Goal: Task Accomplishment & Management: Manage account settings

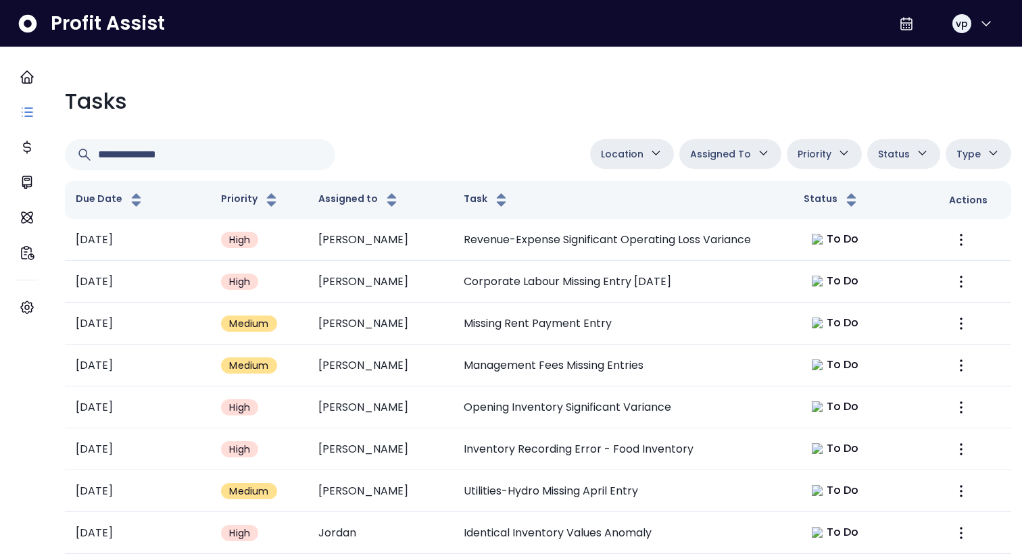
click at [432, 250] on td "[PERSON_NAME]" at bounding box center [380, 240] width 145 height 42
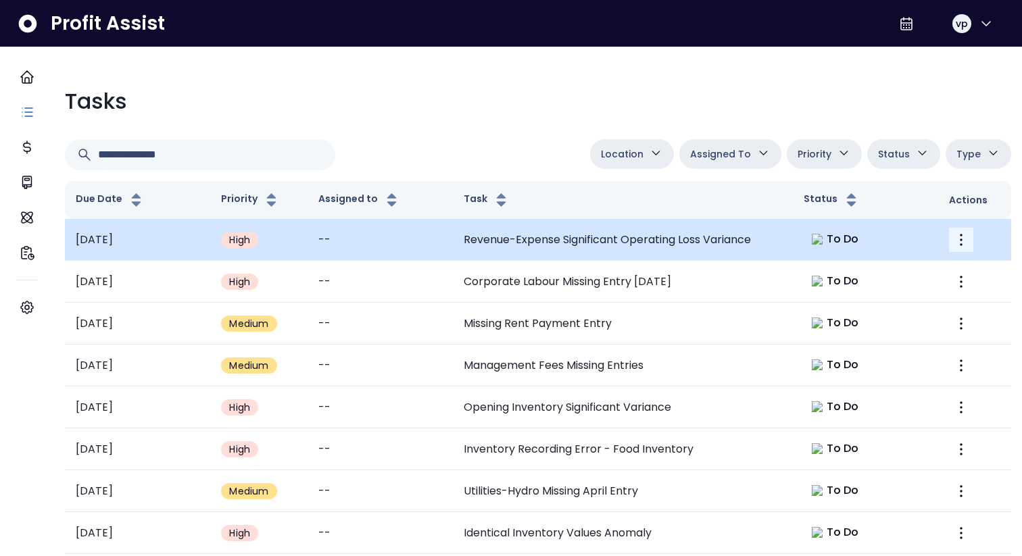
click at [953, 240] on icon "More" at bounding box center [961, 240] width 16 height 16
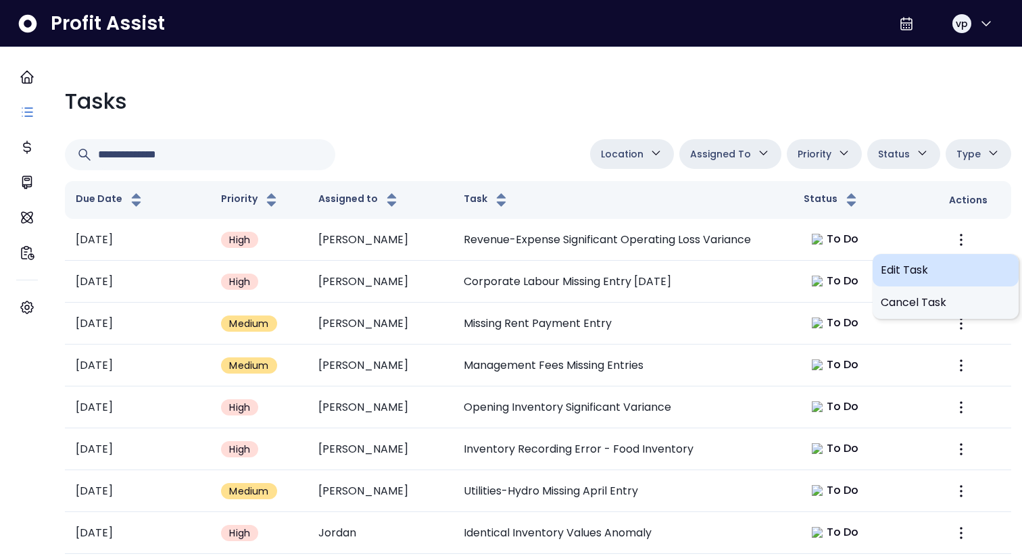
click at [936, 256] on div "Edit Task" at bounding box center [946, 270] width 146 height 32
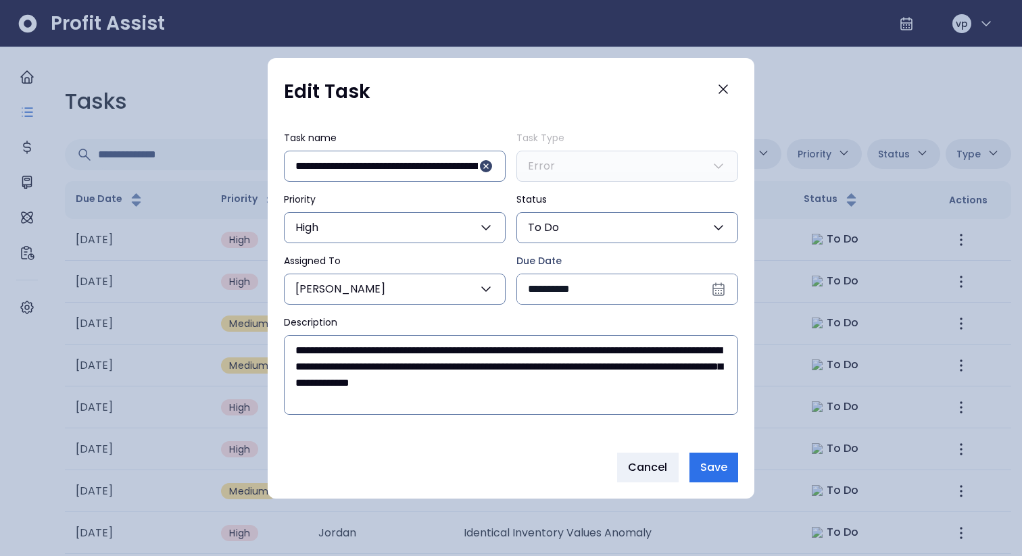
click at [819, 130] on div at bounding box center [511, 278] width 1022 height 556
click at [721, 91] on icon "Close" at bounding box center [723, 89] width 8 height 8
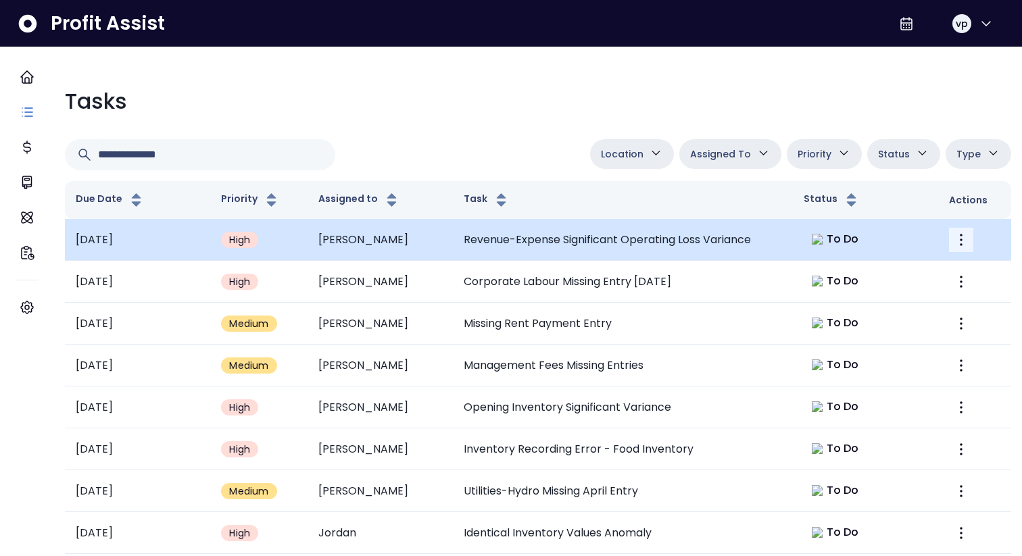
click at [953, 235] on icon "More" at bounding box center [961, 240] width 16 height 16
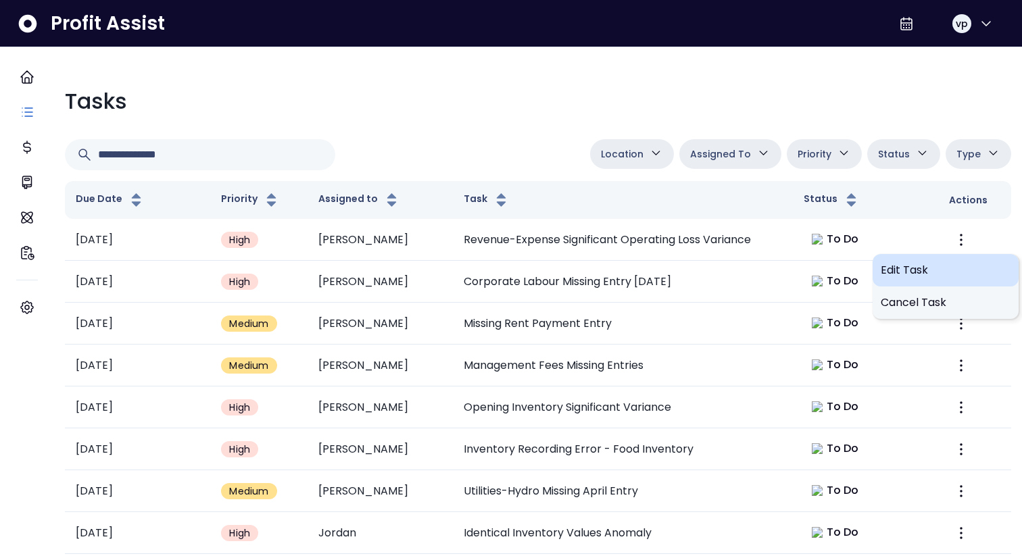
click at [923, 277] on span "Edit Task" at bounding box center [946, 270] width 130 height 16
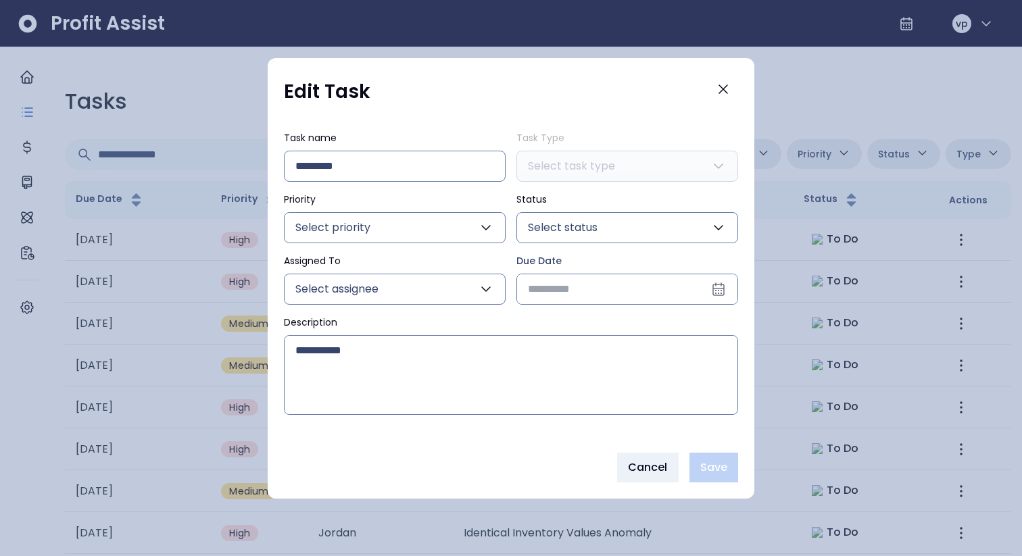
type input "**********"
type input "*****"
type input "****"
type input "**"
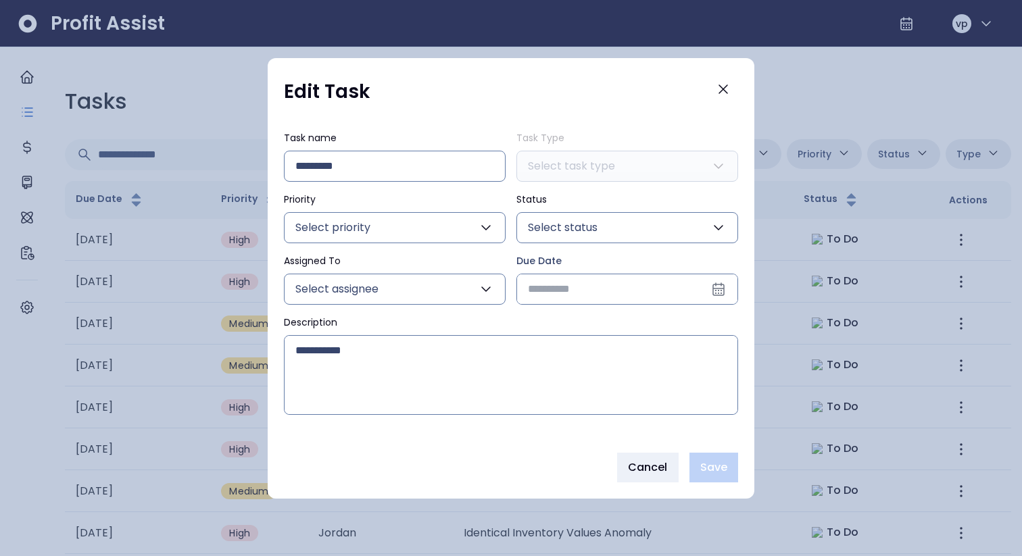
type input "**********"
type textarea "**********"
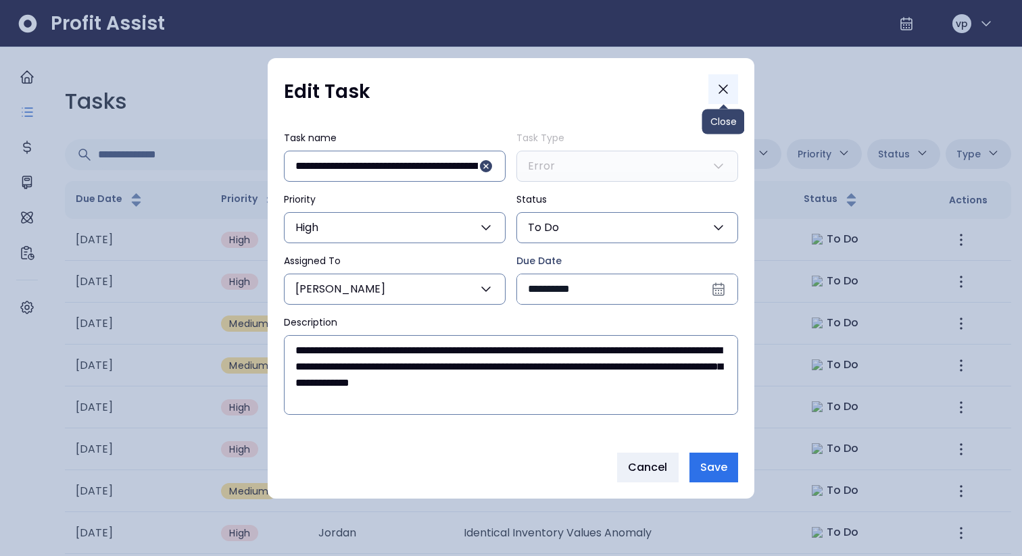
click at [735, 89] on button "Close" at bounding box center [723, 89] width 30 height 30
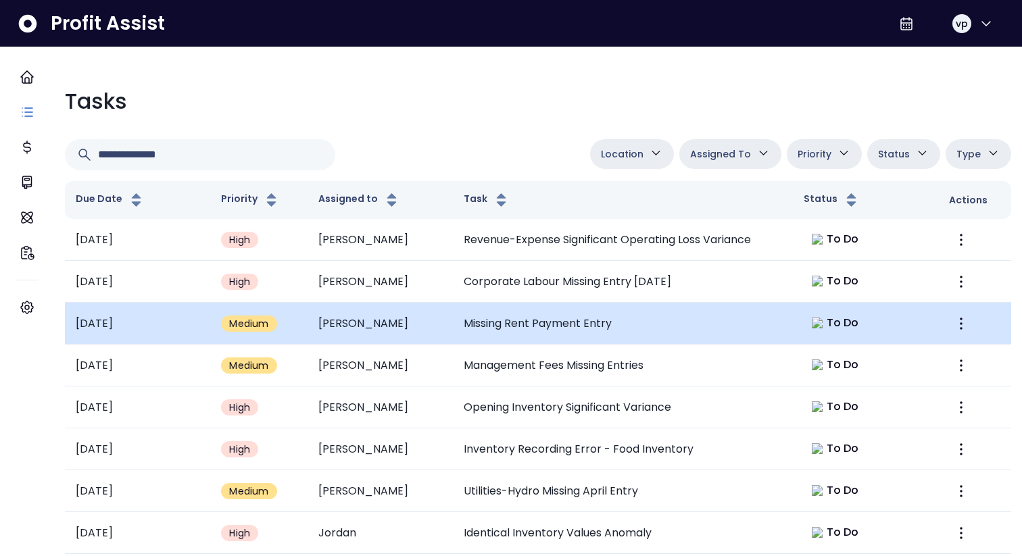
click at [688, 325] on td "Missing Rent Payment Entry" at bounding box center [623, 324] width 340 height 42
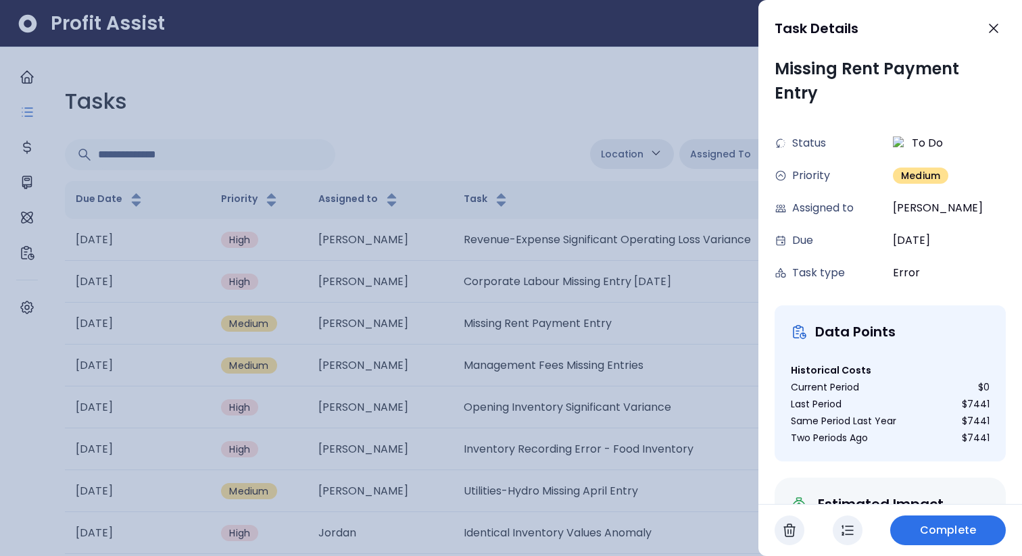
click at [612, 324] on div at bounding box center [511, 278] width 1022 height 556
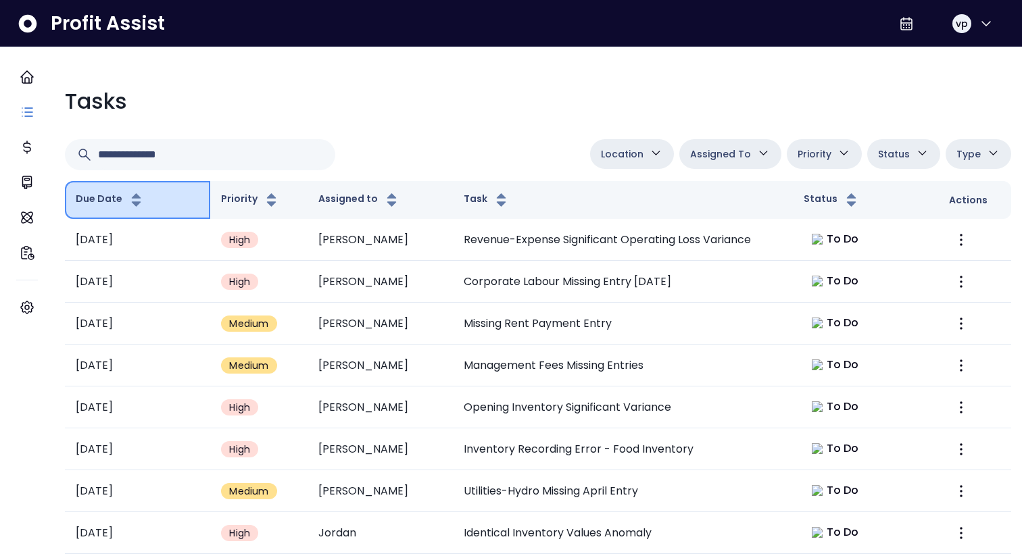
click at [142, 205] on icon "button" at bounding box center [136, 200] width 17 height 16
click at [710, 153] on span "Assigned To" at bounding box center [720, 154] width 61 height 16
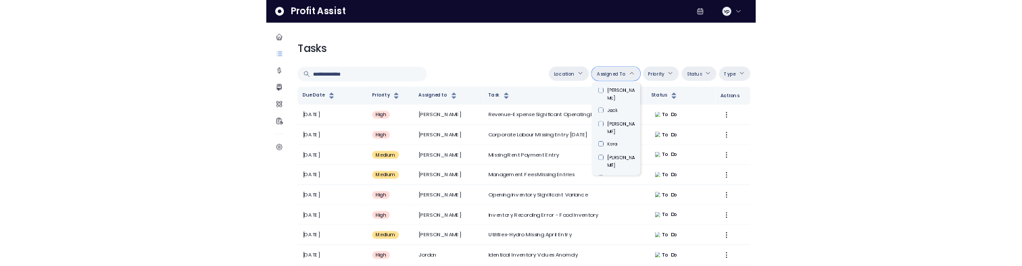
scroll to position [448, 0]
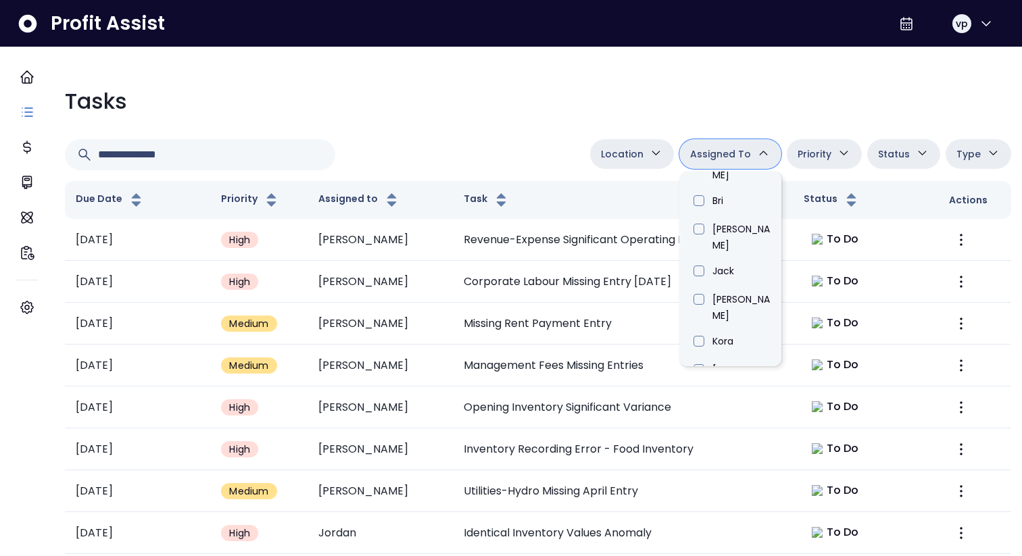
click at [697, 468] on li "[PERSON_NAME]" at bounding box center [730, 489] width 102 height 42
type input "****"
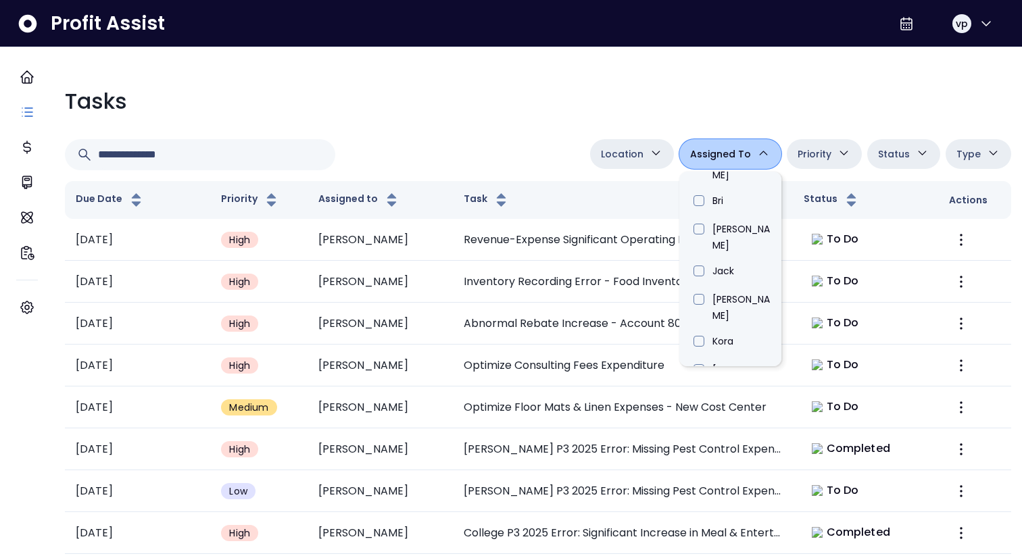
click at [477, 52] on div "Tasks Location Danforth College Queensway Duncan Eglinton QuickBooks Online Ass…" at bounding box center [538, 389] width 968 height 684
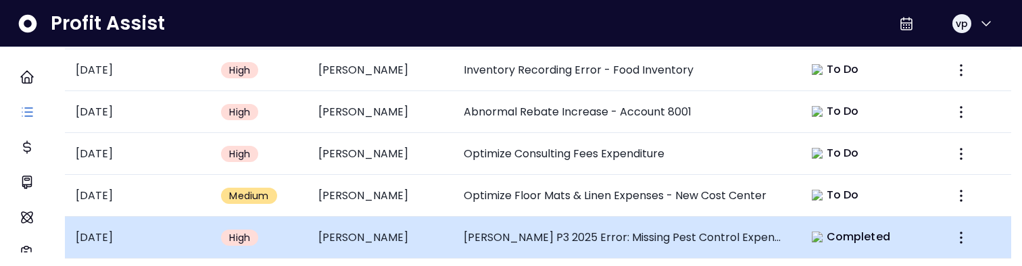
scroll to position [329, 0]
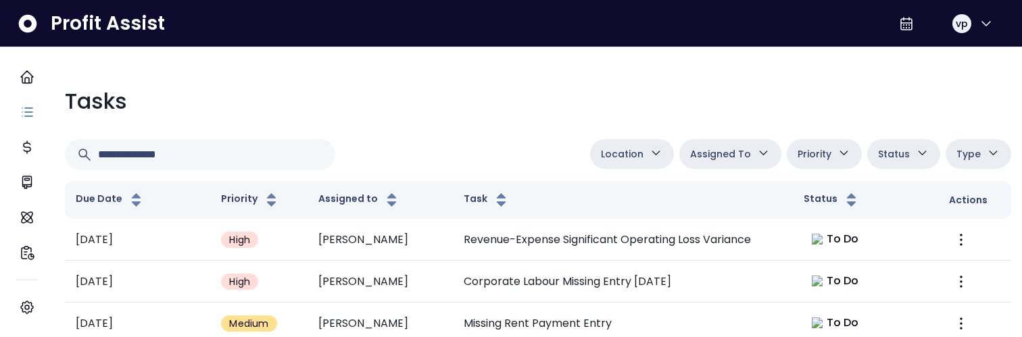
click at [731, 160] on span "Assigned To" at bounding box center [720, 154] width 61 height 16
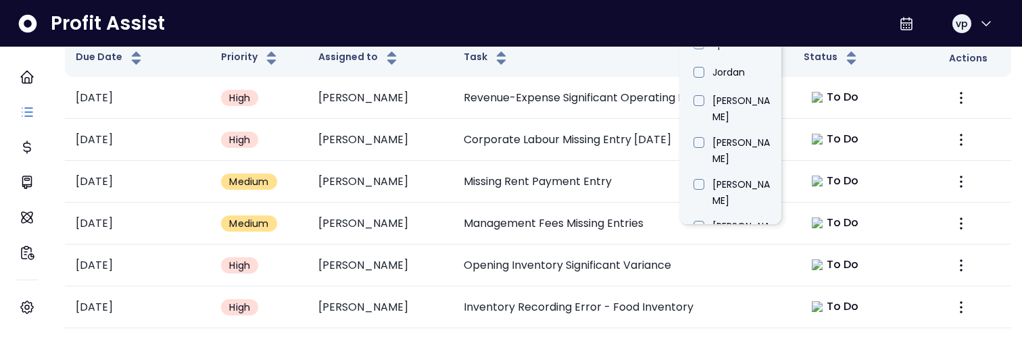
scroll to position [160, 0]
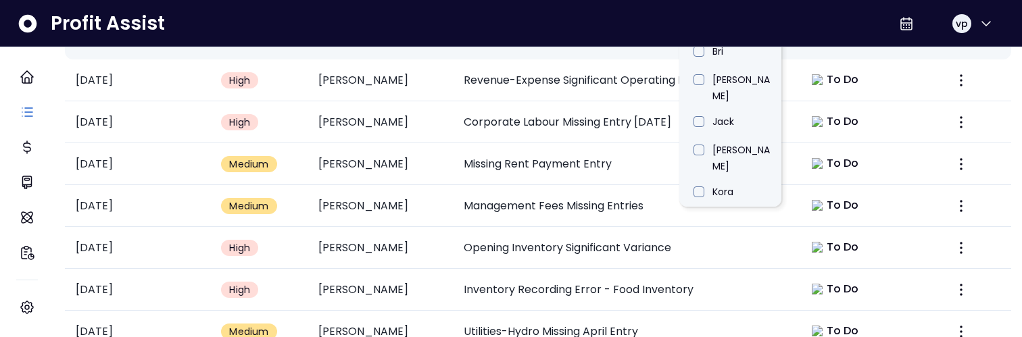
click at [687, 266] on li "[PERSON_NAME]" at bounding box center [730, 339] width 102 height 42
type input "****"
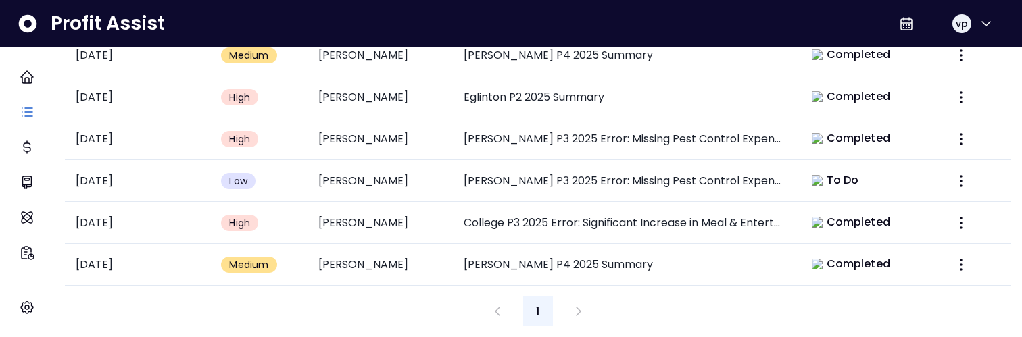
scroll to position [400, 0]
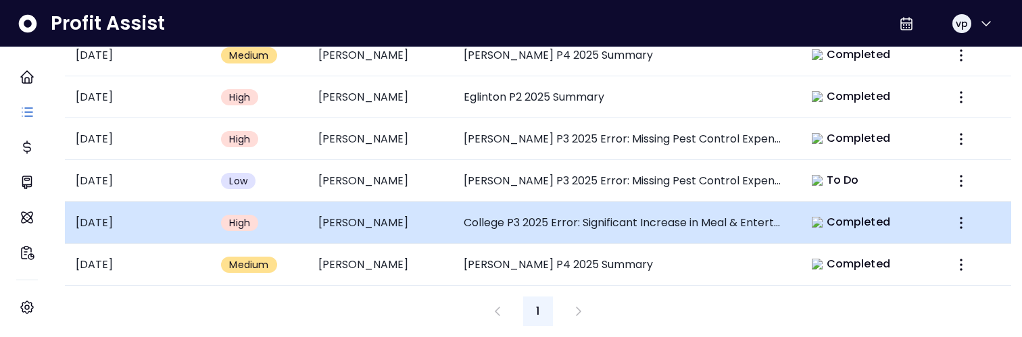
click at [554, 202] on td "College P3 2025 Error: Significant Increase in Meal & Entertainment" at bounding box center [623, 223] width 340 height 42
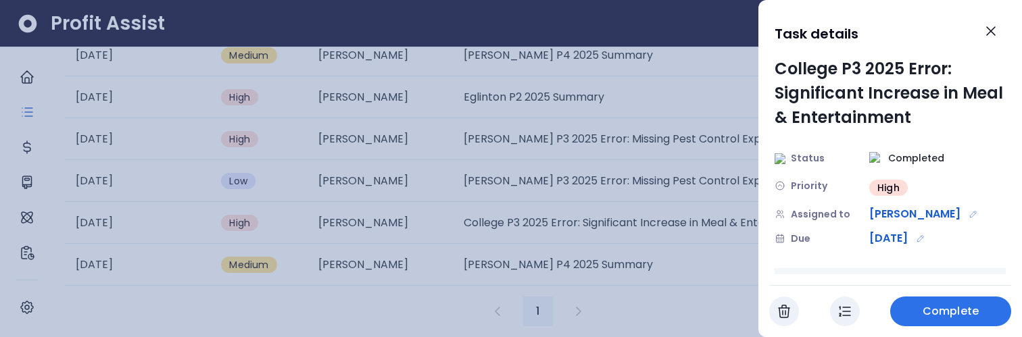
click at [589, 191] on div at bounding box center [511, 168] width 1022 height 337
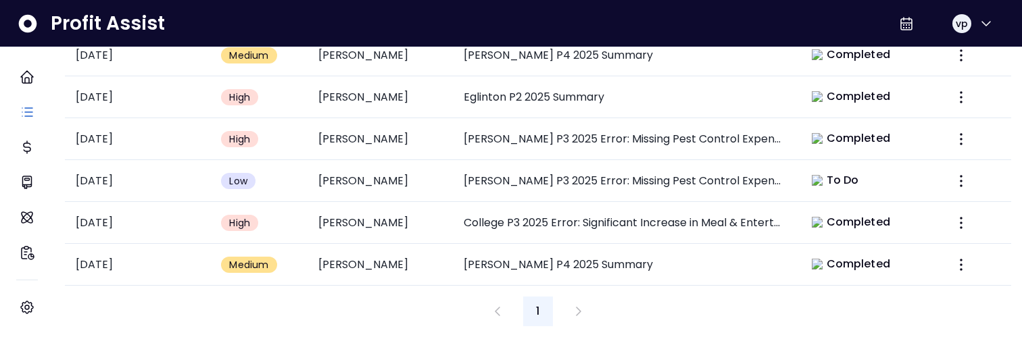
scroll to position [164, 0]
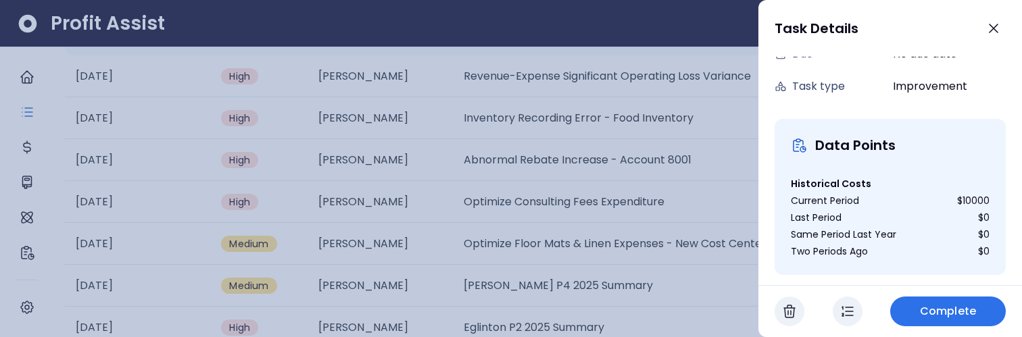
scroll to position [193, 0]
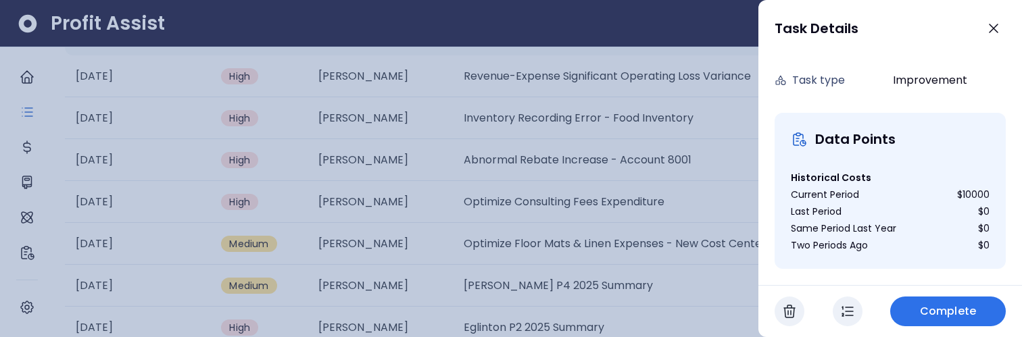
click at [650, 105] on div at bounding box center [511, 168] width 1022 height 337
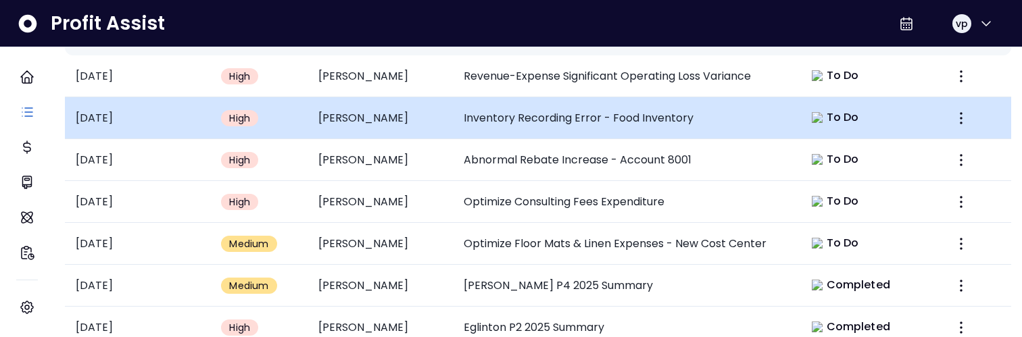
scroll to position [83, 0]
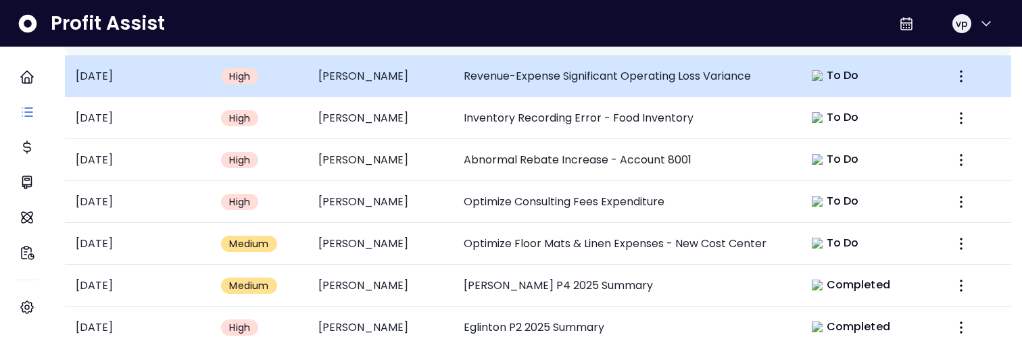
click at [626, 97] on td "Revenue-Expense Significant Operating Loss Variance" at bounding box center [623, 76] width 340 height 42
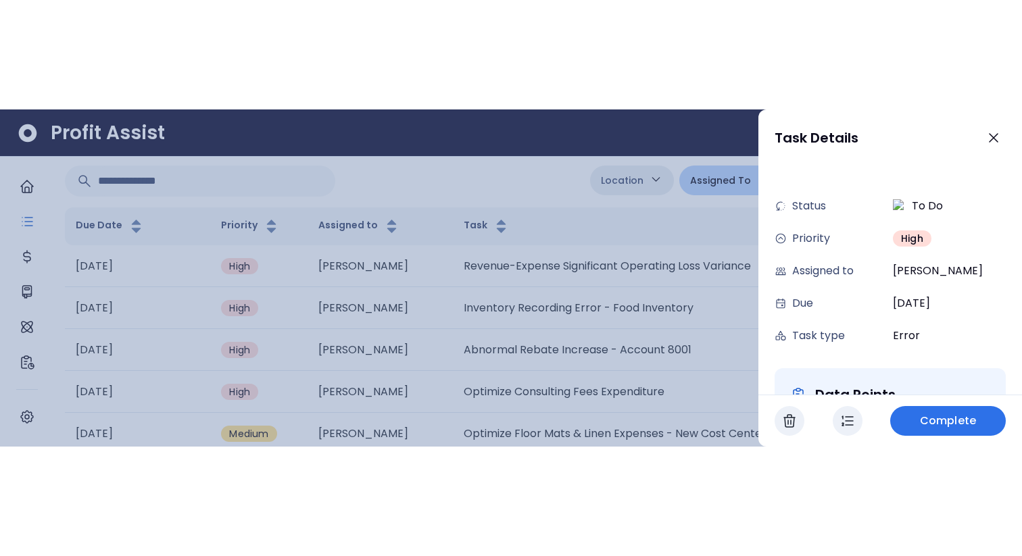
scroll to position [0, 0]
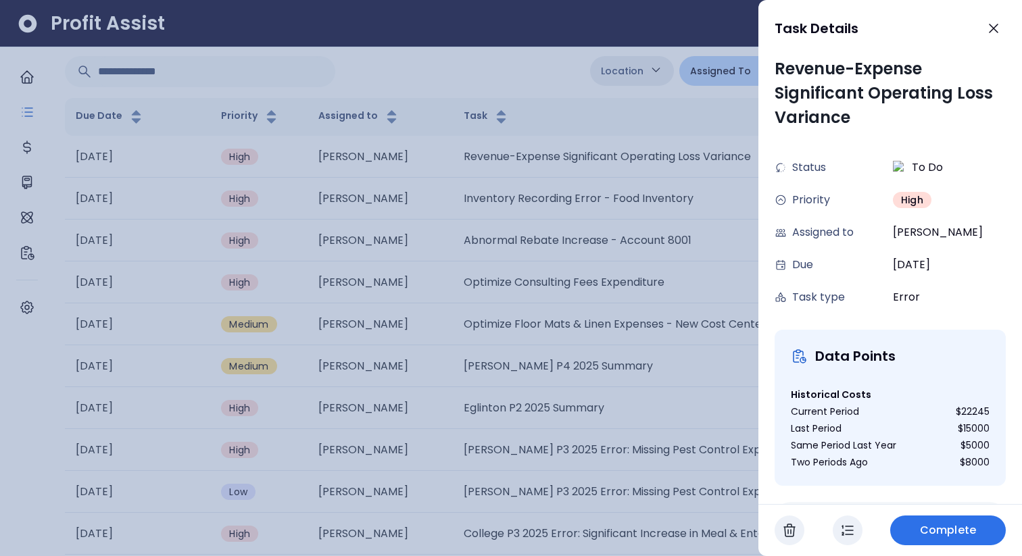
click at [621, 266] on div at bounding box center [511, 278] width 1022 height 556
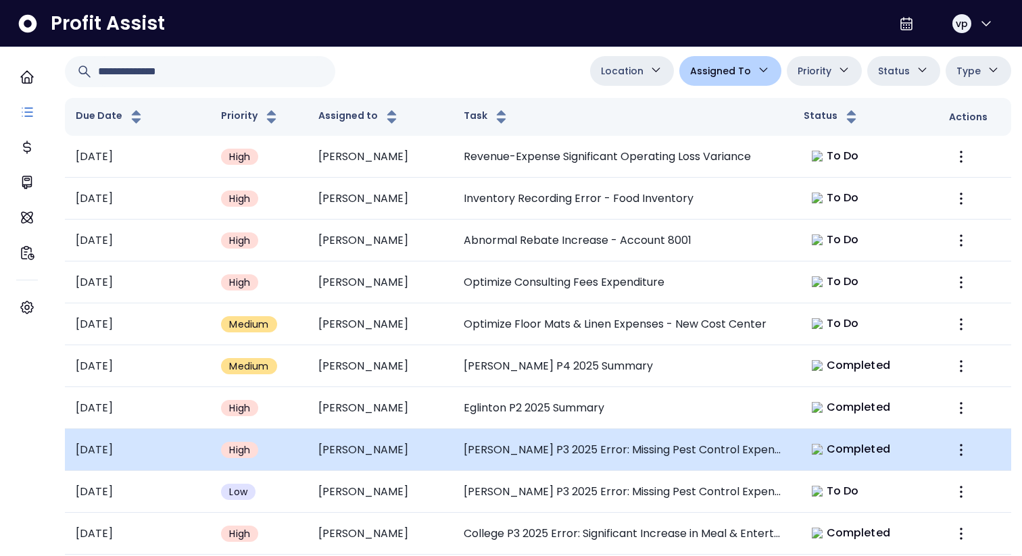
scroll to position [83, 0]
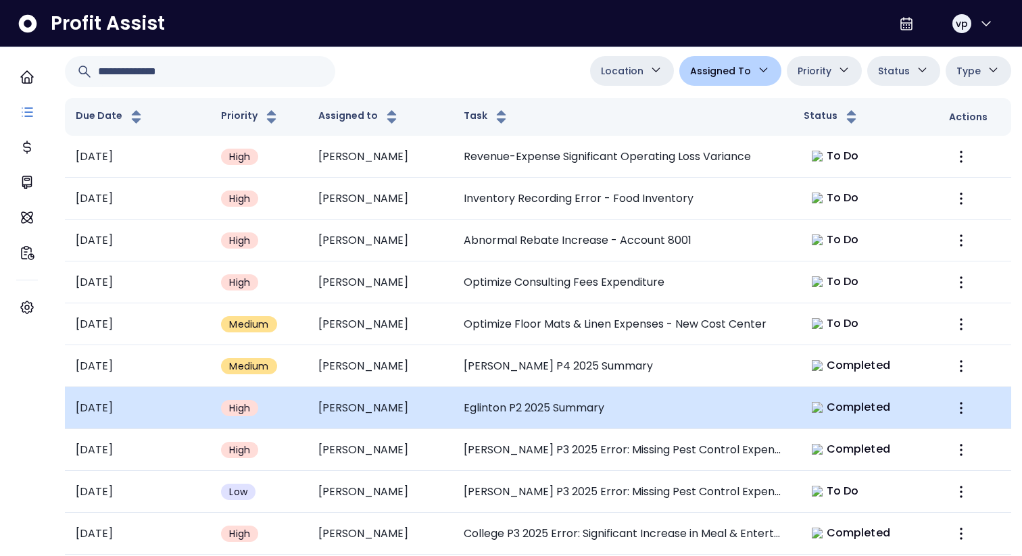
click at [569, 266] on td "Eglinton P2 2025 Summary" at bounding box center [623, 408] width 340 height 42
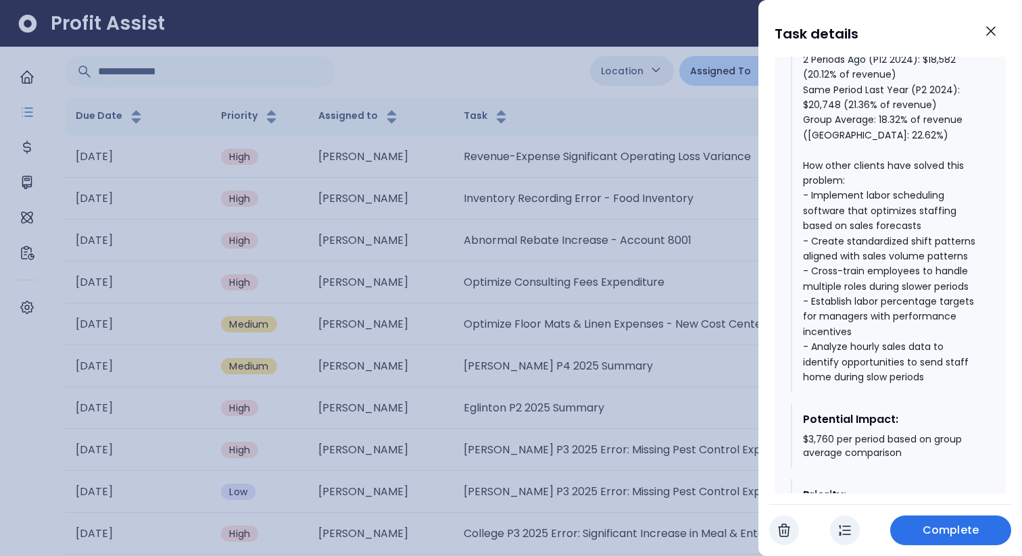
scroll to position [1138, 0]
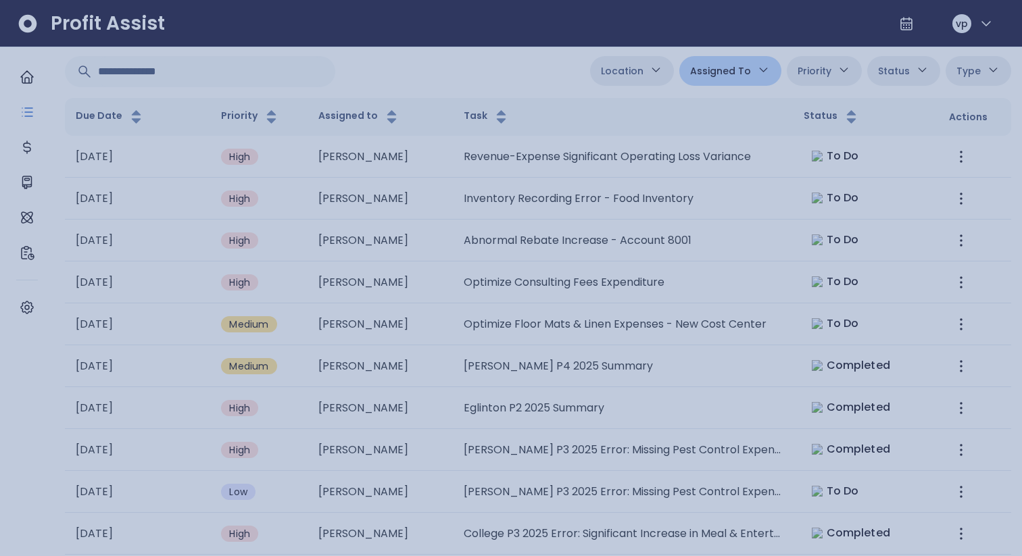
click at [504, 266] on div at bounding box center [511, 278] width 1022 height 556
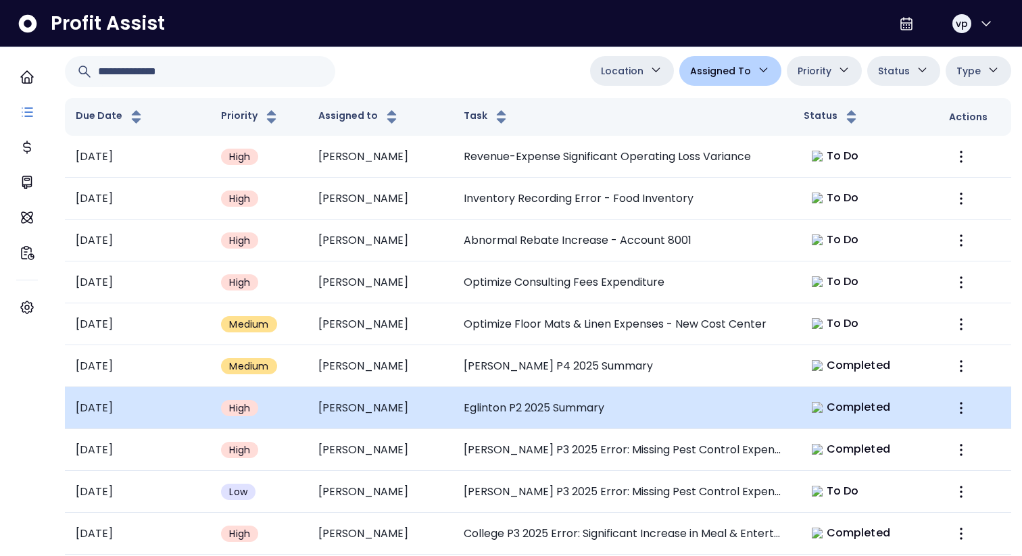
scroll to position [181, 0]
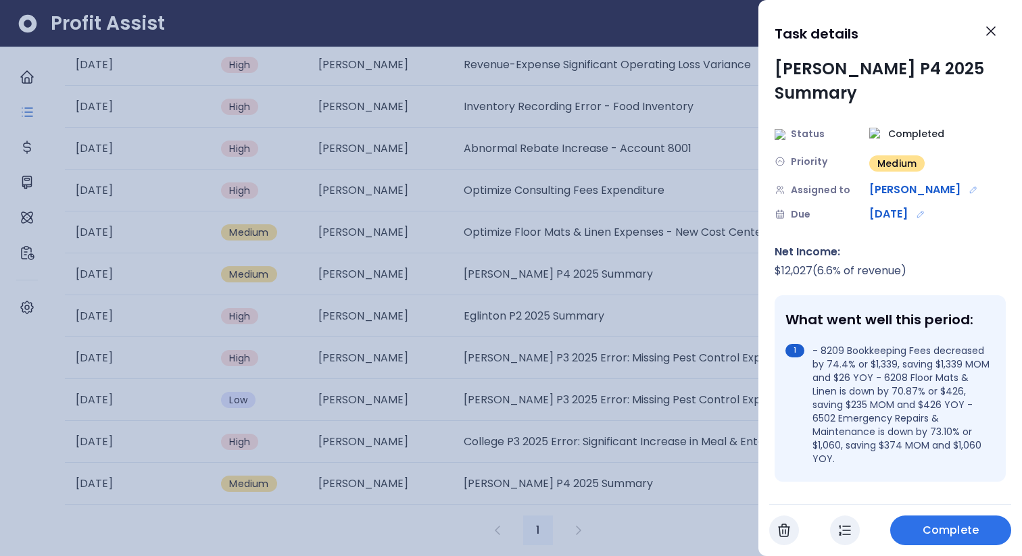
click at [614, 266] on div at bounding box center [511, 278] width 1022 height 556
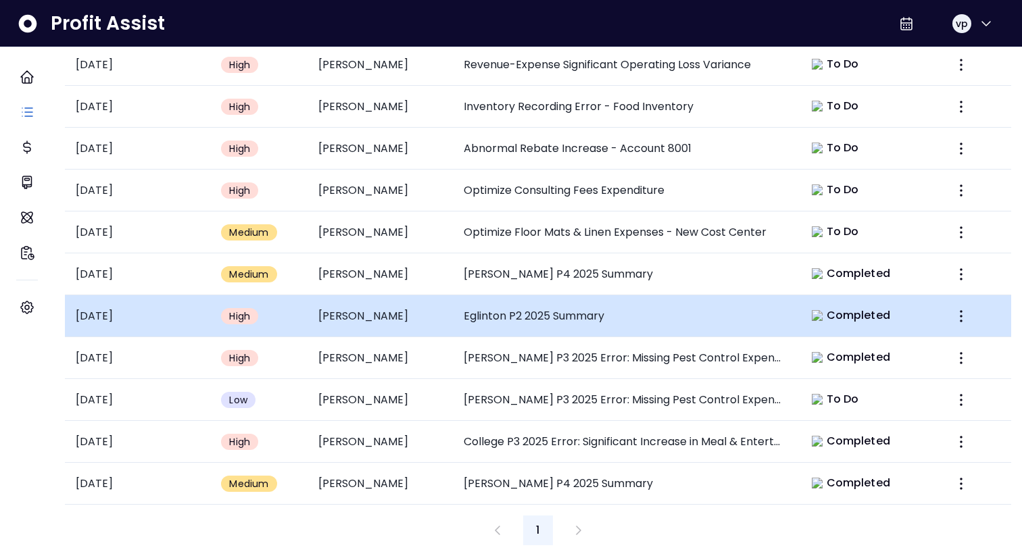
scroll to position [0, 0]
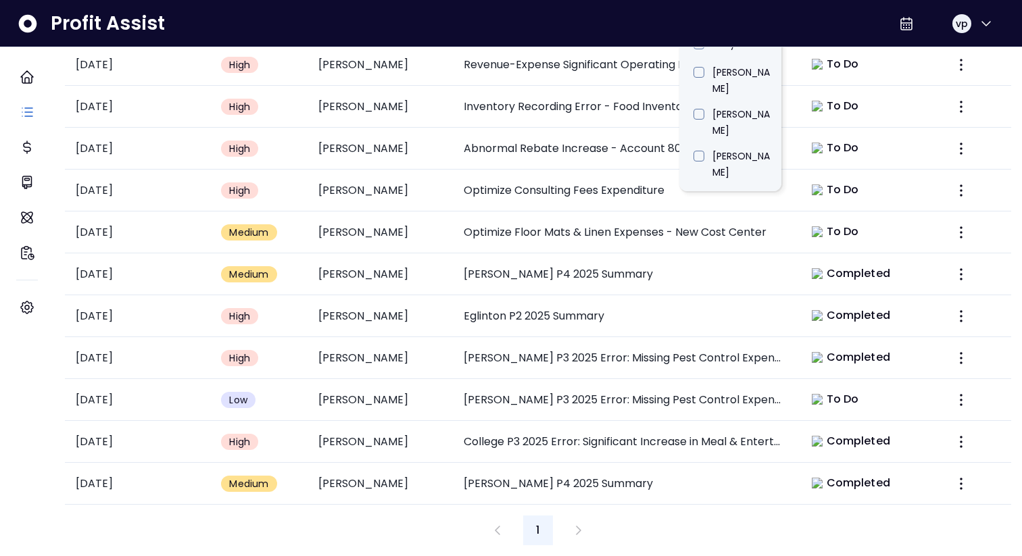
scroll to position [402, 0]
click at [693, 266] on li "[PERSON_NAME]" at bounding box center [730, 360] width 102 height 42
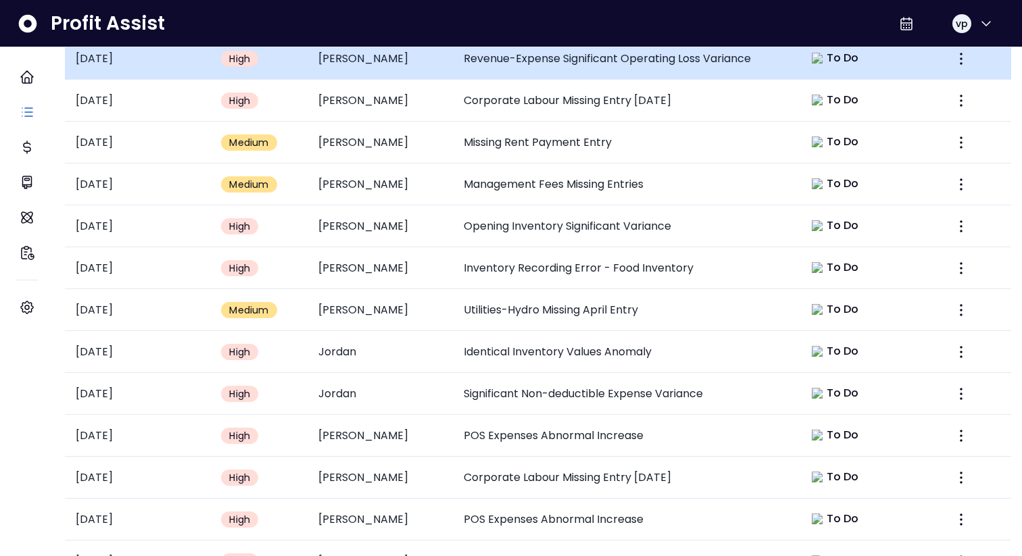
click at [464, 80] on td "Revenue-Expense Significant Operating Loss Variance" at bounding box center [623, 59] width 340 height 42
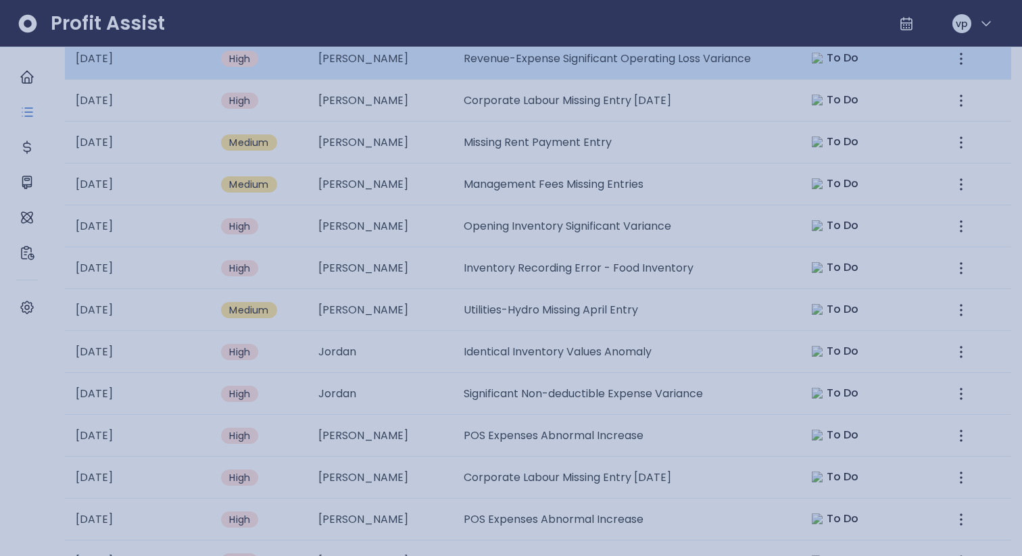
scroll to position [0, 0]
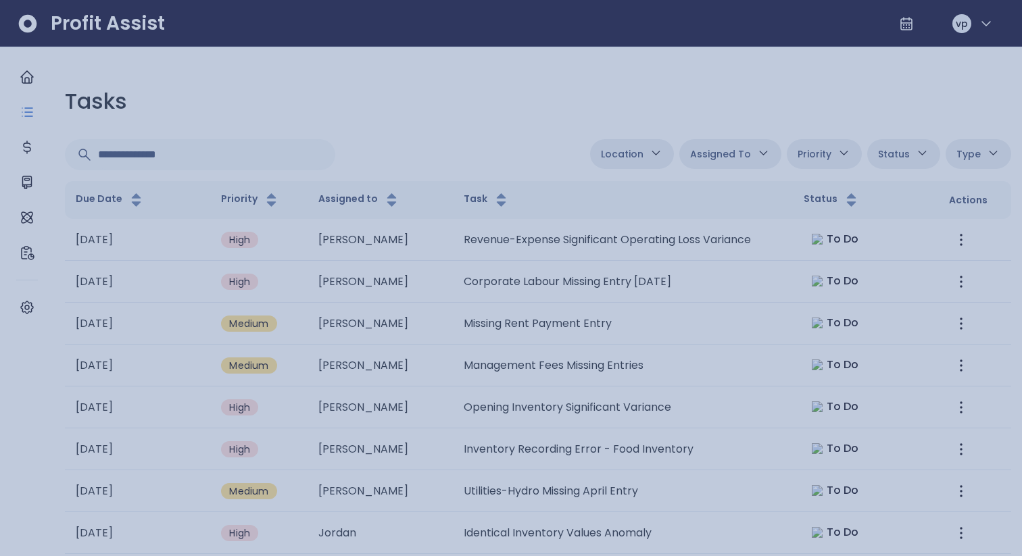
click at [444, 266] on div at bounding box center [511, 278] width 1022 height 556
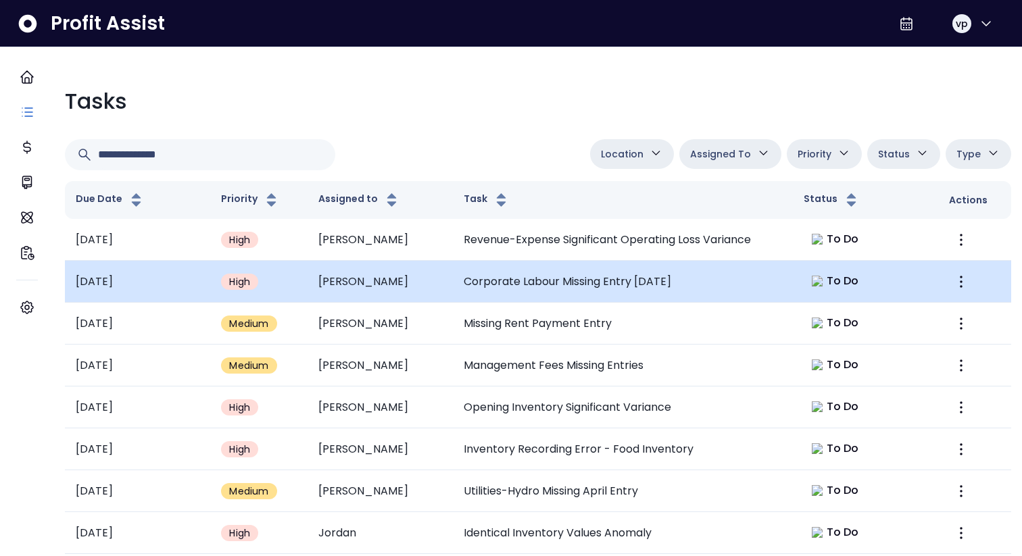
click at [443, 266] on td "[PERSON_NAME]" at bounding box center [380, 282] width 145 height 42
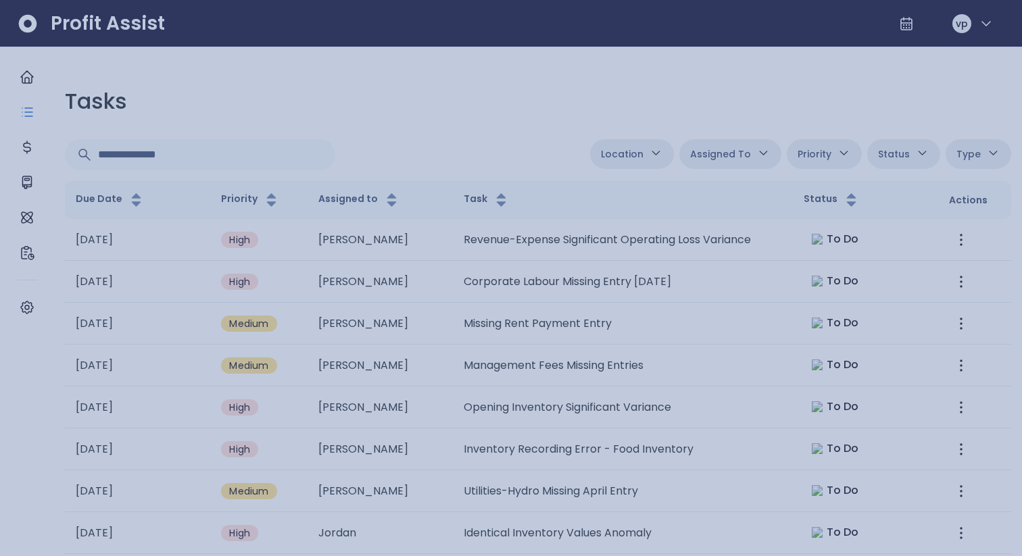
click at [439, 266] on div at bounding box center [511, 278] width 1022 height 556
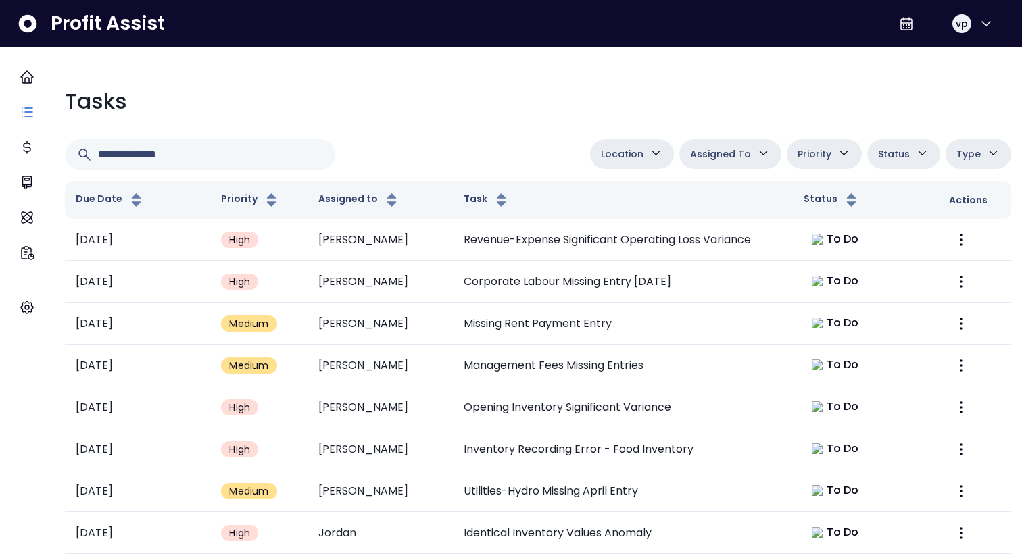
click at [439, 266] on td "[PERSON_NAME]" at bounding box center [380, 324] width 145 height 42
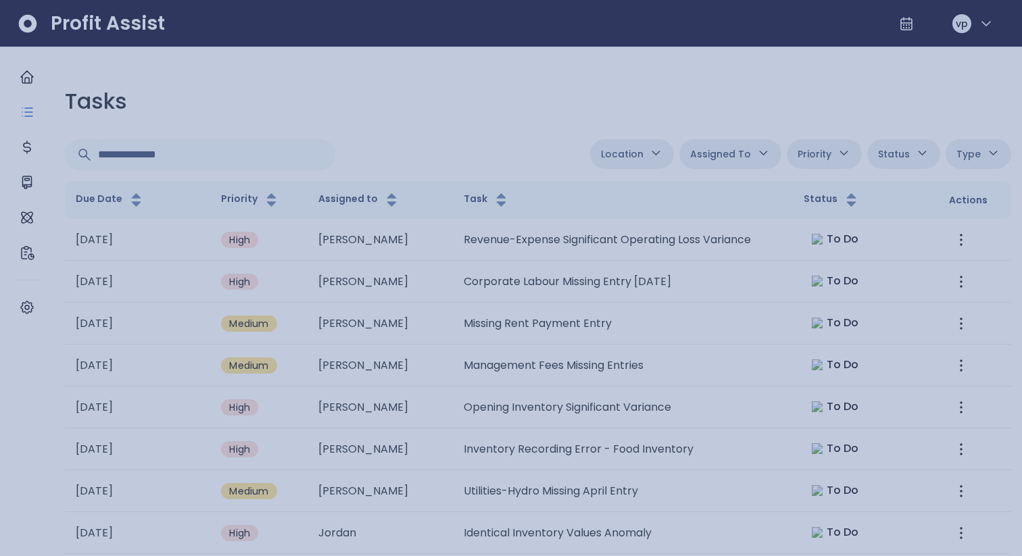
click at [439, 266] on div at bounding box center [511, 278] width 1022 height 556
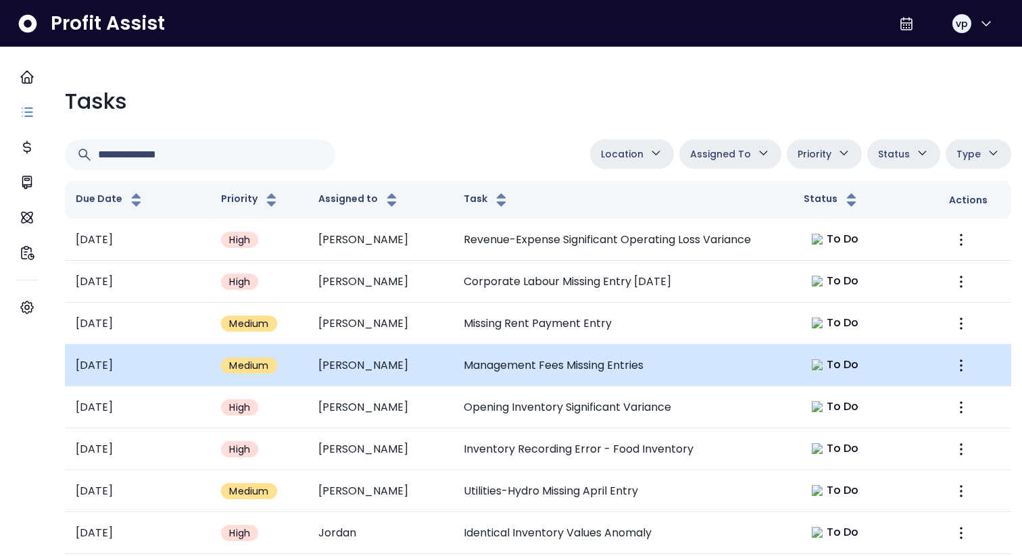
scroll to position [20, 0]
click at [404, 266] on td "[PERSON_NAME]" at bounding box center [380, 366] width 145 height 42
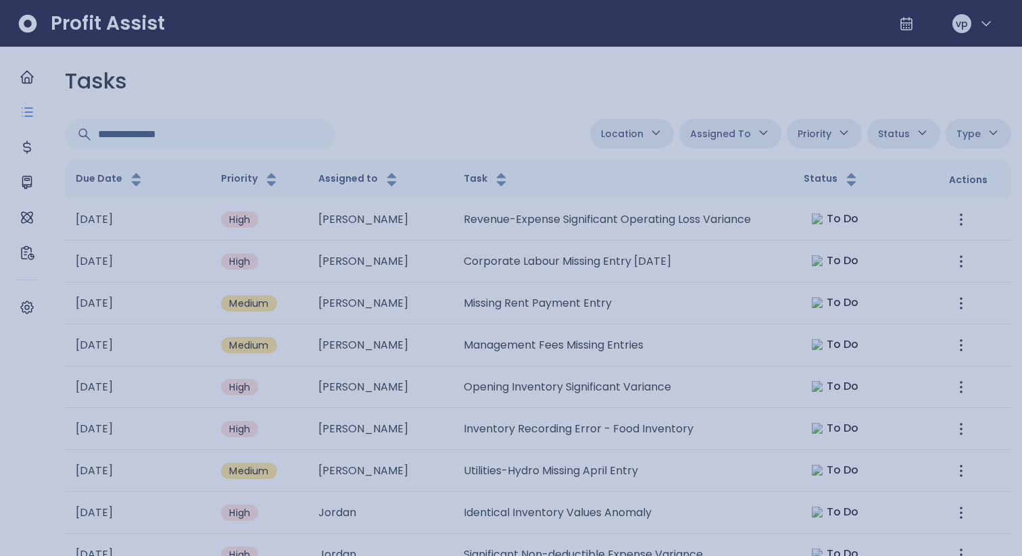
click at [454, 266] on div at bounding box center [511, 278] width 1022 height 556
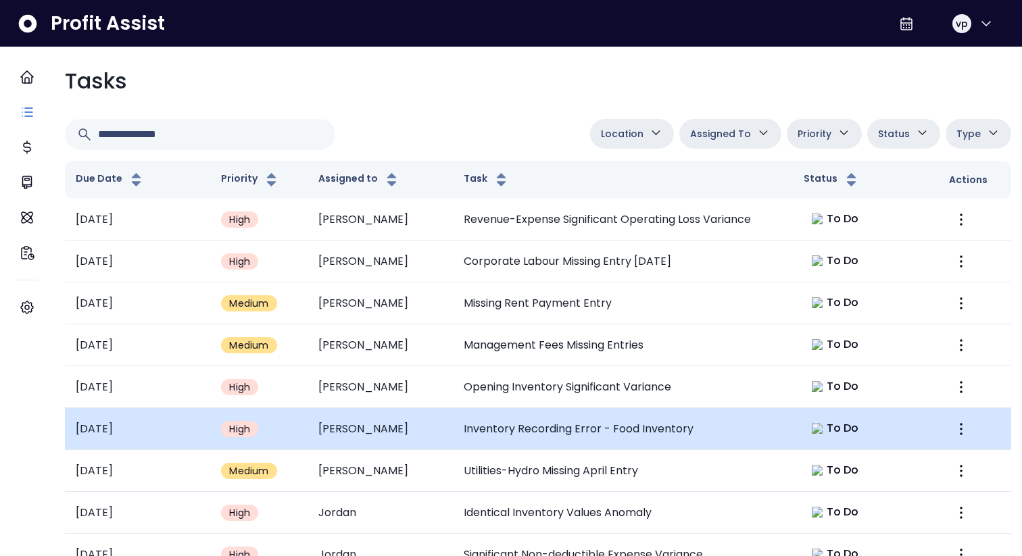
click at [431, 266] on td "[PERSON_NAME]" at bounding box center [380, 429] width 145 height 42
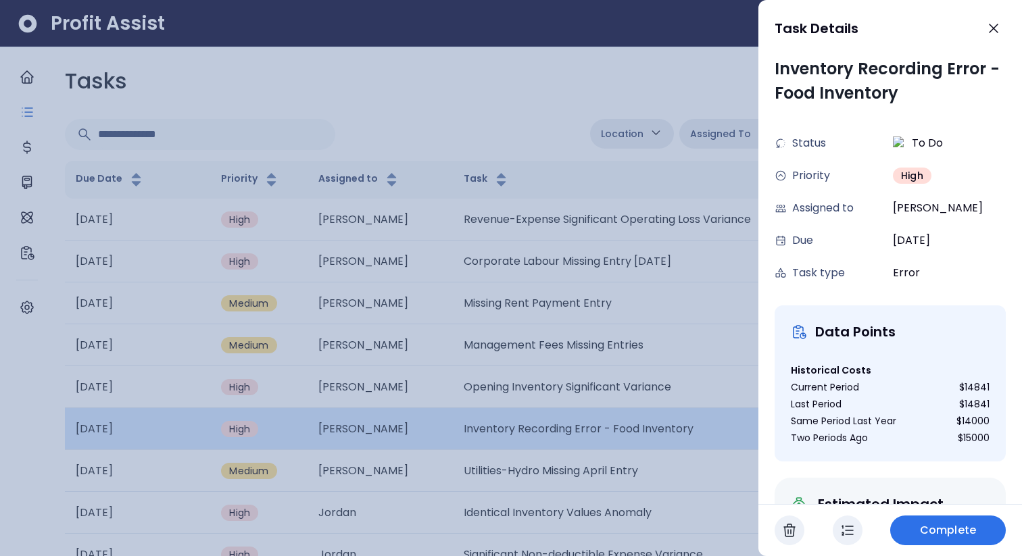
click at [431, 266] on div at bounding box center [511, 278] width 1022 height 556
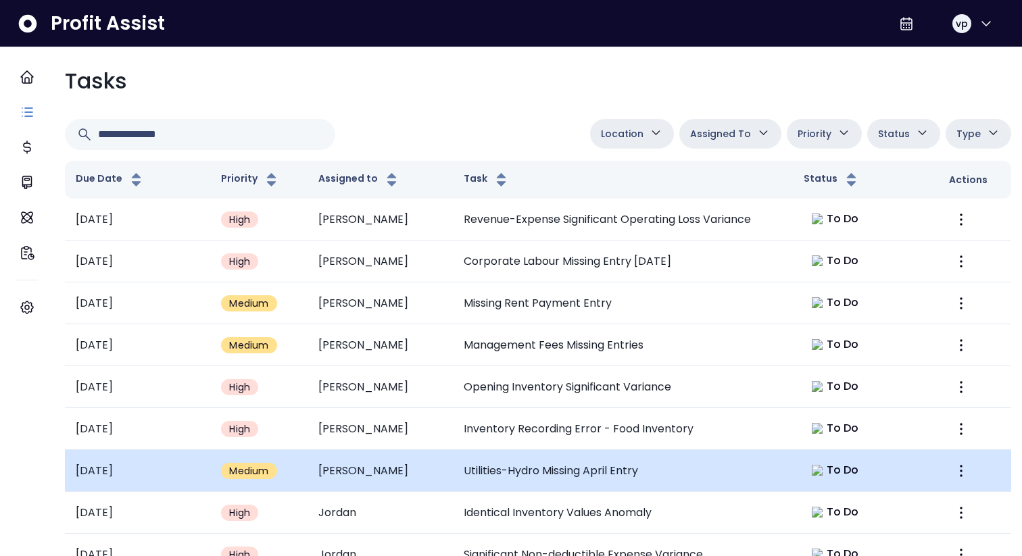
click at [416, 266] on td "[PERSON_NAME]" at bounding box center [380, 471] width 145 height 42
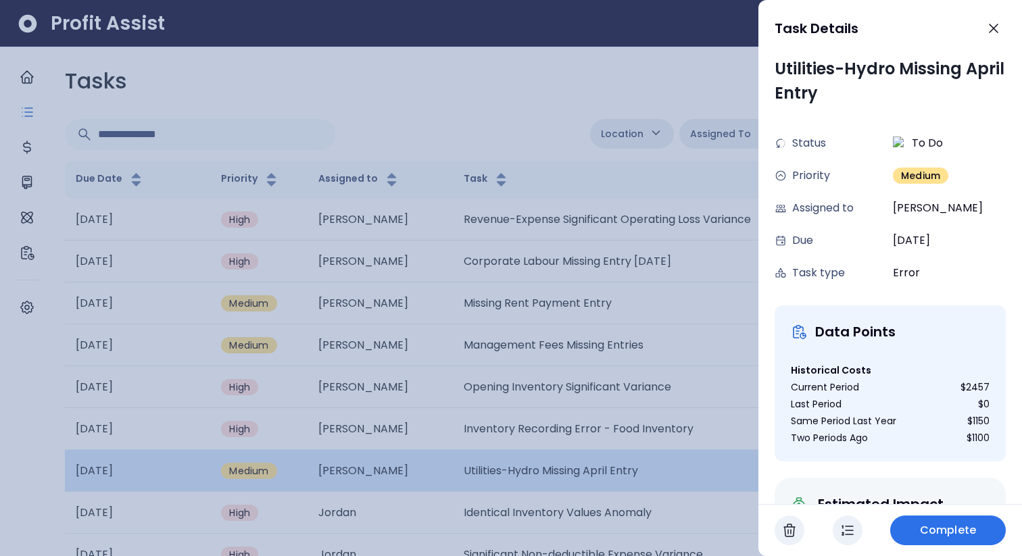
click at [416, 266] on div at bounding box center [511, 278] width 1022 height 556
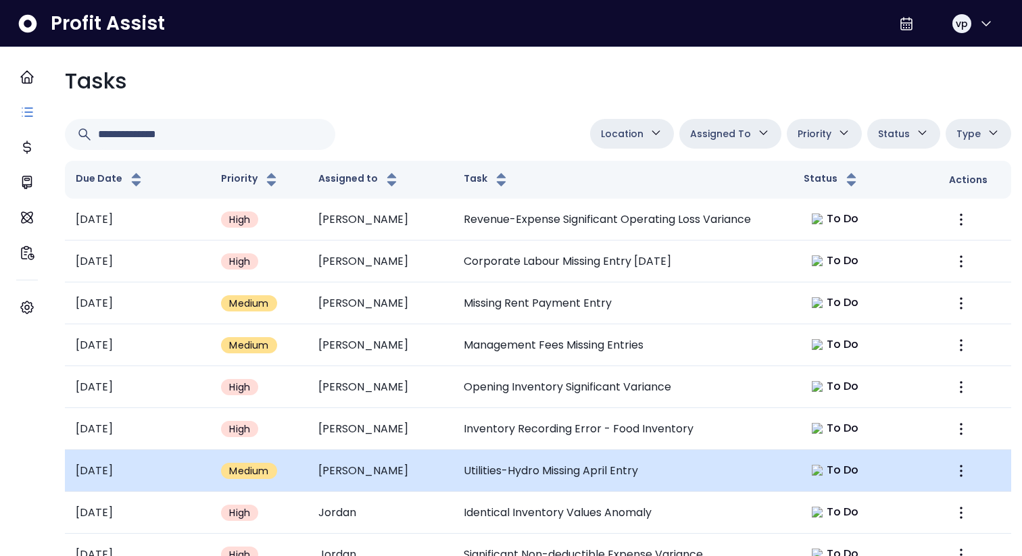
scroll to position [96, 0]
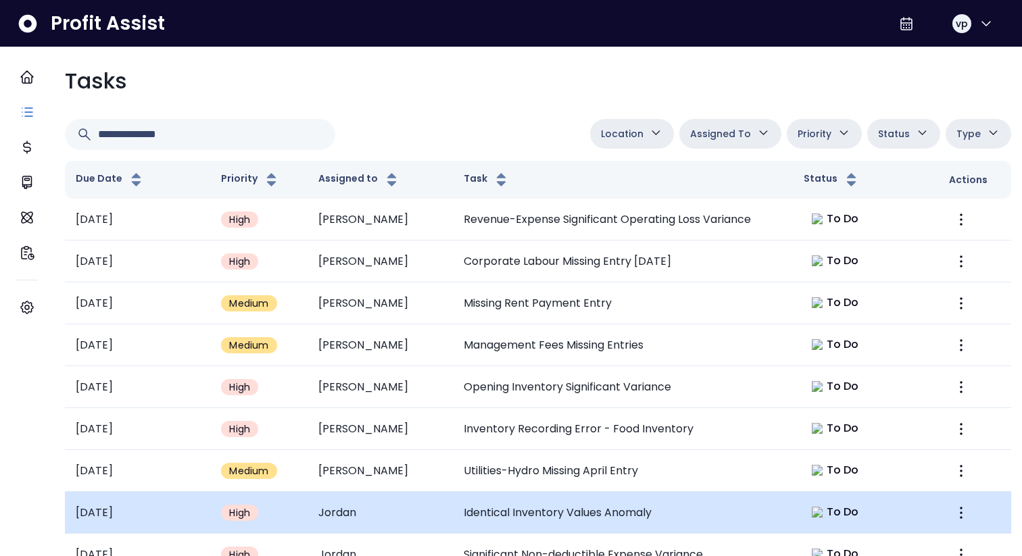
click at [413, 266] on td "Jordan" at bounding box center [380, 513] width 145 height 42
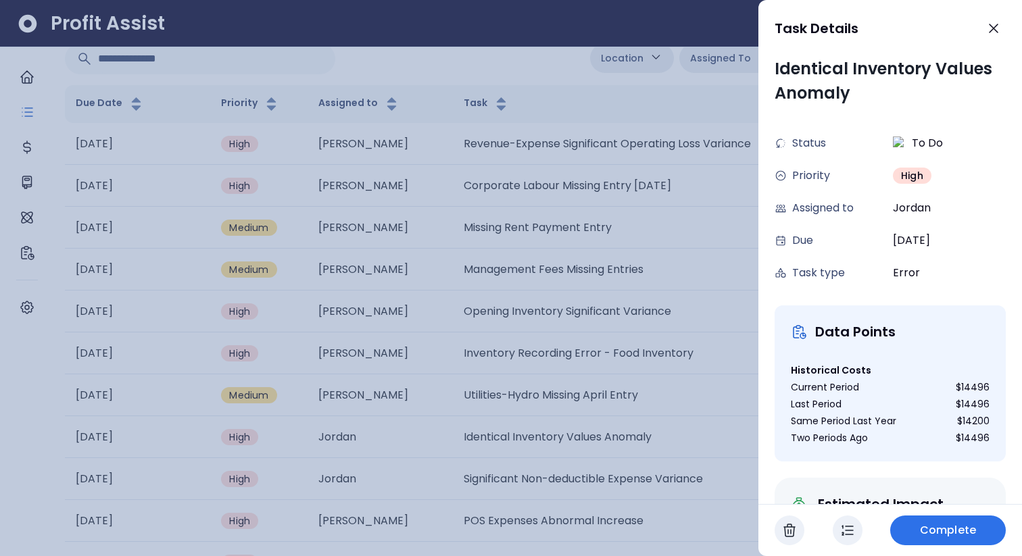
click at [415, 266] on div at bounding box center [511, 278] width 1022 height 556
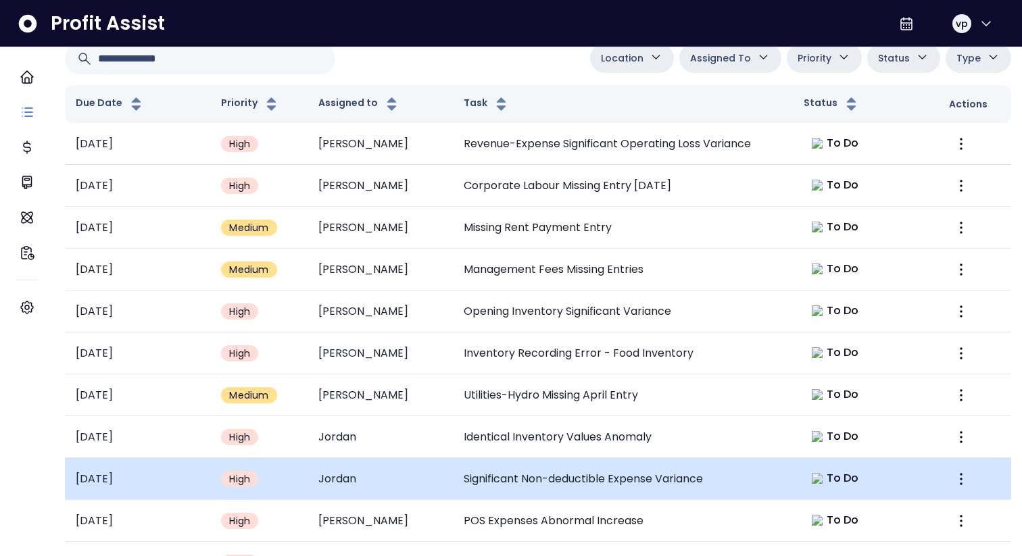
click at [410, 266] on td "Jordan" at bounding box center [380, 479] width 145 height 42
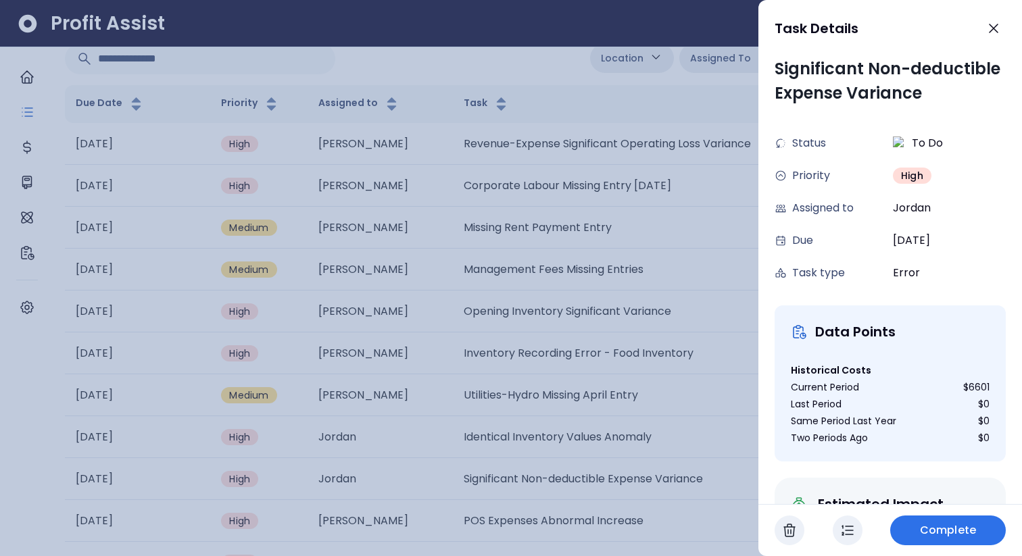
click at [437, 266] on div at bounding box center [511, 278] width 1022 height 556
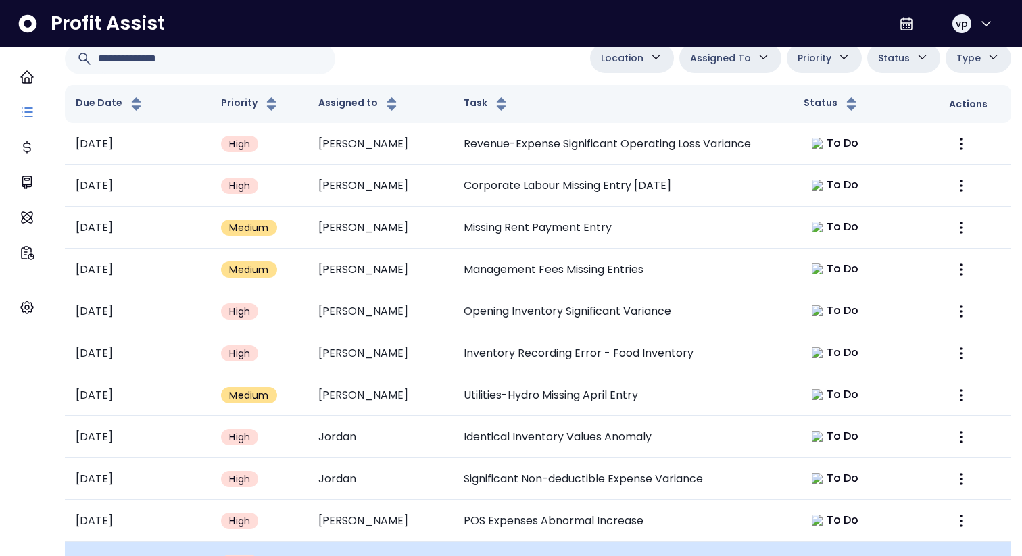
click at [435, 266] on td "[PERSON_NAME]" at bounding box center [380, 563] width 145 height 42
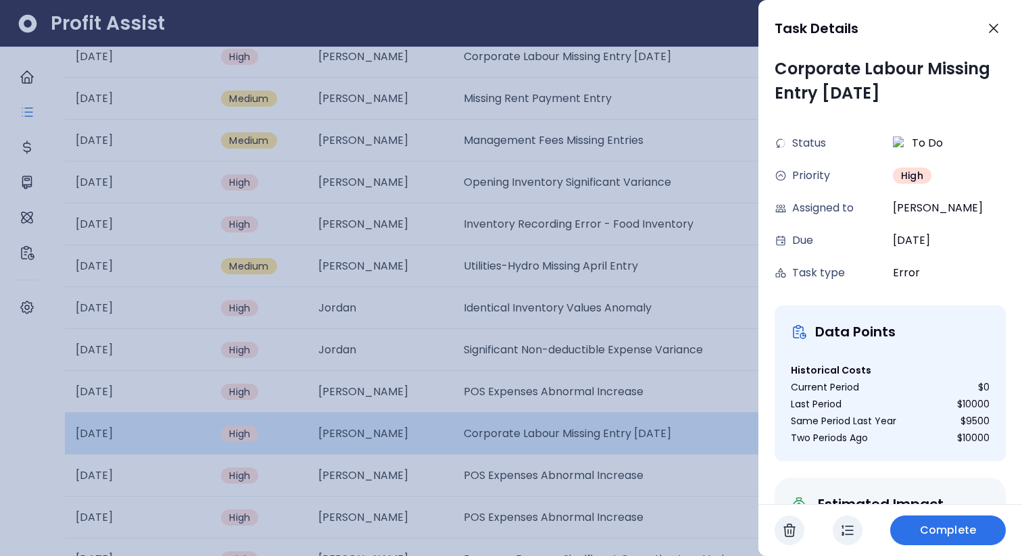
click at [435, 266] on div at bounding box center [511, 278] width 1022 height 556
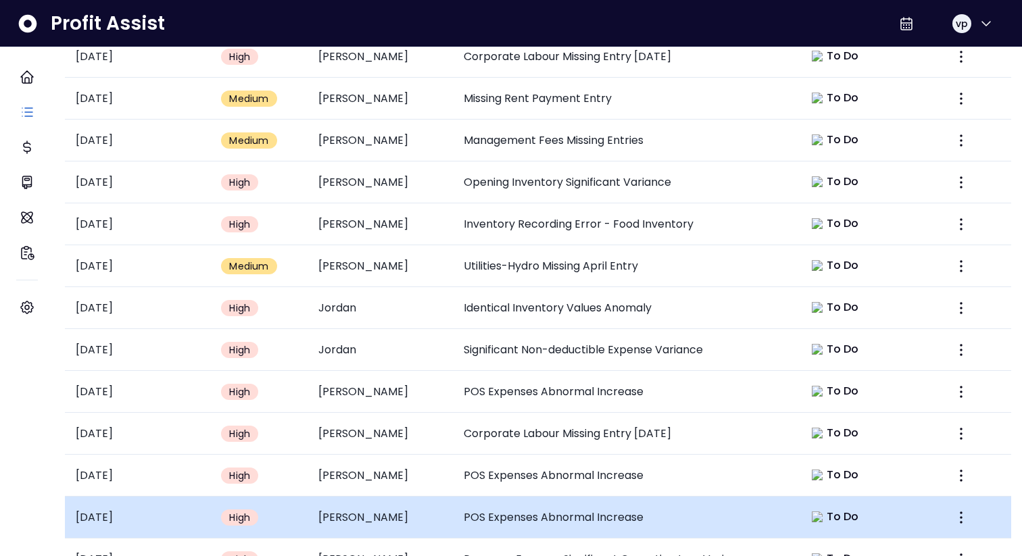
click at [420, 266] on td "[PERSON_NAME]" at bounding box center [380, 518] width 145 height 42
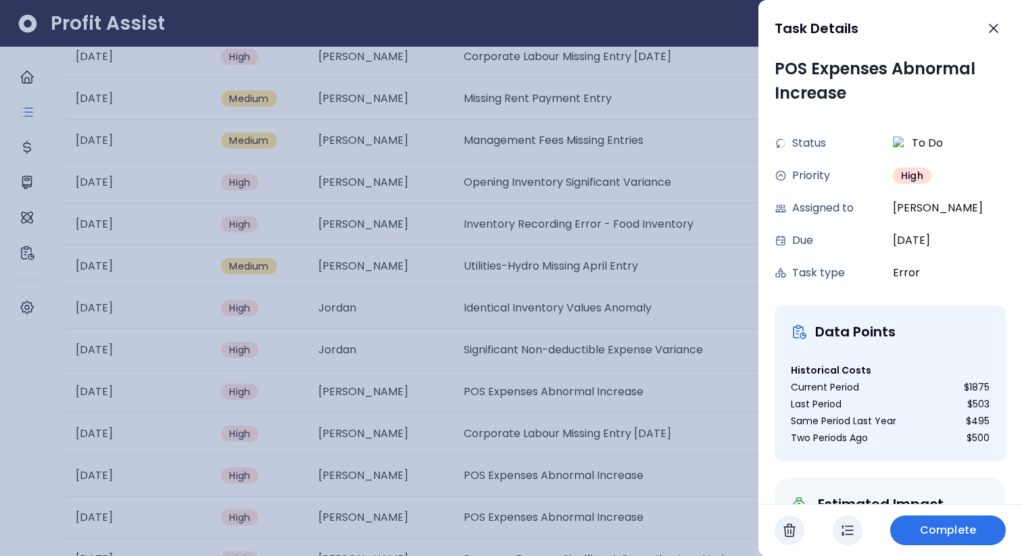
click at [418, 266] on div at bounding box center [511, 278] width 1022 height 556
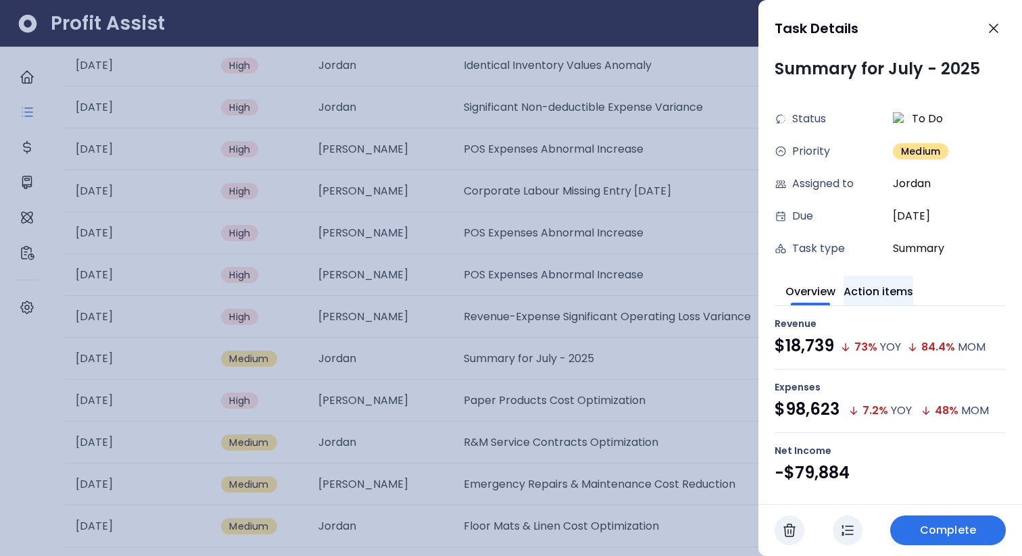
click at [877, 266] on button "Action items" at bounding box center [879, 291] width 70 height 30
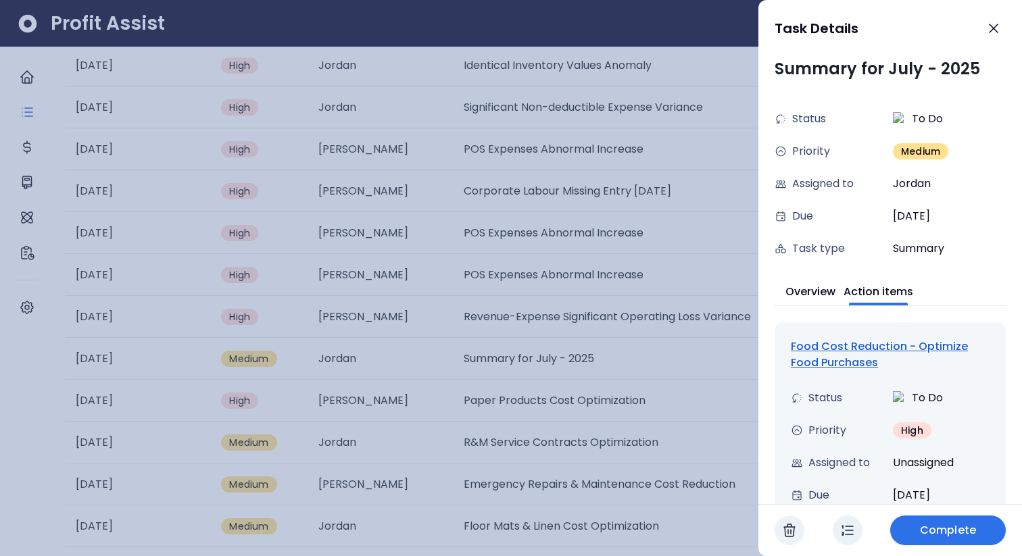
click at [805, 266] on div "Food Cost Reduction - Optimize Food Purchases" at bounding box center [890, 355] width 199 height 32
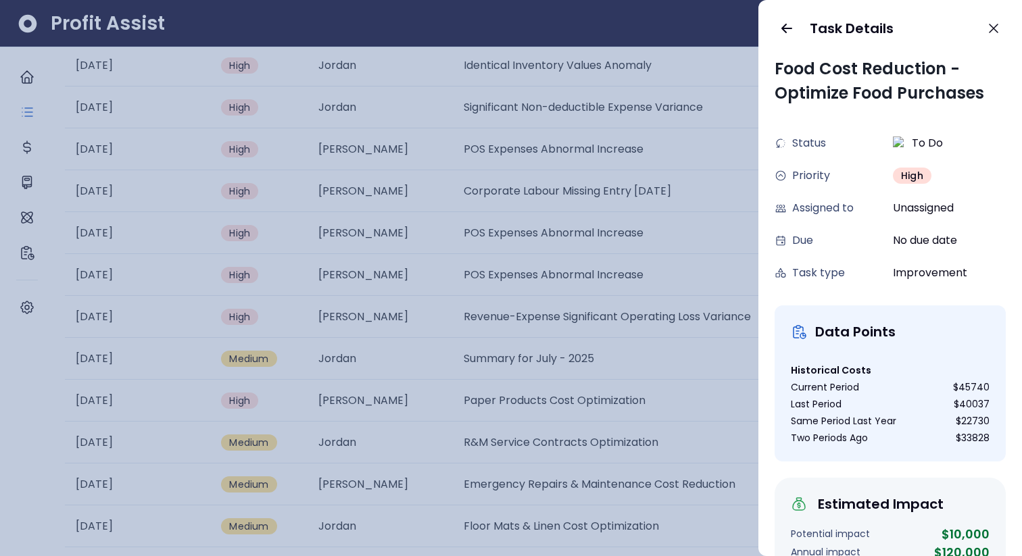
click at [779, 17] on div "Task Details" at bounding box center [890, 28] width 264 height 57
click at [782, 31] on icon "button" at bounding box center [787, 28] width 16 height 16
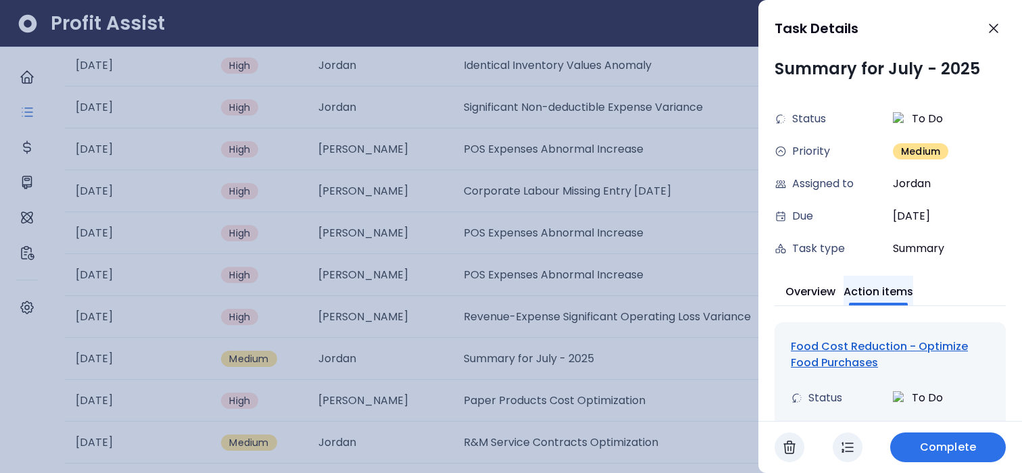
click at [904, 266] on button "Action items" at bounding box center [879, 291] width 70 height 30
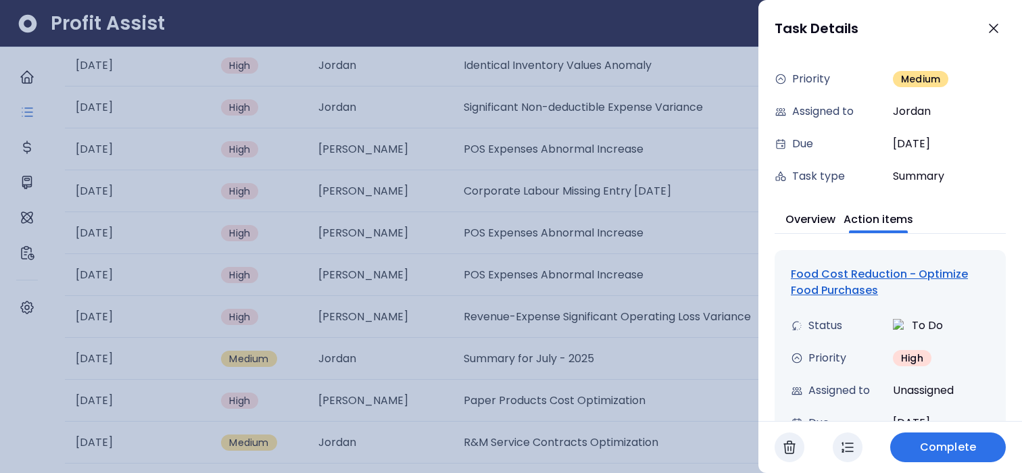
scroll to position [74, 0]
click at [601, 266] on div at bounding box center [511, 236] width 1022 height 473
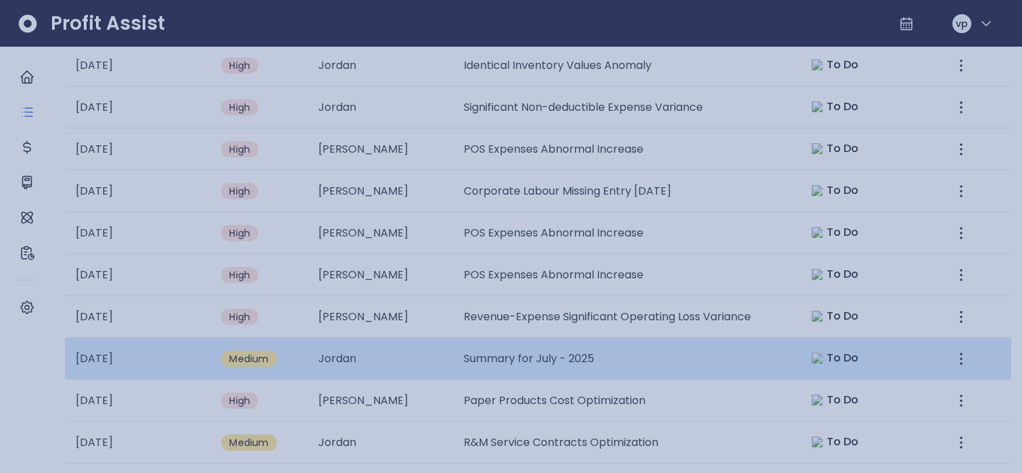
scroll to position [468, 0]
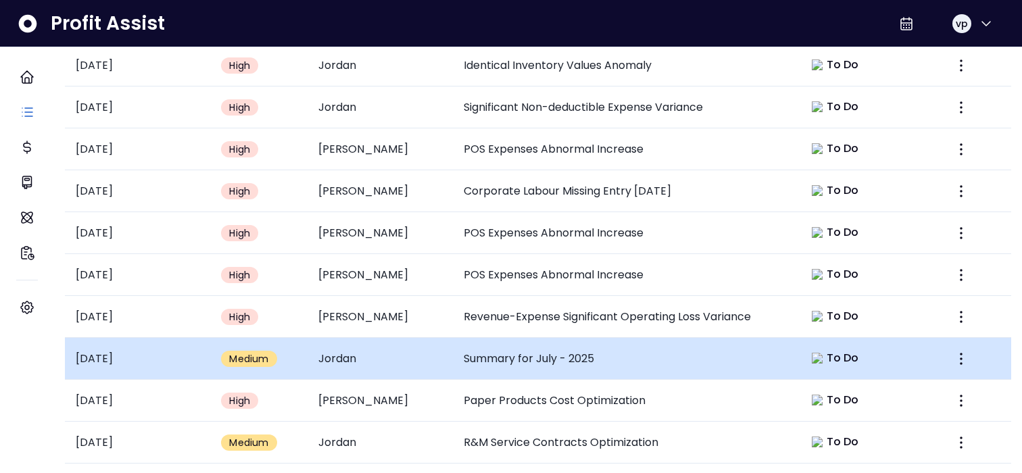
click at [658, 266] on td "Summary for July - 2025" at bounding box center [623, 359] width 340 height 42
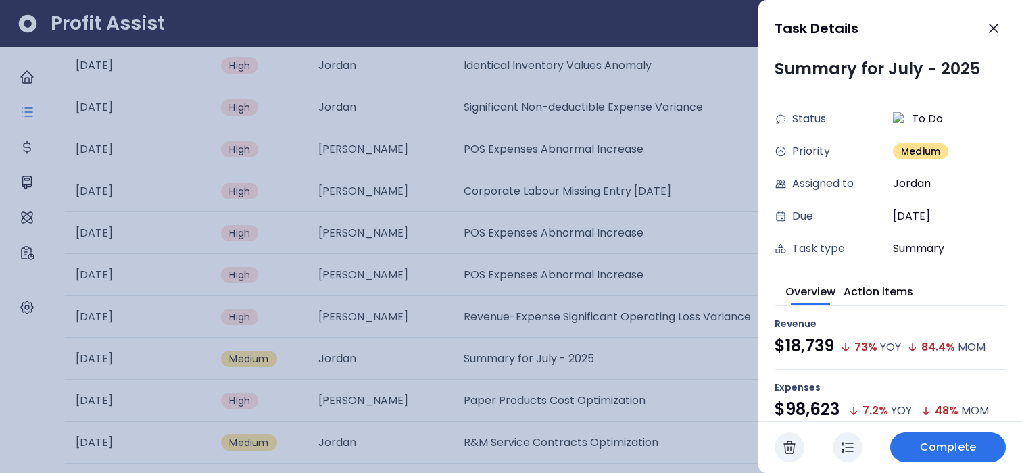
click at [849, 266] on icon "button" at bounding box center [848, 447] width 16 height 16
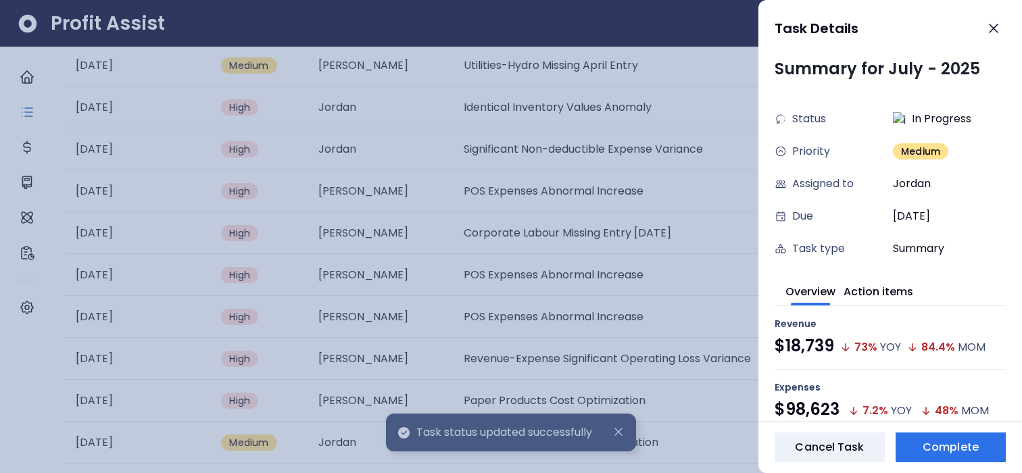
click at [737, 266] on div at bounding box center [511, 236] width 1022 height 473
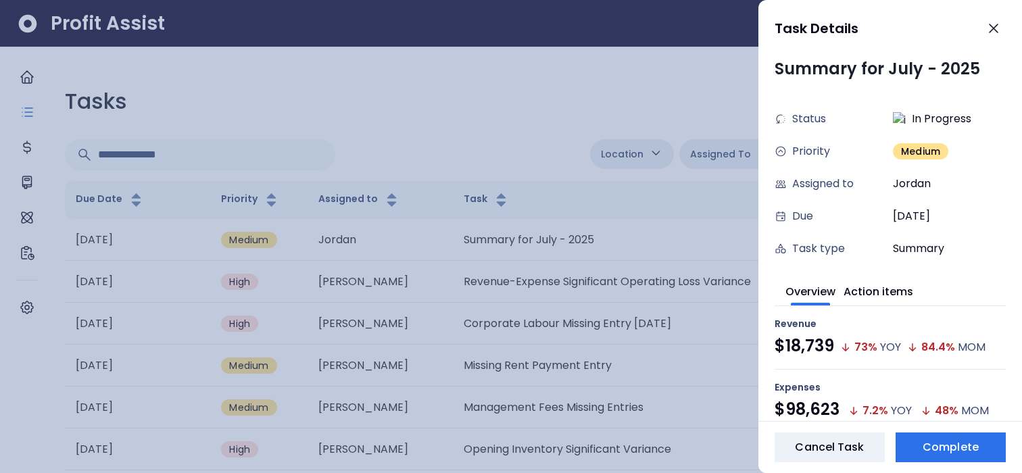
click at [589, 241] on div at bounding box center [511, 236] width 1022 height 473
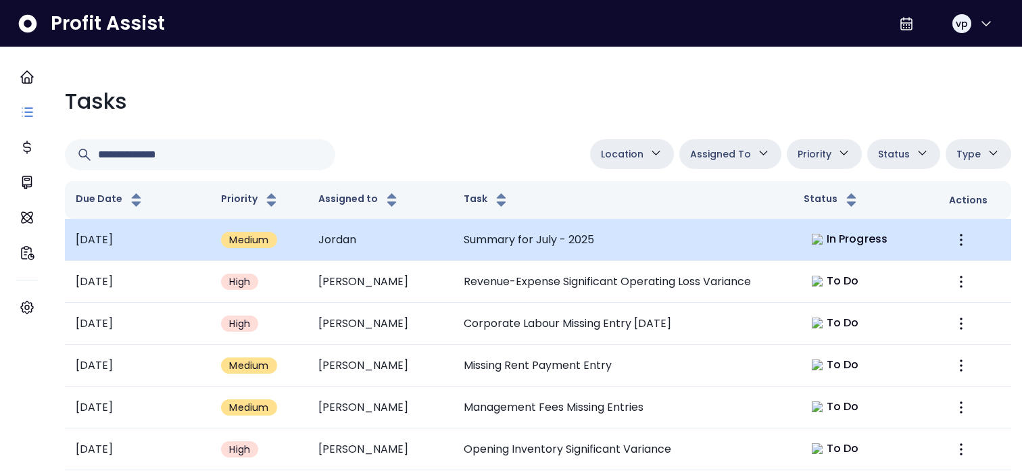
click at [963, 226] on td at bounding box center [974, 240] width 73 height 42
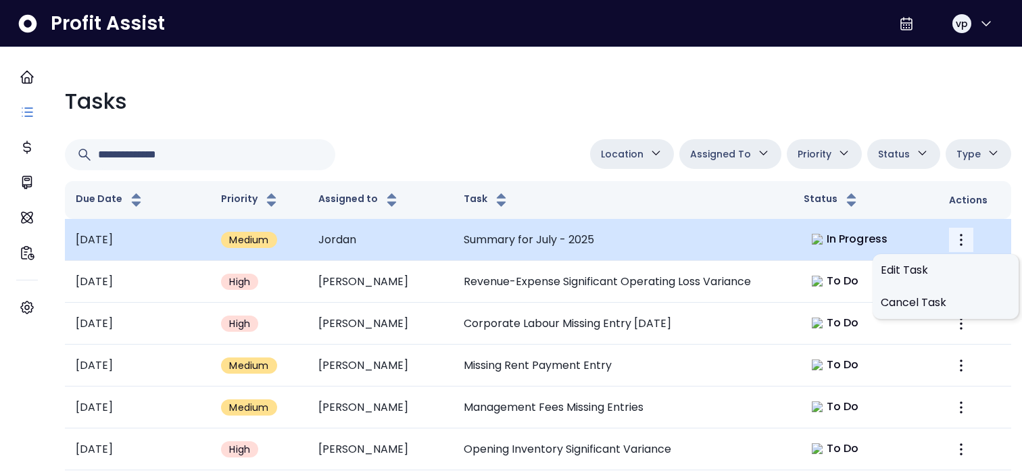
click at [954, 235] on icon "More" at bounding box center [961, 240] width 16 height 16
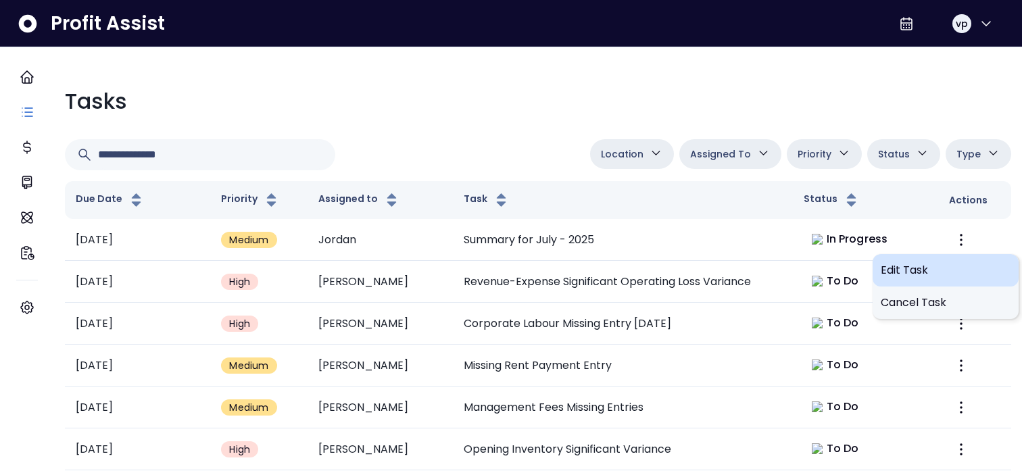
click at [927, 266] on span "Edit Task" at bounding box center [946, 270] width 130 height 16
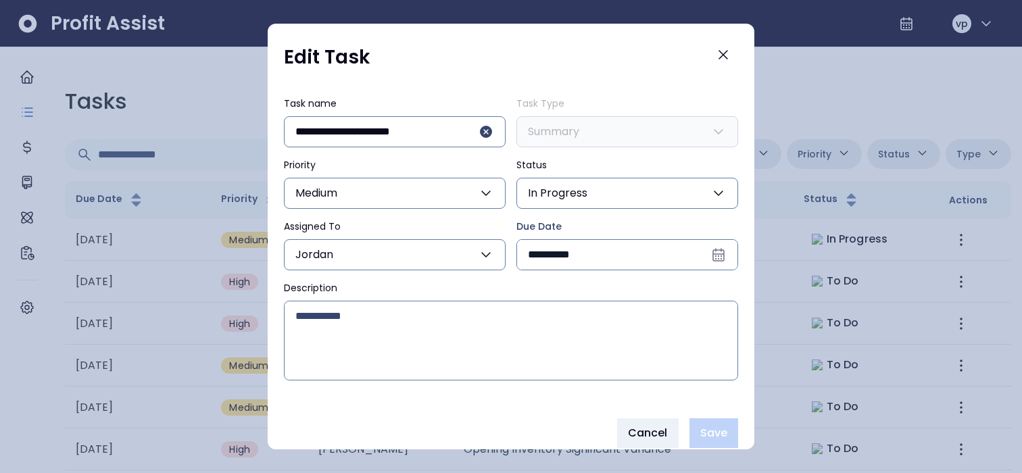
click at [612, 196] on button "In Progress" at bounding box center [627, 193] width 222 height 31
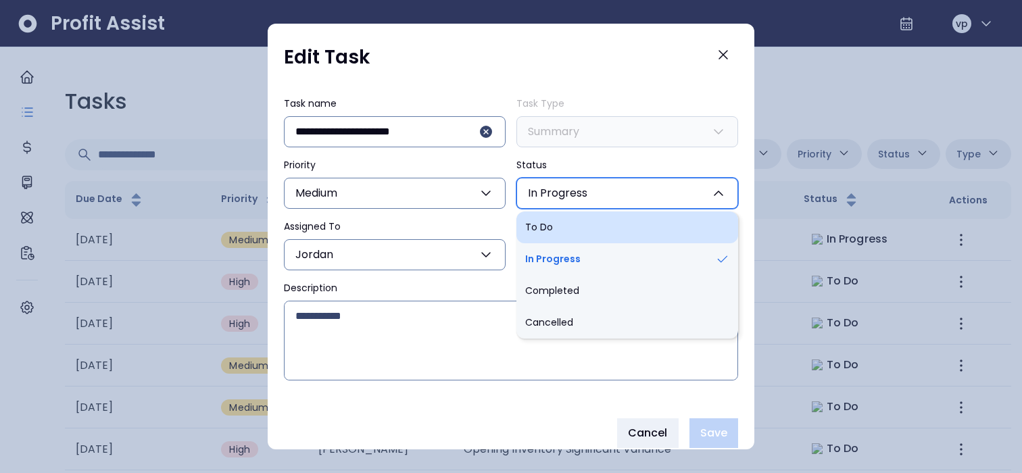
click at [579, 231] on li "To Do" at bounding box center [627, 228] width 222 height 32
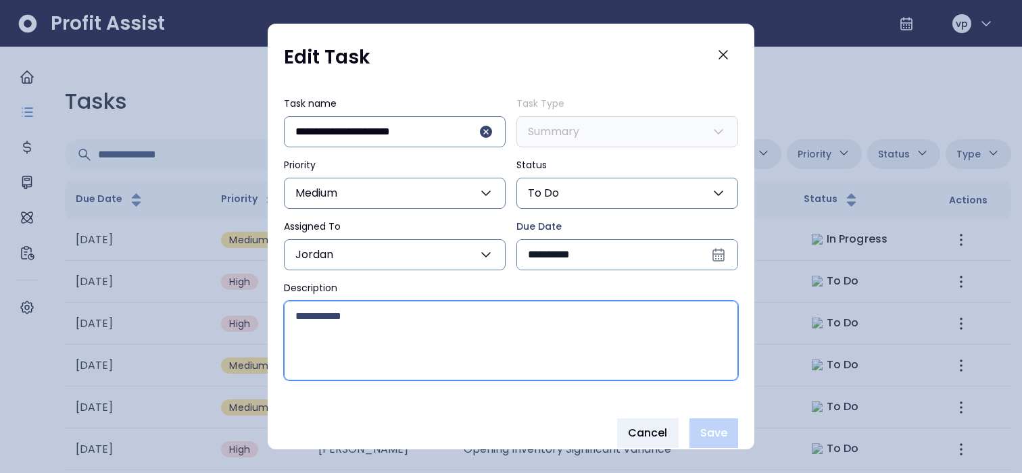
click at [547, 266] on textarea "Description" at bounding box center [511, 340] width 453 height 78
type input "**********"
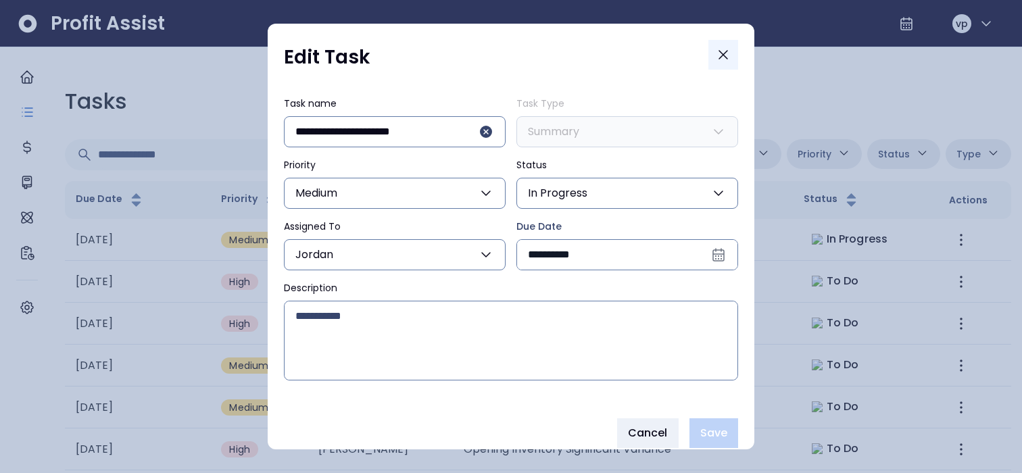
click at [720, 57] on icon "Close" at bounding box center [723, 55] width 8 height 8
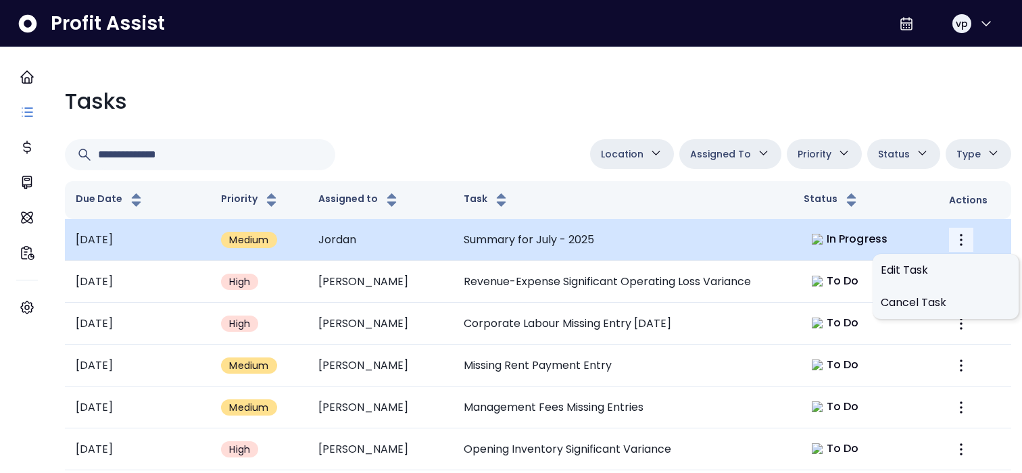
click at [949, 239] on button "More" at bounding box center [961, 240] width 24 height 24
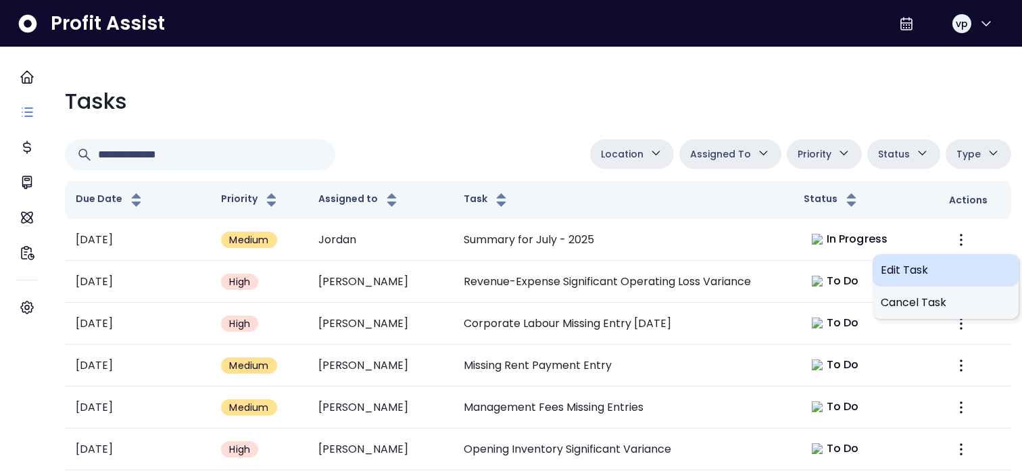
click at [920, 266] on span "Edit Task" at bounding box center [946, 270] width 130 height 16
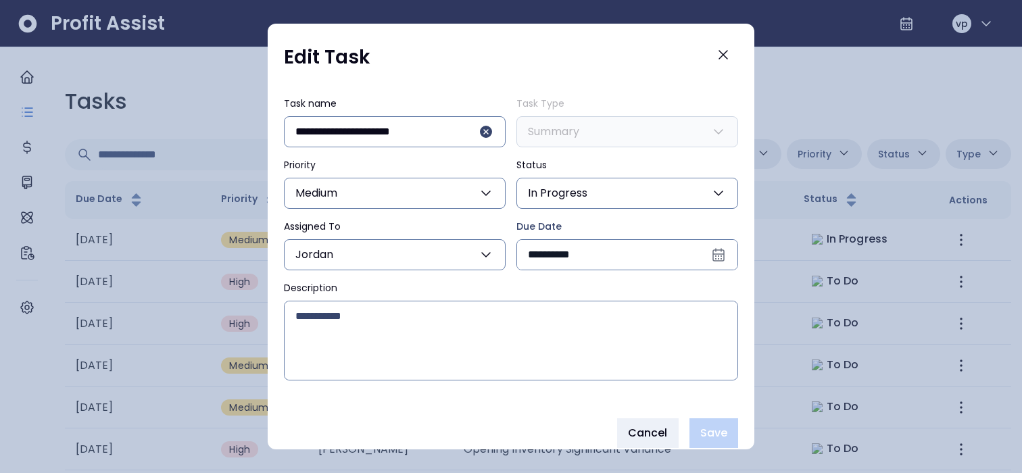
click at [616, 199] on button "In Progress" at bounding box center [627, 193] width 222 height 31
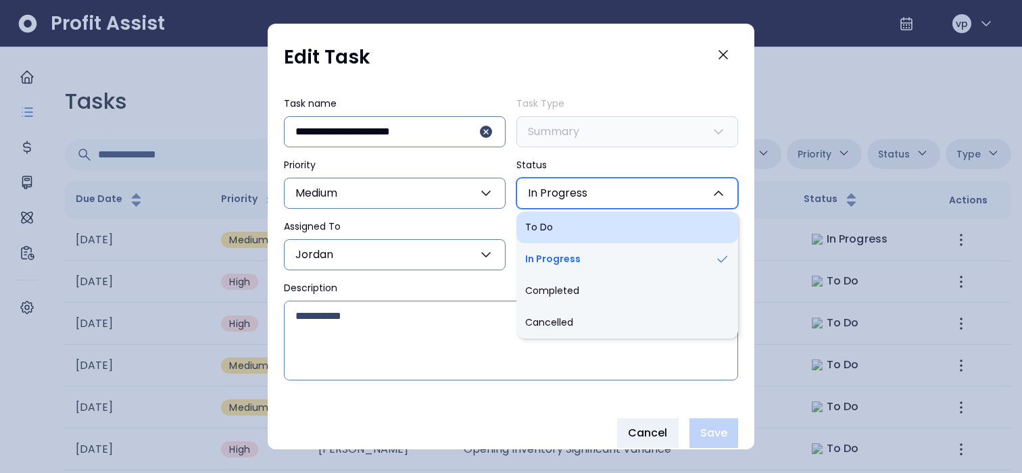
click at [590, 228] on li "To Do" at bounding box center [627, 228] width 222 height 32
type input "****"
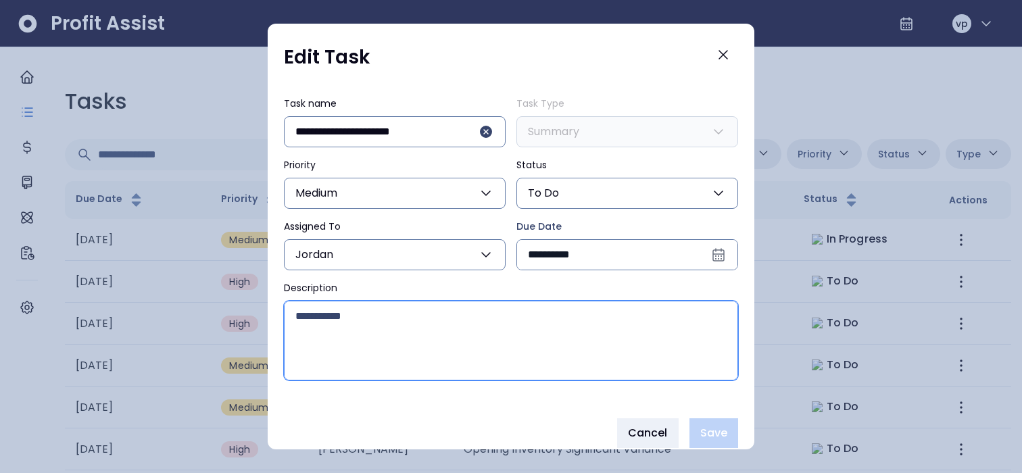
click at [496, 266] on textarea "Description" at bounding box center [511, 340] width 453 height 78
type textarea "*"
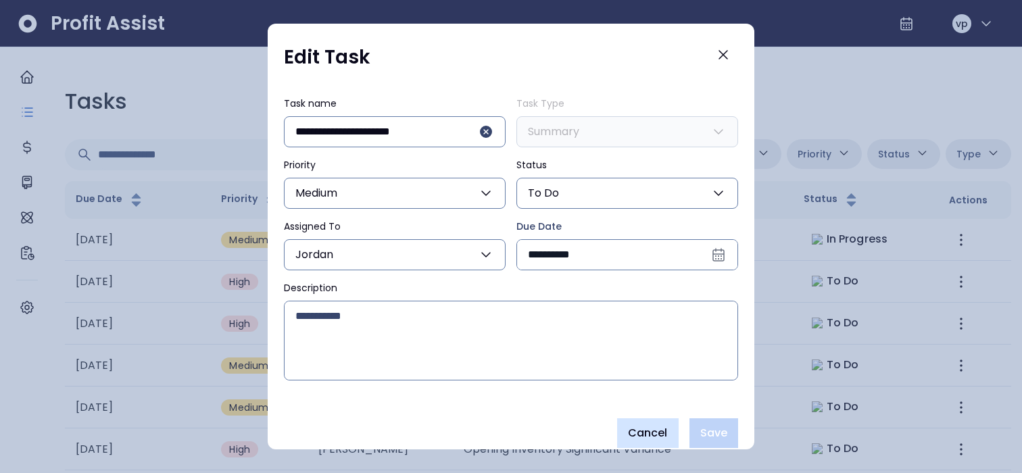
click at [639, 266] on span "Cancel" at bounding box center [648, 433] width 40 height 16
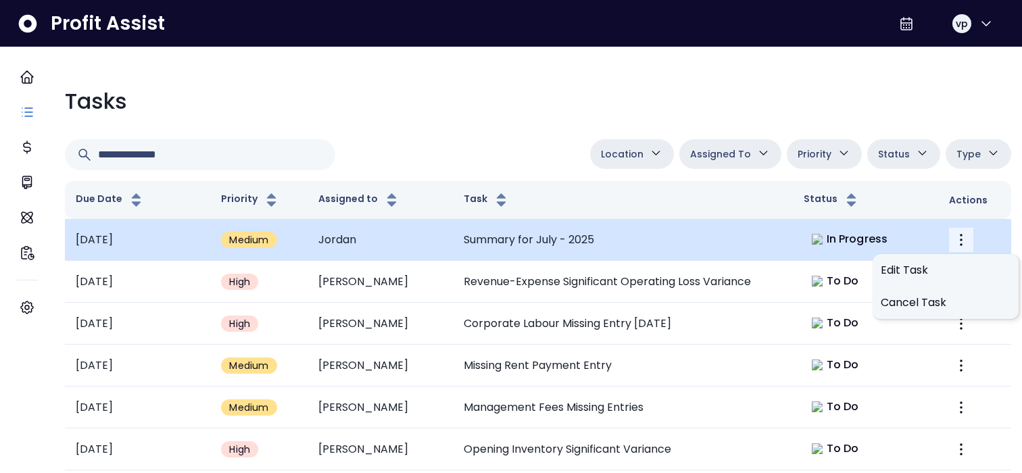
click at [953, 233] on icon "More" at bounding box center [961, 240] width 16 height 16
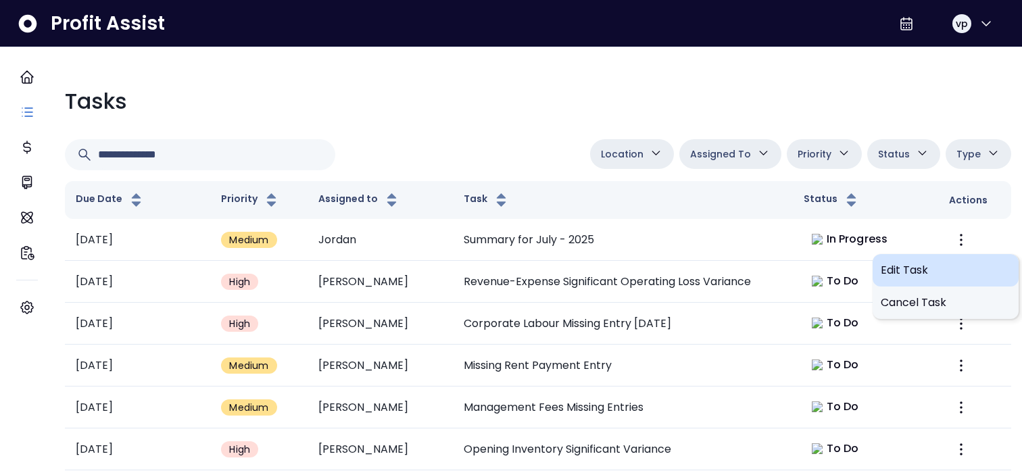
click at [892, 266] on div "Edit Task" at bounding box center [946, 270] width 146 height 32
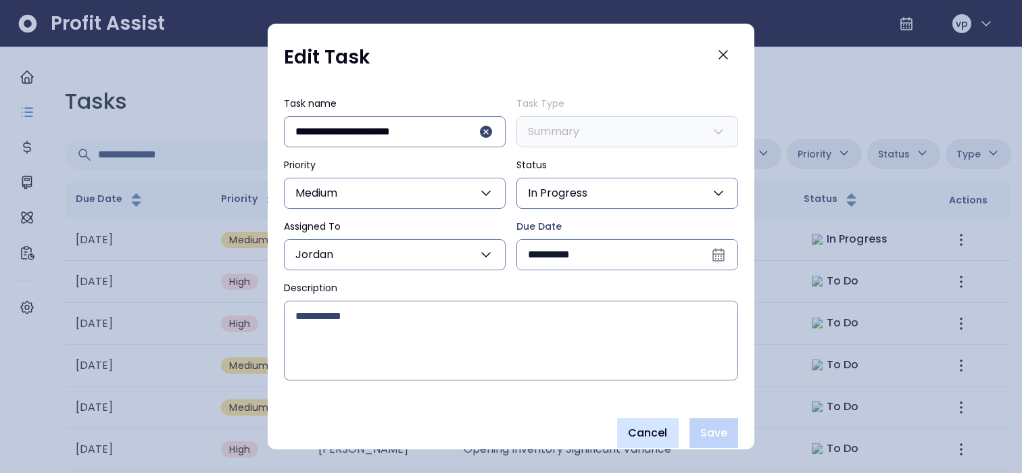
click at [642, 266] on span "Cancel" at bounding box center [648, 433] width 40 height 16
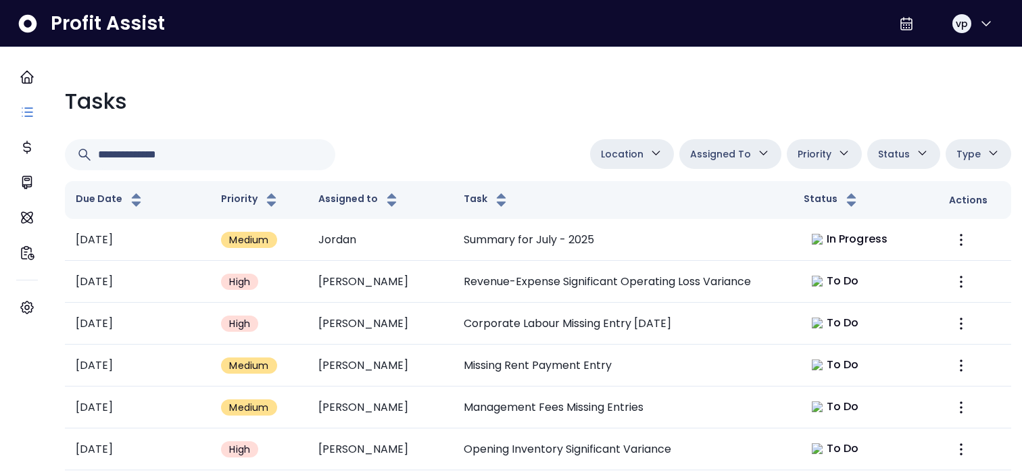
click at [627, 160] on span "Location" at bounding box center [622, 154] width 43 height 16
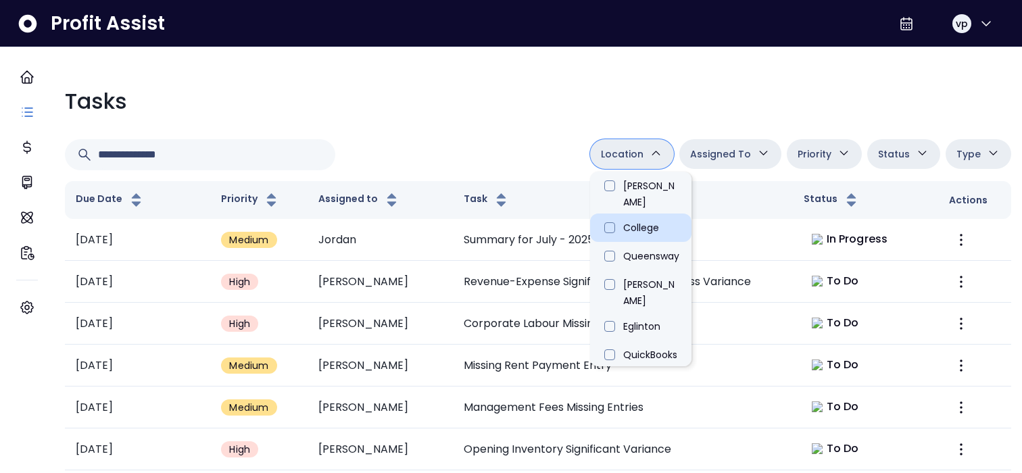
click at [628, 217] on li "College" at bounding box center [640, 228] width 101 height 28
type input "**********"
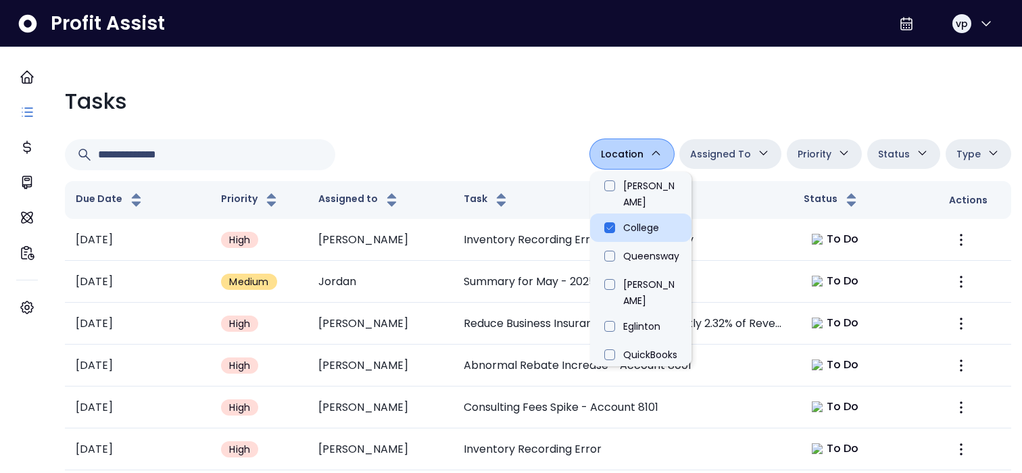
click at [602, 218] on li "College" at bounding box center [640, 228] width 101 height 28
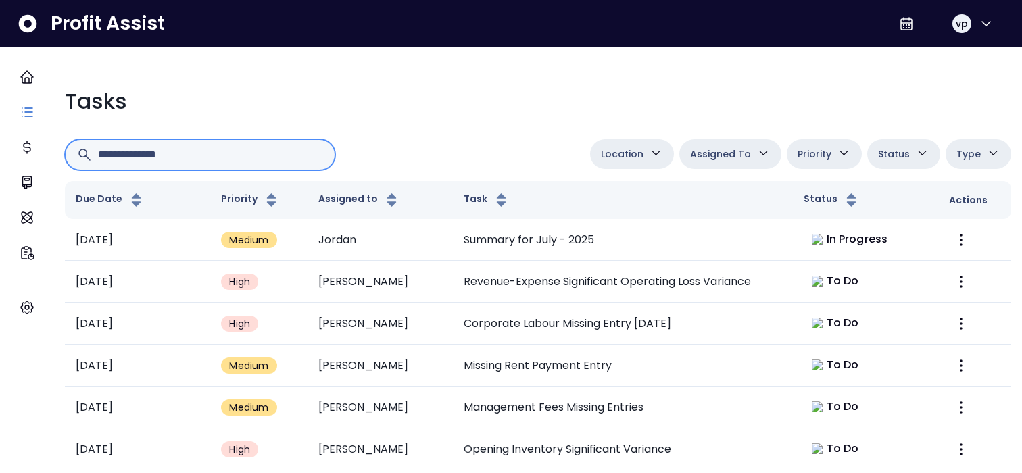
click at [211, 161] on input "text" at bounding box center [211, 155] width 226 height 30
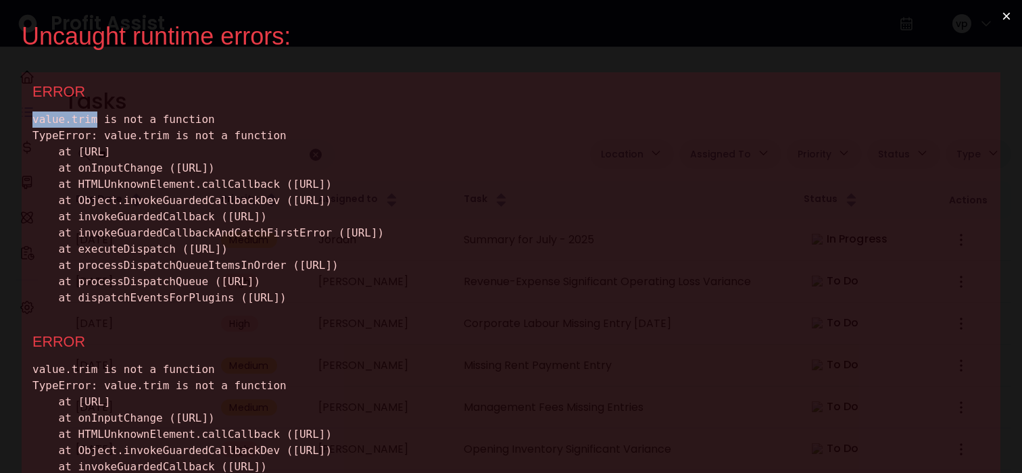
drag, startPoint x: 99, startPoint y: 121, endPoint x: 32, endPoint y: 119, distance: 67.0
click at [32, 119] on div "ERROR value.trim is not a function TypeError: value.trim is not a function at h…" at bounding box center [511, 197] width 979 height 250
copy div "value.trim"
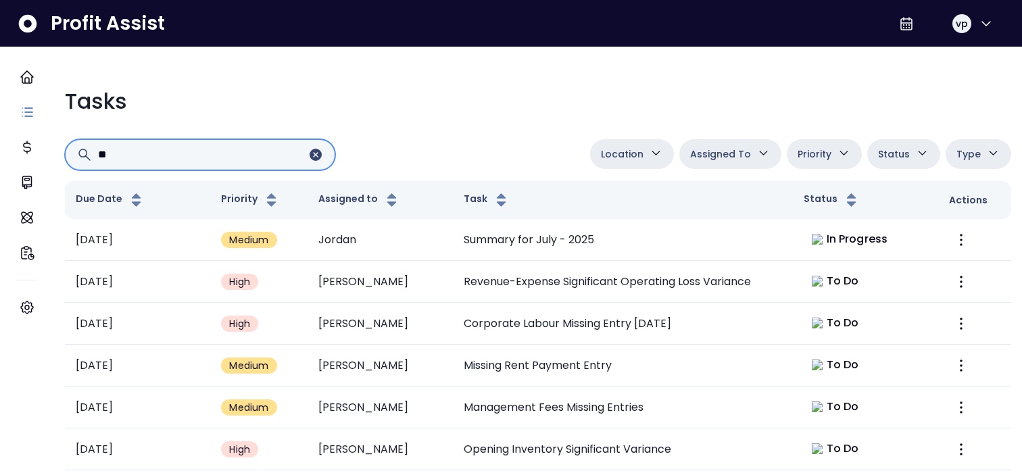
click at [145, 155] on input "**" at bounding box center [203, 155] width 210 height 30
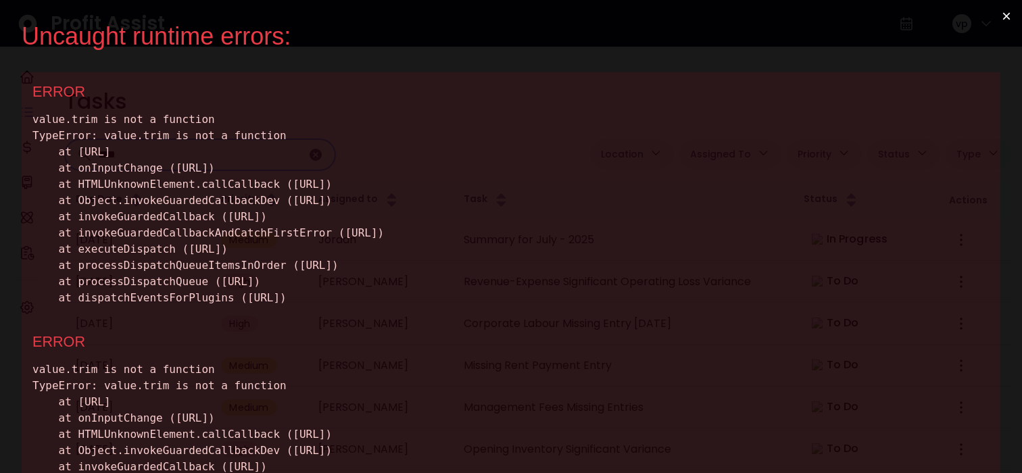
type input "****"
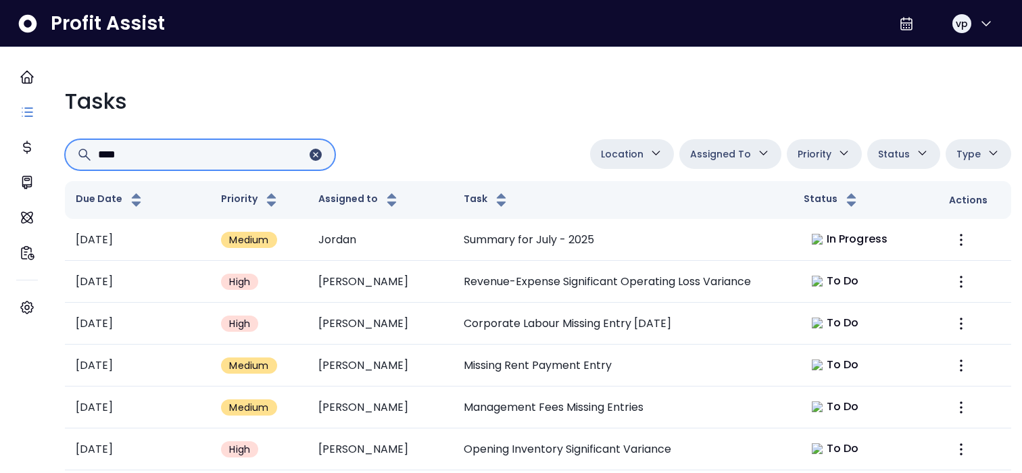
click at [172, 140] on input "****" at bounding box center [203, 155] width 210 height 30
click at [170, 146] on input "****" at bounding box center [203, 155] width 210 height 30
click at [322, 158] on icon "Clear input" at bounding box center [316, 155] width 12 height 12
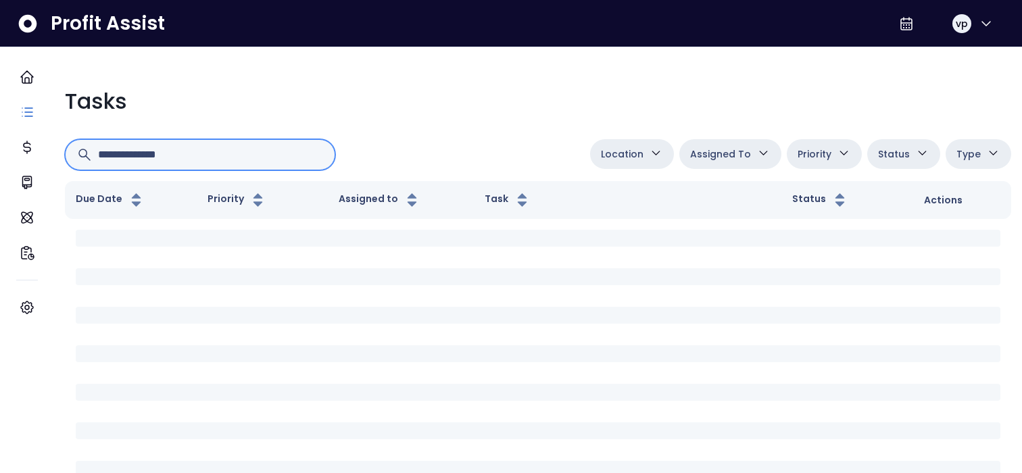
click at [132, 154] on input "text" at bounding box center [211, 155] width 226 height 30
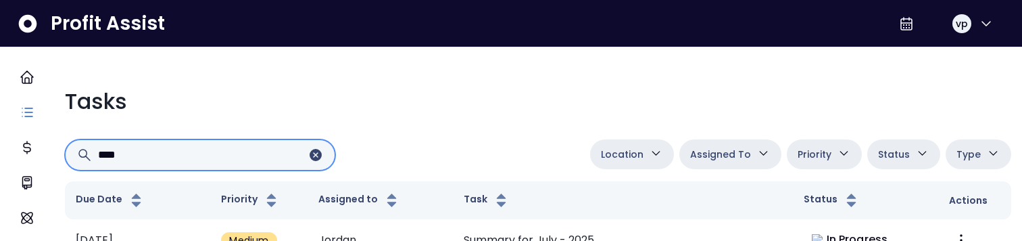
click at [191, 155] on input "****" at bounding box center [203, 155] width 210 height 30
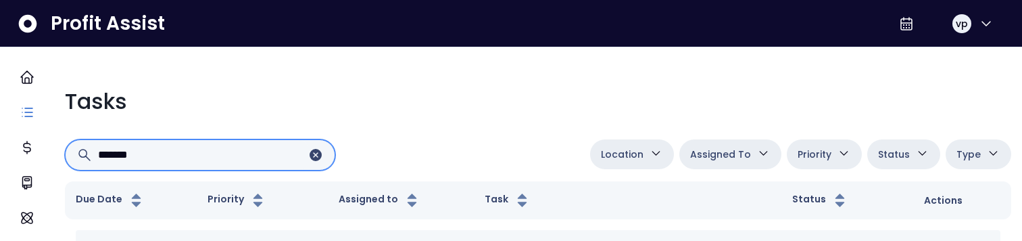
type input "*******"
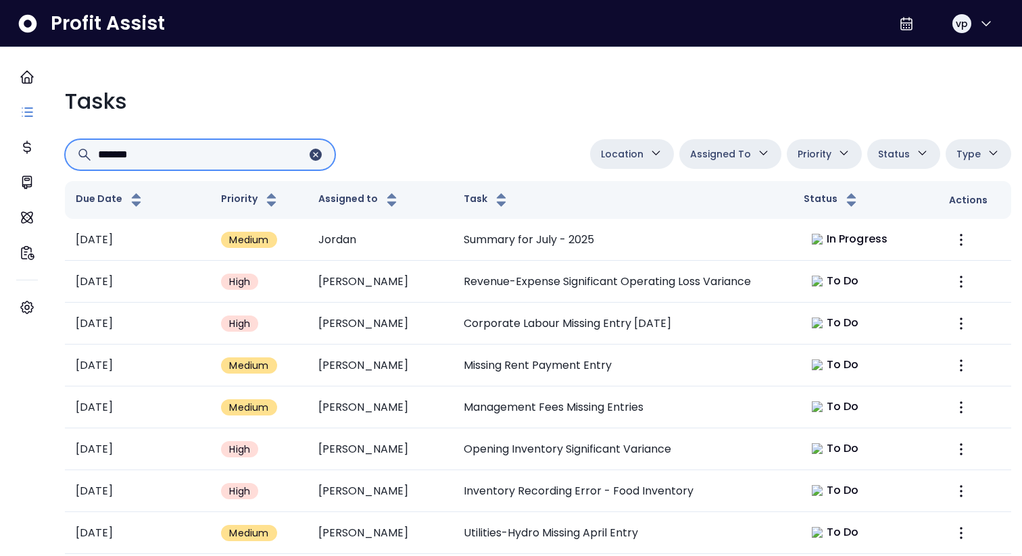
click at [322, 152] on icon "Clear input" at bounding box center [316, 155] width 12 height 12
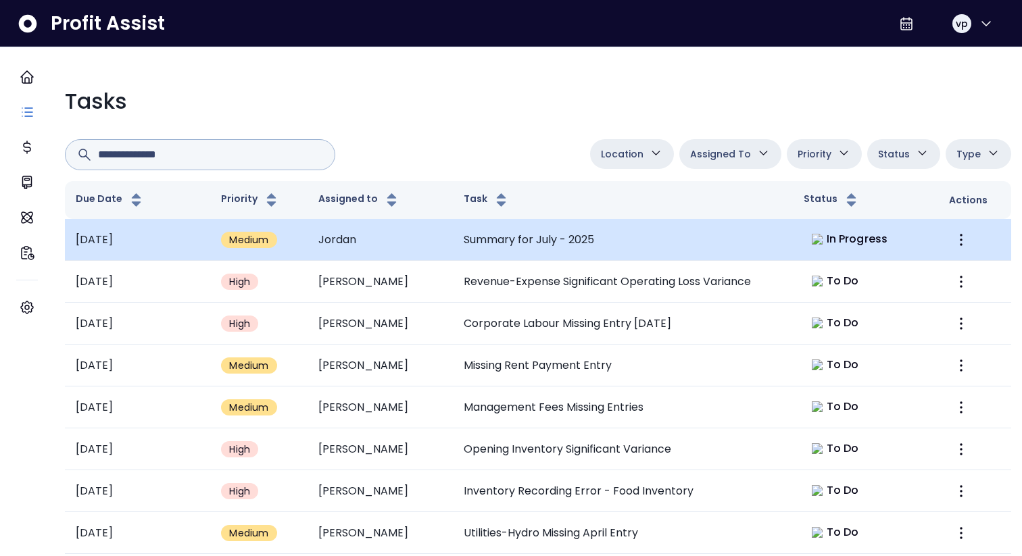
click at [520, 245] on td "Summary for July - 2025" at bounding box center [623, 240] width 340 height 42
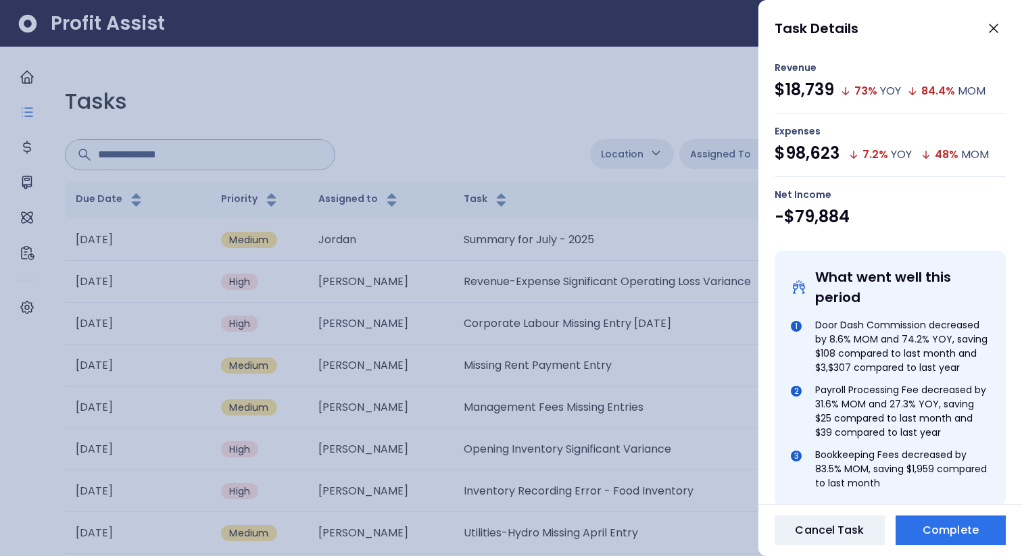
scroll to position [262, 0]
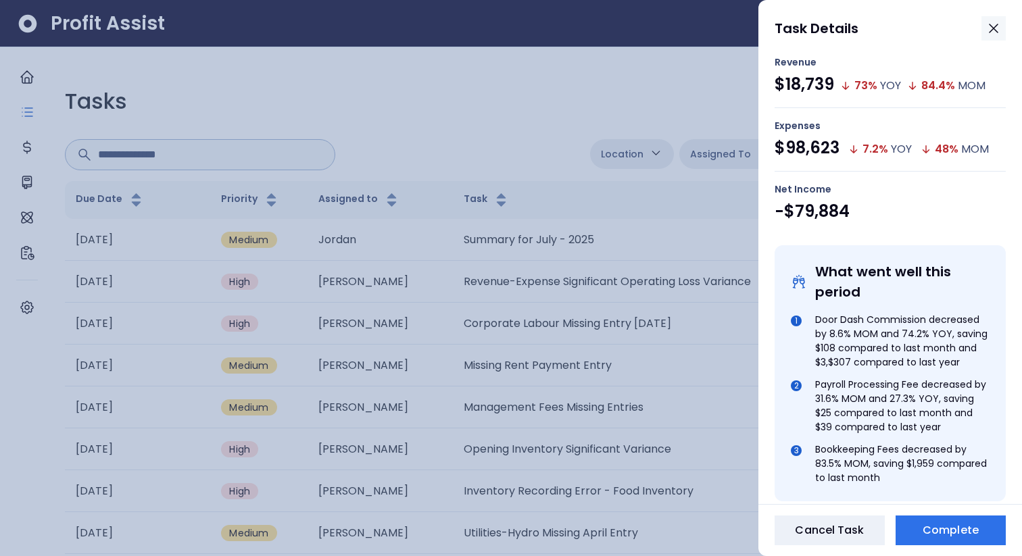
click at [996, 30] on icon "button" at bounding box center [994, 28] width 8 height 8
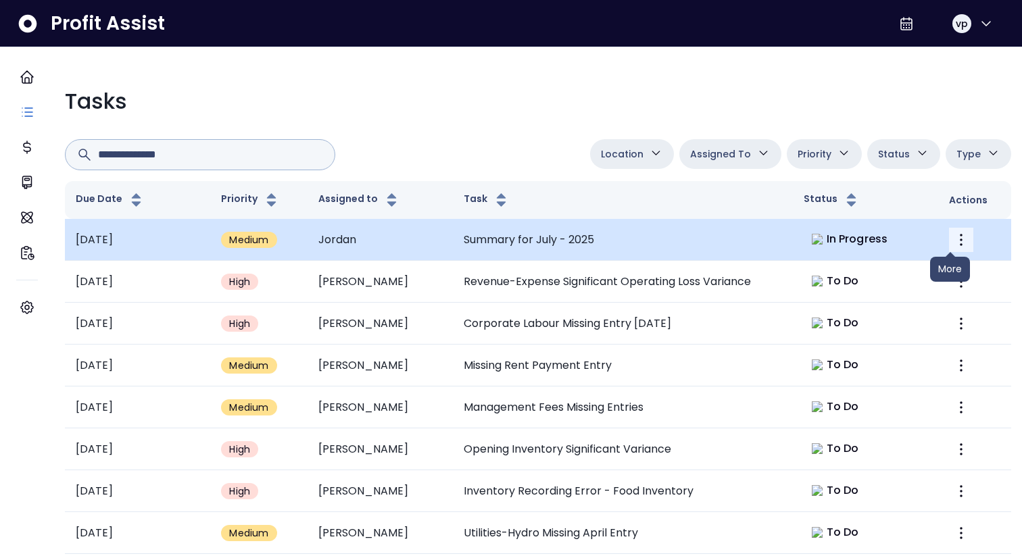
click at [953, 241] on icon "More" at bounding box center [961, 240] width 16 height 16
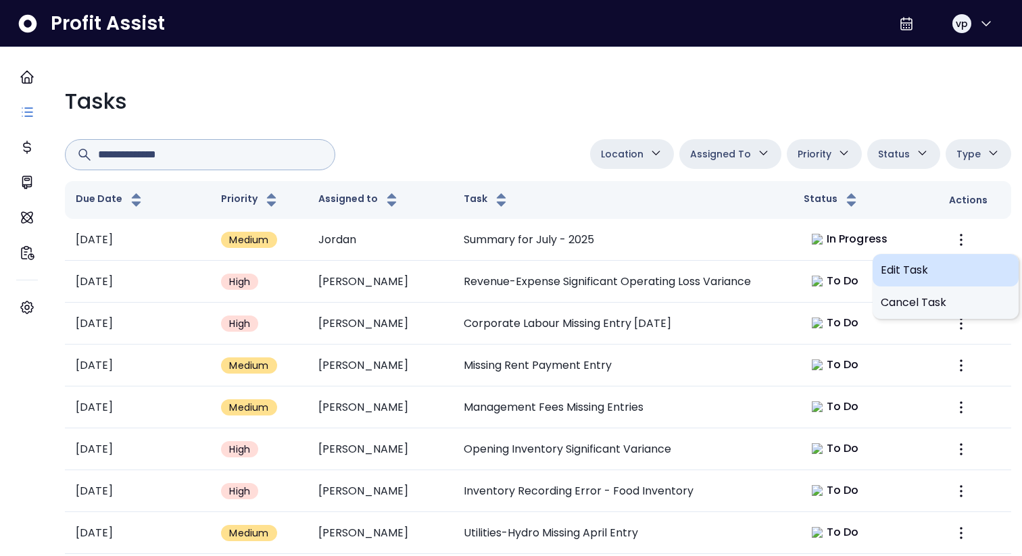
click at [911, 262] on span "Edit Task" at bounding box center [946, 270] width 130 height 16
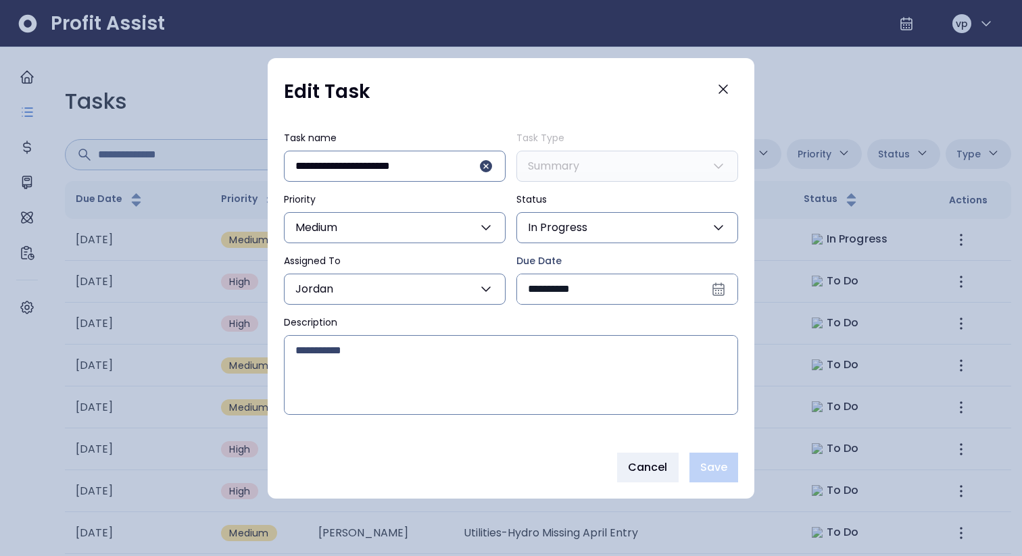
click at [656, 226] on button "In Progress" at bounding box center [627, 227] width 222 height 31
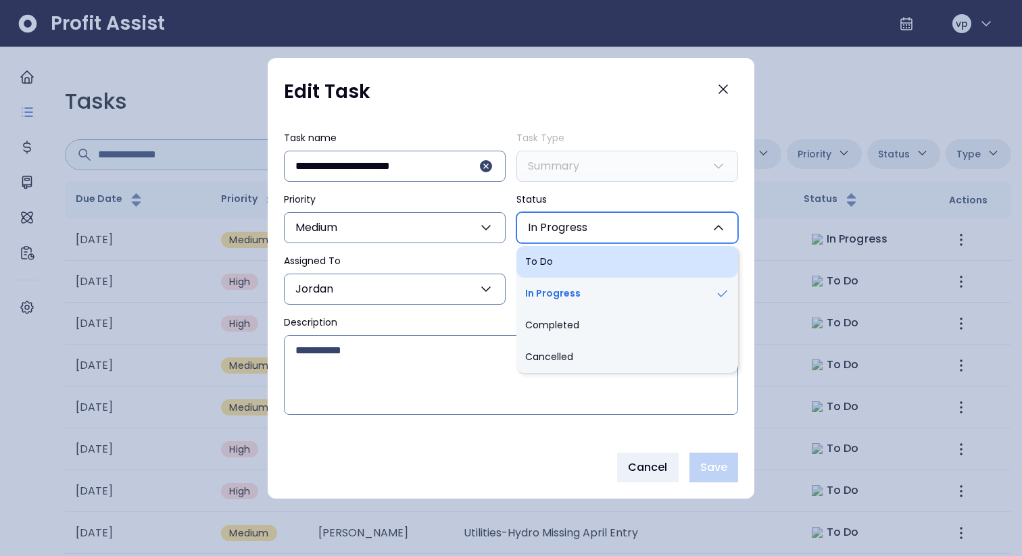
click at [608, 262] on li "To Do" at bounding box center [627, 262] width 222 height 32
type input "****"
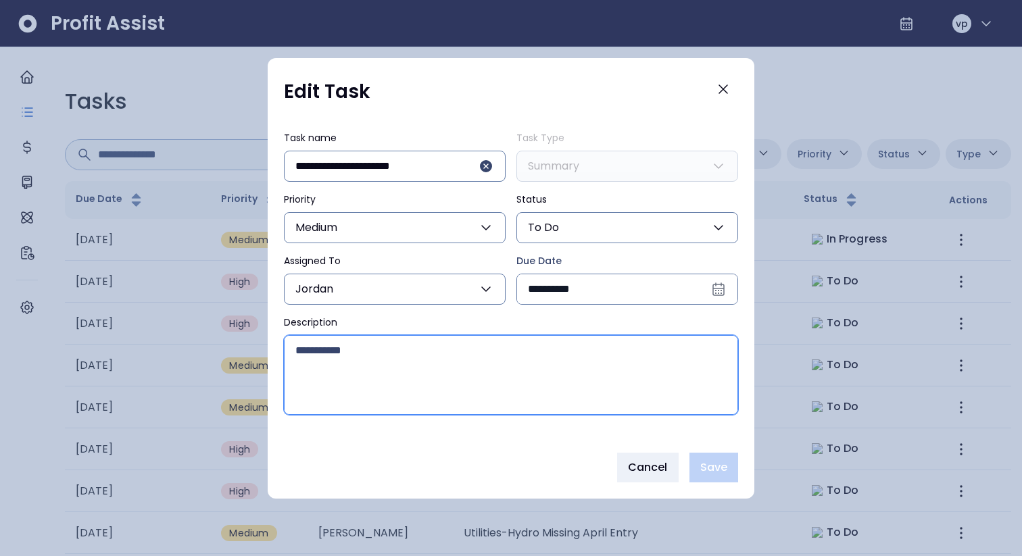
click at [529, 266] on textarea "Description" at bounding box center [511, 375] width 453 height 78
type textarea "****"
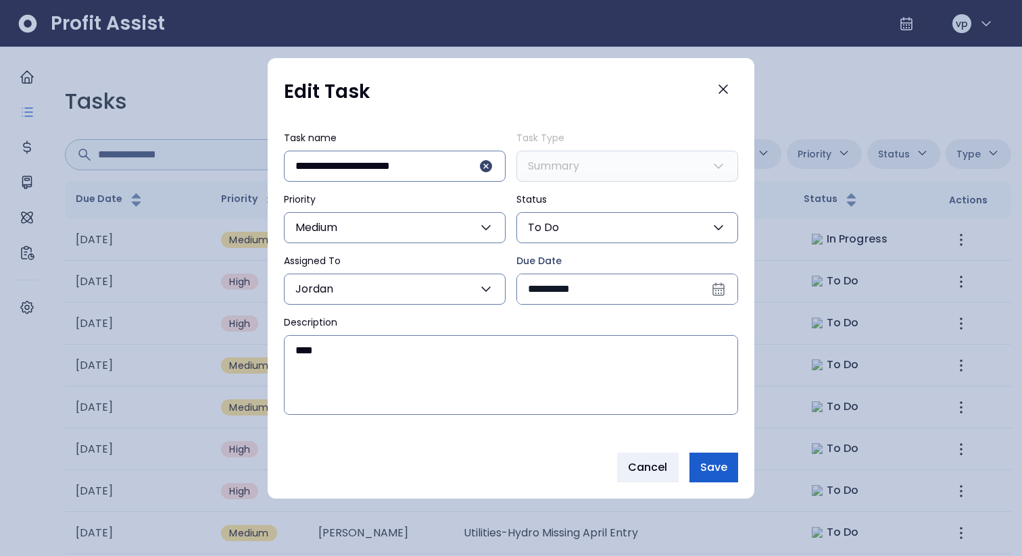
click at [712, 266] on span "Save" at bounding box center [713, 468] width 27 height 16
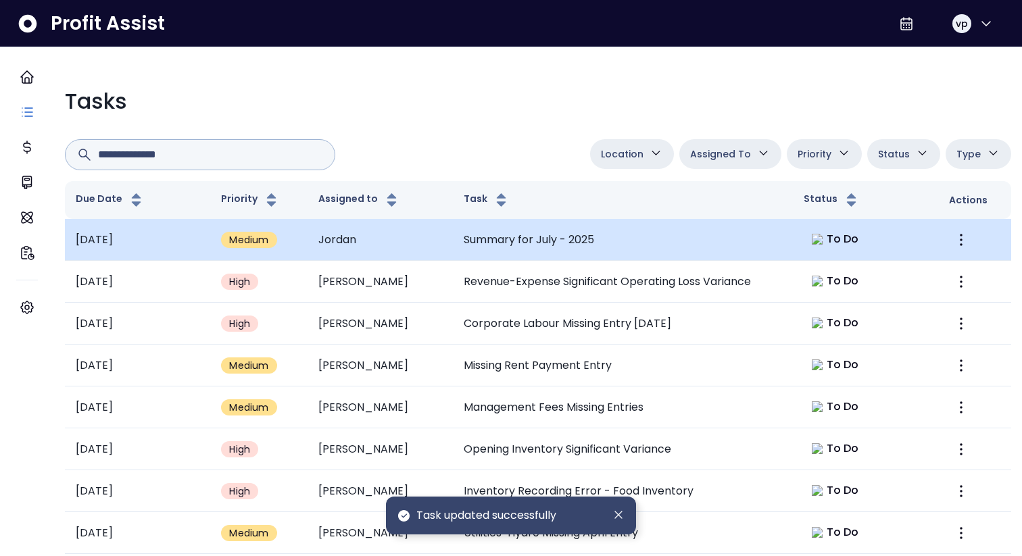
click at [938, 242] on td at bounding box center [974, 240] width 73 height 42
click at [639, 229] on td "Summary for July - 2025" at bounding box center [623, 240] width 340 height 42
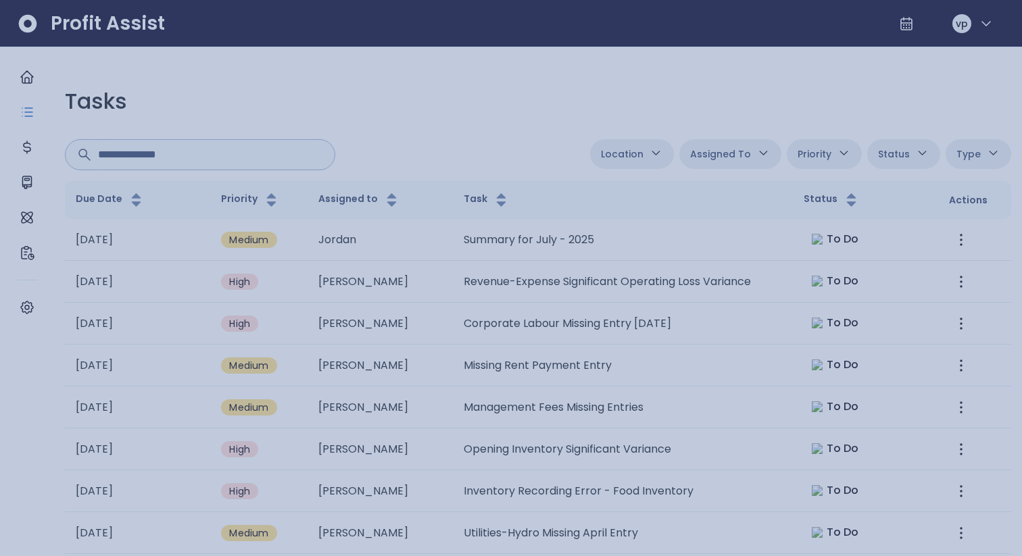
click at [652, 266] on div at bounding box center [511, 278] width 1022 height 556
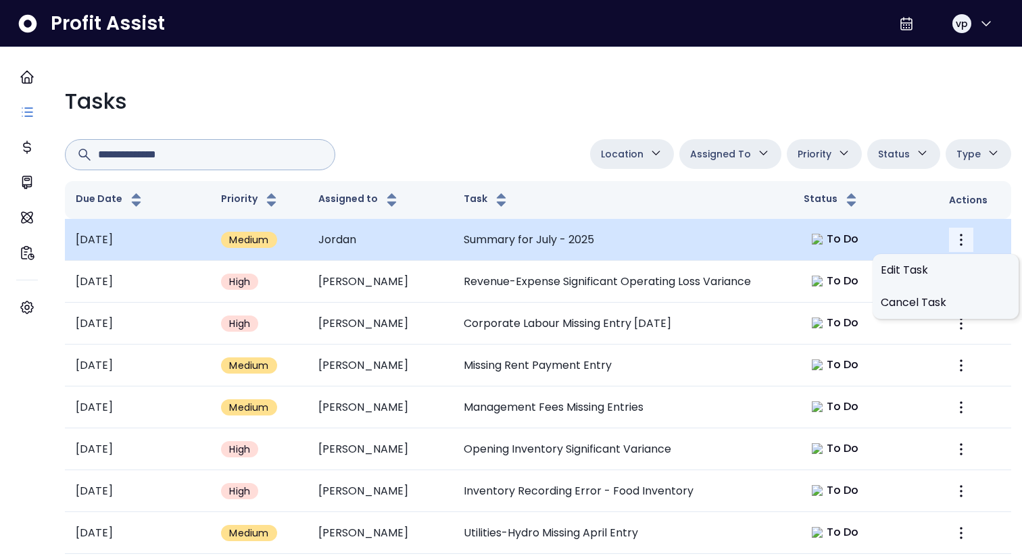
click at [953, 237] on icon "More" at bounding box center [961, 240] width 16 height 16
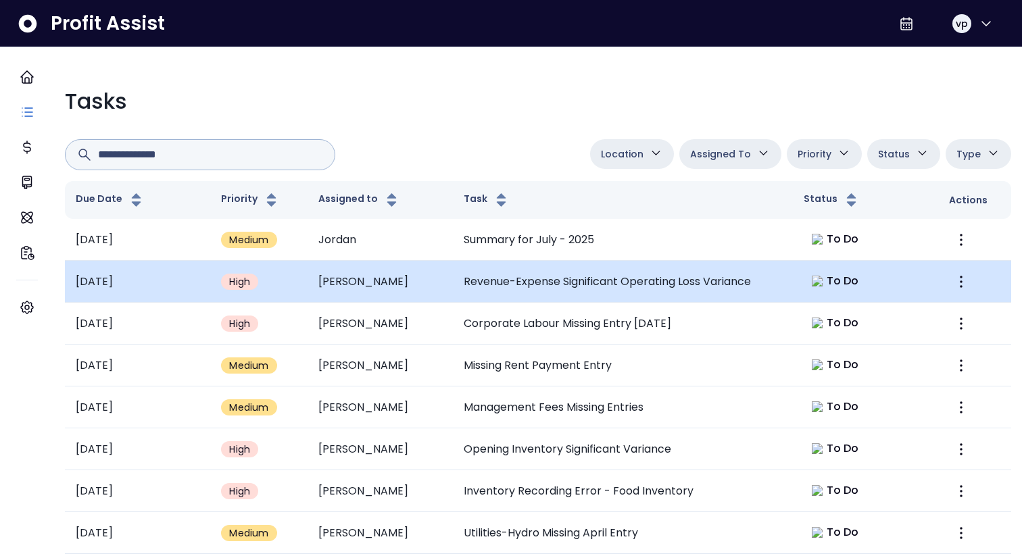
click at [657, 266] on td "Revenue-Expense Significant Operating Loss Variance" at bounding box center [623, 282] width 340 height 42
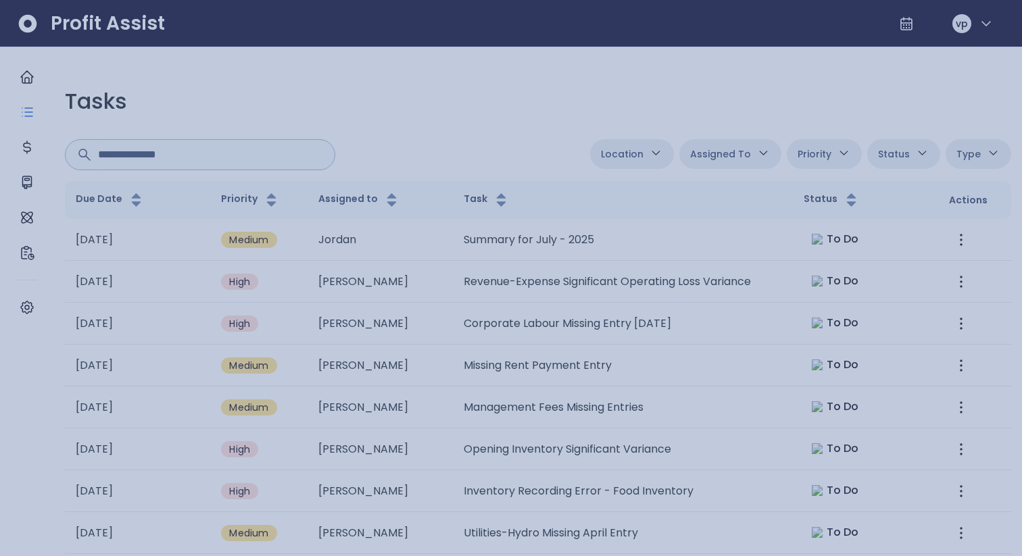
click at [643, 266] on div at bounding box center [511, 278] width 1022 height 556
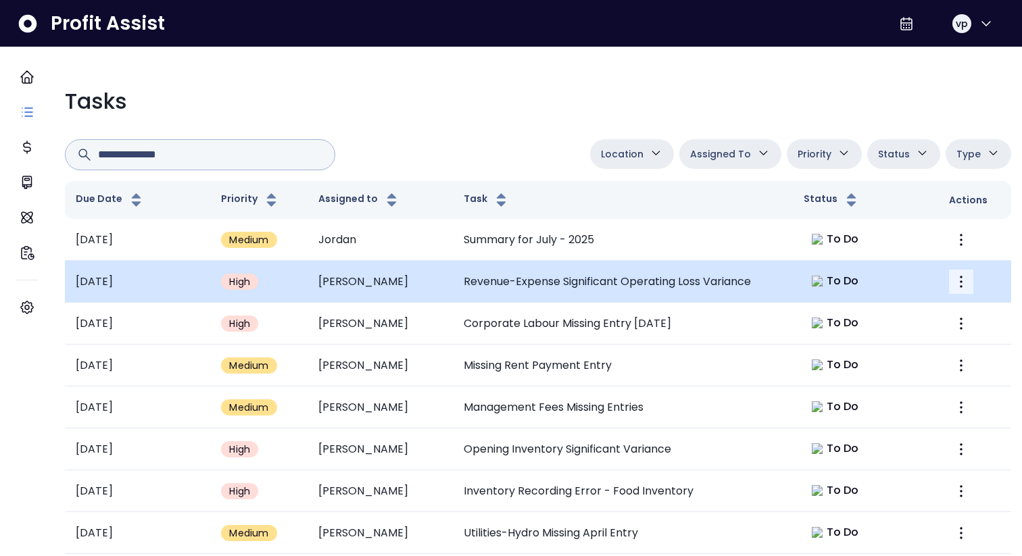
click at [953, 266] on icon "More" at bounding box center [961, 282] width 16 height 16
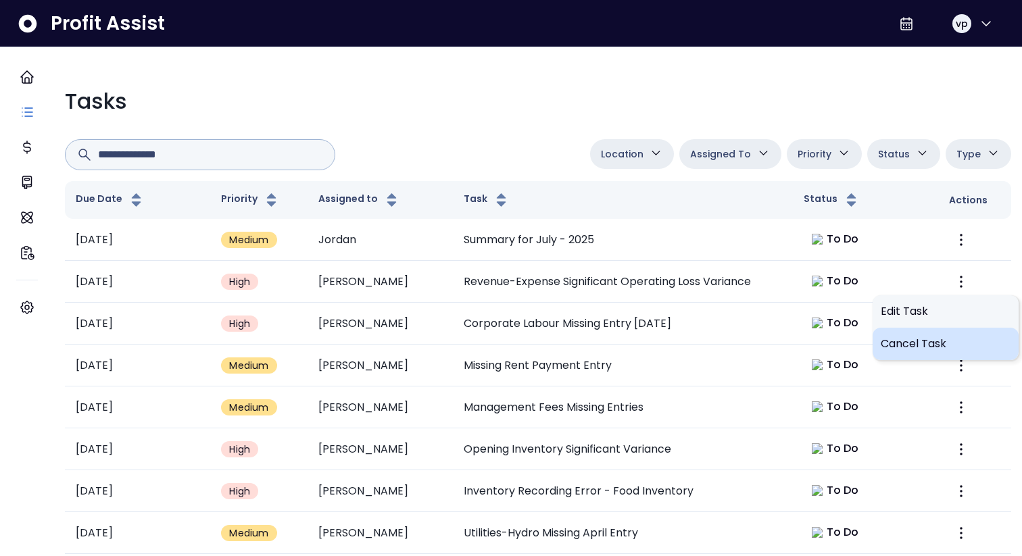
click at [919, 266] on span "Cancel Task" at bounding box center [946, 344] width 130 height 16
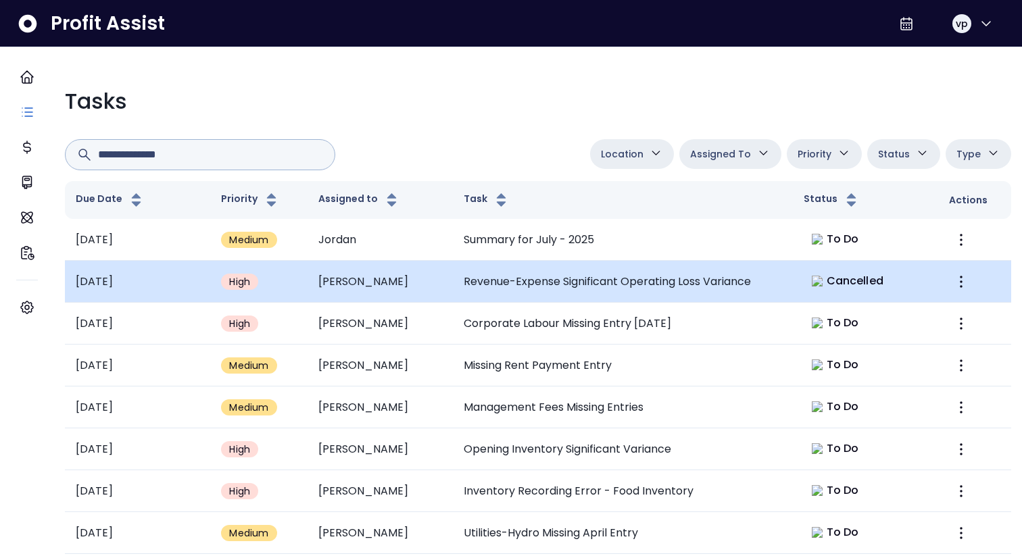
click at [840, 266] on span "Cancelled" at bounding box center [855, 281] width 57 height 16
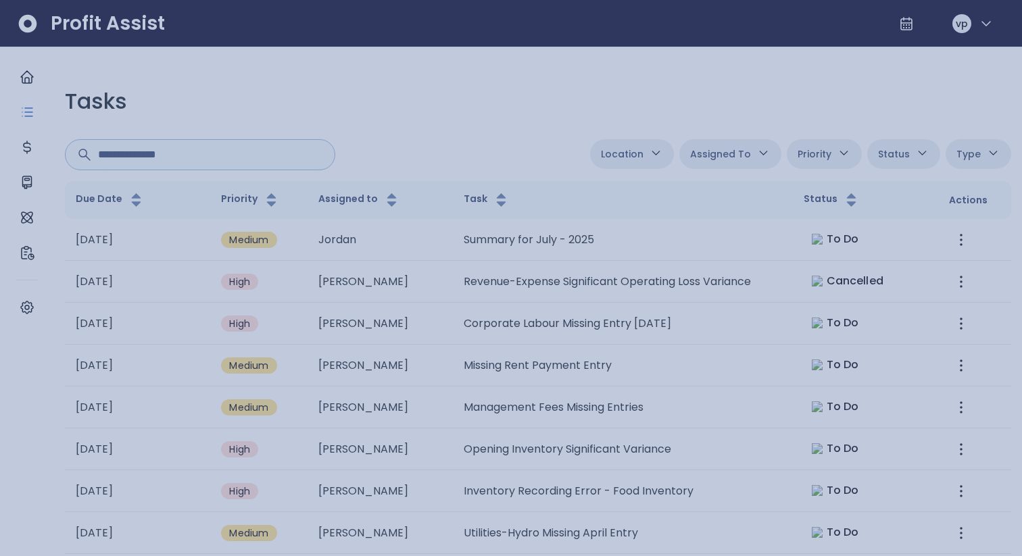
click at [704, 266] on div at bounding box center [511, 278] width 1022 height 556
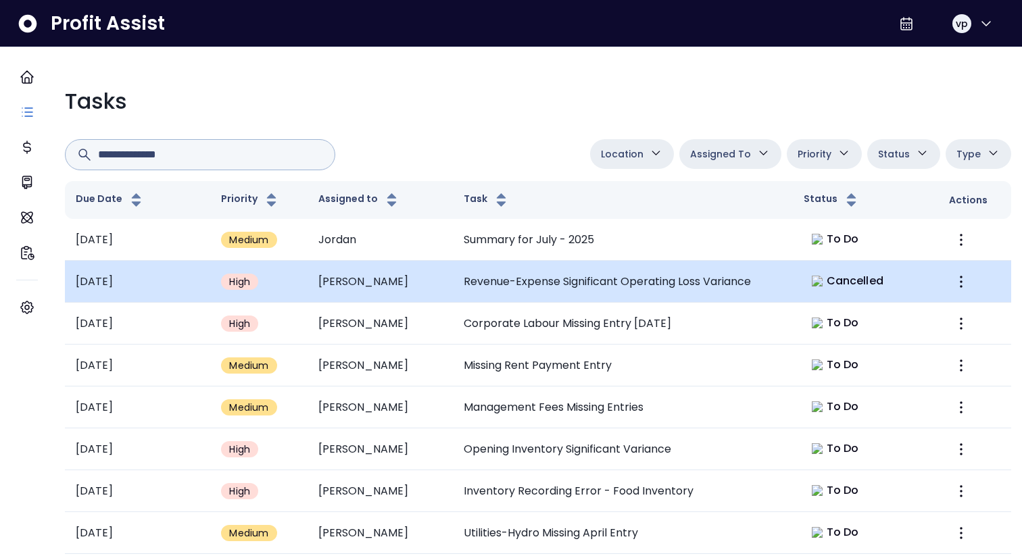
click at [857, 266] on span "Cancelled" at bounding box center [855, 281] width 57 height 16
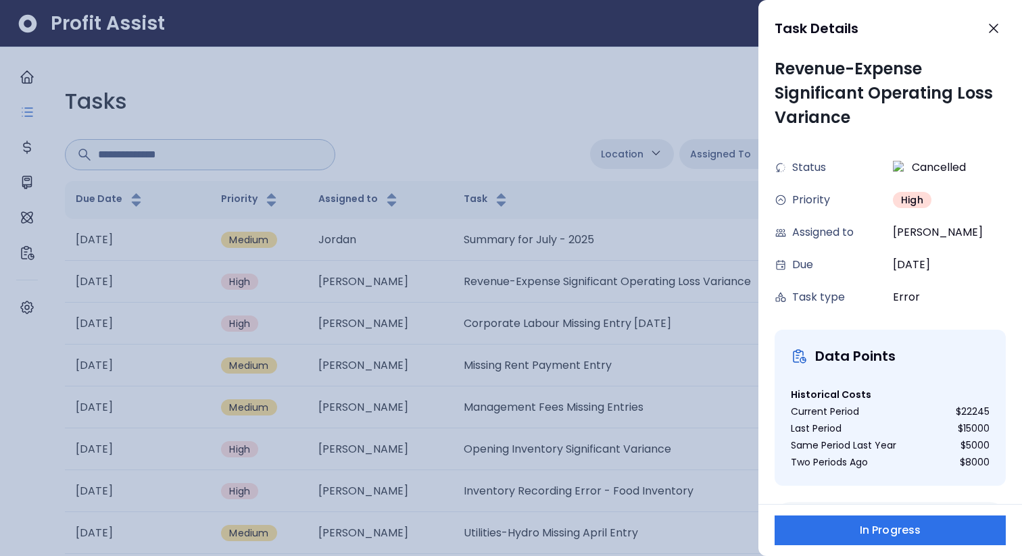
click at [748, 266] on div at bounding box center [511, 278] width 1022 height 556
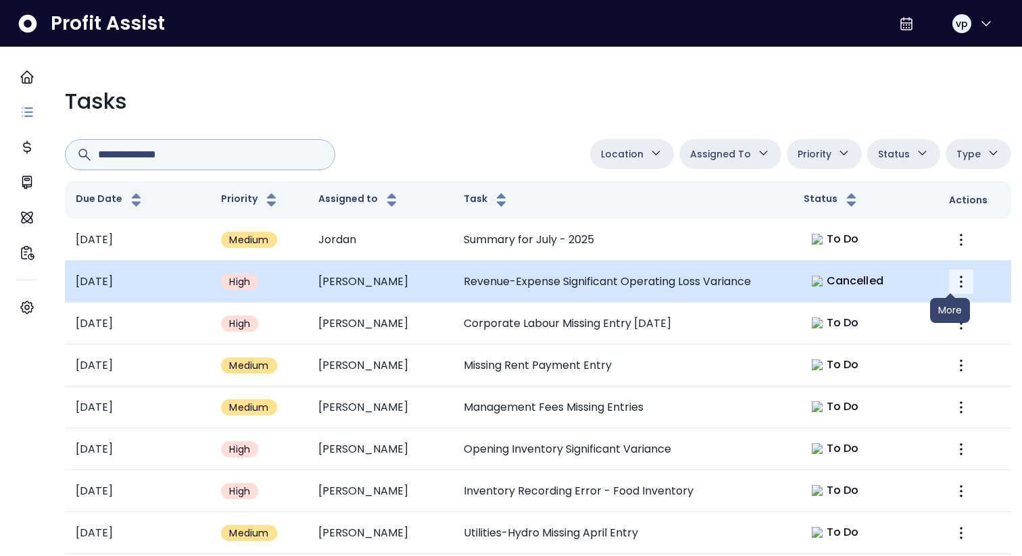
click at [961, 266] on icon "More" at bounding box center [962, 282] width 3 height 12
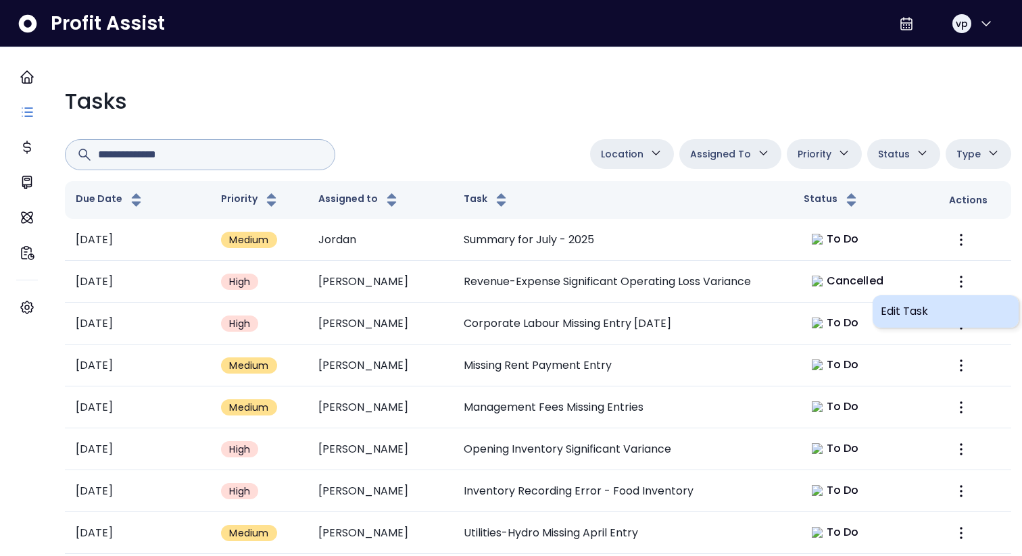
click at [916, 266] on span "Edit Task" at bounding box center [946, 312] width 130 height 16
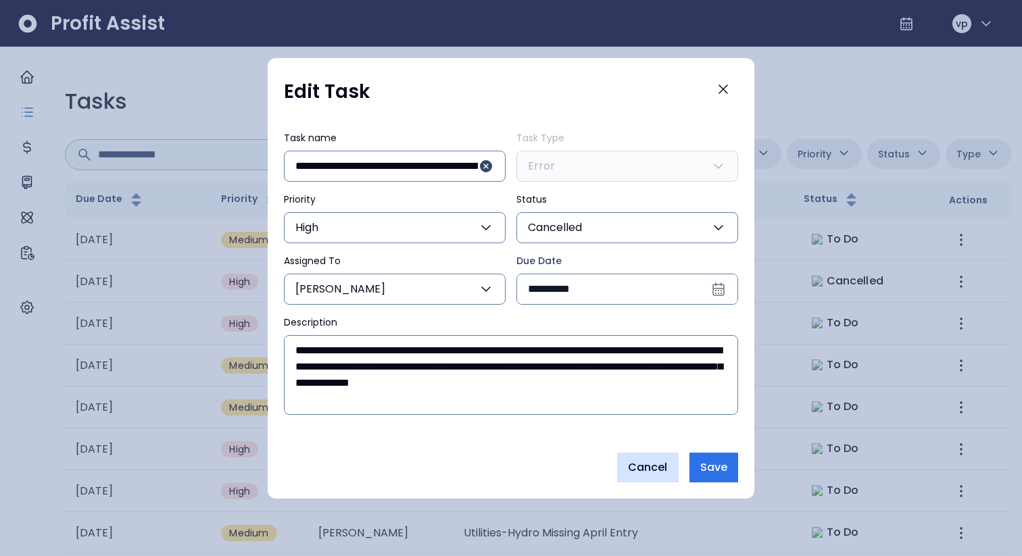
click at [673, 266] on button "Cancel" at bounding box center [648, 468] width 62 height 30
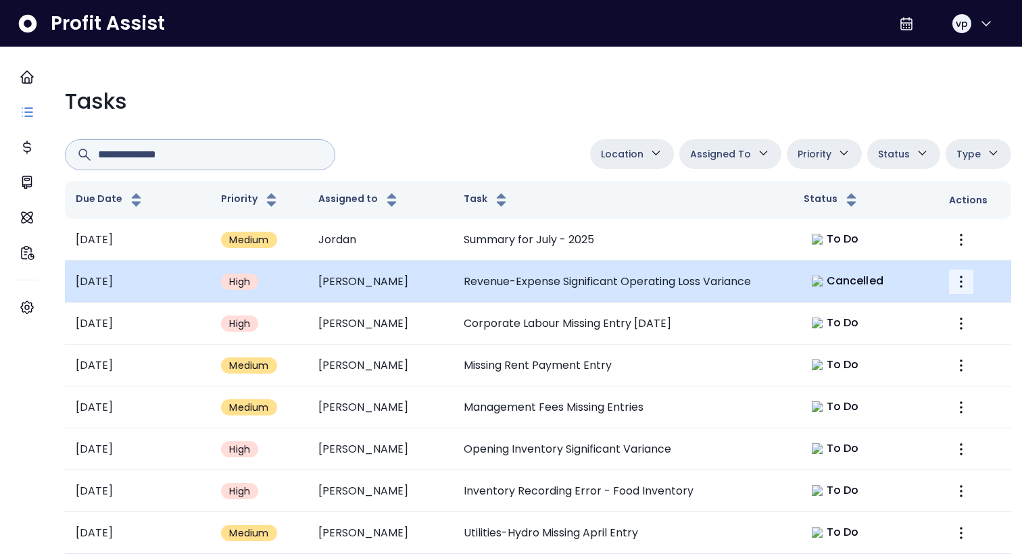
click at [949, 266] on button "More" at bounding box center [961, 282] width 24 height 24
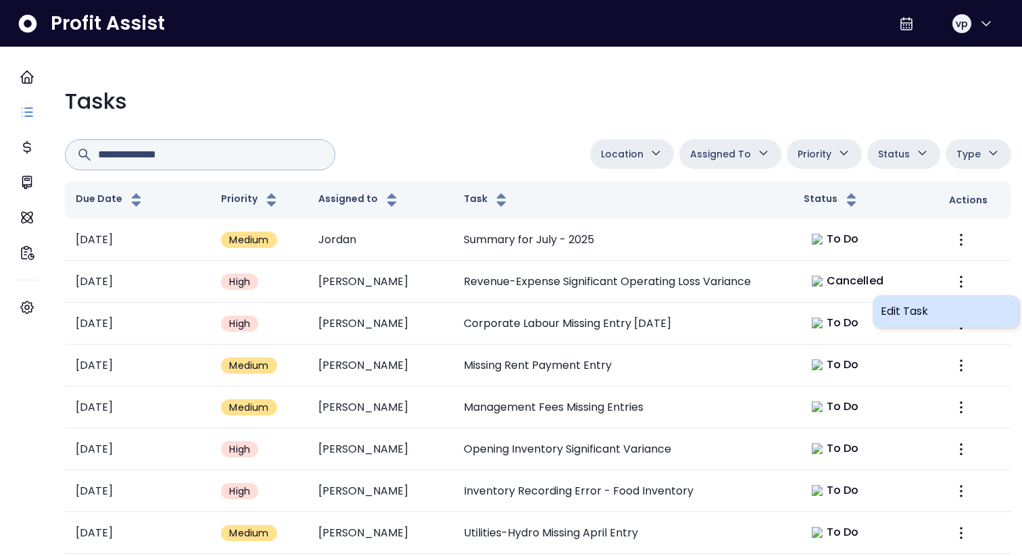
click at [927, 266] on span "Edit Task" at bounding box center [946, 312] width 130 height 16
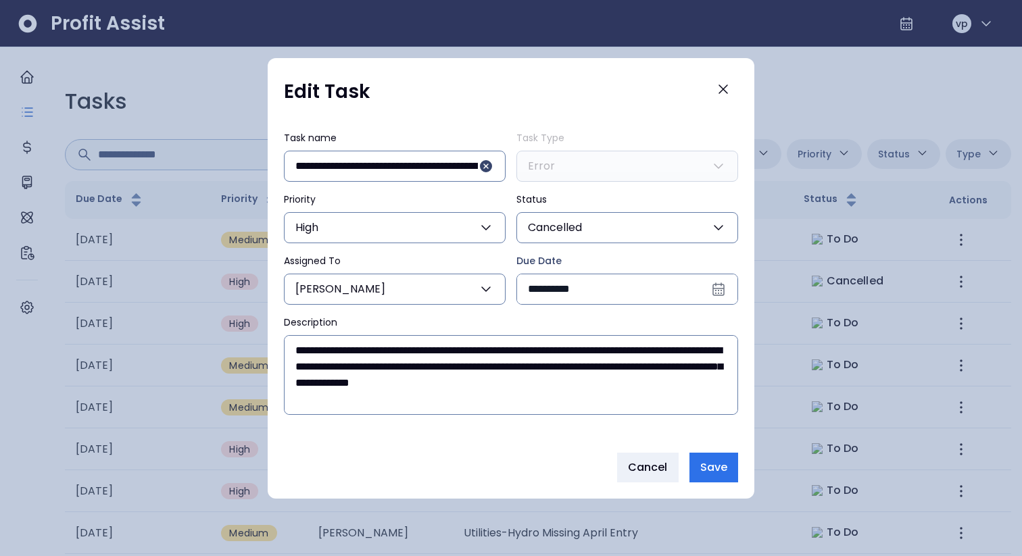
click at [664, 233] on button "Cancelled" at bounding box center [627, 227] width 222 height 31
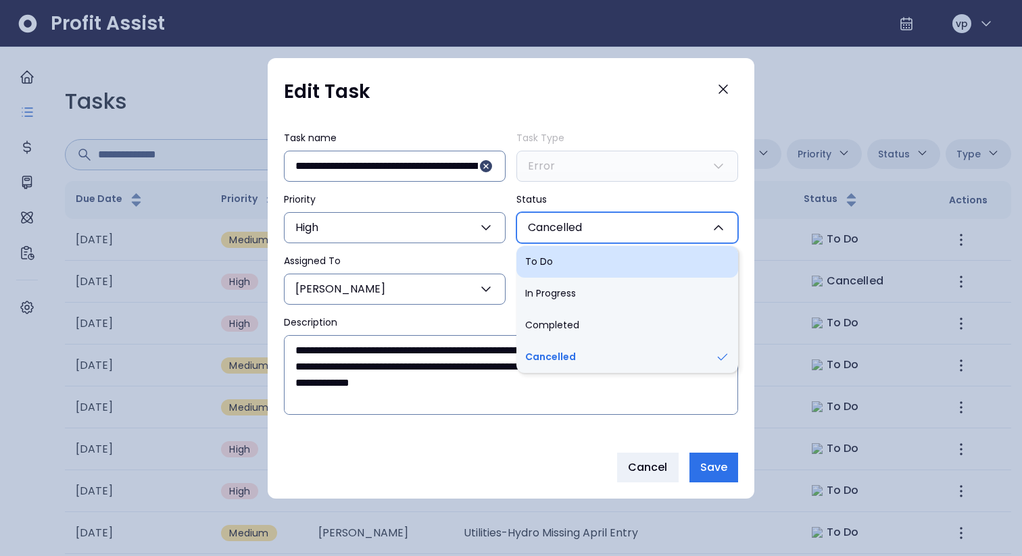
click at [638, 266] on li "To Do" at bounding box center [627, 262] width 222 height 32
type input "****"
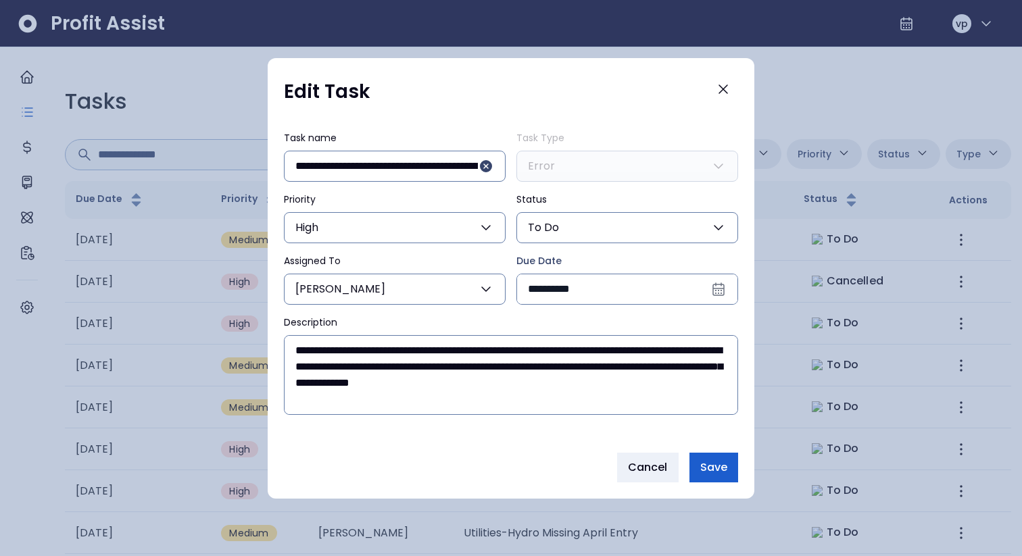
click at [715, 266] on span "Save" at bounding box center [713, 468] width 27 height 16
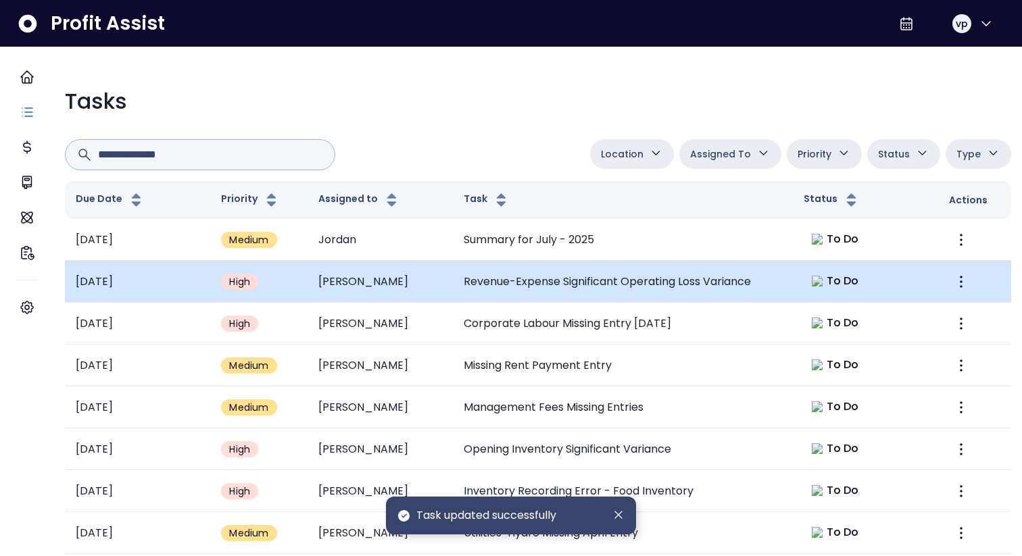
click at [850, 266] on div "To Do" at bounding box center [836, 281] width 64 height 19
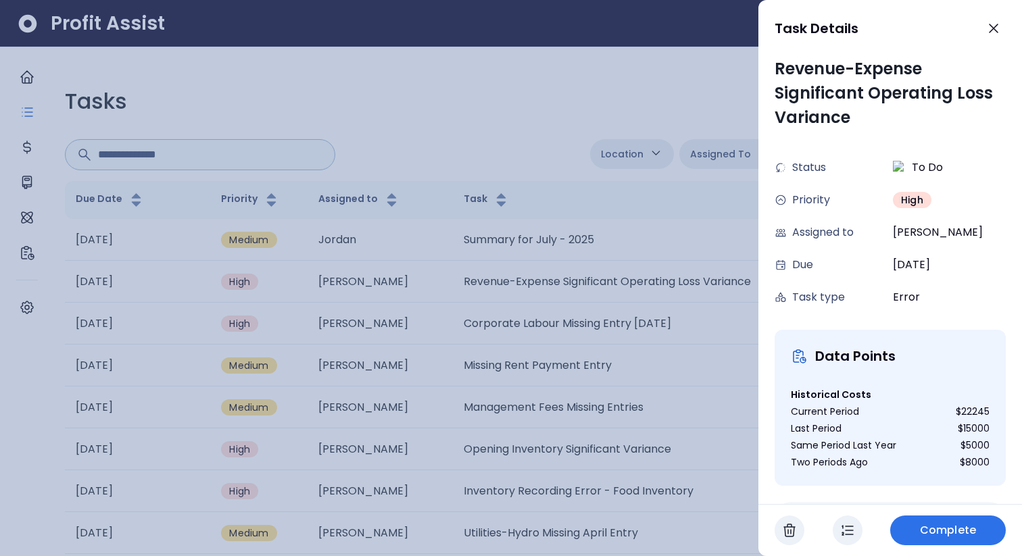
click at [850, 266] on icon "button" at bounding box center [848, 531] width 16 height 16
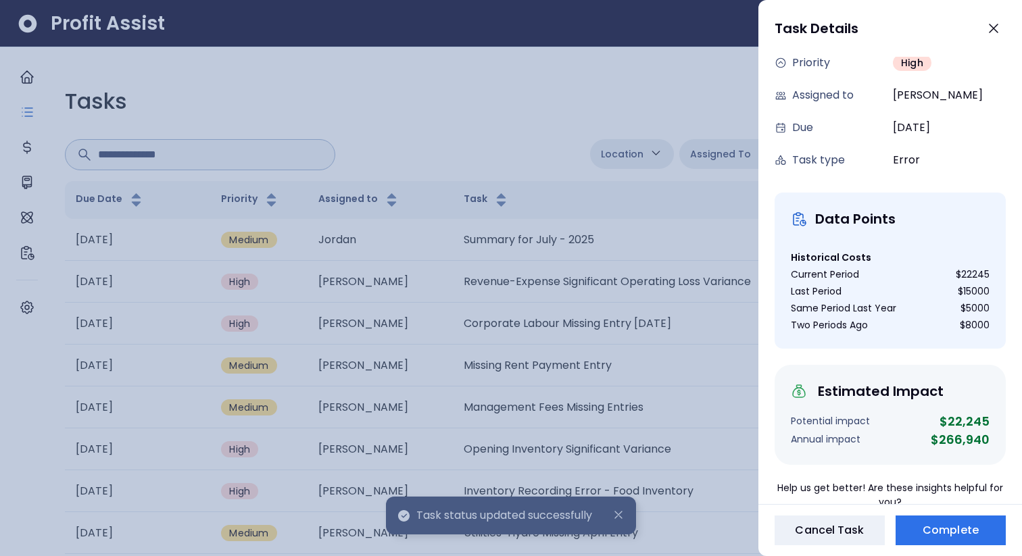
scroll to position [183, 0]
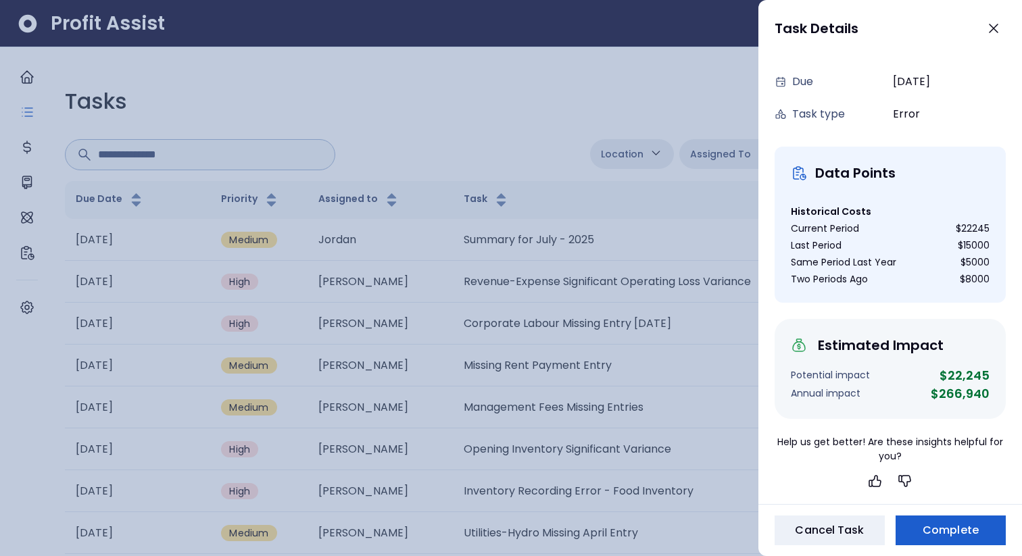
click at [946, 266] on span "Complete" at bounding box center [951, 531] width 56 height 16
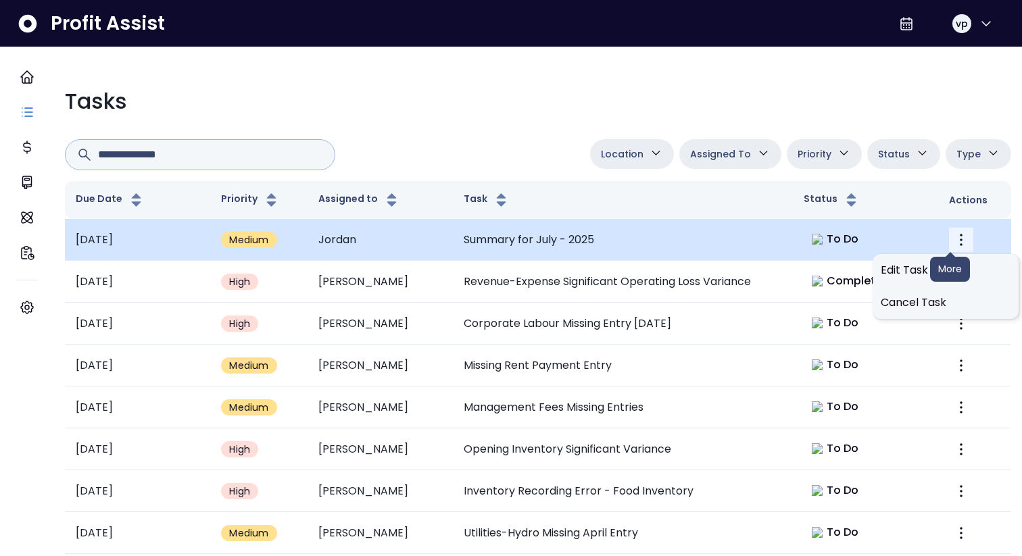
click at [953, 241] on icon "More" at bounding box center [961, 240] width 16 height 16
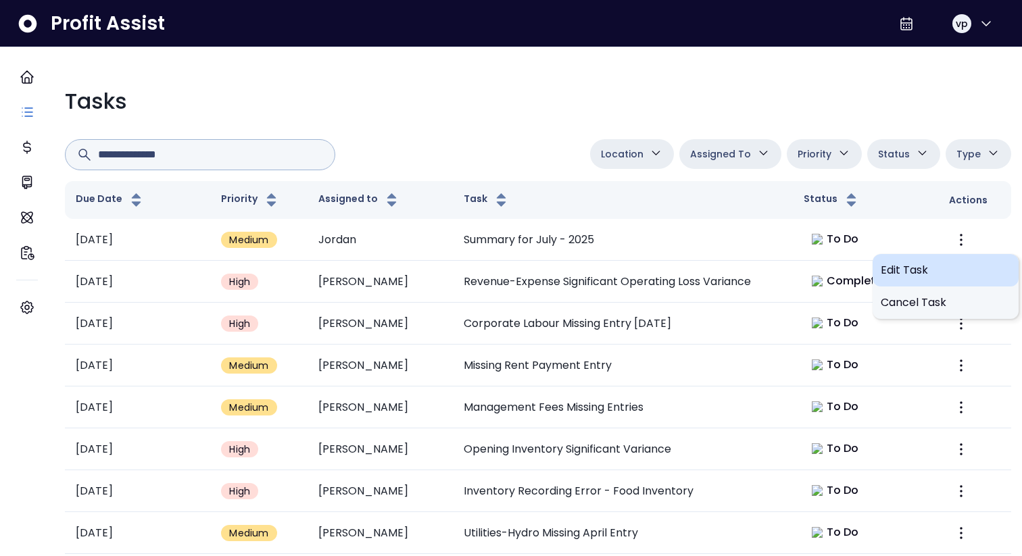
click at [899, 266] on div "Edit Task" at bounding box center [946, 270] width 146 height 32
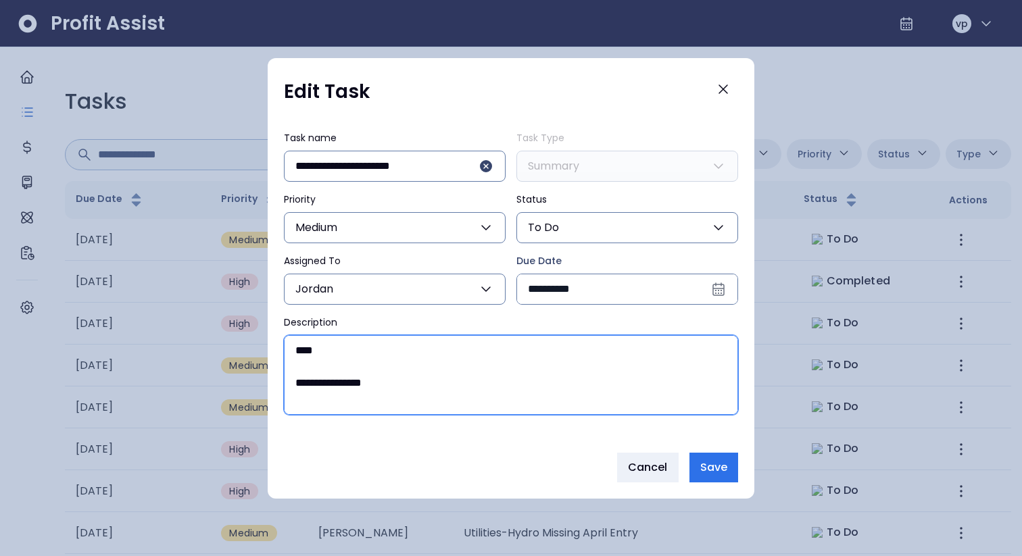
click at [414, 266] on textarea "**********" at bounding box center [511, 375] width 453 height 78
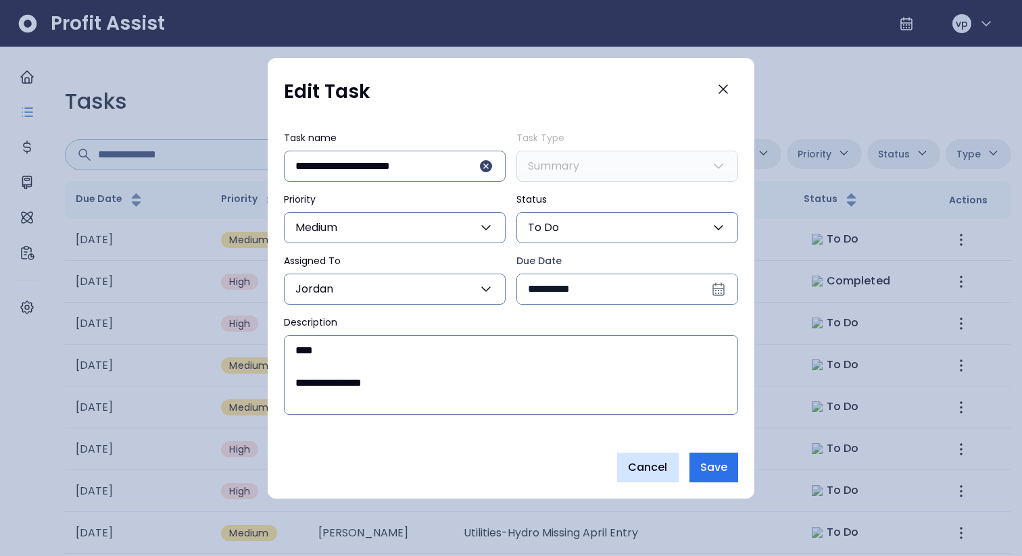
click at [646, 266] on span "Cancel" at bounding box center [648, 468] width 40 height 16
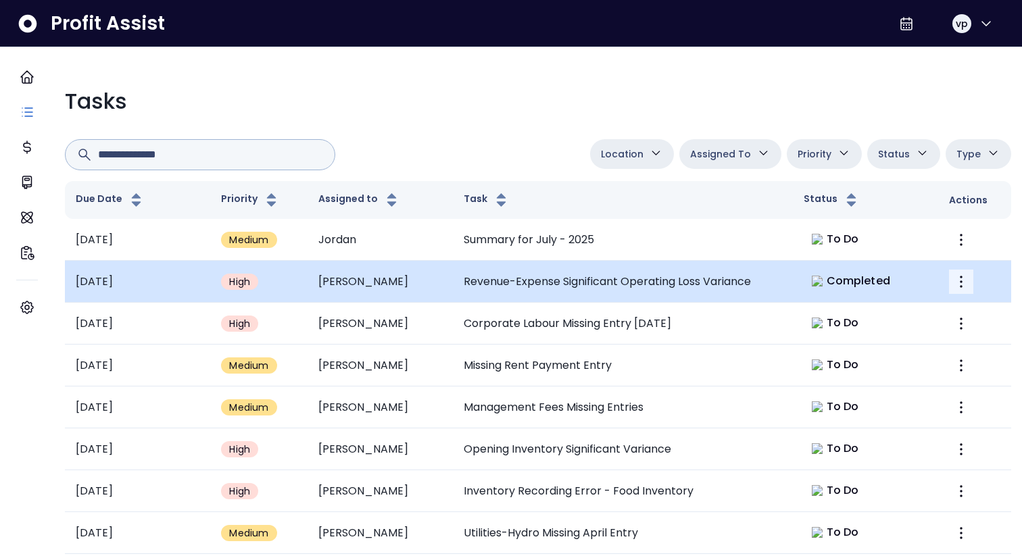
click at [953, 266] on icon "More" at bounding box center [961, 282] width 16 height 16
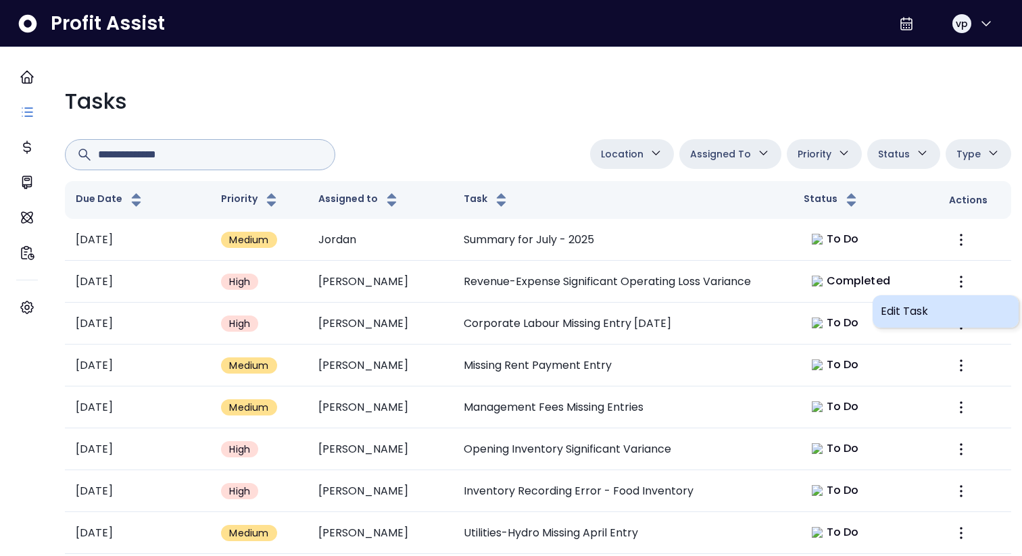
click at [920, 266] on span "Edit Task" at bounding box center [946, 312] width 130 height 16
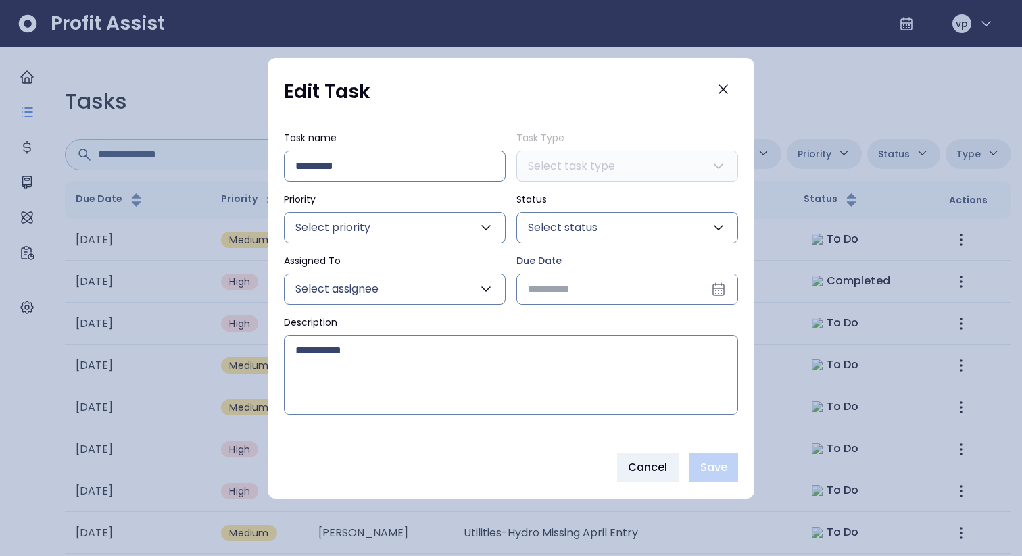
type input "**********"
type input "*****"
type input "****"
type input "*********"
type input "**"
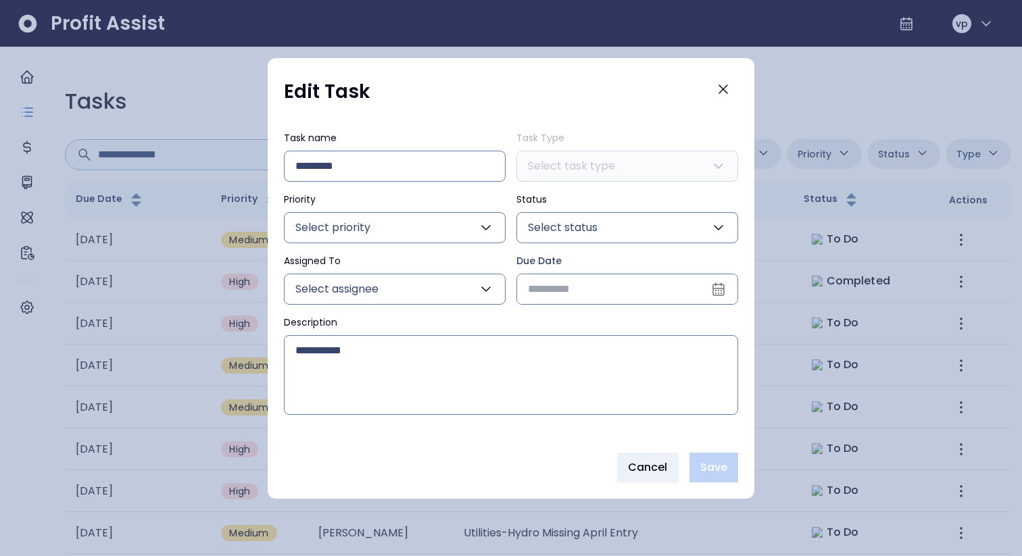
type input "**********"
type textarea "**********"
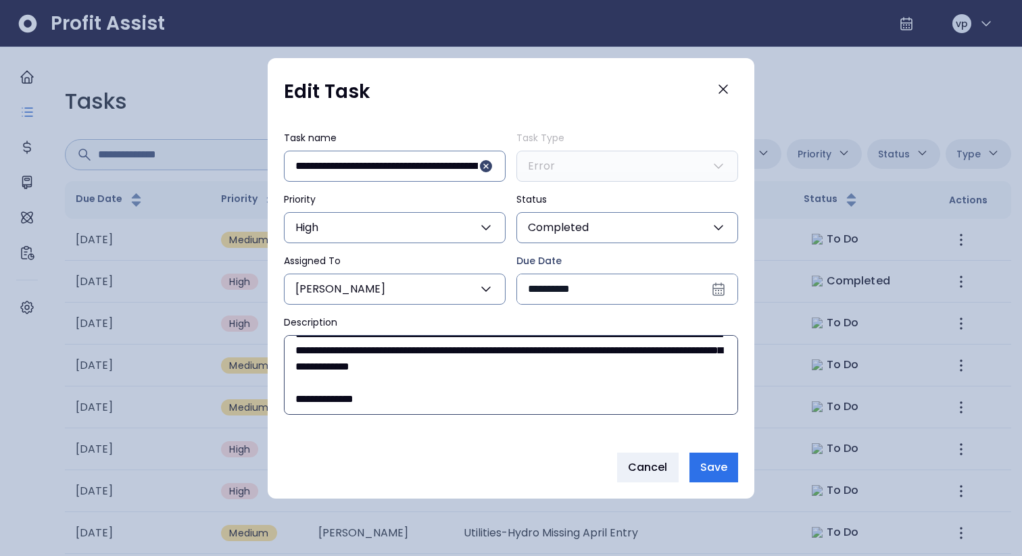
scroll to position [0, 0]
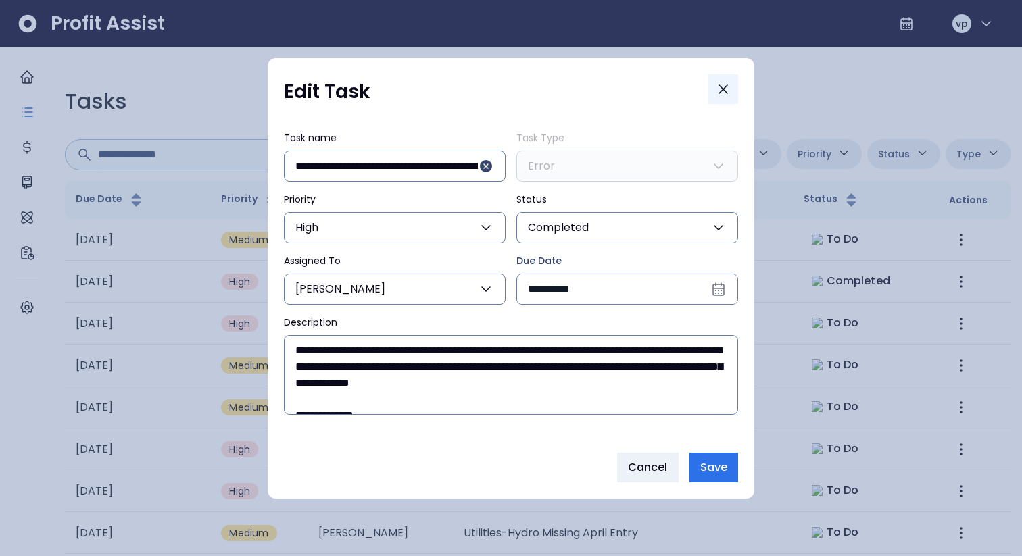
click at [720, 81] on icon "Close" at bounding box center [723, 89] width 16 height 16
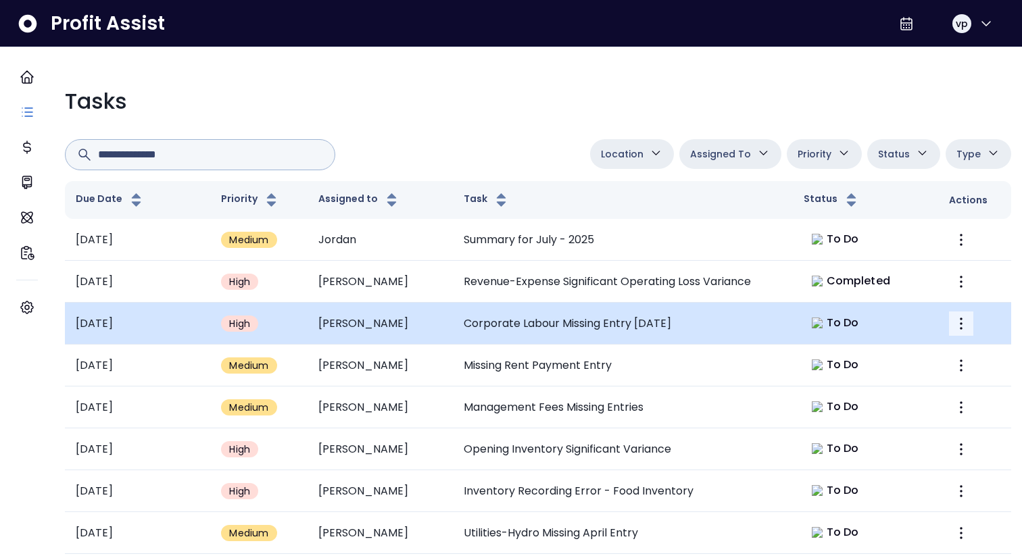
click at [961, 266] on icon "More" at bounding box center [962, 324] width 3 height 12
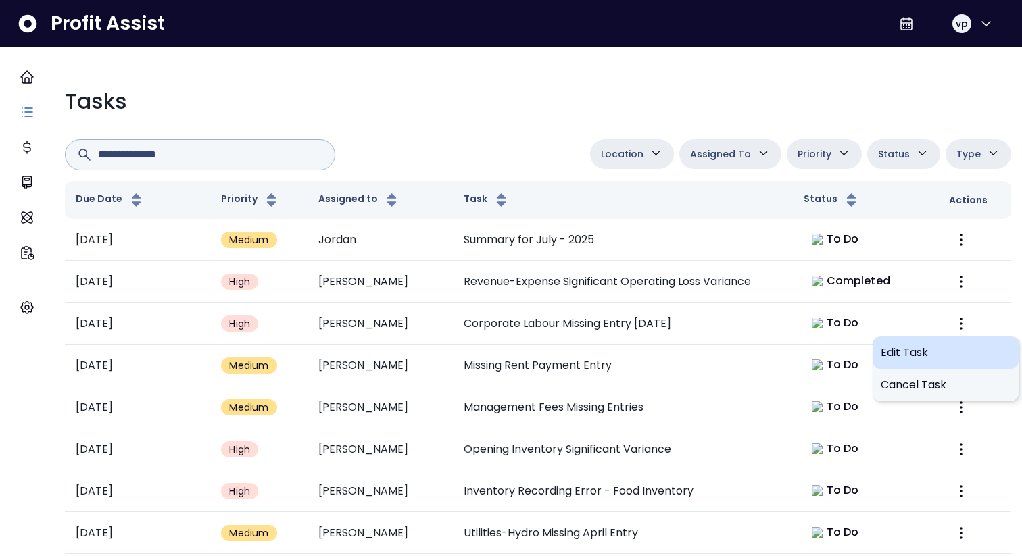
click at [923, 266] on span "Edit Task" at bounding box center [946, 353] width 130 height 16
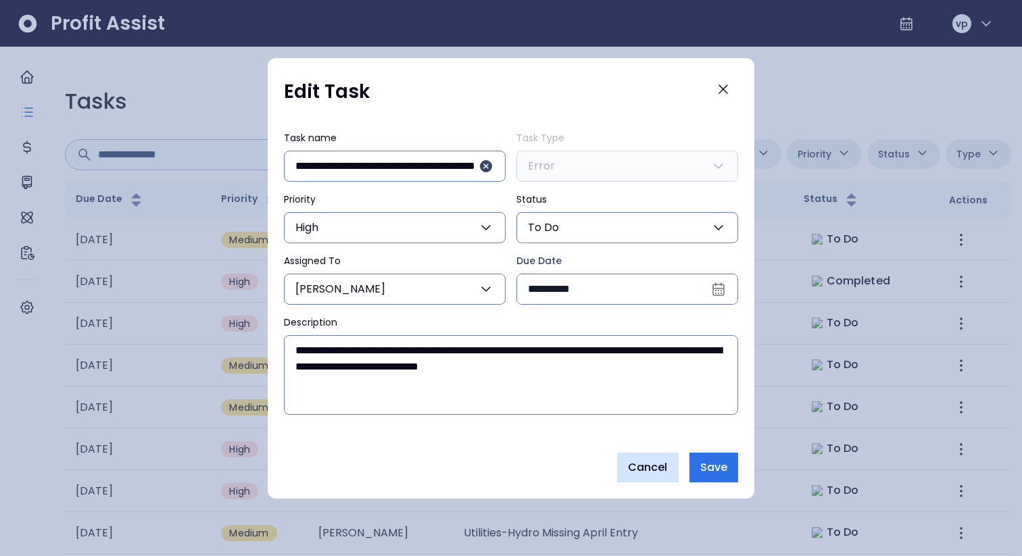
click at [653, 266] on span "Cancel" at bounding box center [648, 468] width 40 height 16
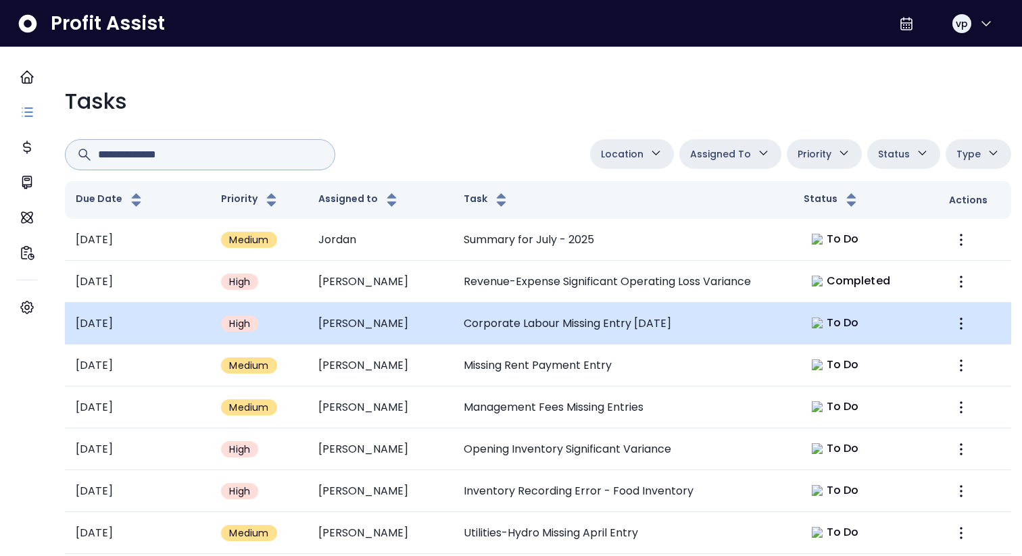
click at [888, 266] on td "To Do" at bounding box center [865, 324] width 145 height 42
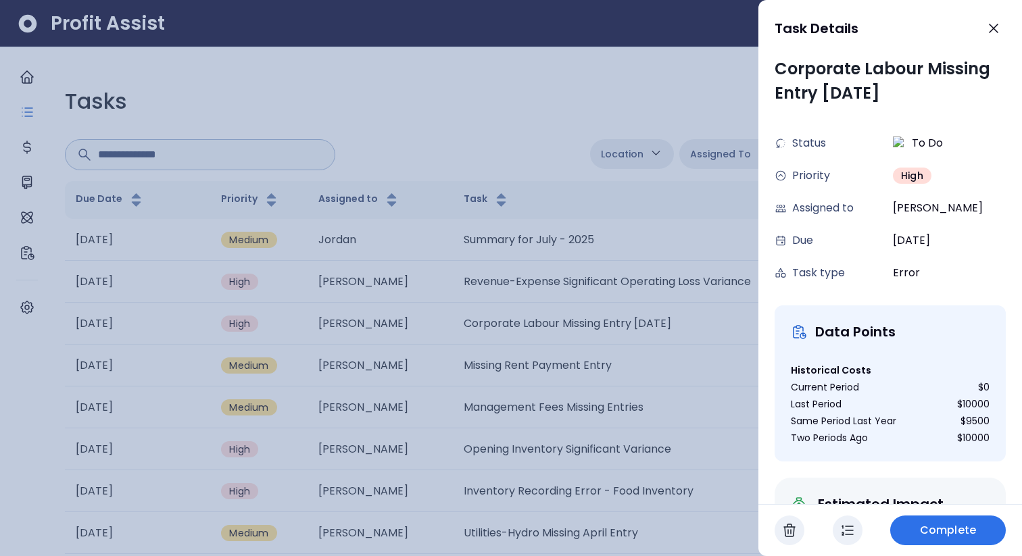
click at [710, 266] on div at bounding box center [511, 278] width 1022 height 556
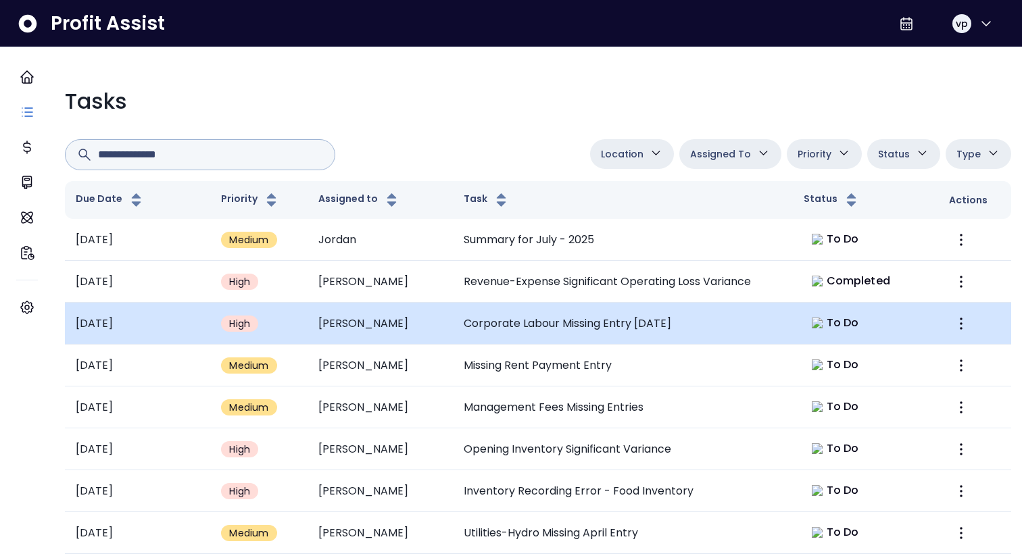
click at [962, 266] on td at bounding box center [974, 324] width 73 height 42
click at [940, 266] on td at bounding box center [974, 324] width 73 height 42
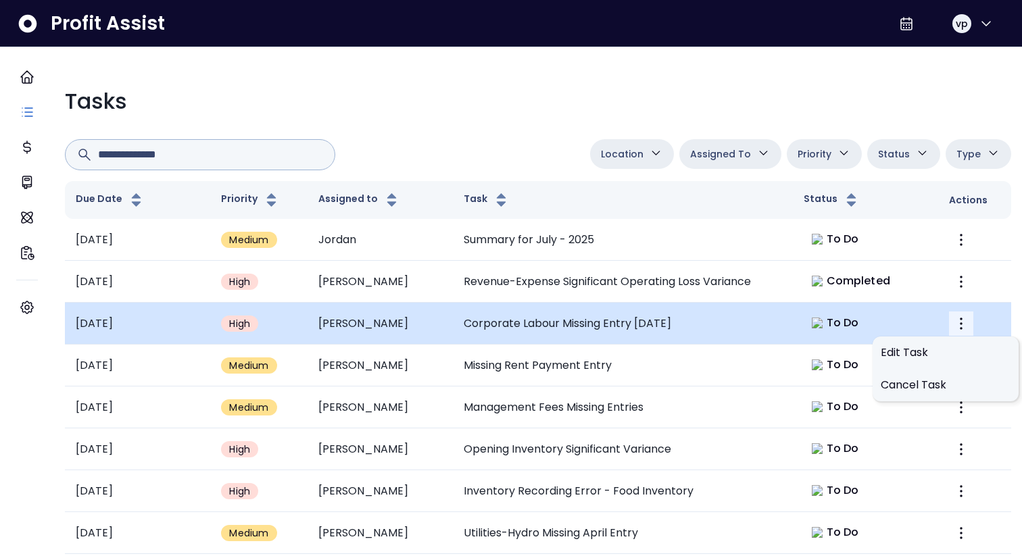
click at [953, 266] on icon "More" at bounding box center [961, 324] width 16 height 16
click at [938, 266] on td at bounding box center [974, 324] width 73 height 42
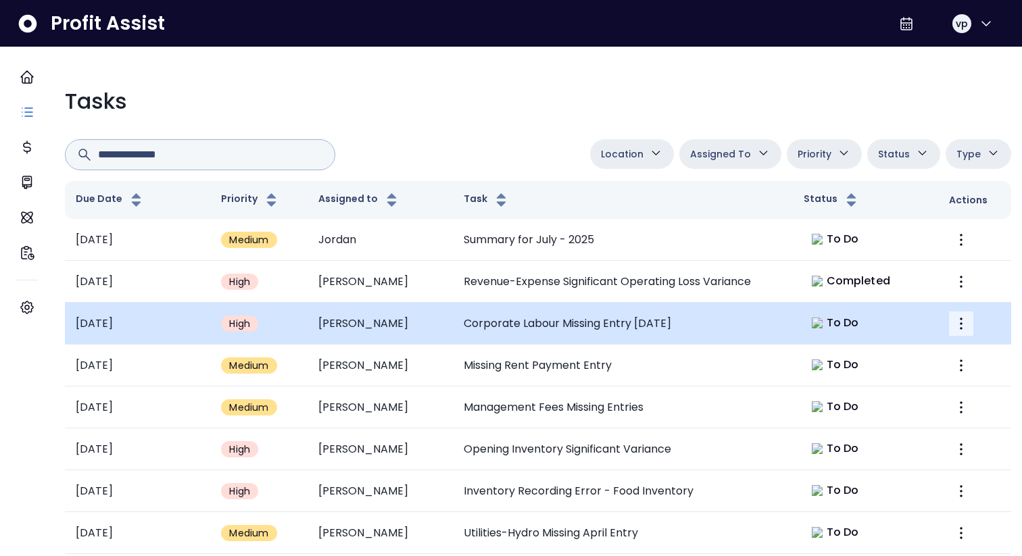
click at [953, 266] on icon "More" at bounding box center [961, 324] width 16 height 16
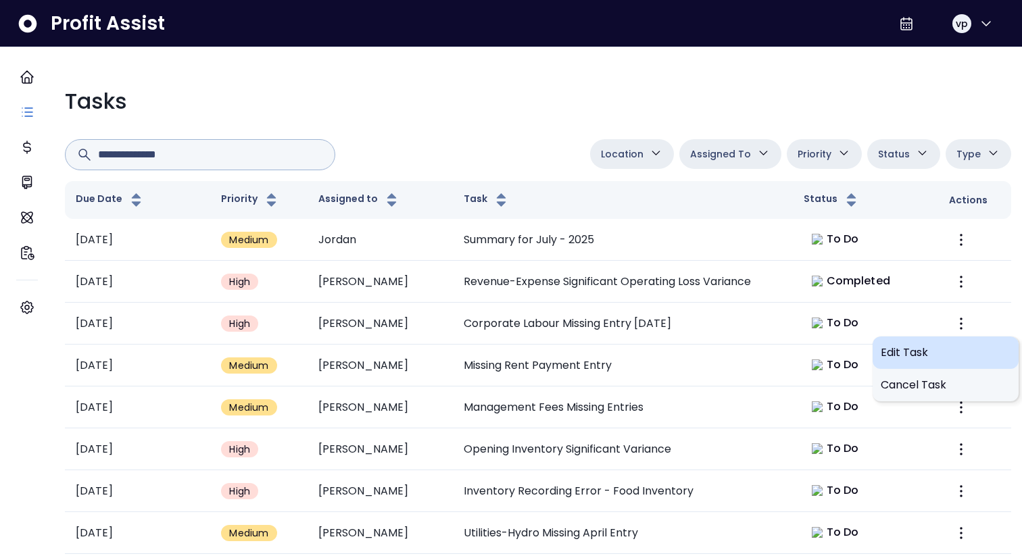
click at [913, 266] on span "Edit Task" at bounding box center [946, 353] width 130 height 16
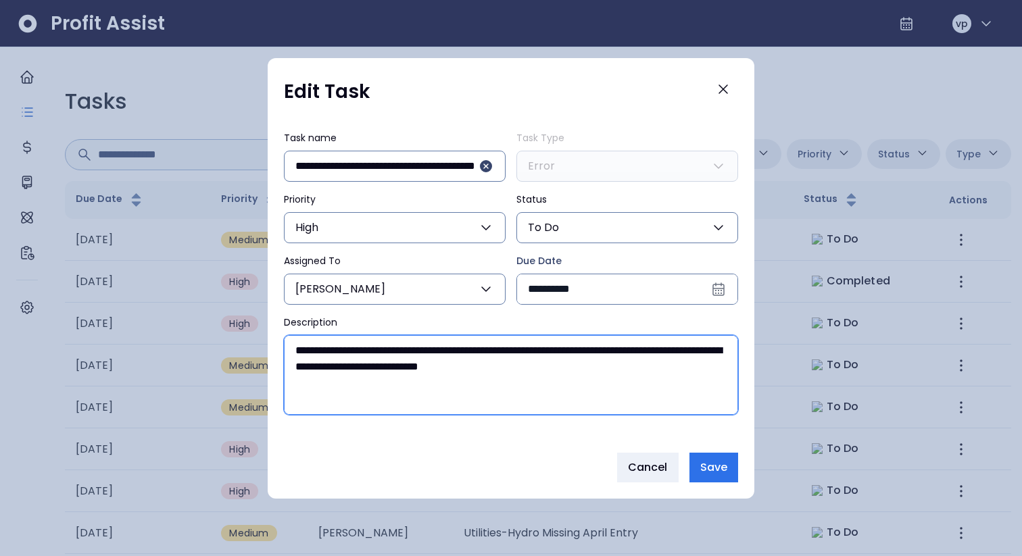
click at [679, 266] on textarea "**********" at bounding box center [511, 375] width 453 height 78
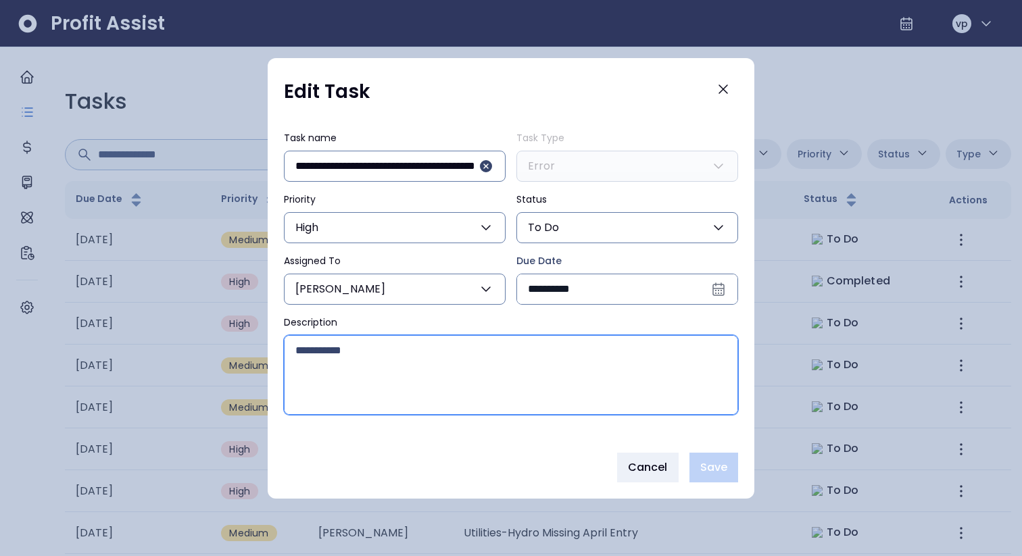
click at [571, 266] on textarea "Description" at bounding box center [511, 375] width 453 height 78
paste textarea "**********"
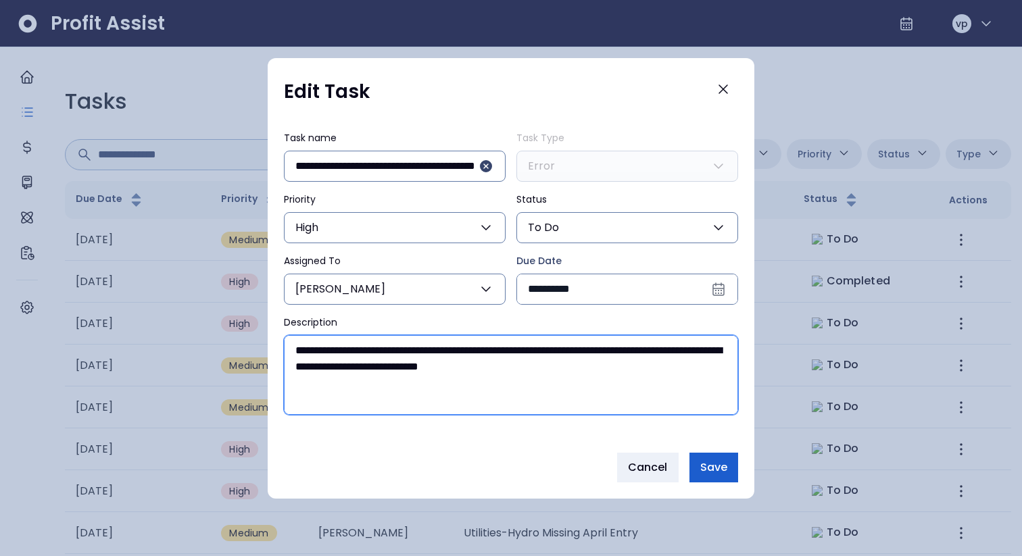
type textarea "**********"
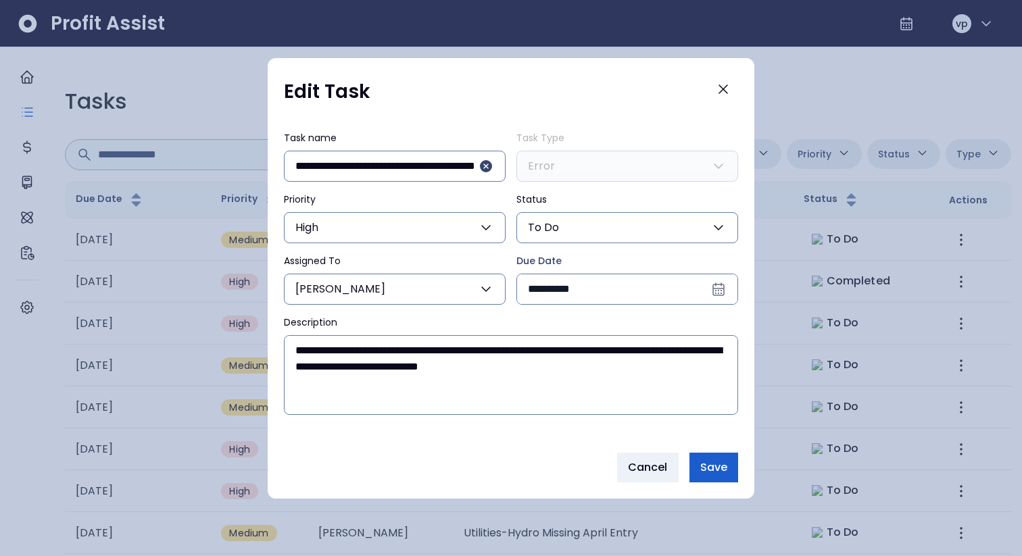
click at [723, 266] on span "Save" at bounding box center [713, 468] width 27 height 16
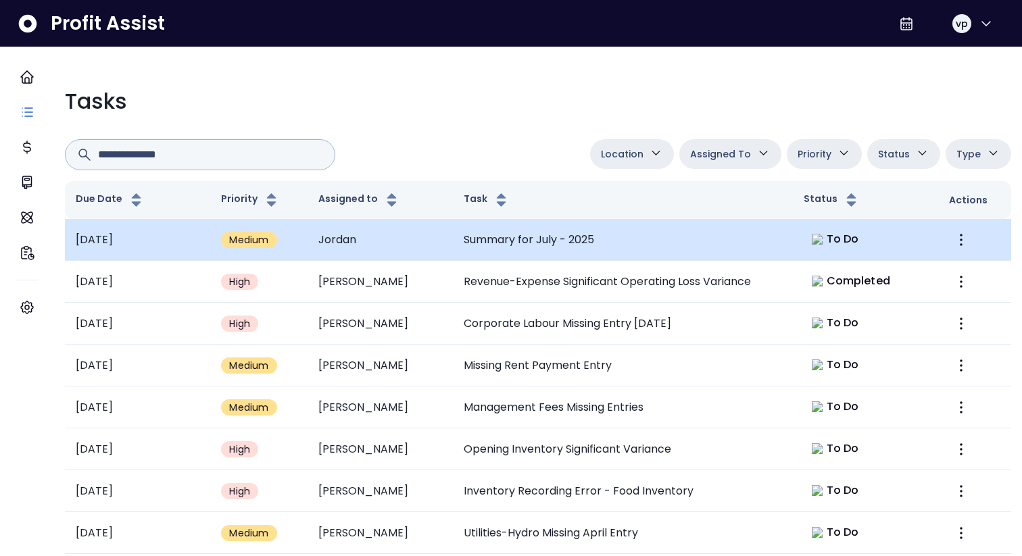
click at [655, 248] on td "Summary for July - 2025" at bounding box center [623, 240] width 340 height 42
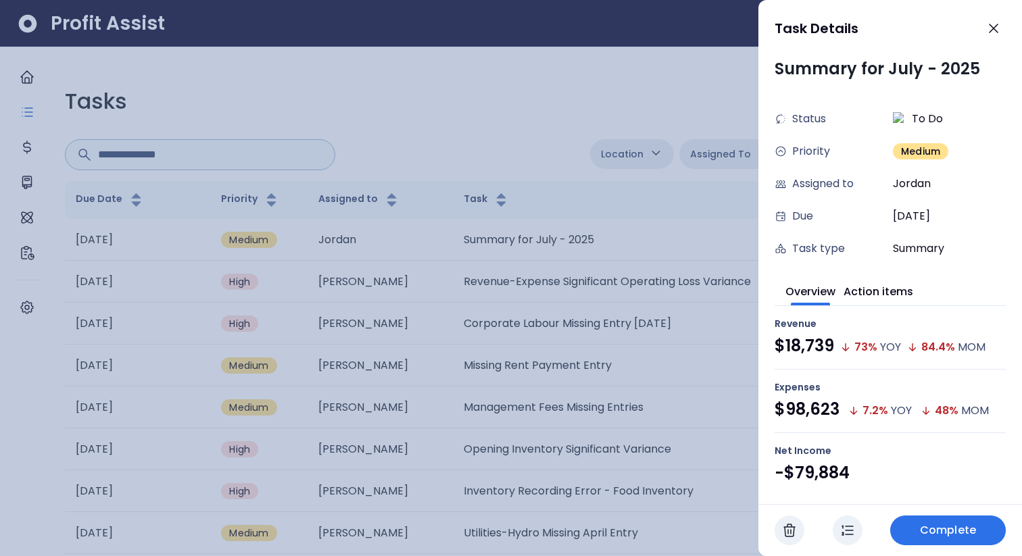
click at [617, 266] on div at bounding box center [511, 278] width 1022 height 556
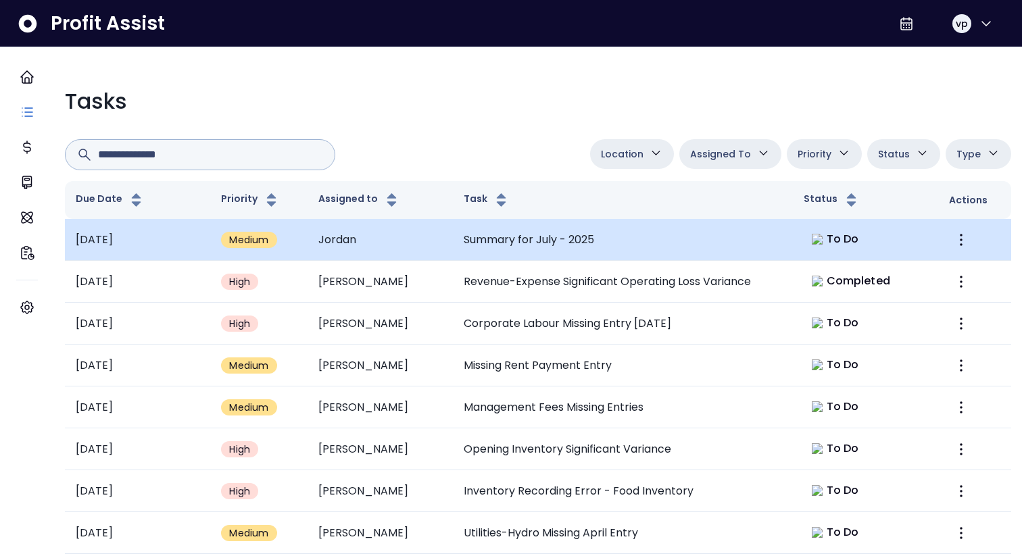
click at [948, 251] on td at bounding box center [974, 240] width 73 height 42
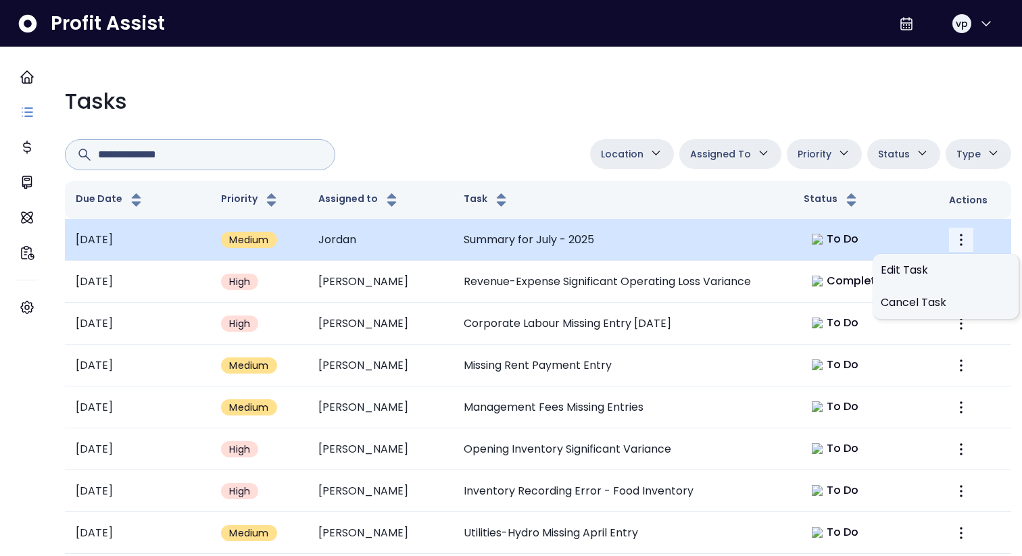
click at [953, 235] on icon "More" at bounding box center [961, 240] width 16 height 16
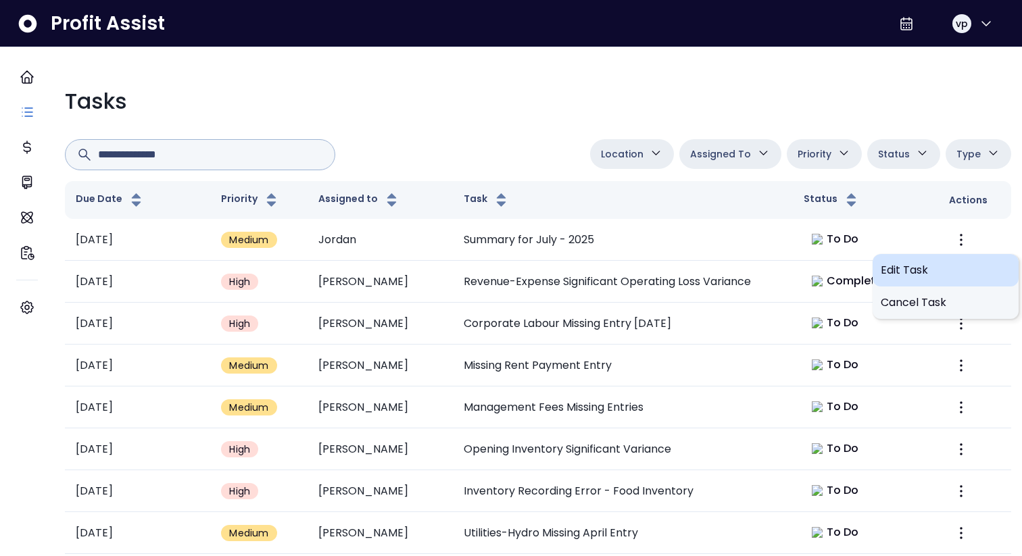
click at [921, 258] on div "Edit Task" at bounding box center [946, 270] width 146 height 32
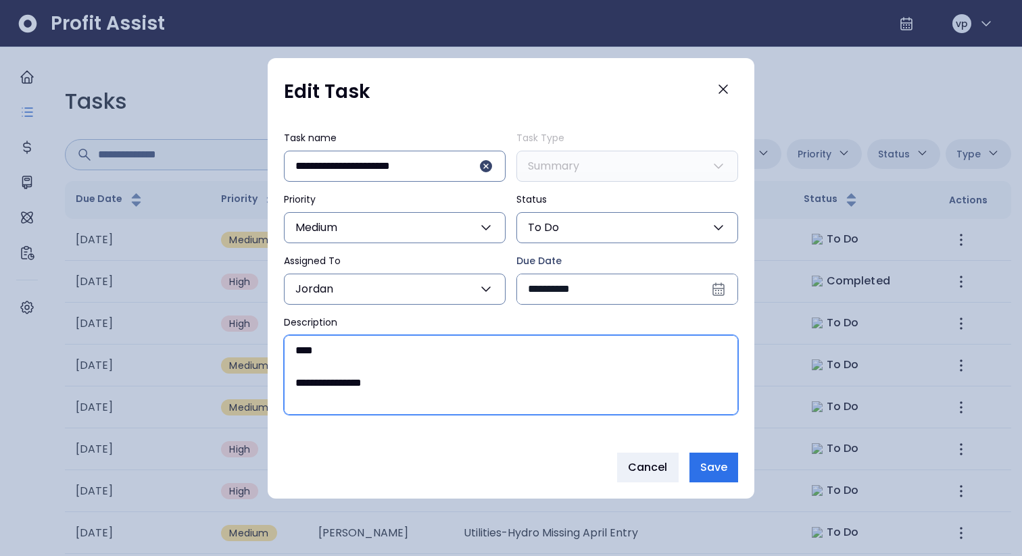
click at [603, 266] on textarea "**********" at bounding box center [511, 375] width 453 height 78
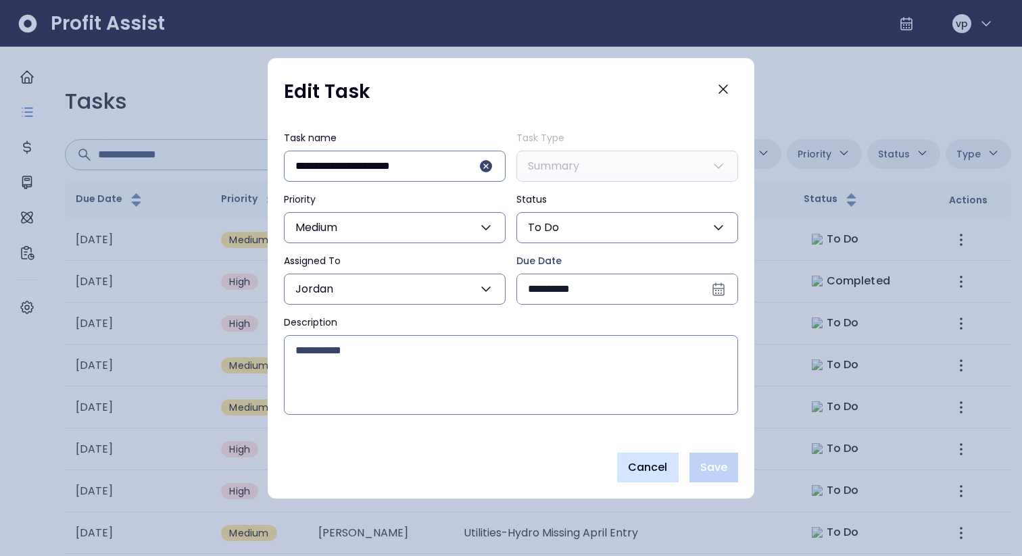
click at [666, 266] on span "Cancel" at bounding box center [648, 468] width 40 height 16
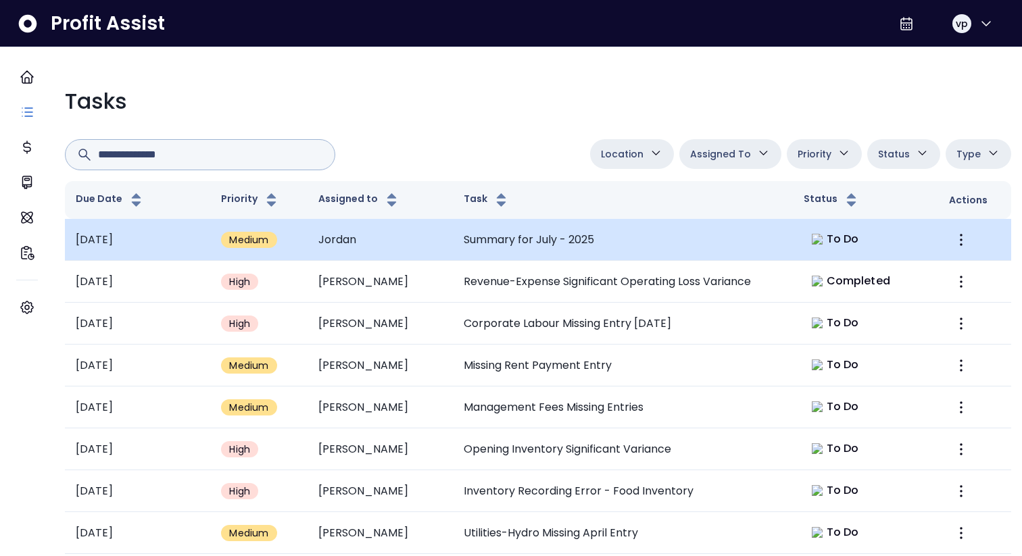
click at [698, 245] on td "Summary for July - 2025" at bounding box center [623, 240] width 340 height 42
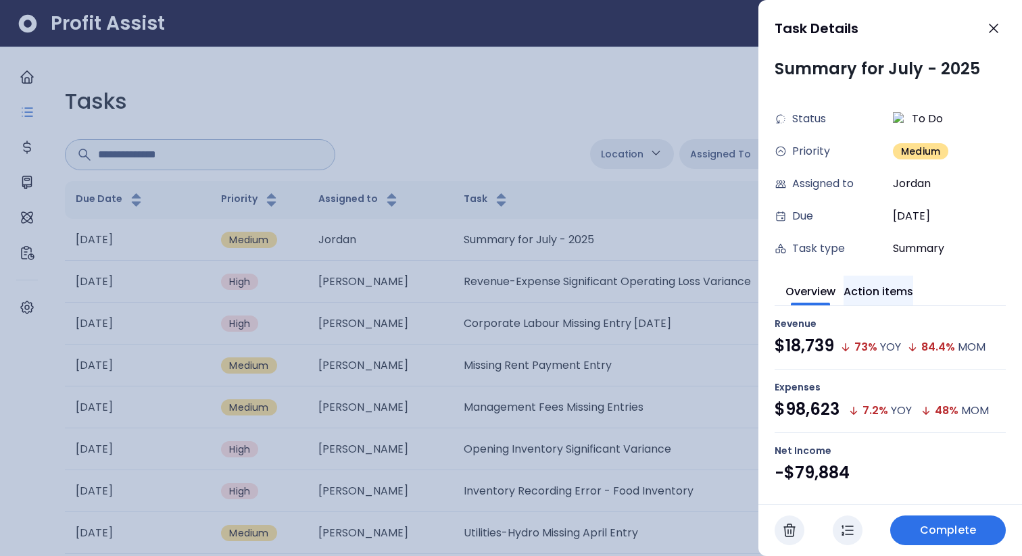
click at [904, 266] on button "Action items" at bounding box center [879, 291] width 70 height 30
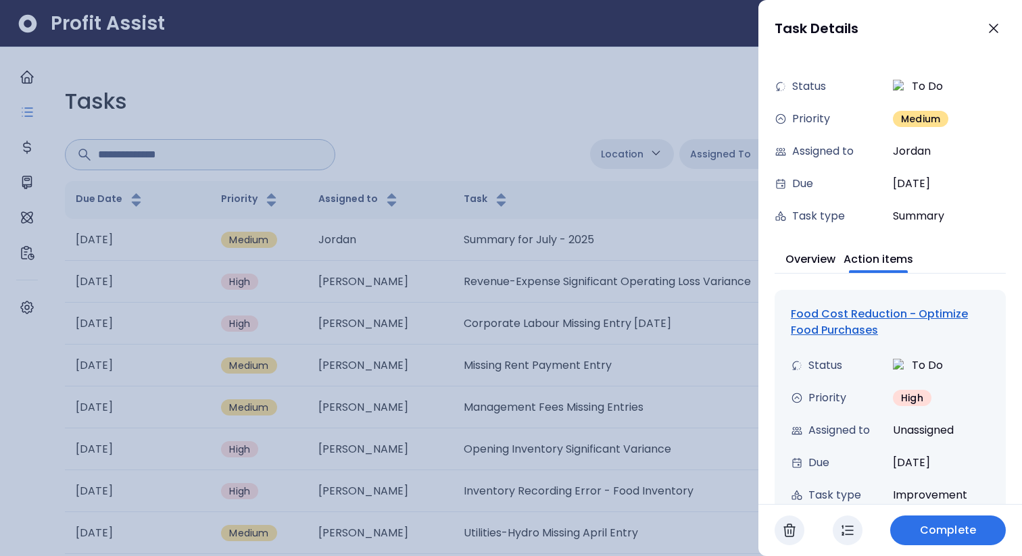
scroll to position [14, 0]
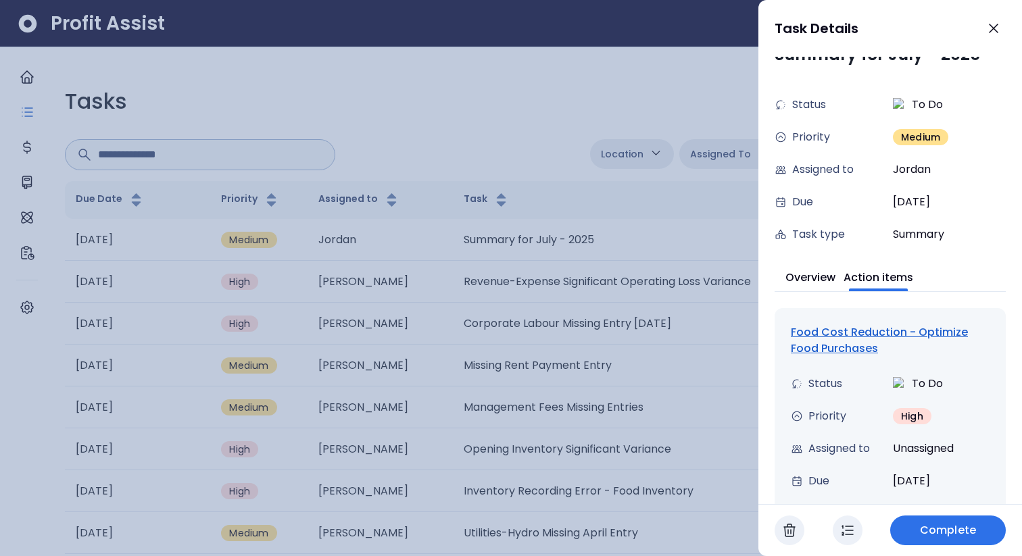
click at [829, 266] on div "Food Cost Reduction - Optimize Food Purchases" at bounding box center [890, 340] width 199 height 32
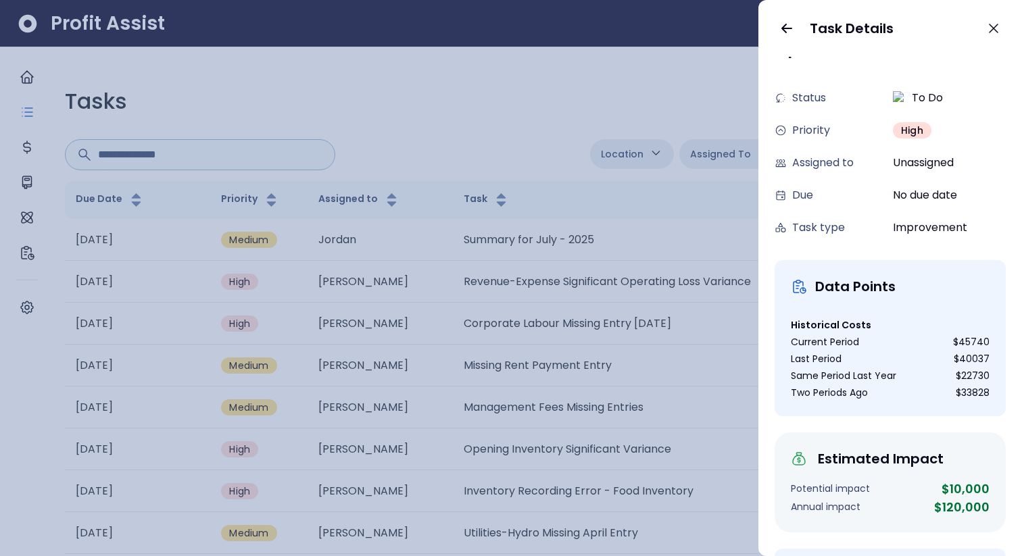
scroll to position [0, 0]
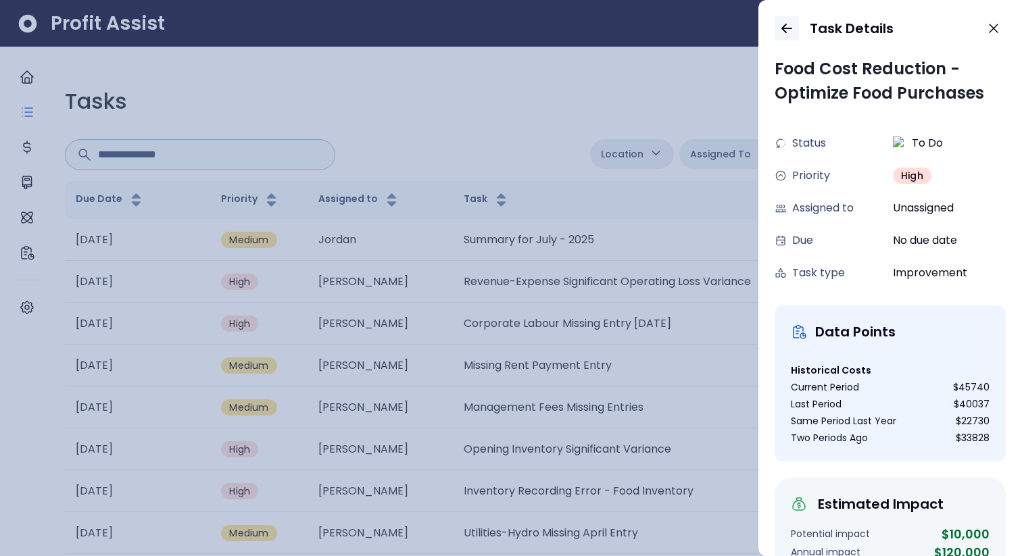
click at [779, 28] on icon "button" at bounding box center [787, 28] width 16 height 16
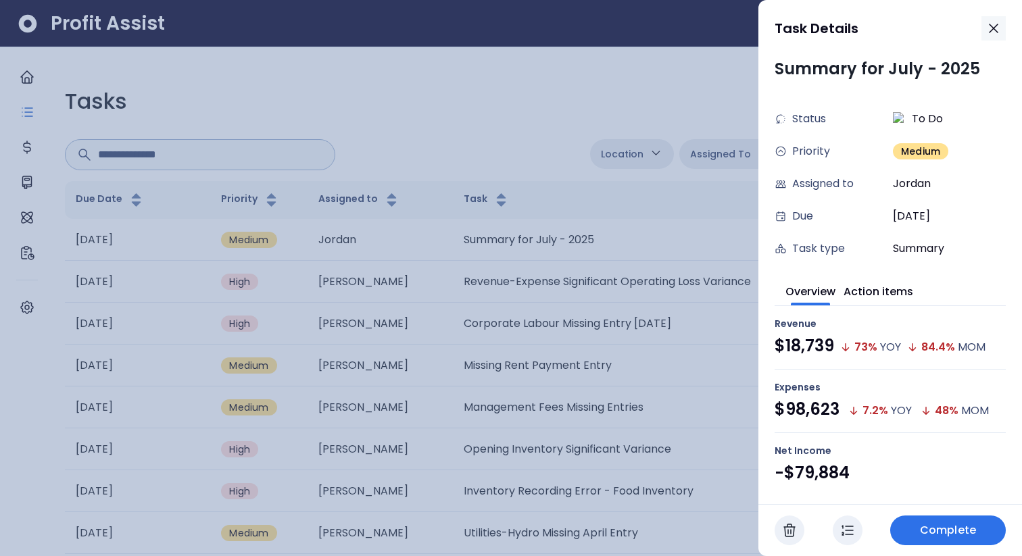
click at [992, 34] on icon "button" at bounding box center [994, 28] width 16 height 16
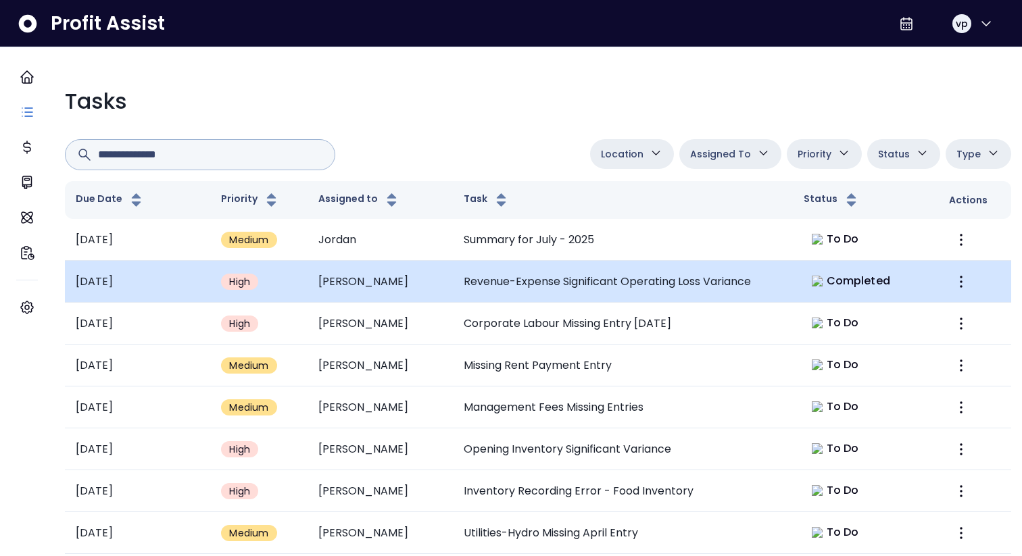
scroll to position [552, 0]
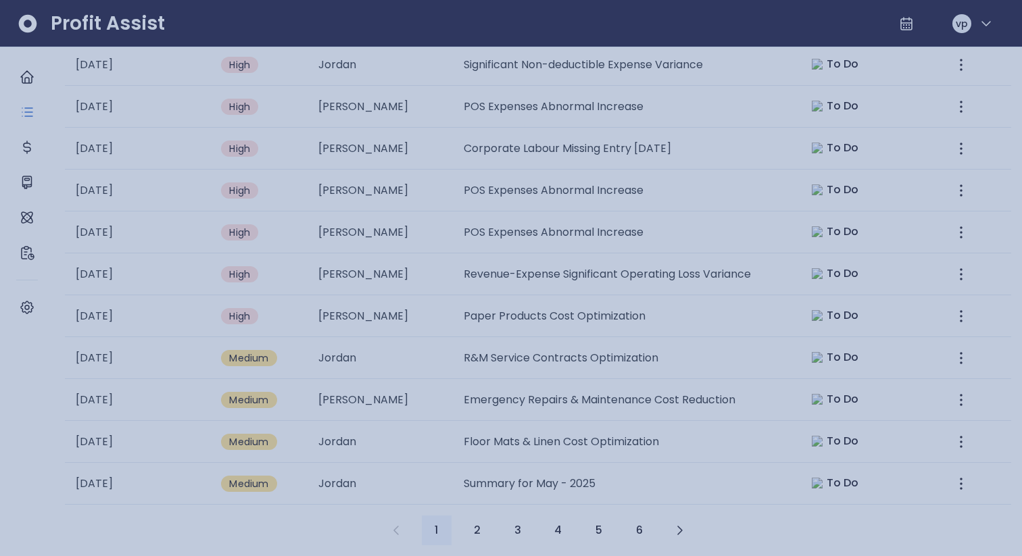
click at [523, 266] on div at bounding box center [511, 278] width 1022 height 556
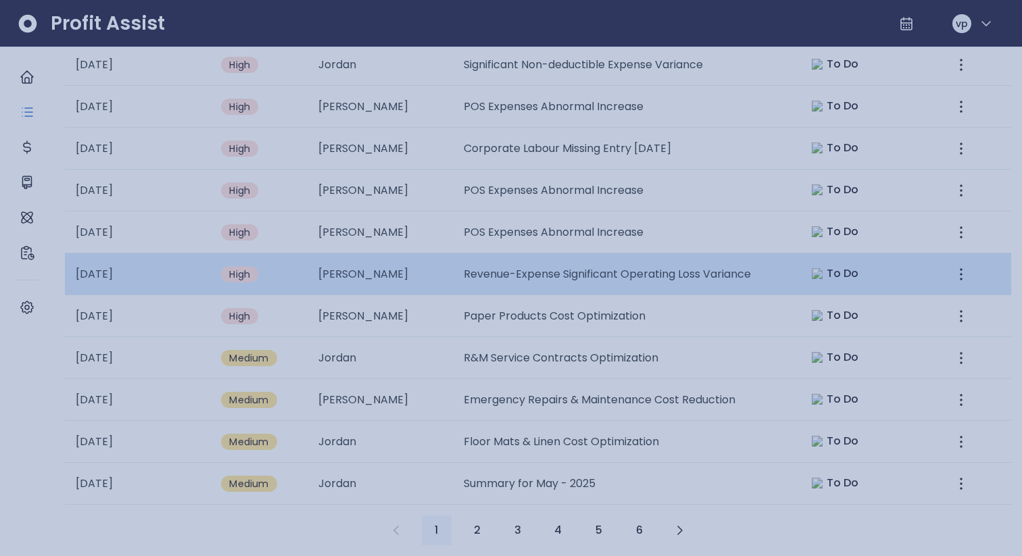
scroll to position [552, 0]
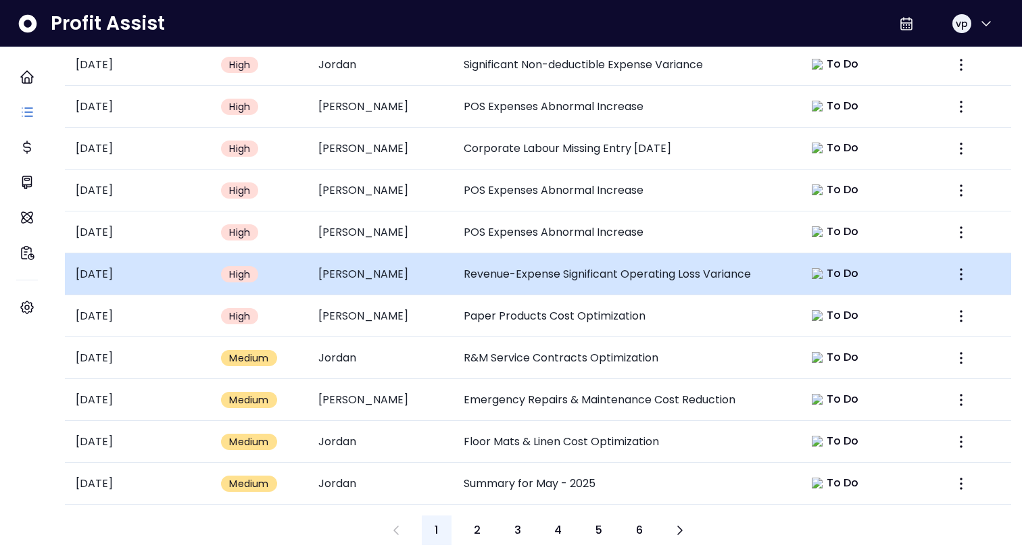
click at [546, 259] on td "Revenue-Expense Significant Operating Loss Variance" at bounding box center [623, 274] width 340 height 42
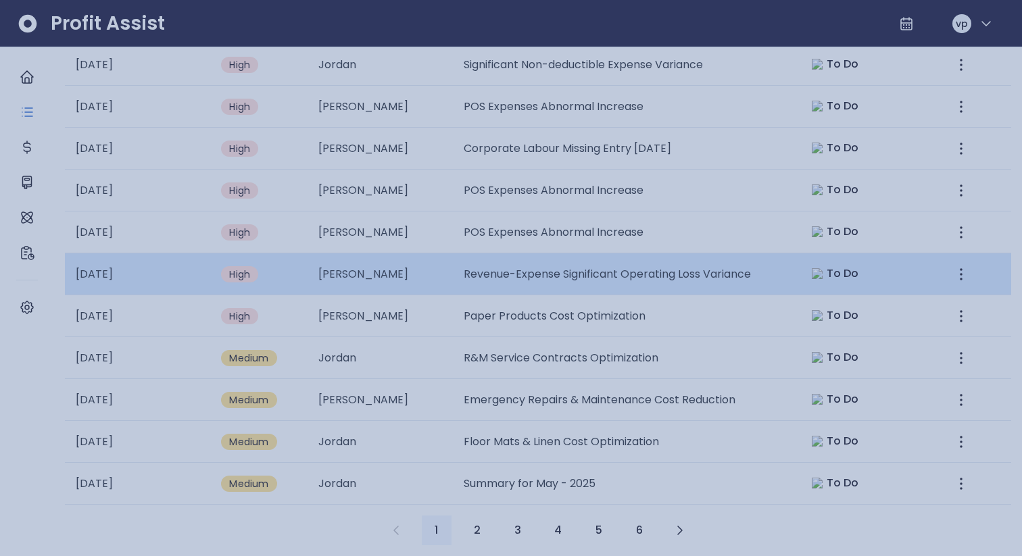
scroll to position [0, 0]
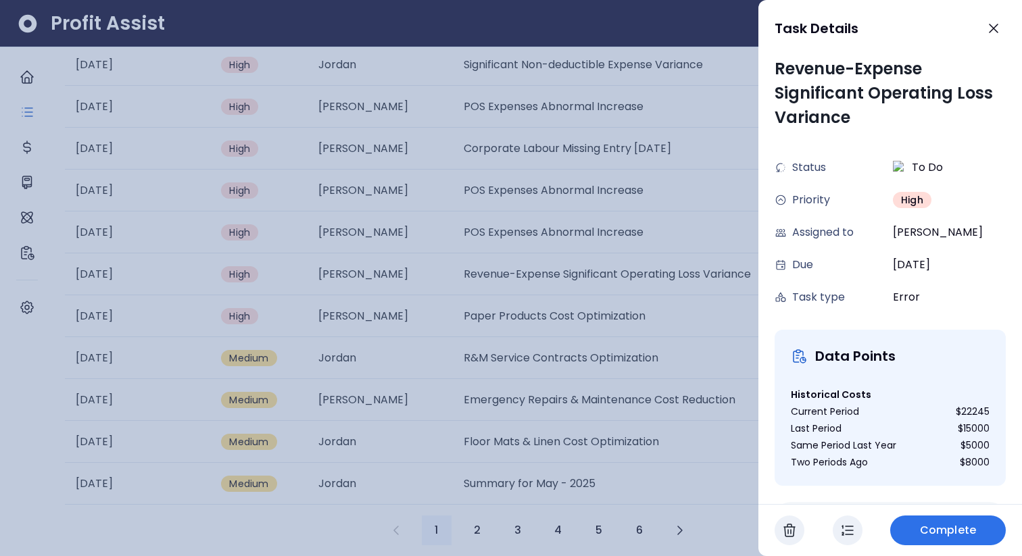
click at [529, 266] on div at bounding box center [511, 278] width 1022 height 556
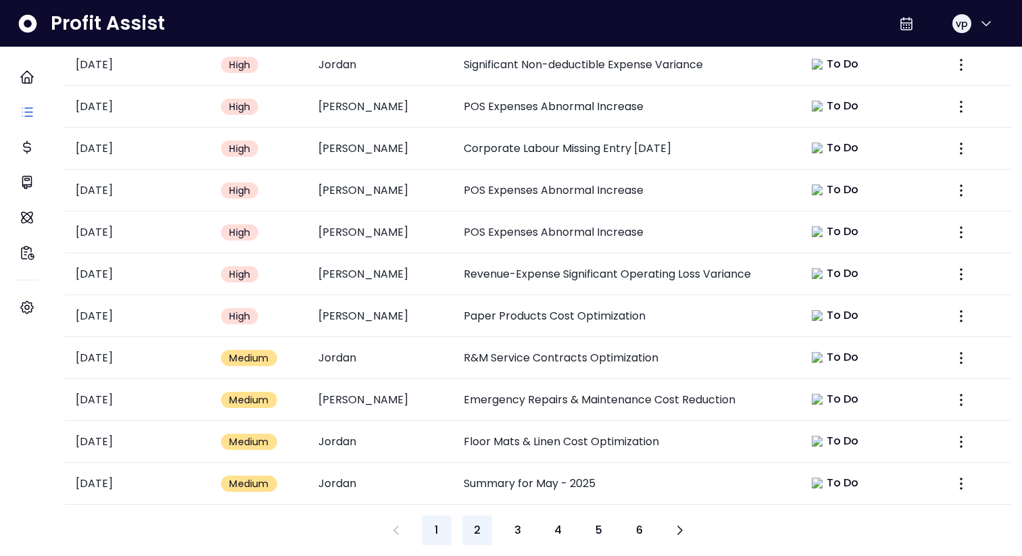
click at [479, 266] on span "2" at bounding box center [477, 531] width 7 height 16
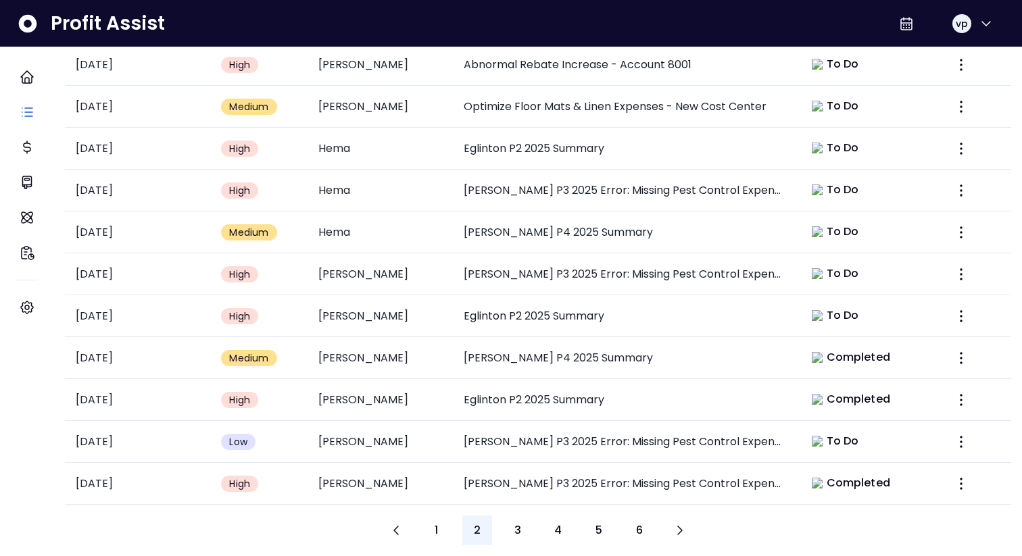
scroll to position [425, 0]
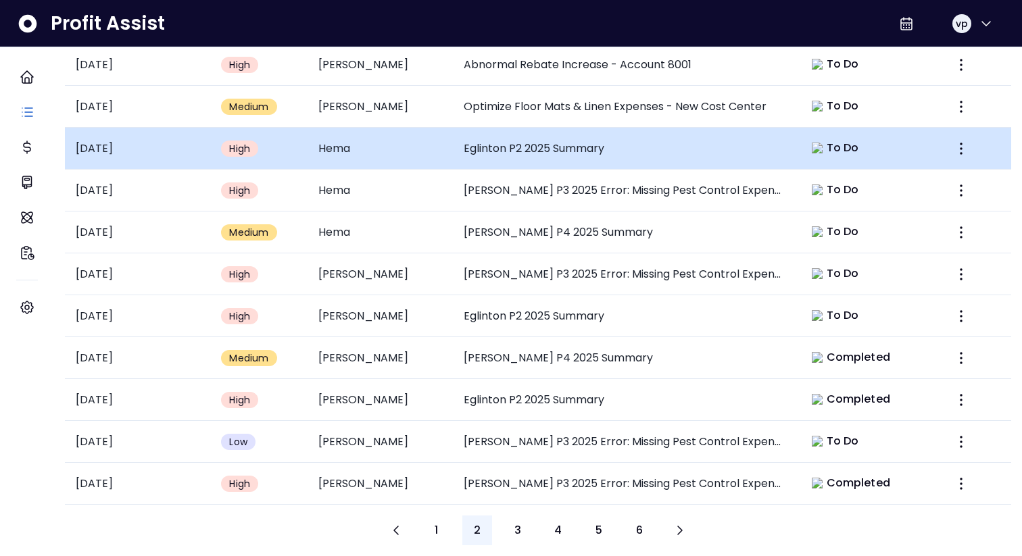
click at [568, 170] on td "Eglinton P2 2025 Summary" at bounding box center [623, 149] width 340 height 42
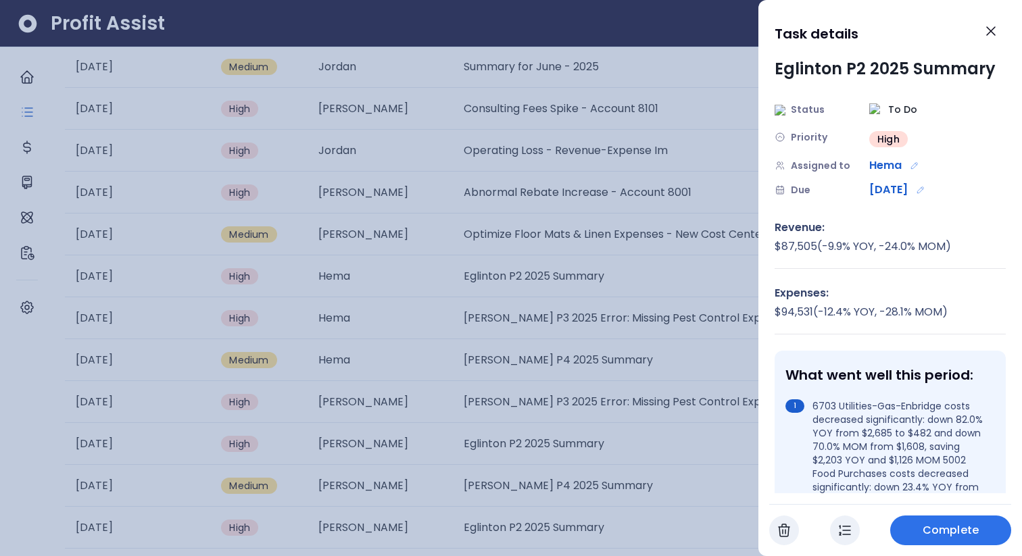
click at [557, 266] on div at bounding box center [511, 278] width 1022 height 556
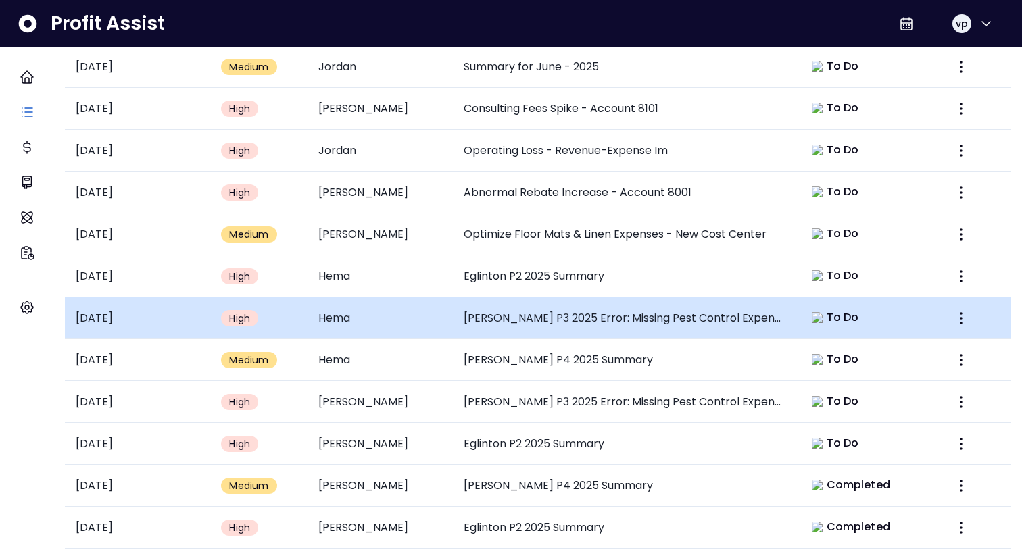
click at [548, 266] on td "Duncan P3 2025 Error: Missing Pest Control Expense" at bounding box center [623, 318] width 340 height 42
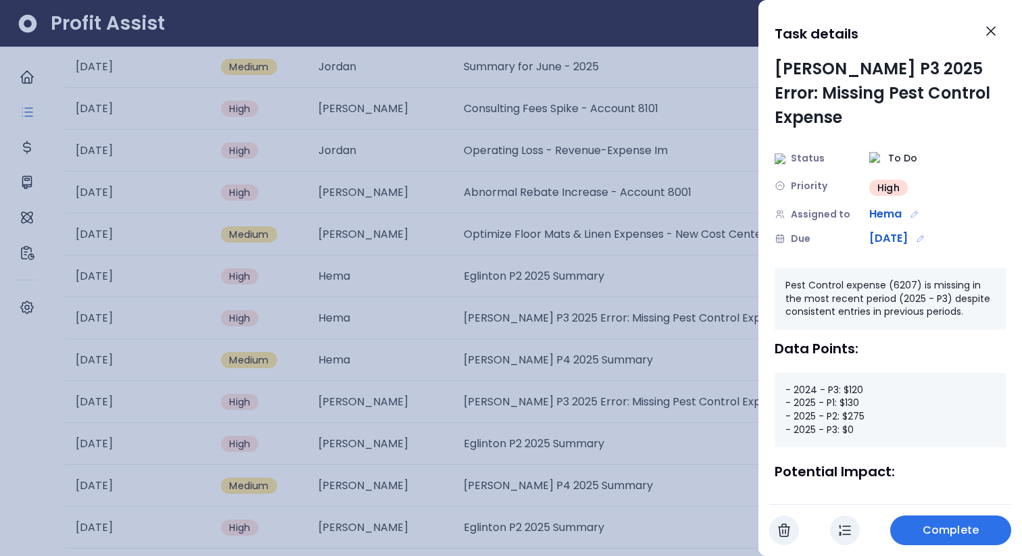
scroll to position [91, 0]
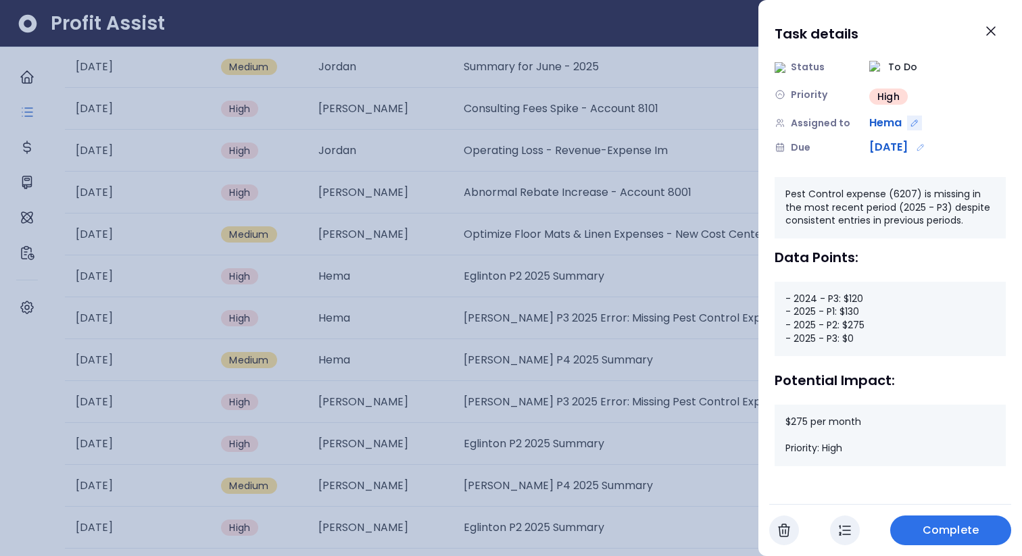
click at [909, 121] on button "Edit assignment" at bounding box center [914, 123] width 15 height 15
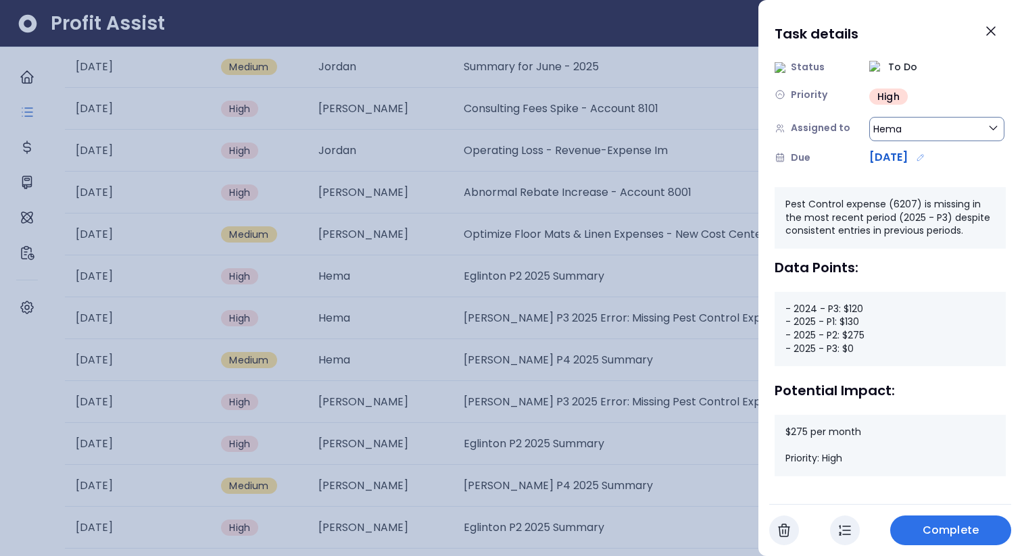
click at [915, 130] on button "Hema" at bounding box center [936, 129] width 135 height 24
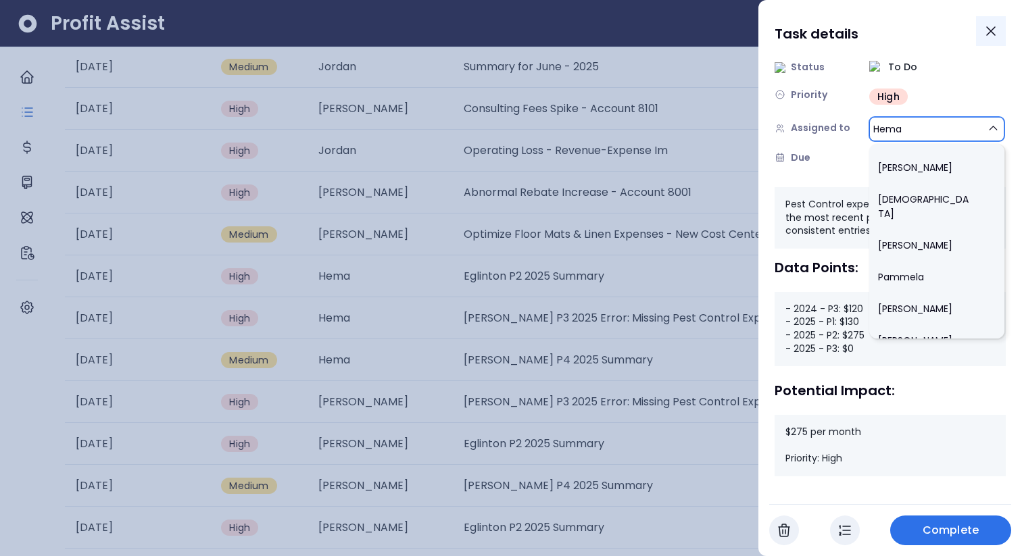
click at [998, 30] on icon "Close" at bounding box center [991, 31] width 16 height 16
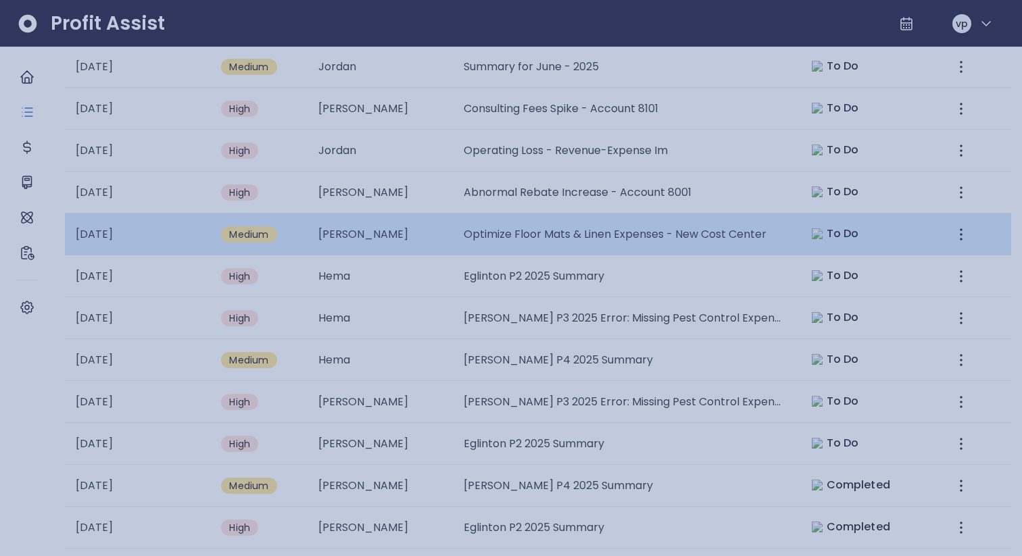
scroll to position [425, 0]
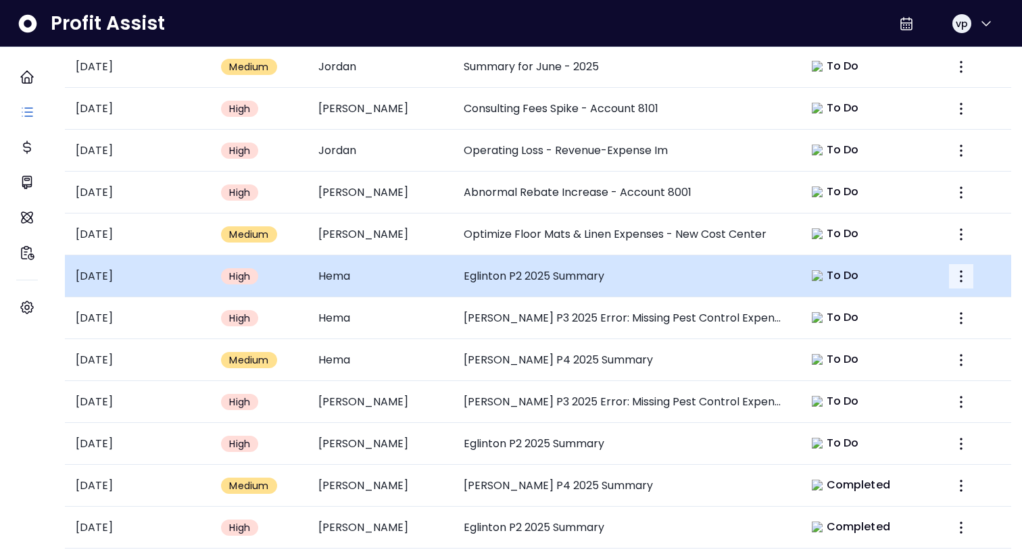
click at [953, 266] on icon "More" at bounding box center [961, 276] width 16 height 16
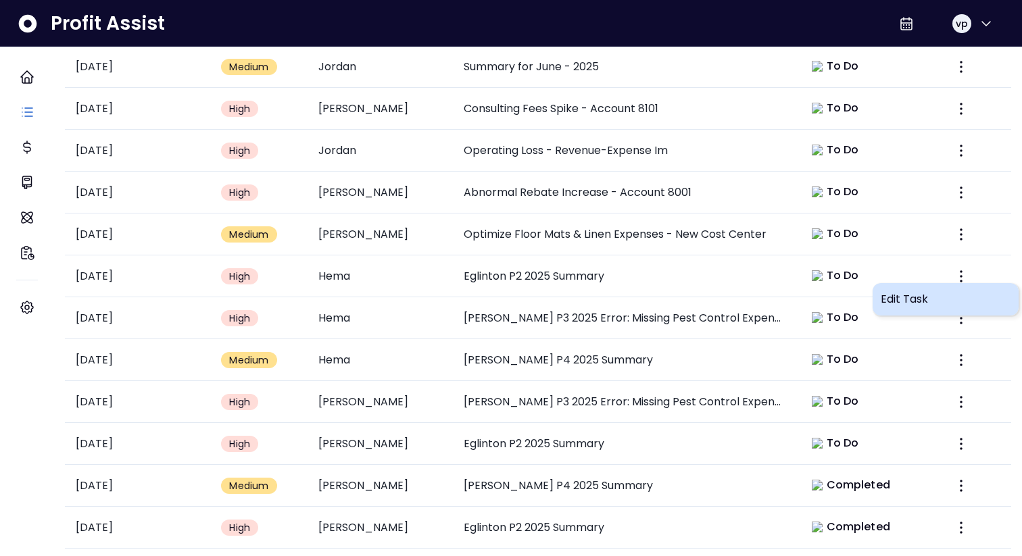
click at [916, 266] on span "Edit Task" at bounding box center [946, 299] width 130 height 16
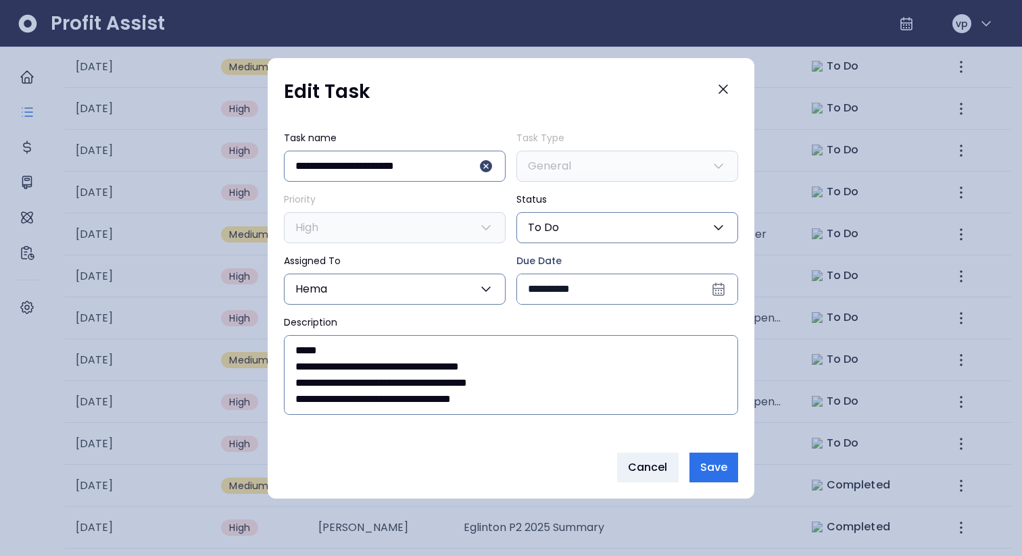
scroll to position [0, 0]
click at [658, 266] on span "Cancel" at bounding box center [648, 468] width 40 height 16
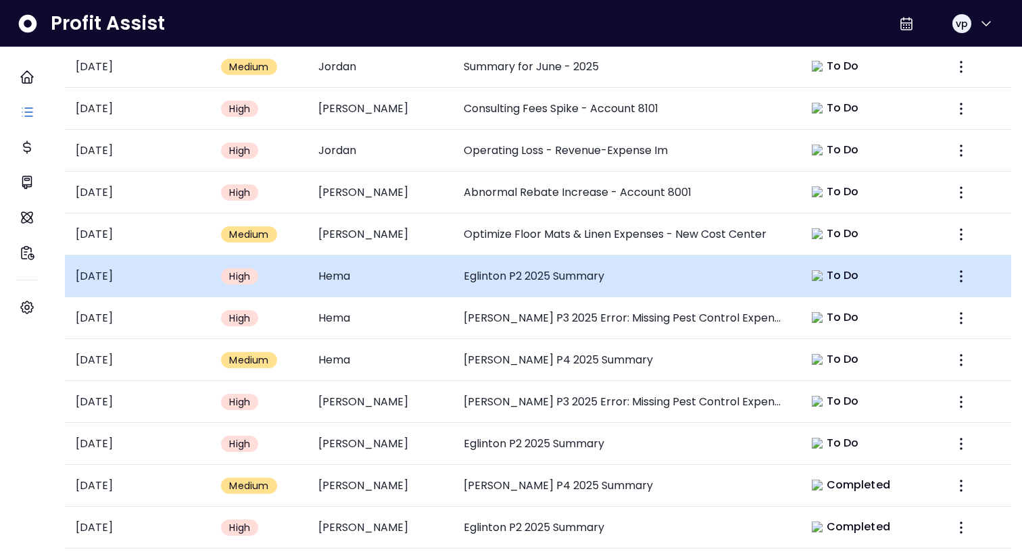
click at [713, 266] on td "Eglinton P2 2025 Summary" at bounding box center [623, 277] width 340 height 42
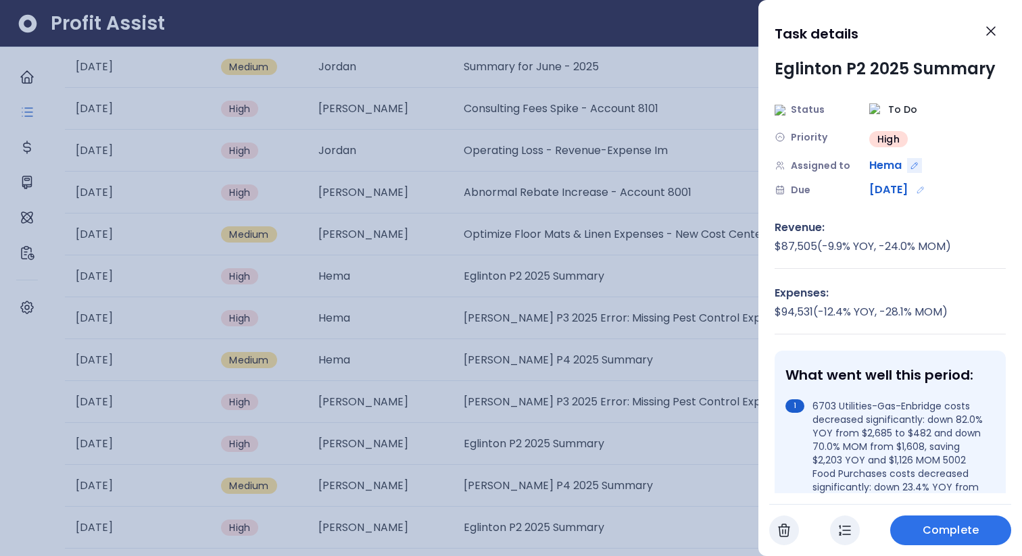
click at [916, 168] on icon "Edit assignment" at bounding box center [914, 165] width 9 height 9
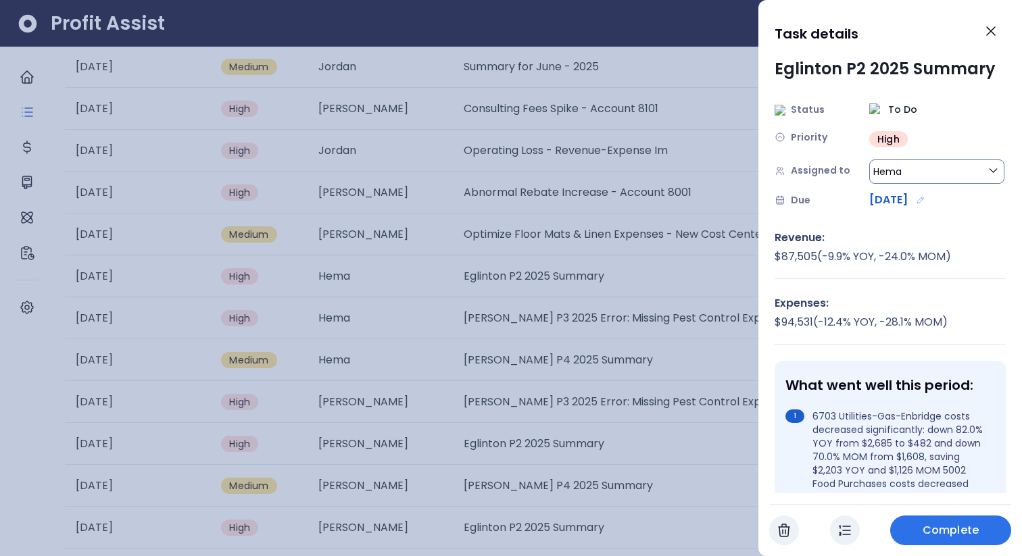
click at [923, 176] on button "Hema" at bounding box center [936, 172] width 135 height 24
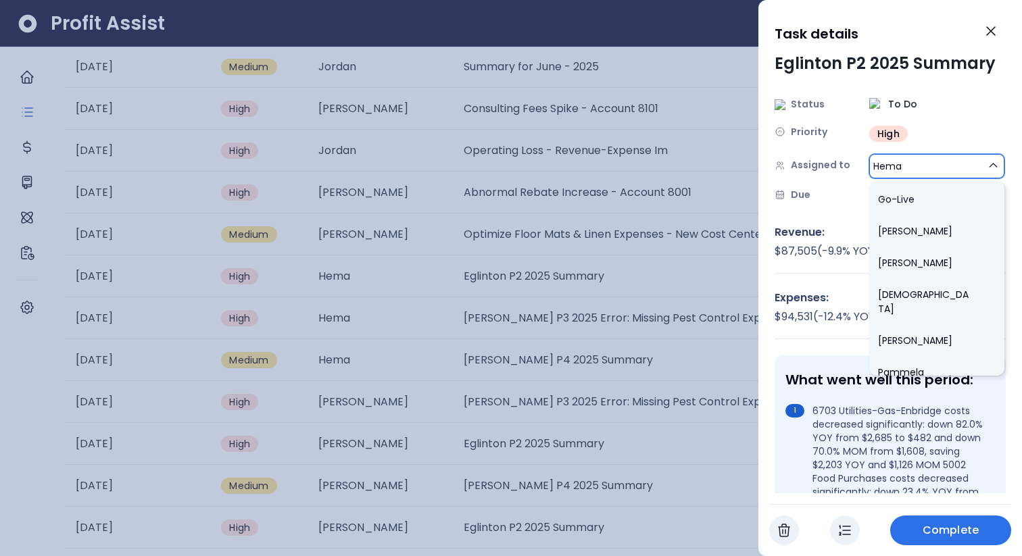
scroll to position [567, 0]
click at [907, 266] on li "vihas" at bounding box center [936, 265] width 135 height 32
type input "**"
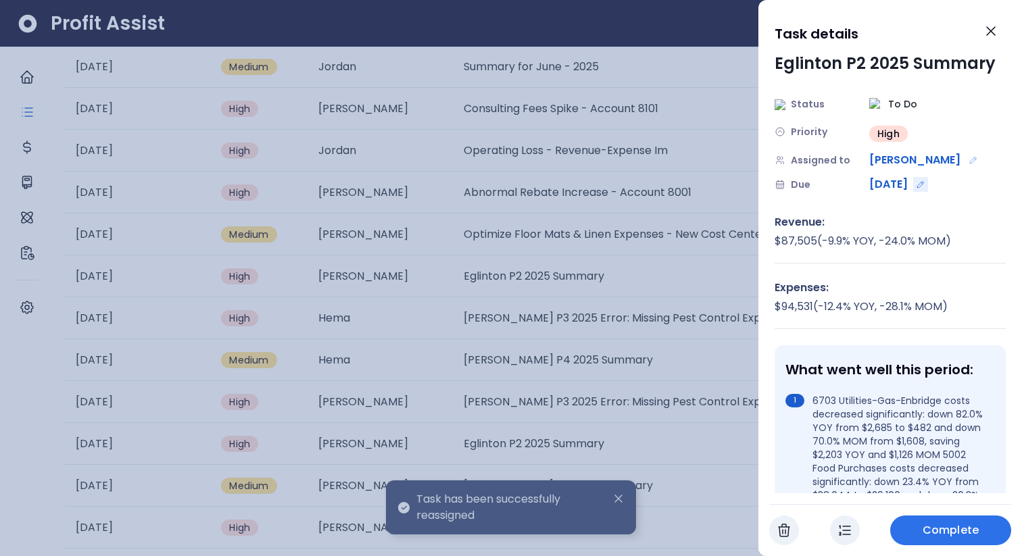
click at [925, 185] on icon "Edit due date" at bounding box center [920, 184] width 9 height 9
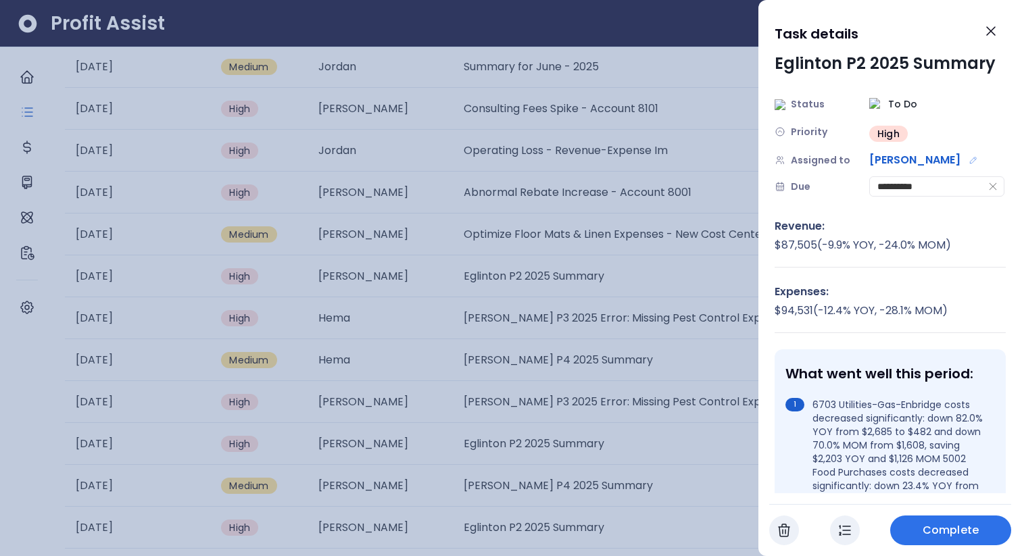
click at [669, 256] on div at bounding box center [511, 278] width 1022 height 556
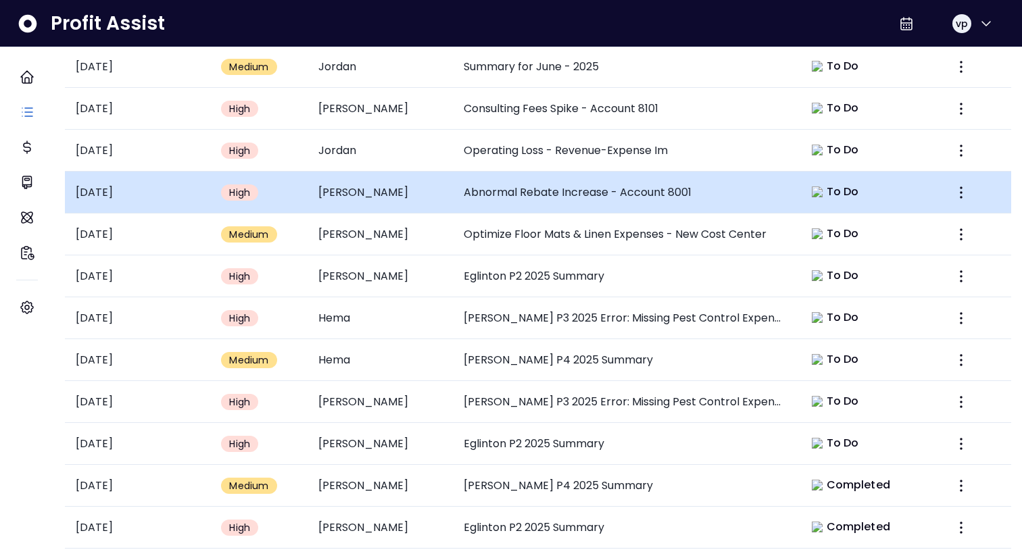
scroll to position [552, 0]
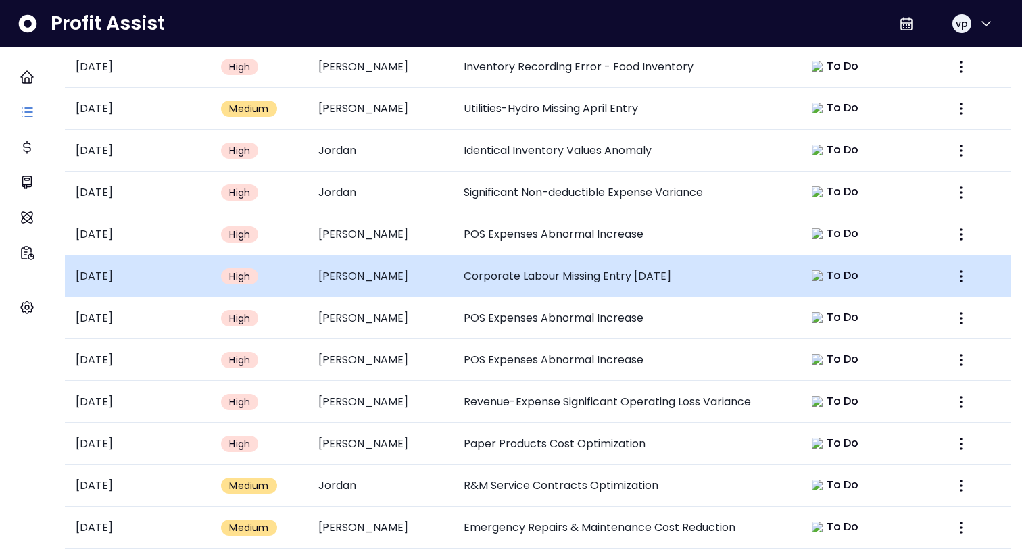
click at [646, 256] on td "Corporate Labour Missing Entry February 2025" at bounding box center [623, 277] width 340 height 42
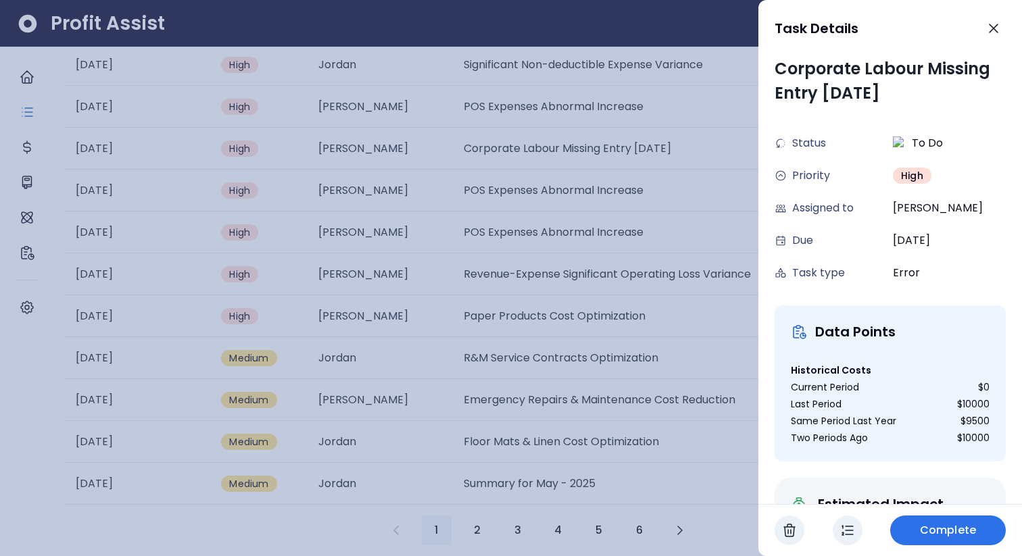
click at [468, 266] on div at bounding box center [511, 278] width 1022 height 556
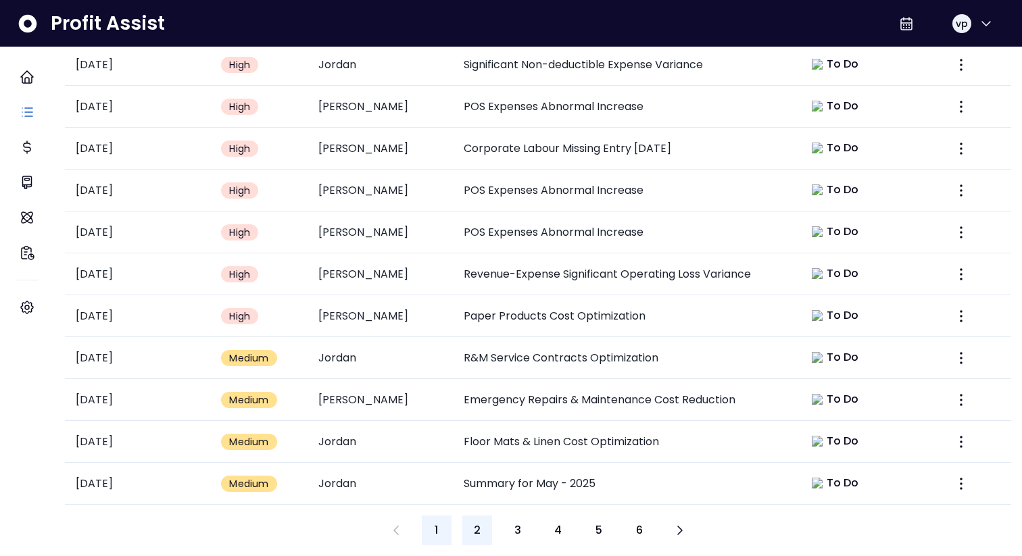
click at [475, 266] on span "2" at bounding box center [477, 531] width 7 height 16
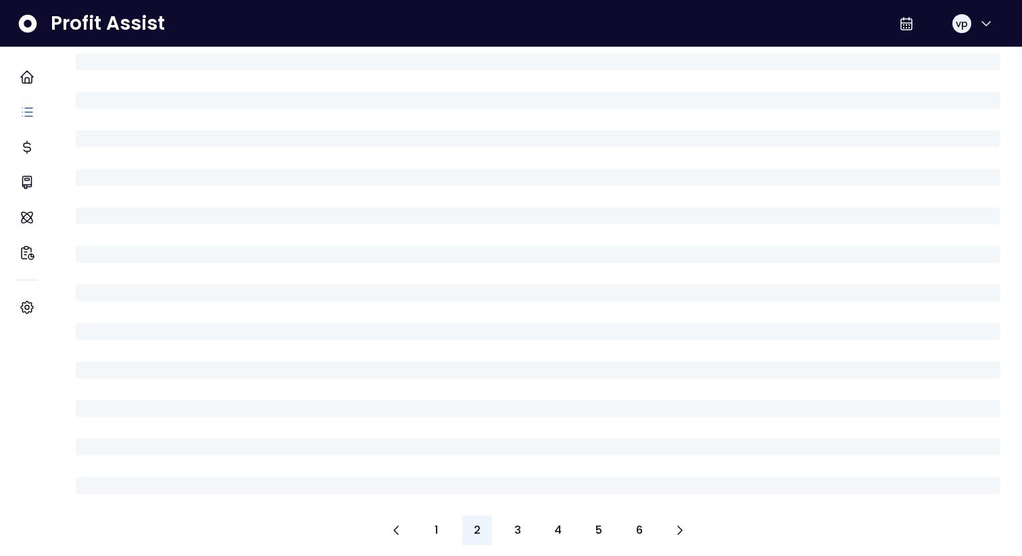
scroll to position [552, 0]
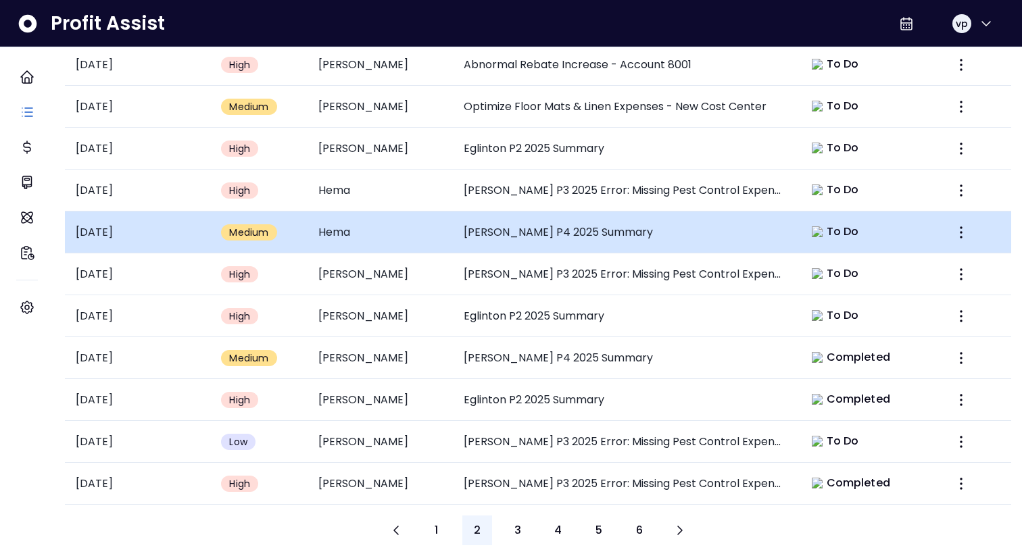
click at [662, 218] on td "Duncan P4 2025 Summary" at bounding box center [623, 233] width 340 height 42
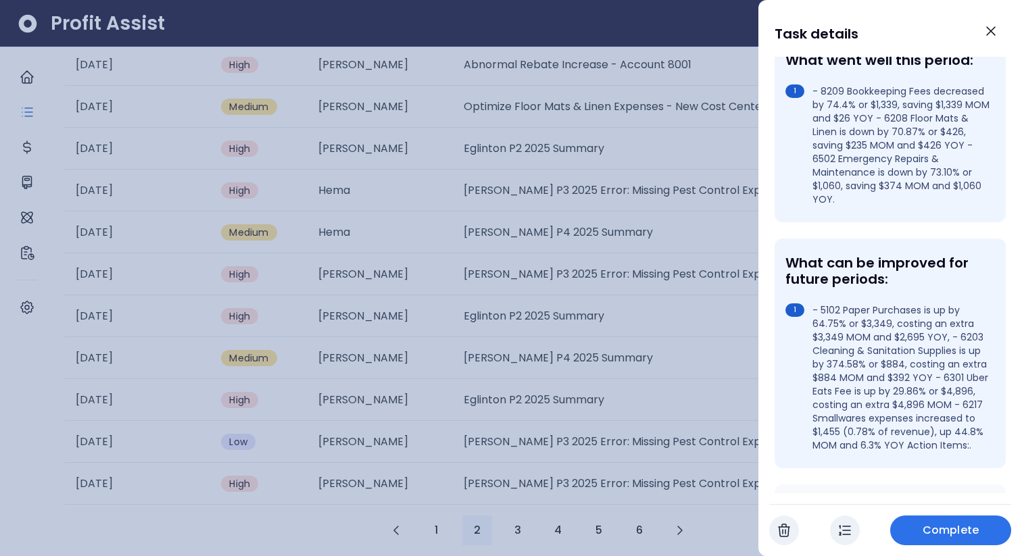
scroll to position [0, 0]
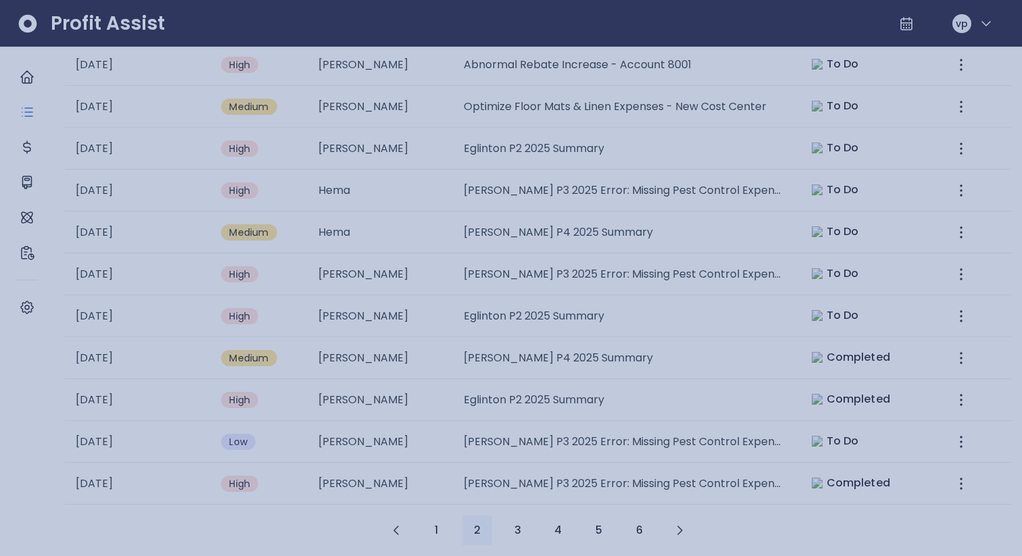
click at [434, 266] on div at bounding box center [511, 278] width 1022 height 556
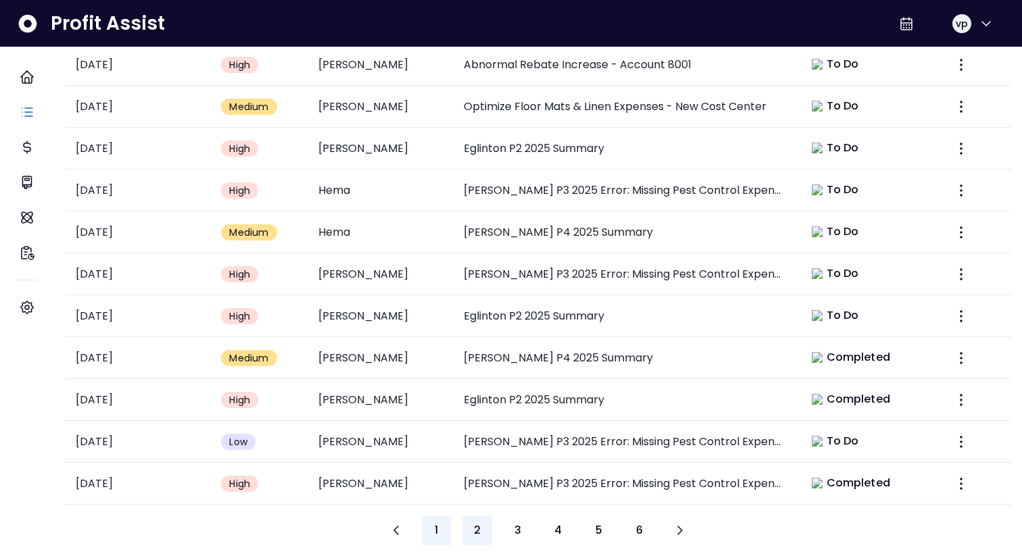
click at [435, 266] on span "1" at bounding box center [436, 531] width 3 height 16
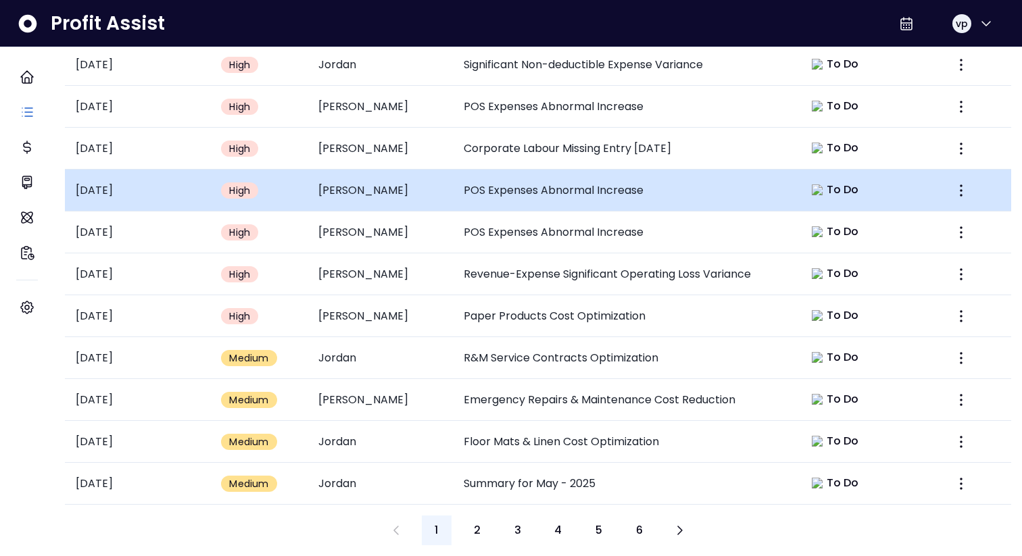
scroll to position [552, 0]
click at [748, 170] on td "POS Expenses Abnormal Increase" at bounding box center [623, 191] width 340 height 42
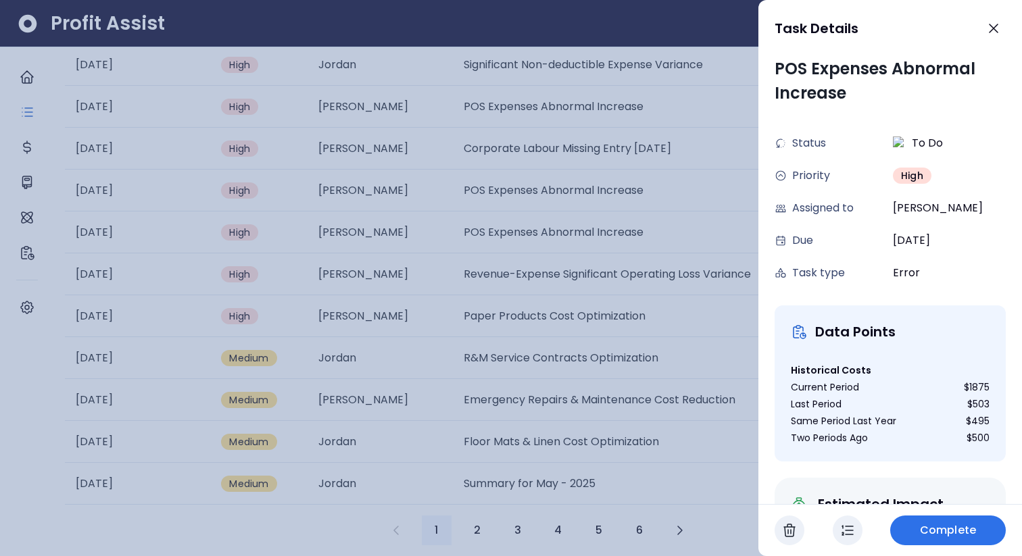
click at [607, 243] on div at bounding box center [511, 278] width 1022 height 556
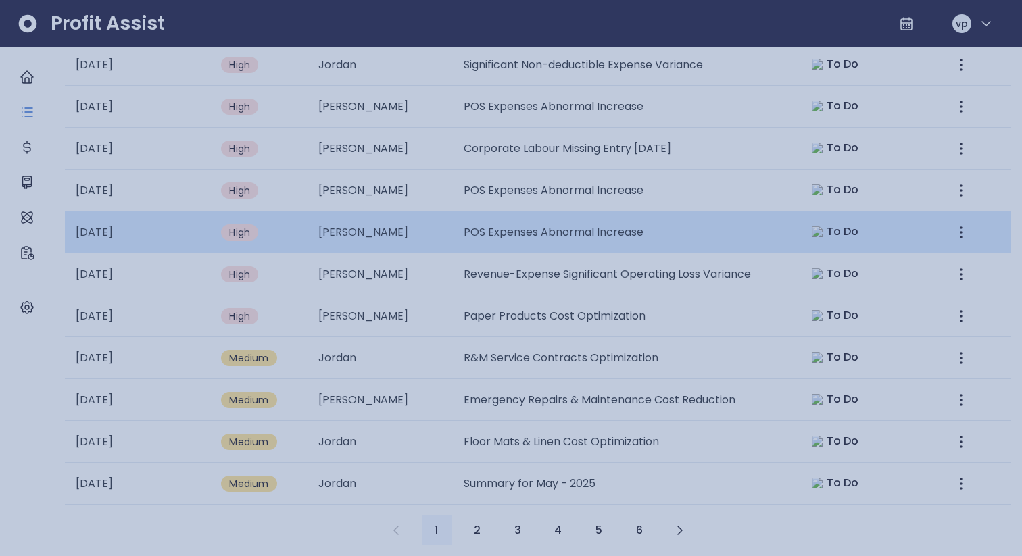
scroll to position [552, 0]
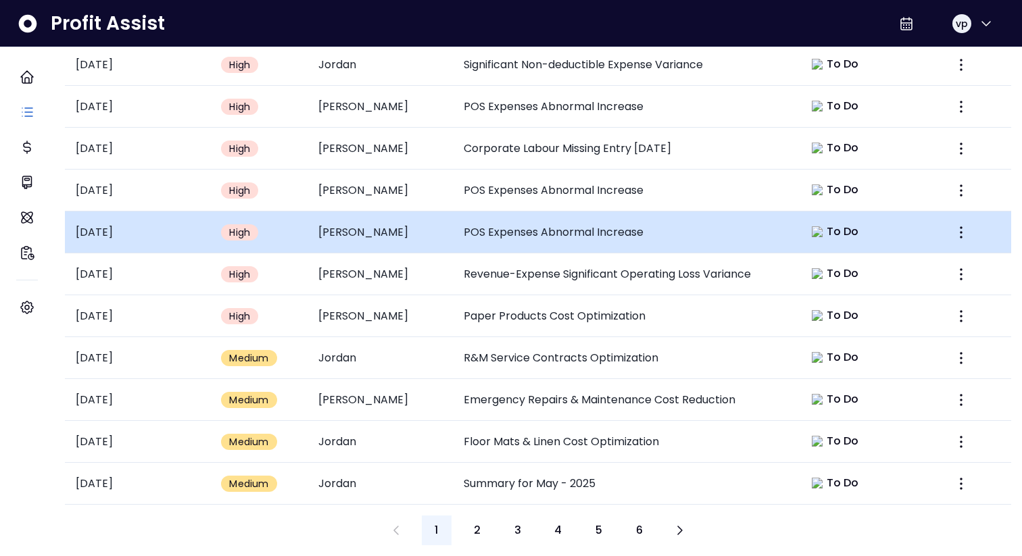
click at [647, 212] on td "POS Expenses Abnormal Increase" at bounding box center [623, 233] width 340 height 42
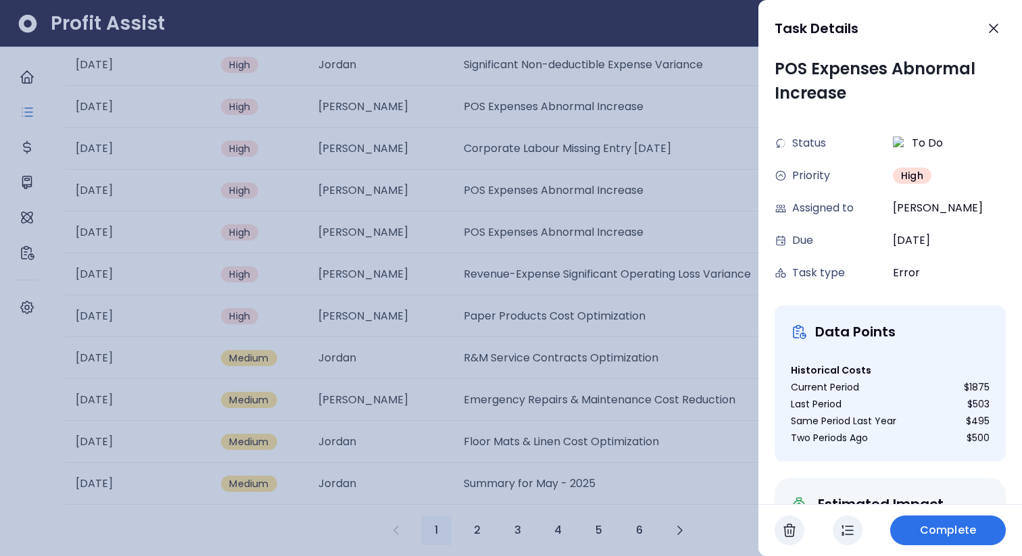
click at [639, 245] on div at bounding box center [511, 278] width 1022 height 556
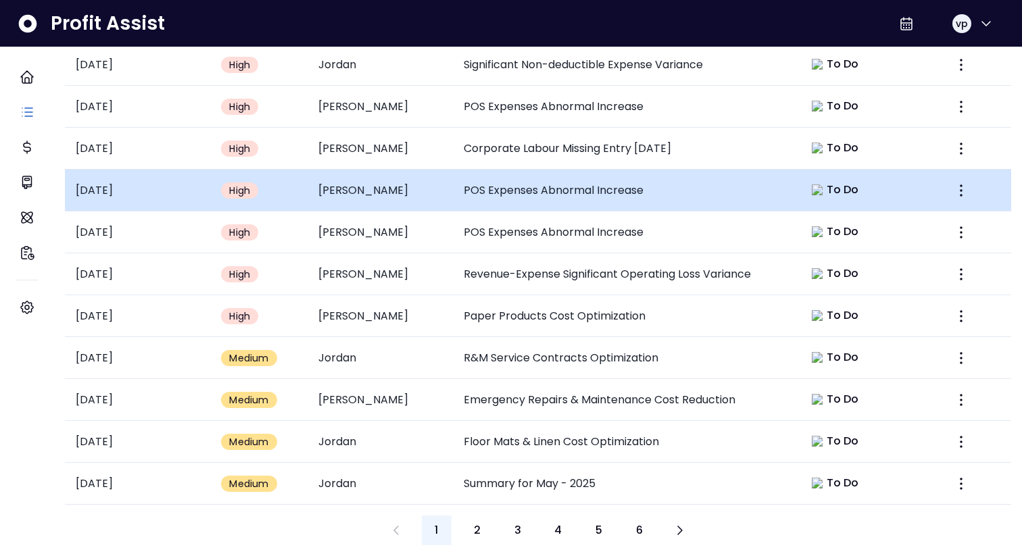
scroll to position [154, 0]
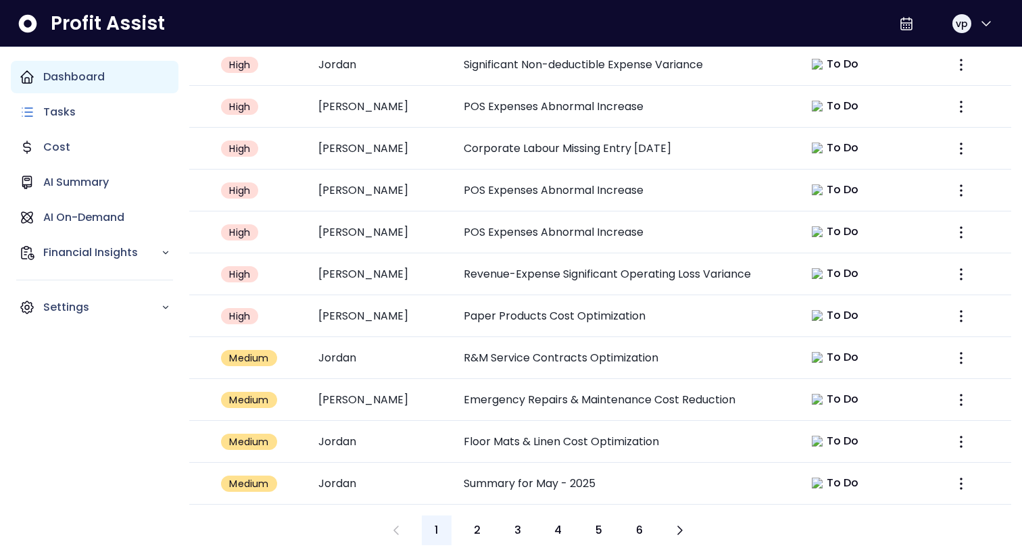
click at [22, 83] on icon "Main navigation" at bounding box center [27, 77] width 16 height 16
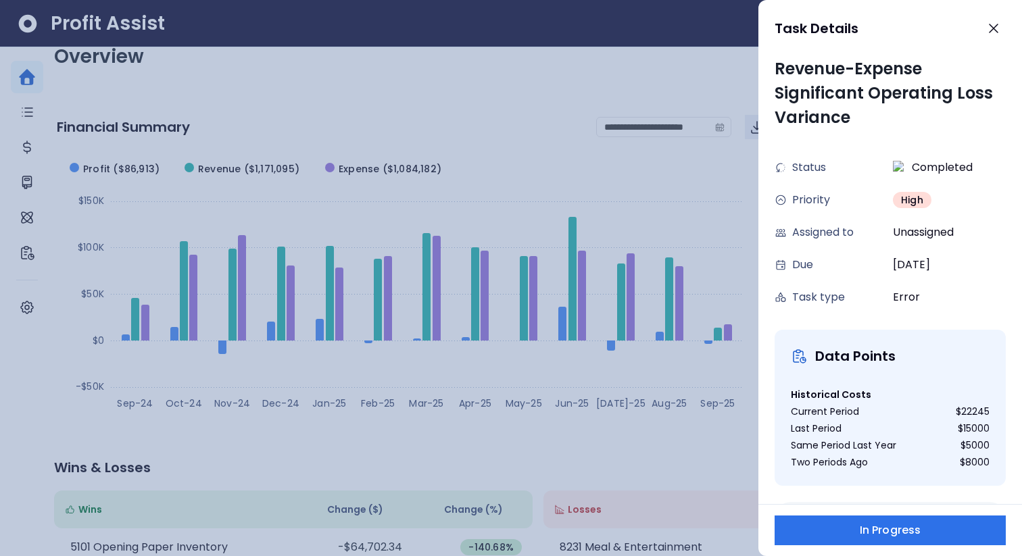
click at [675, 192] on div at bounding box center [511, 278] width 1022 height 556
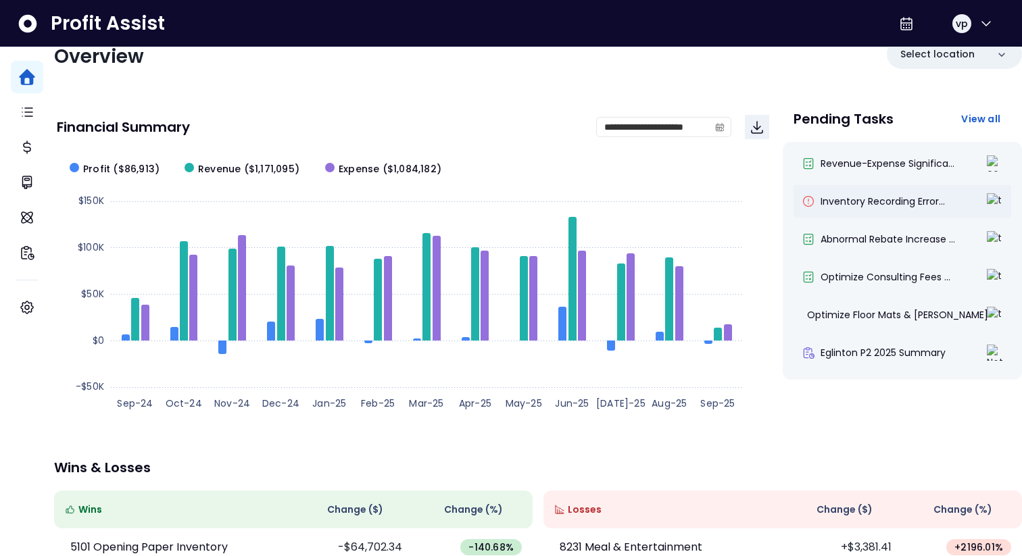
click at [873, 195] on span "Inventory Recording Error..." at bounding box center [883, 202] width 124 height 14
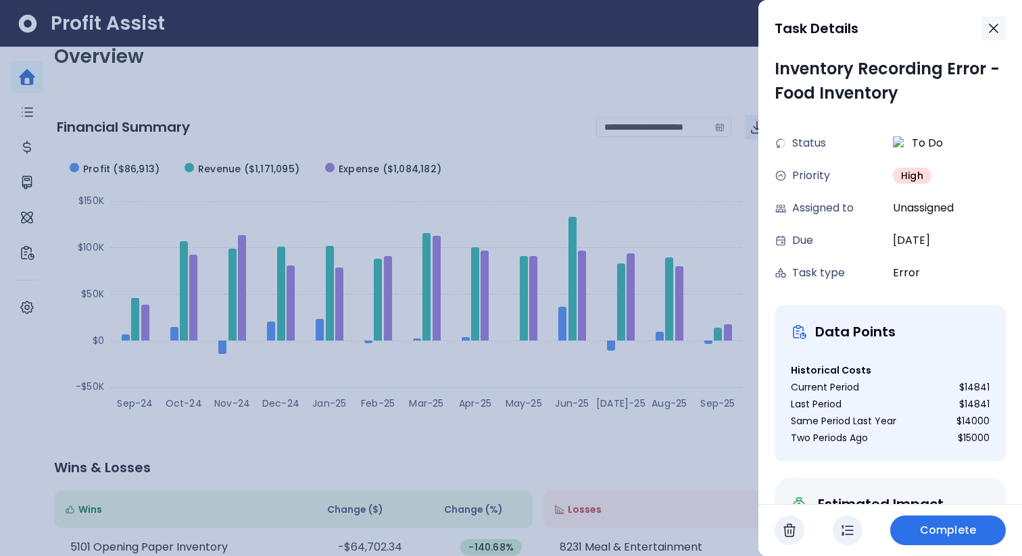
click at [990, 29] on icon "button" at bounding box center [994, 28] width 16 height 16
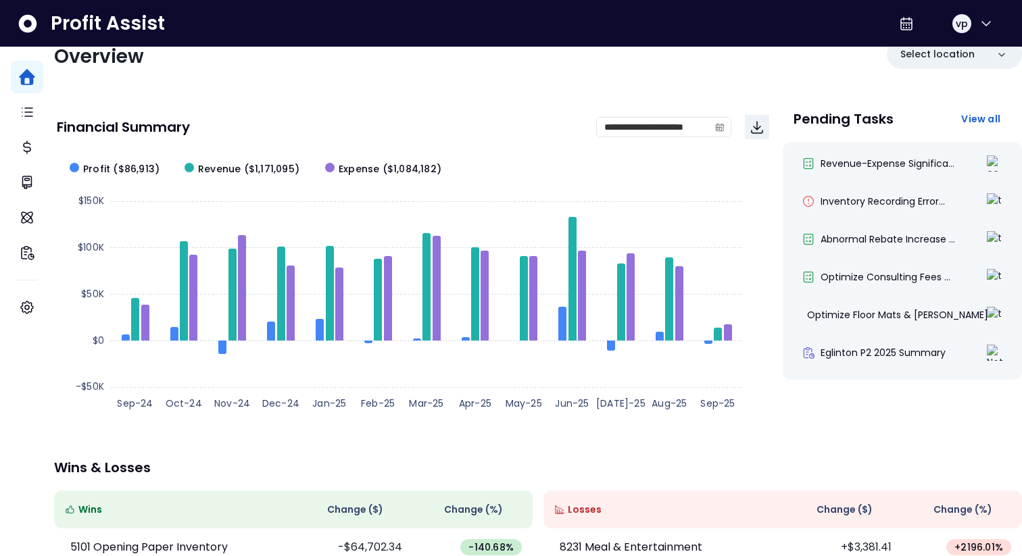
scroll to position [35, 0]
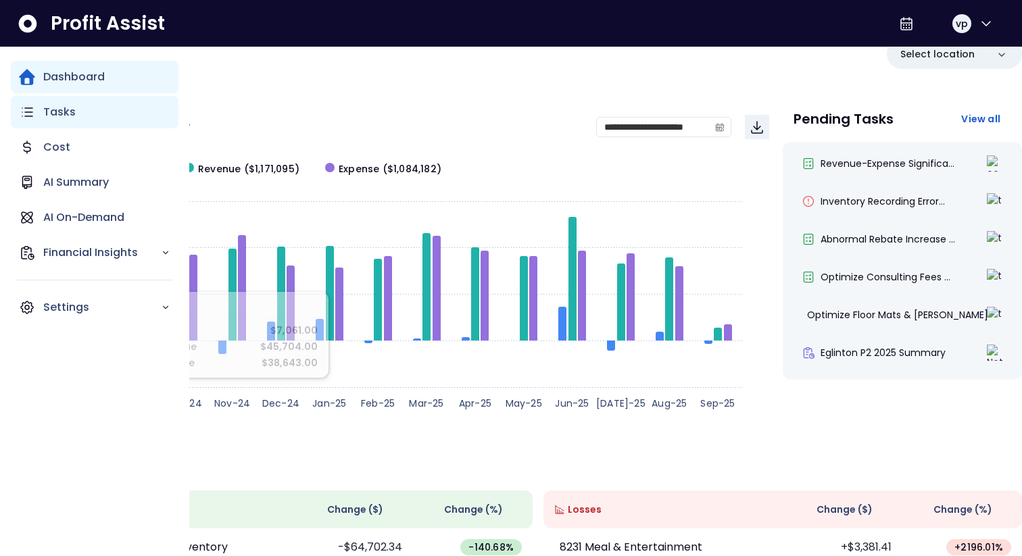
click at [29, 115] on icon "Main navigation" at bounding box center [27, 112] width 16 height 16
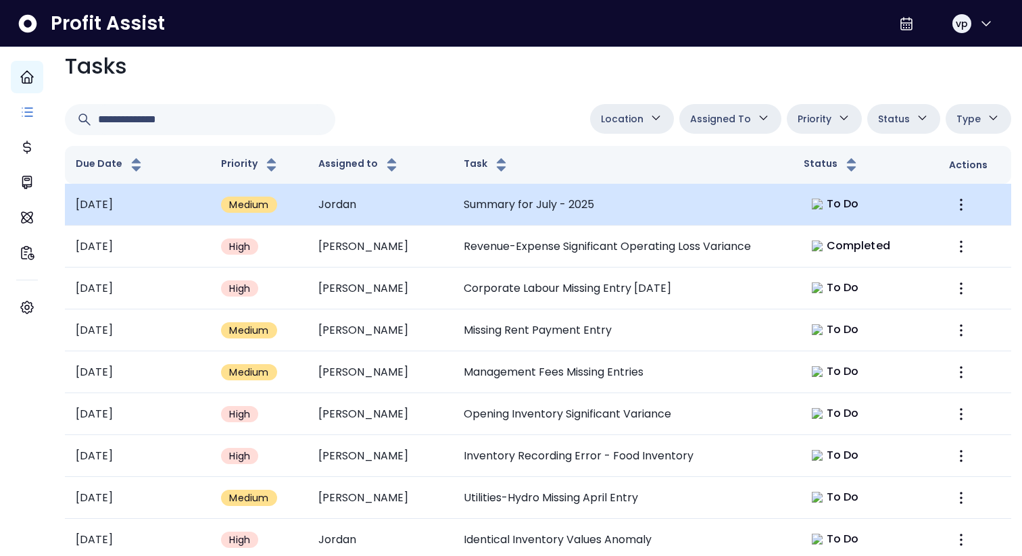
click at [641, 204] on td "Summary for July - 2025" at bounding box center [623, 205] width 340 height 42
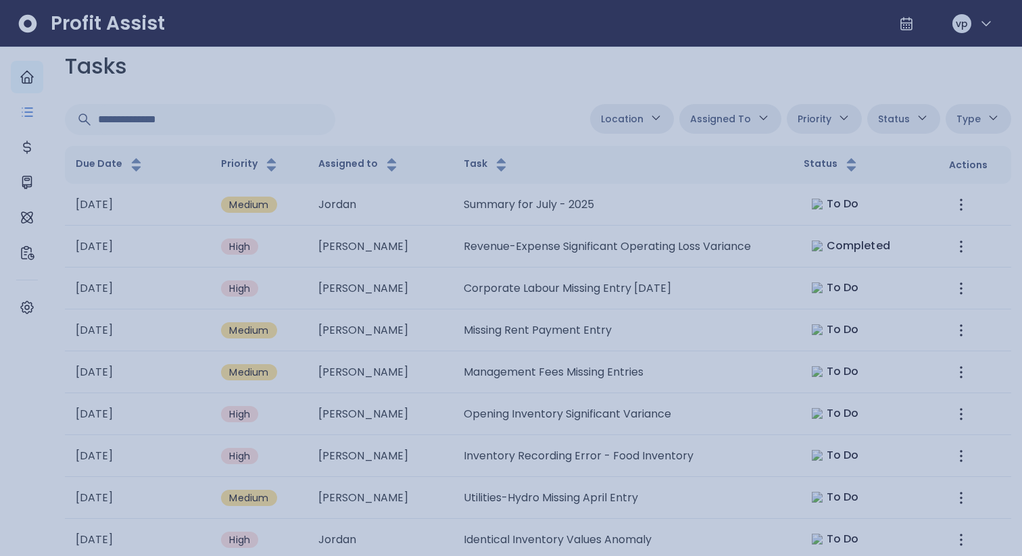
click at [497, 102] on div at bounding box center [511, 278] width 1022 height 556
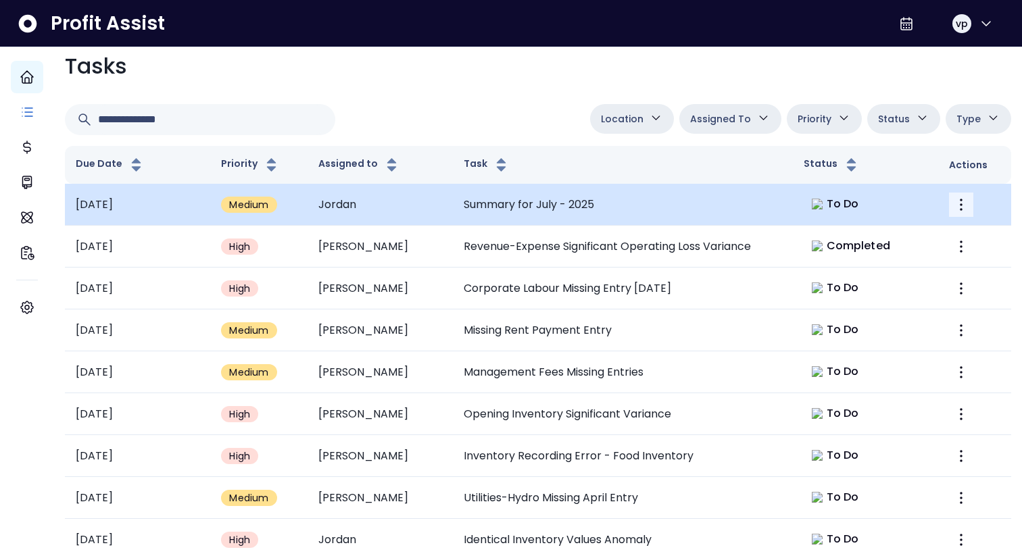
click at [953, 208] on icon "More" at bounding box center [961, 205] width 16 height 16
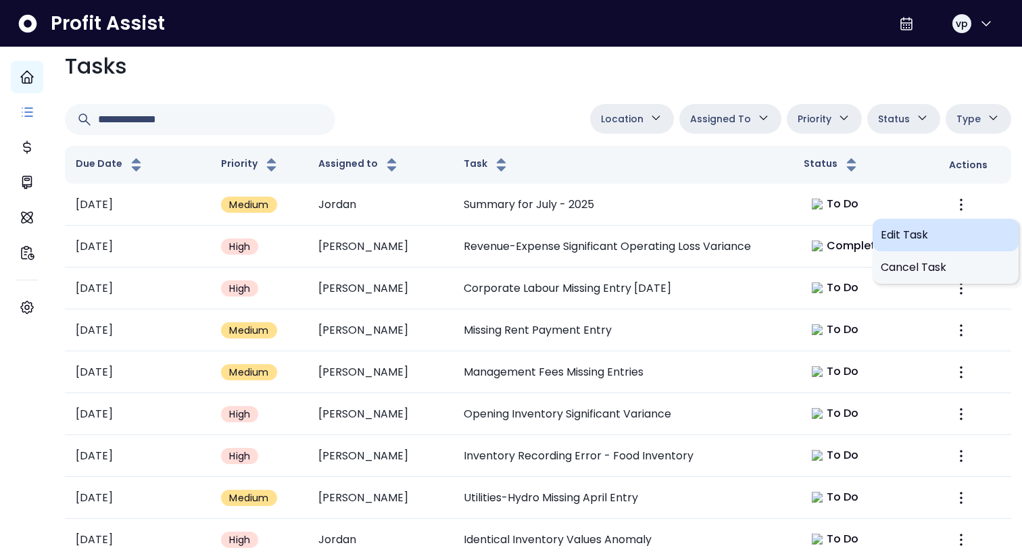
click at [924, 232] on span "Edit Task" at bounding box center [946, 235] width 130 height 16
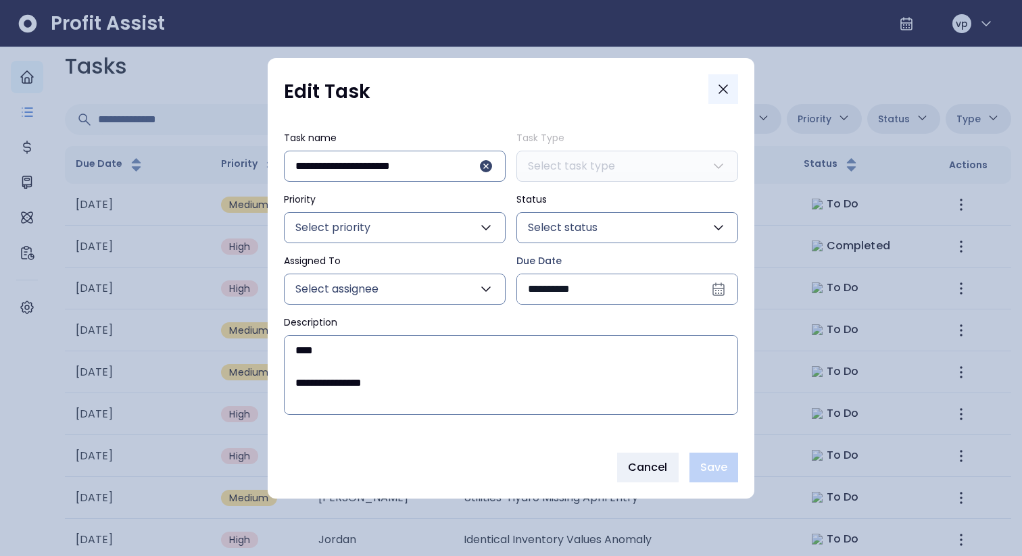
click at [733, 97] on button "Close" at bounding box center [723, 89] width 30 height 30
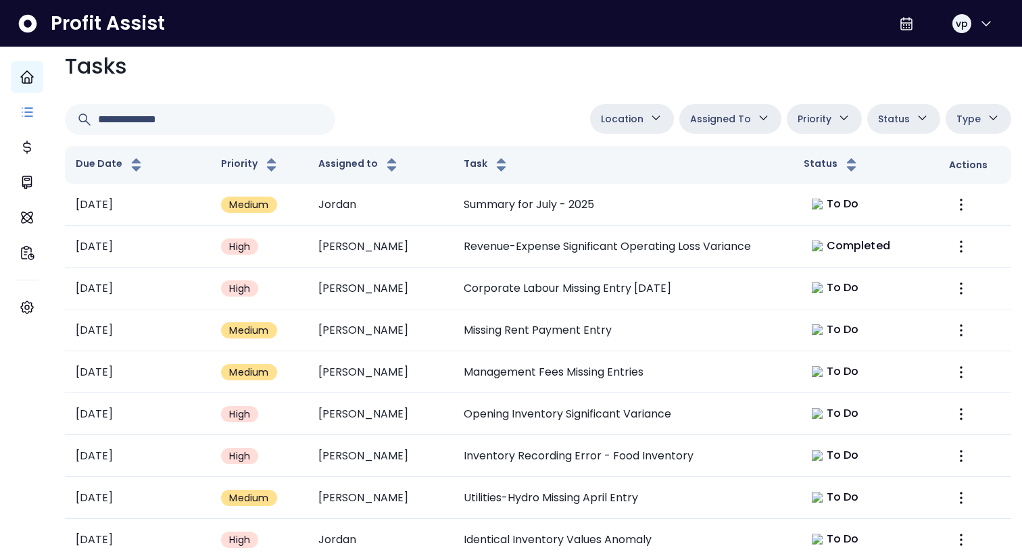
scroll to position [35, 0]
click at [211, 122] on input "text" at bounding box center [211, 120] width 226 height 30
click at [192, 124] on input "text" at bounding box center [211, 120] width 226 height 30
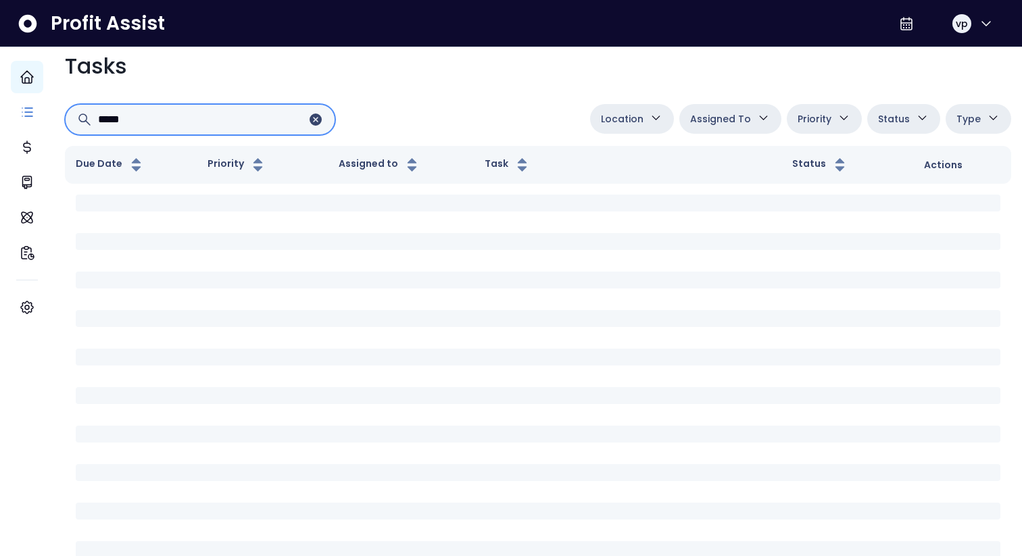
scroll to position [0, 0]
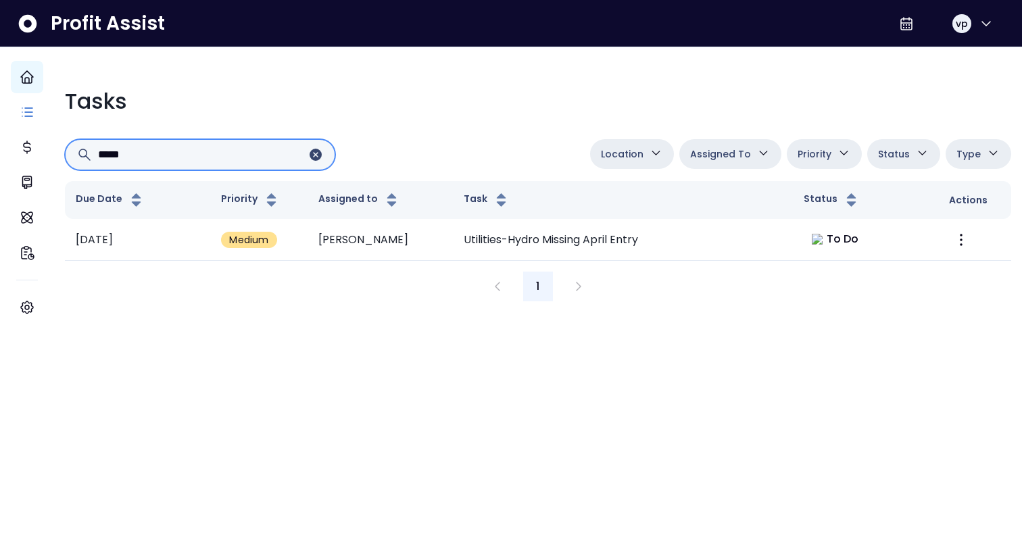
type input "*****"
click at [322, 156] on icon "Clear input" at bounding box center [316, 155] width 12 height 12
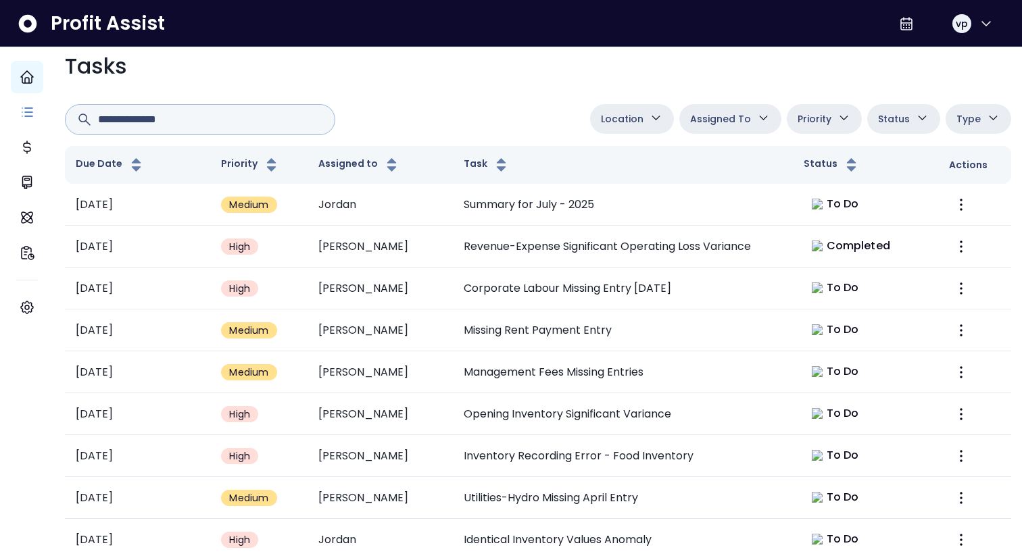
click at [710, 127] on span "Assigned To" at bounding box center [720, 119] width 61 height 16
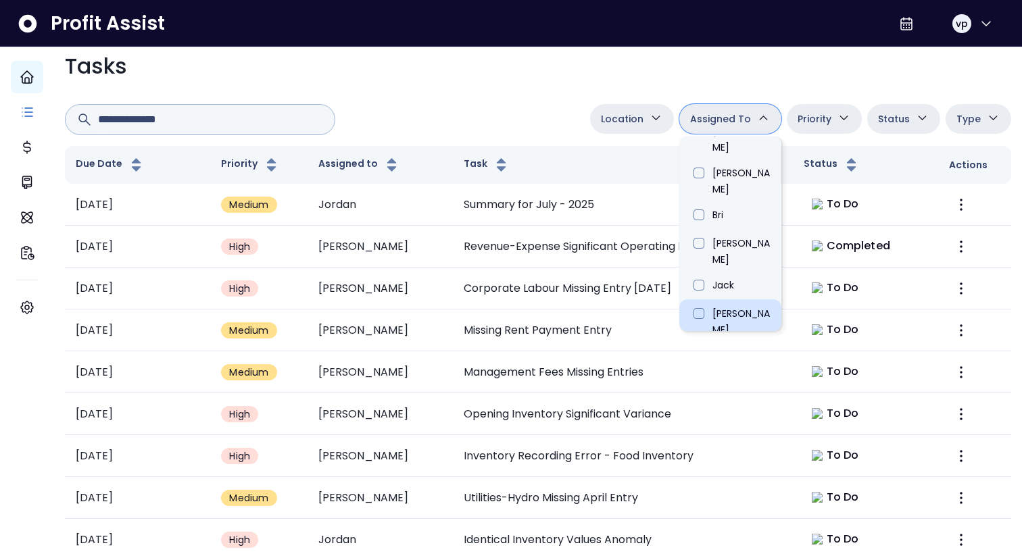
scroll to position [415, 0]
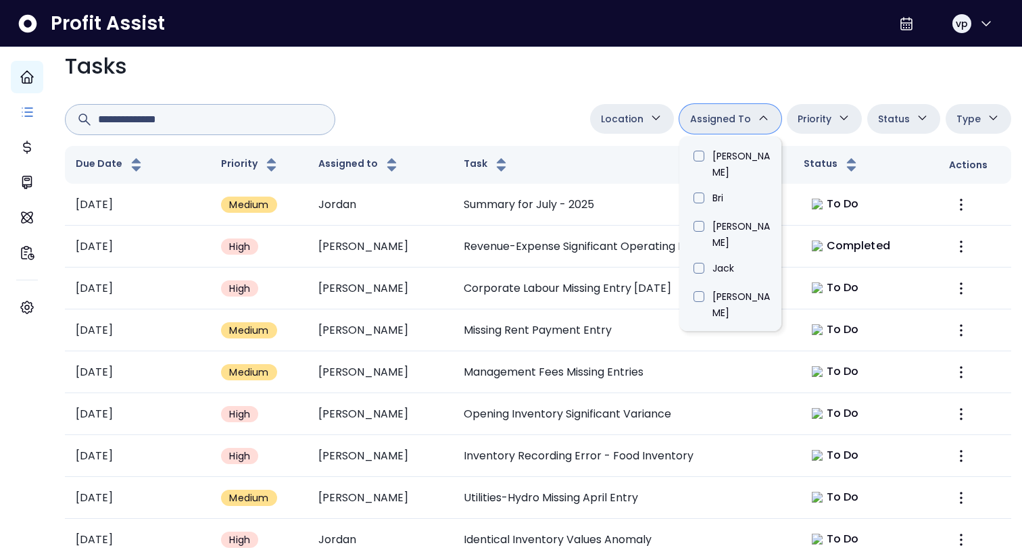
click at [712, 266] on li "vihas" at bounding box center [730, 486] width 102 height 42
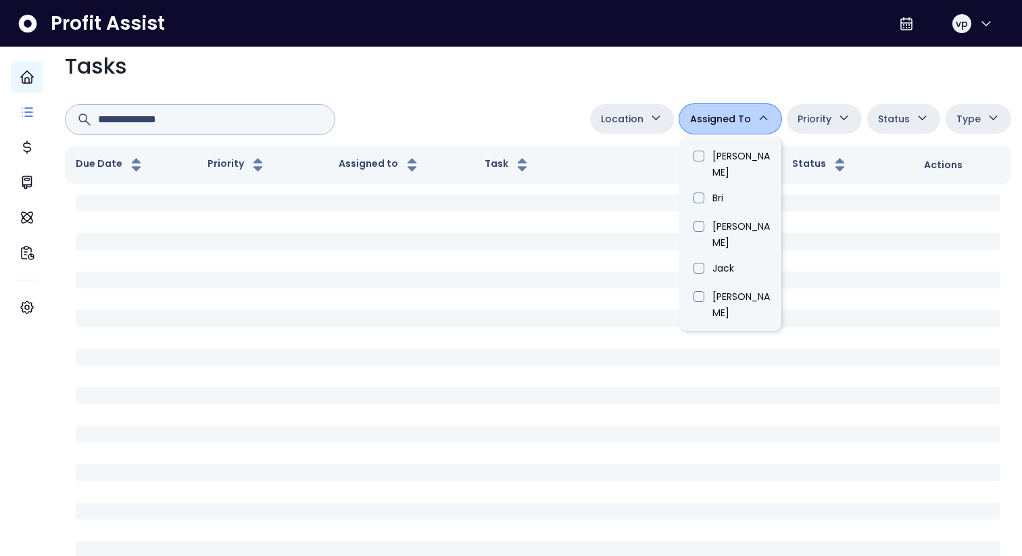
click at [701, 266] on li "Taylor" at bounding box center [730, 444] width 102 height 42
type input "********"
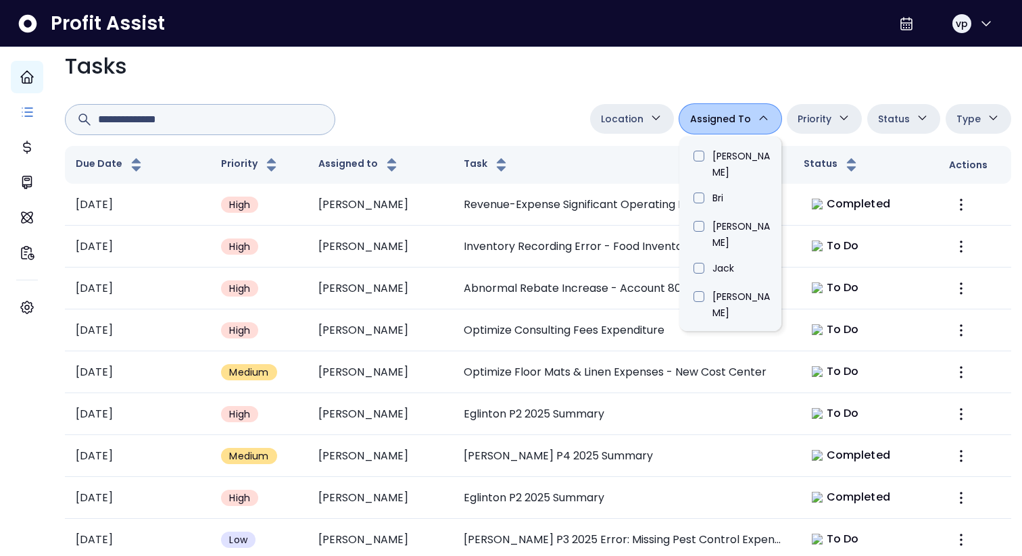
click at [492, 135] on div at bounding box center [325, 119] width 520 height 31
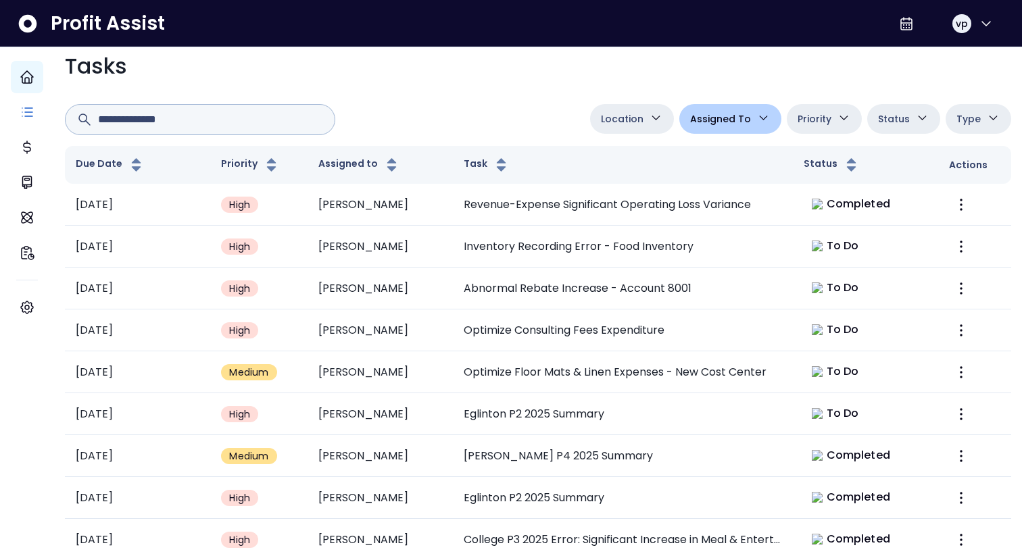
scroll to position [0, 0]
click at [957, 127] on span "Type" at bounding box center [969, 119] width 24 height 16
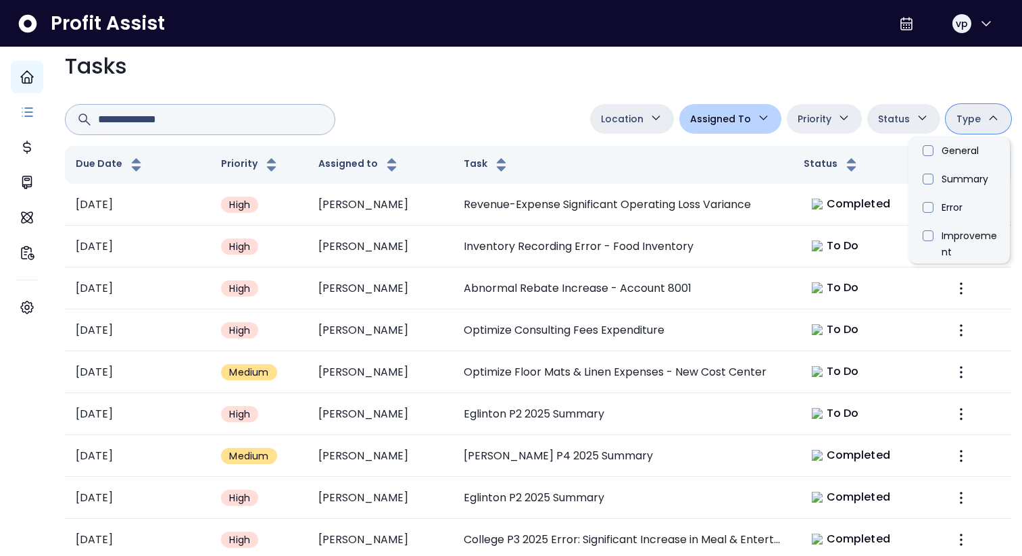
click at [596, 120] on div "Tasks Location Danforth College Queensway Duncan Eglinton QuickBooks Online Ass…" at bounding box center [538, 472] width 968 height 867
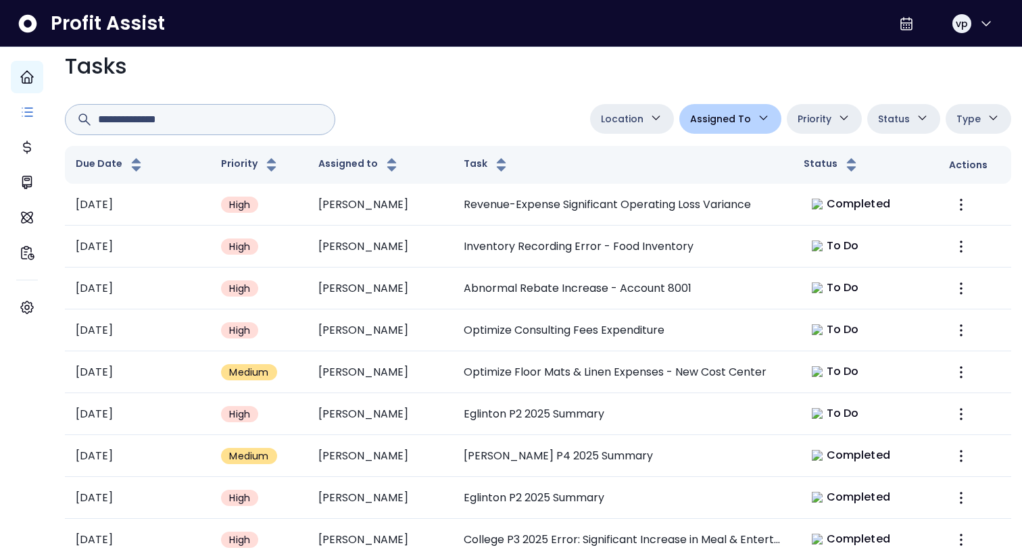
click at [608, 127] on span "Location" at bounding box center [622, 119] width 43 height 16
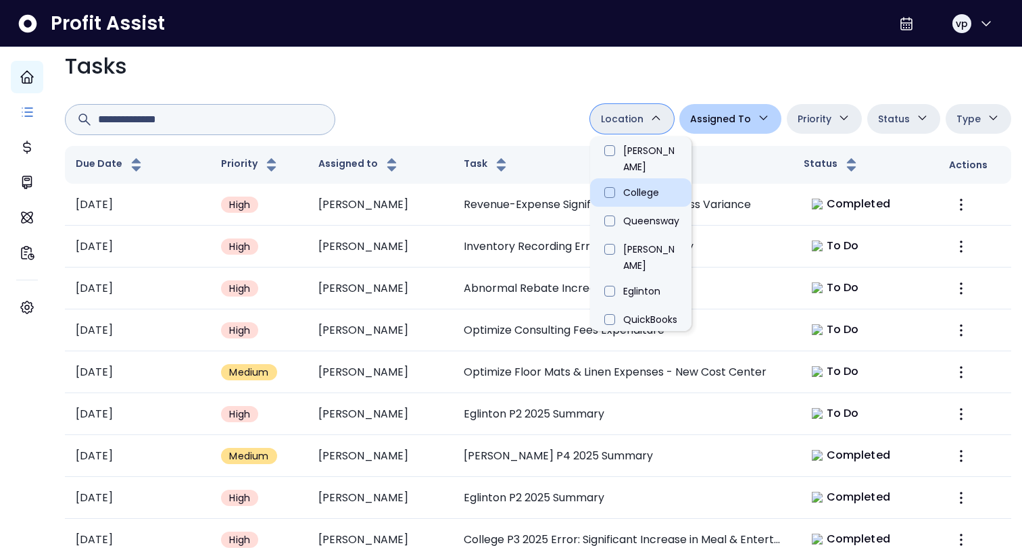
click at [625, 207] on li "College" at bounding box center [640, 192] width 101 height 28
type input "**********"
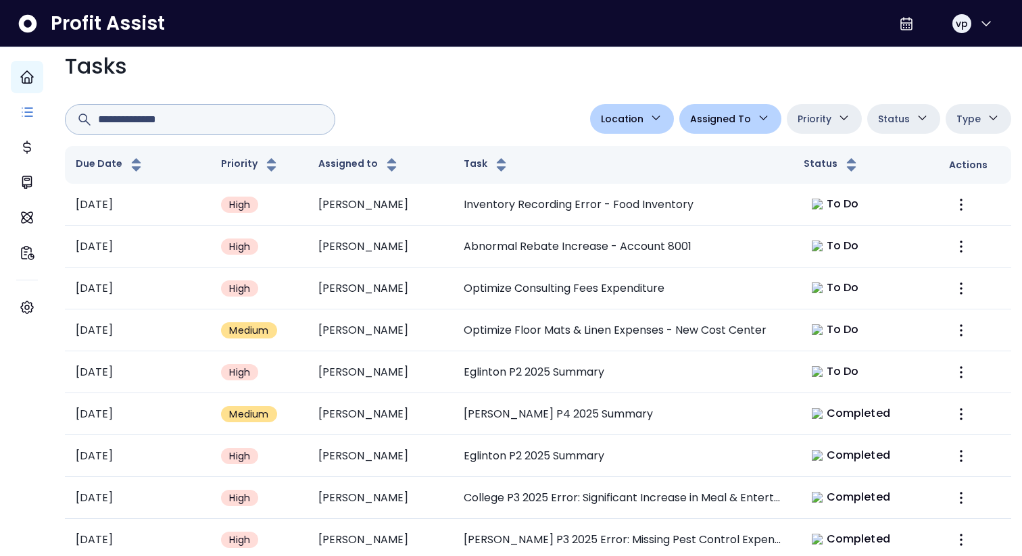
click at [457, 135] on div at bounding box center [325, 119] width 520 height 31
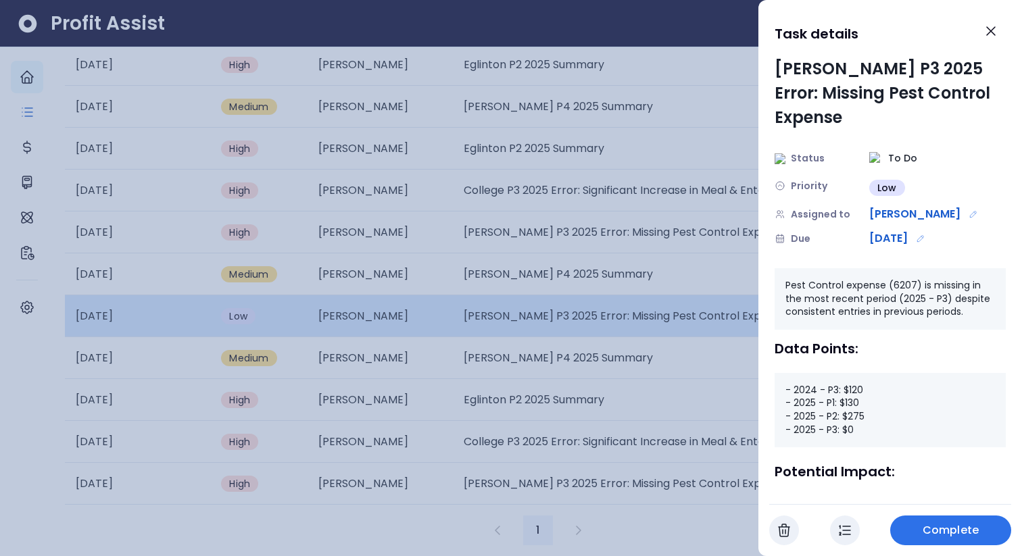
click at [537, 266] on div at bounding box center [511, 278] width 1022 height 556
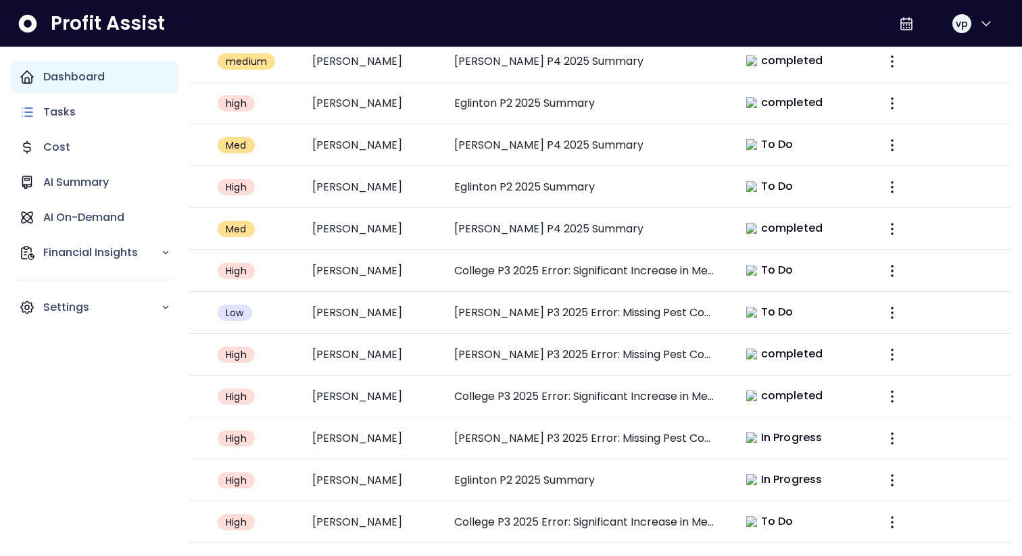
click at [34, 75] on icon "Main navigation" at bounding box center [27, 77] width 16 height 16
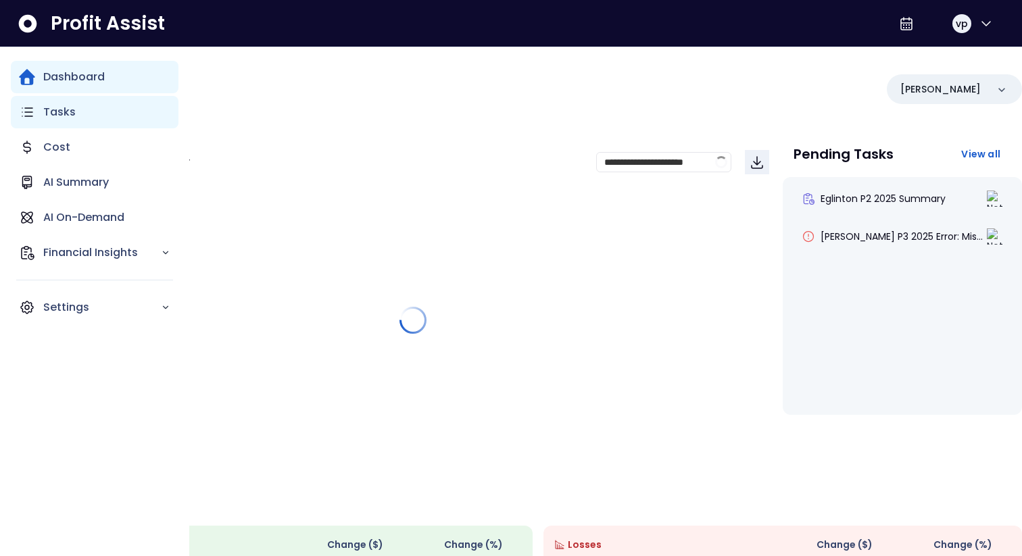
click at [70, 121] on div "Tasks" at bounding box center [95, 112] width 168 height 32
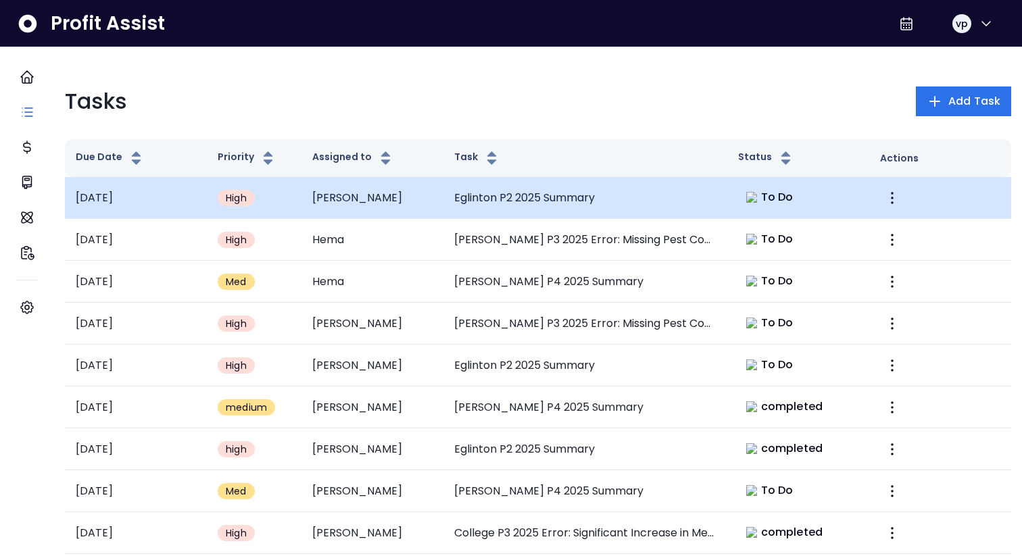
click at [598, 199] on td "Eglinton P2 2025 Summary" at bounding box center [585, 198] width 284 height 42
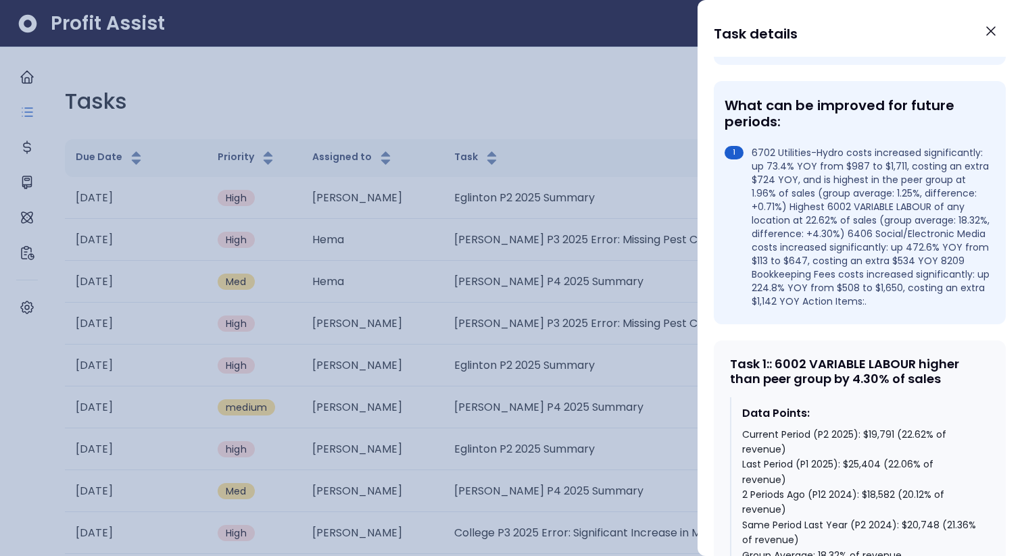
scroll to position [876, 0]
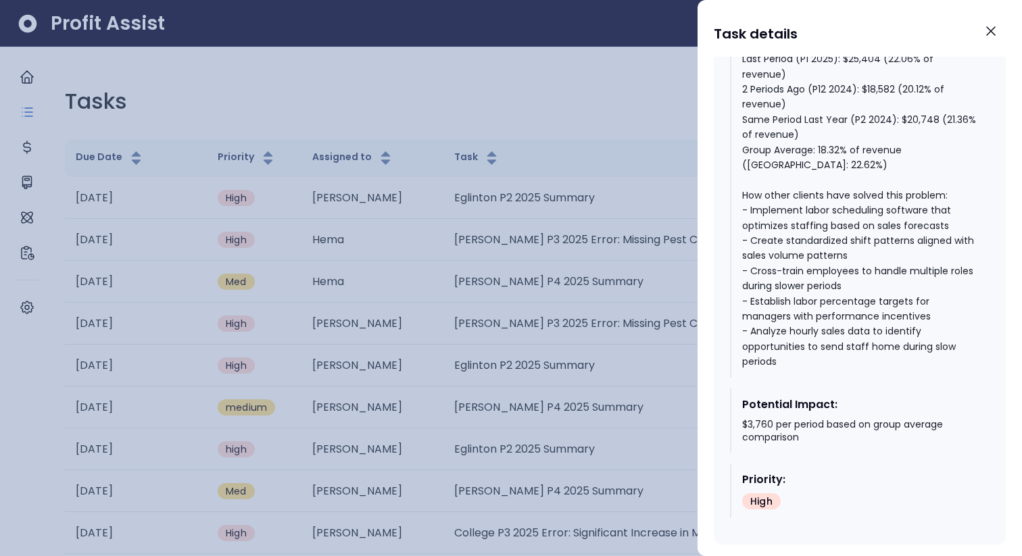
click at [650, 487] on div at bounding box center [511, 278] width 1022 height 556
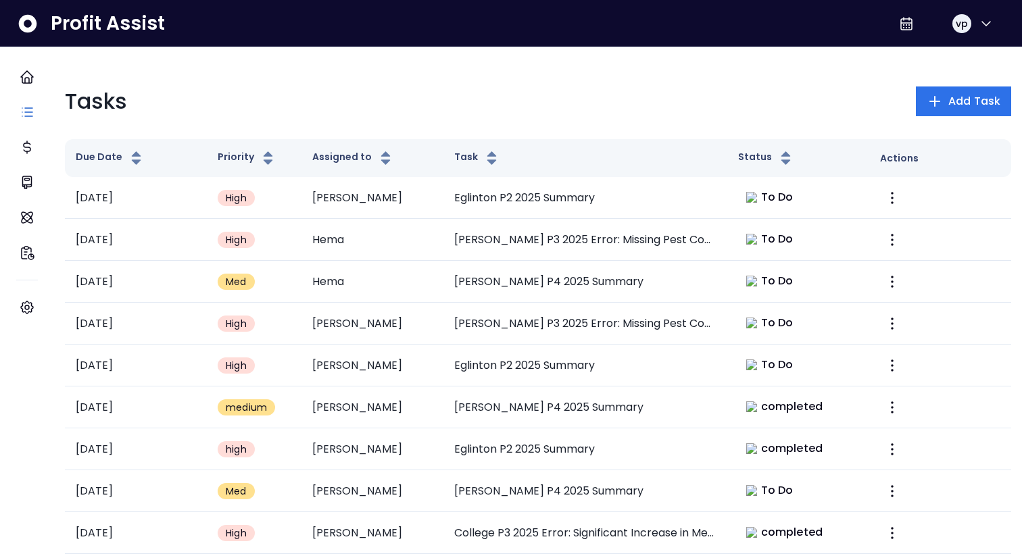
click at [767, 88] on div "Tasks Add Task" at bounding box center [538, 101] width 946 height 32
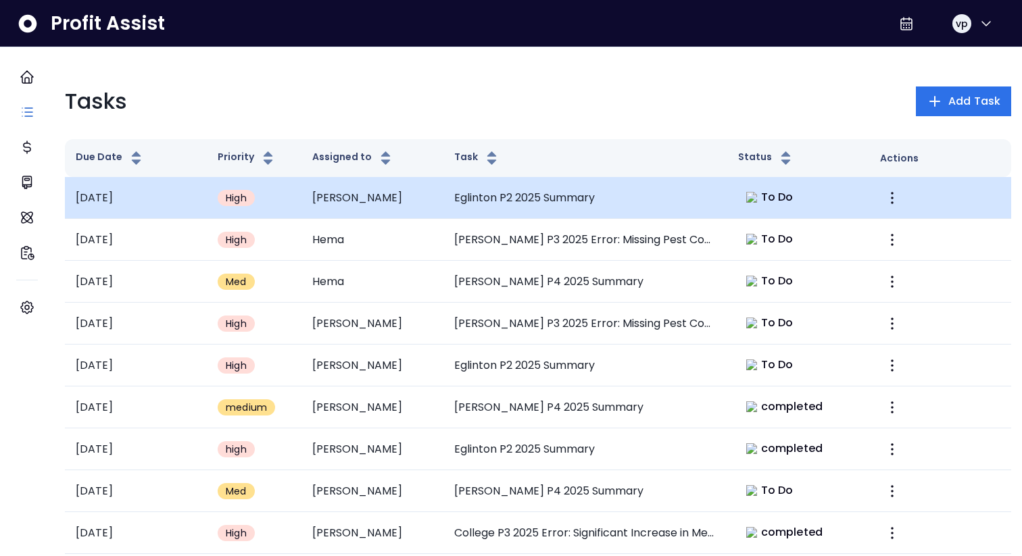
click at [805, 212] on td "To Do" at bounding box center [798, 198] width 142 height 42
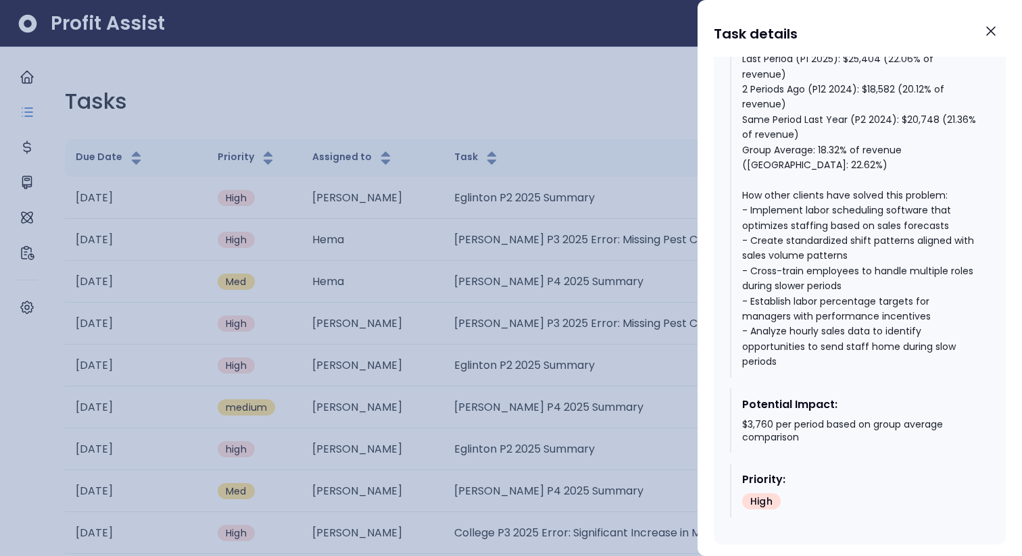
click at [643, 304] on div at bounding box center [511, 278] width 1022 height 556
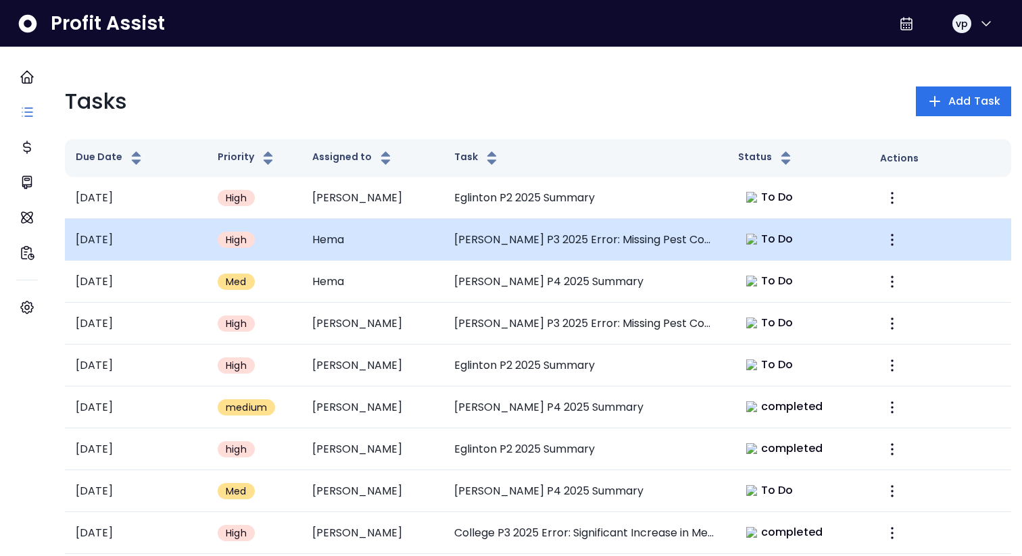
click at [685, 246] on td "Duncan P3 2025 Error: Missing Pest Control Expense" at bounding box center [585, 240] width 284 height 42
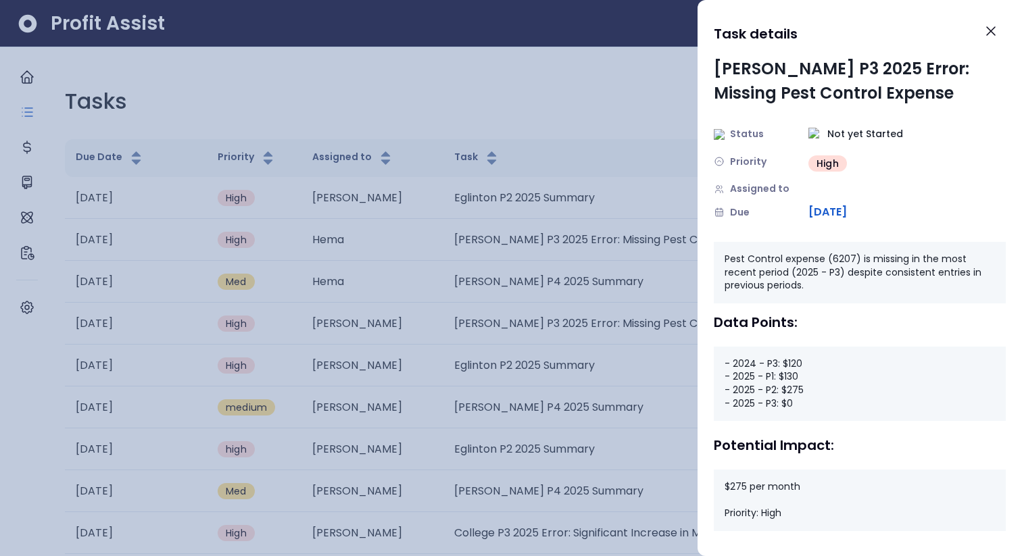
click at [619, 252] on div at bounding box center [511, 278] width 1022 height 556
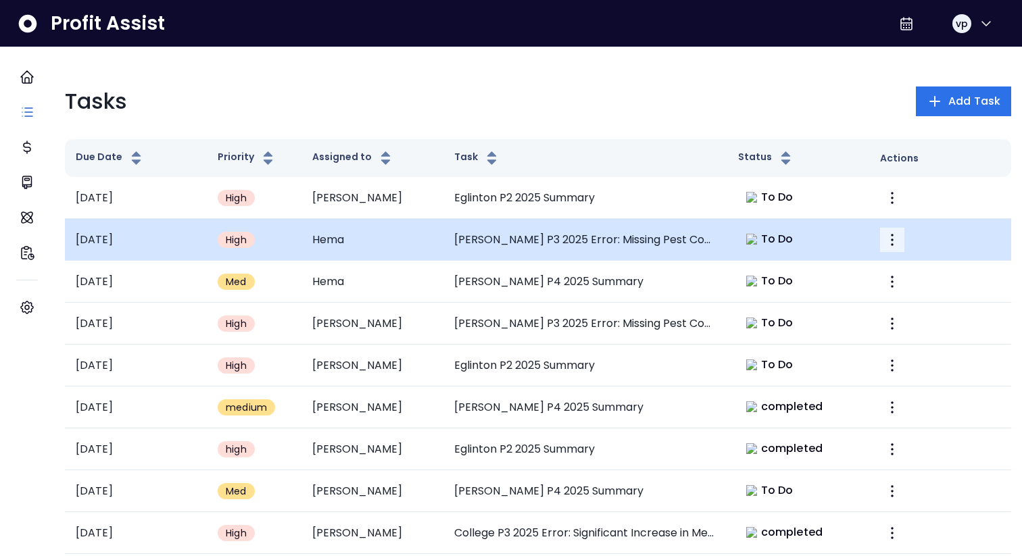
click at [884, 246] on icon "More" at bounding box center [892, 240] width 16 height 16
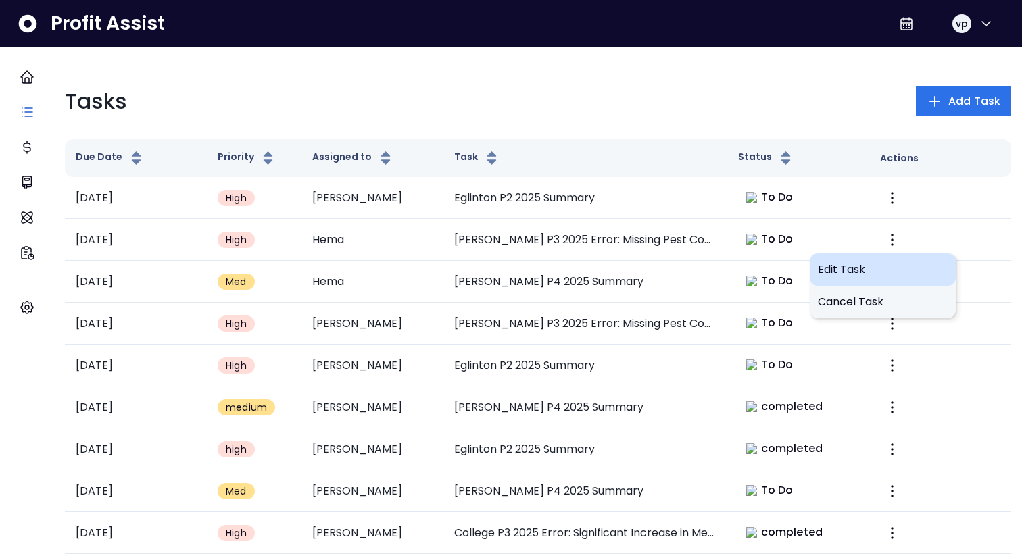
click at [868, 262] on span "Edit Task" at bounding box center [883, 270] width 130 height 16
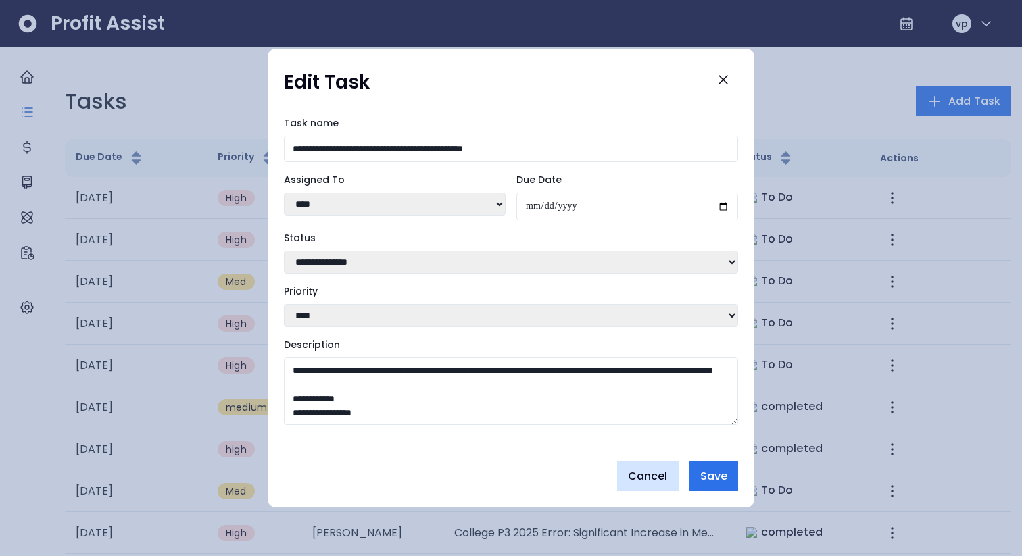
click at [656, 485] on span "Cancel" at bounding box center [648, 476] width 40 height 16
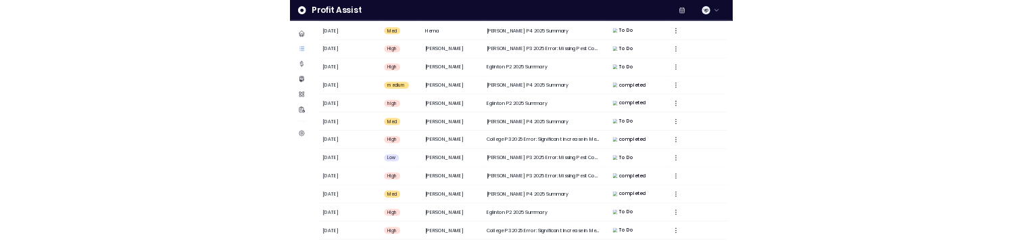
scroll to position [0, 0]
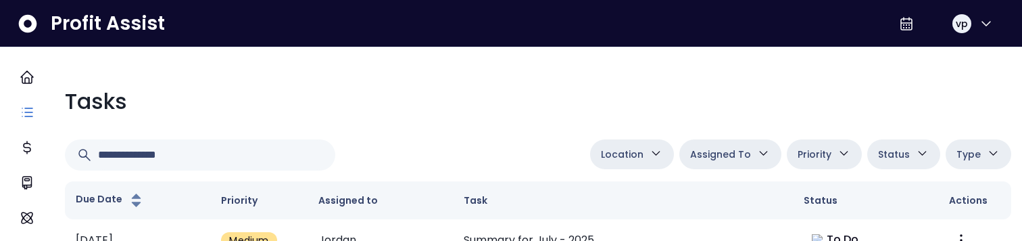
click at [97, 28] on span "Profit Assist" at bounding box center [108, 23] width 114 height 24
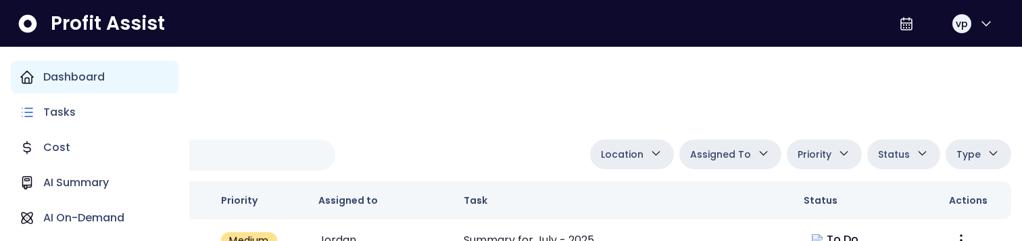
click at [39, 69] on div "Dashboard" at bounding box center [95, 77] width 168 height 32
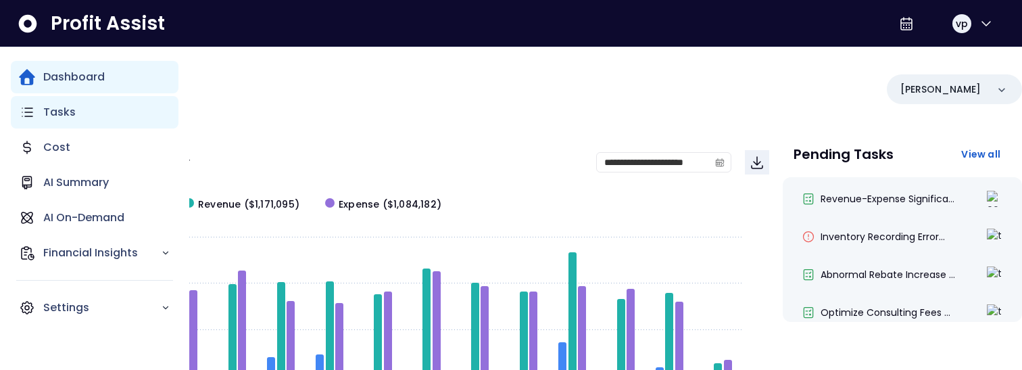
click at [51, 109] on p "Tasks" at bounding box center [59, 112] width 32 height 16
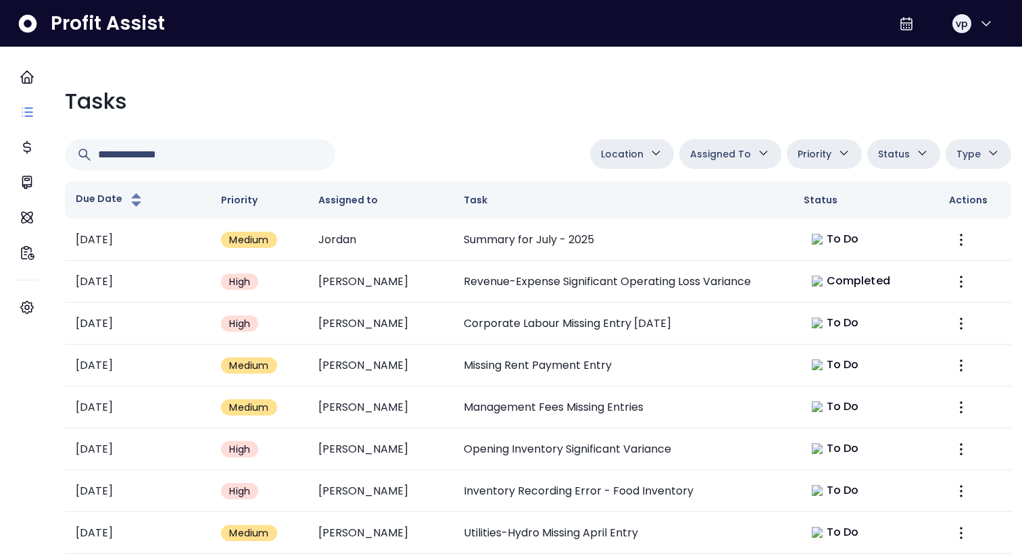
click at [636, 163] on button "Location" at bounding box center [632, 154] width 84 height 30
click at [604, 144] on button "Location" at bounding box center [632, 154] width 84 height 30
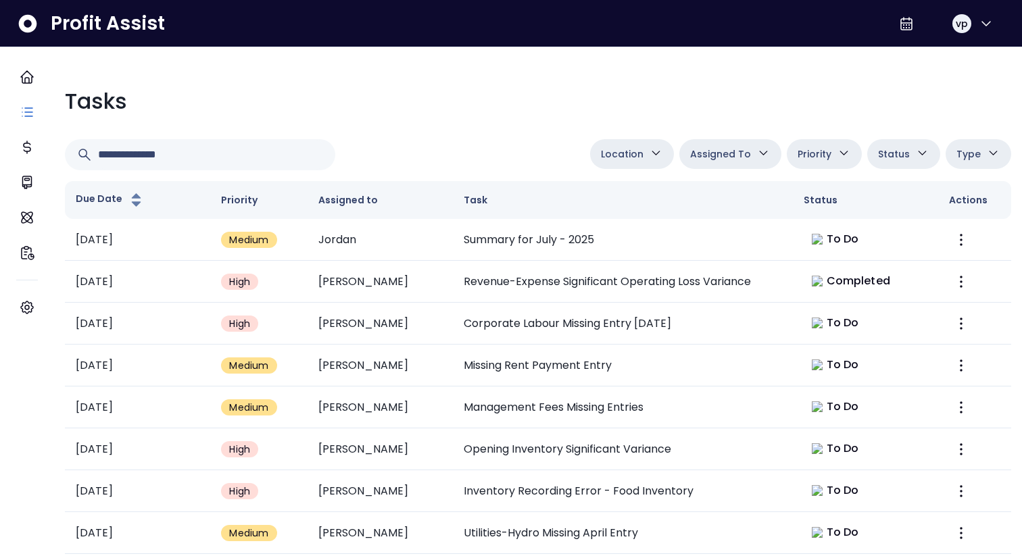
click at [806, 167] on button "Priority" at bounding box center [824, 154] width 75 height 30
click at [879, 166] on button "Status" at bounding box center [903, 154] width 73 height 30
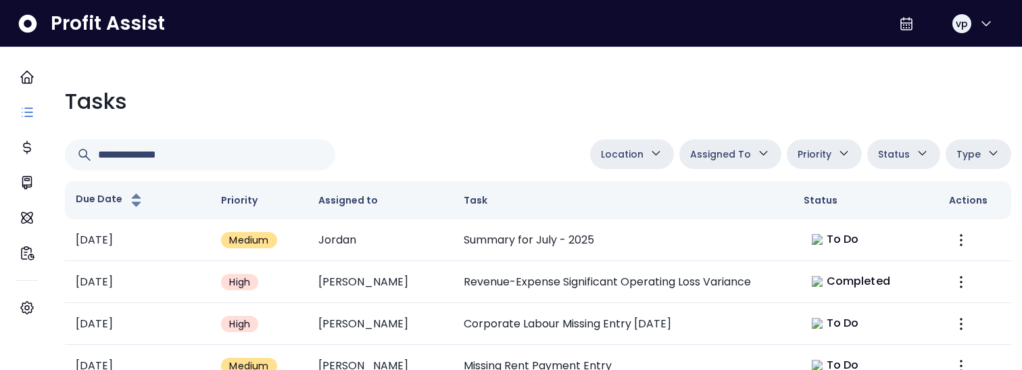
click at [915, 158] on icon "button" at bounding box center [922, 153] width 14 height 14
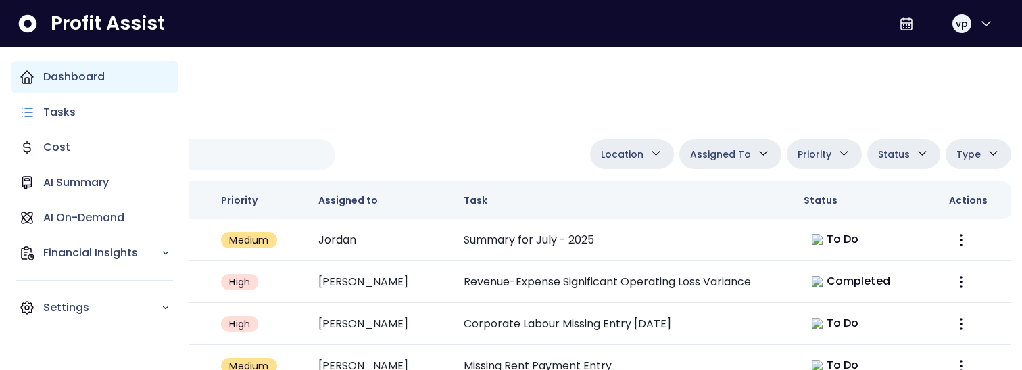
click at [22, 77] on icon "Main navigation" at bounding box center [27, 77] width 12 height 12
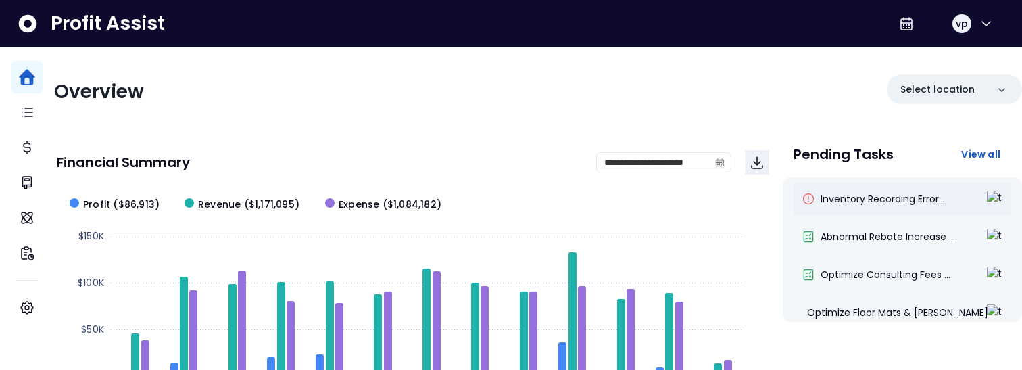
click at [929, 206] on div "Inventory Recording Error..." at bounding box center [903, 199] width 218 height 32
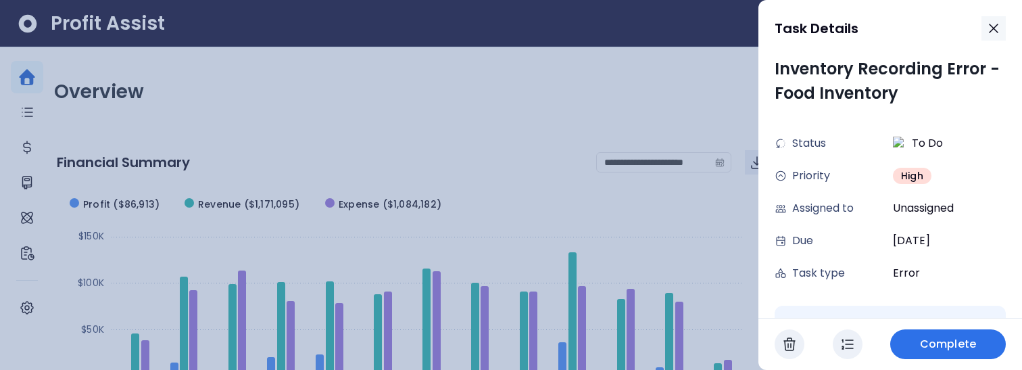
click at [996, 31] on icon "button" at bounding box center [994, 28] width 16 height 16
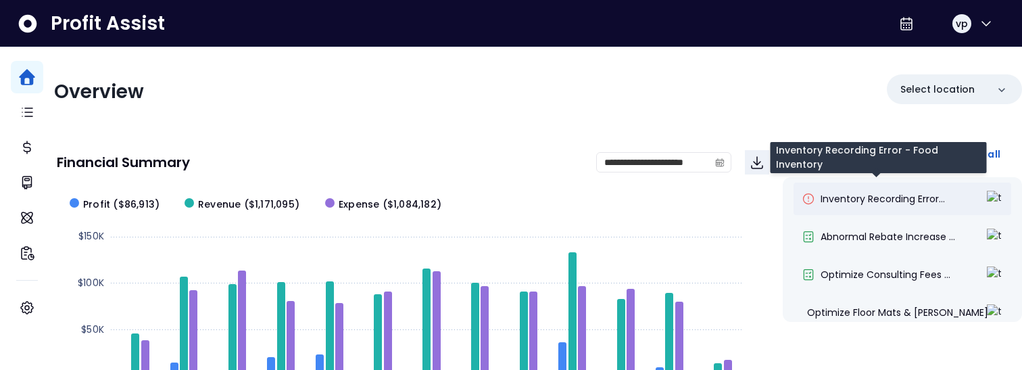
click at [910, 203] on span "Inventory Recording Error..." at bounding box center [883, 199] width 124 height 14
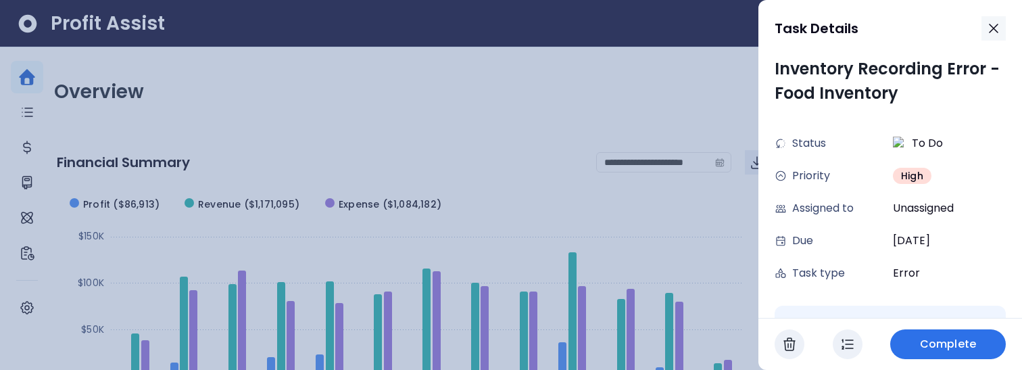
click at [996, 24] on icon "button" at bounding box center [994, 28] width 16 height 16
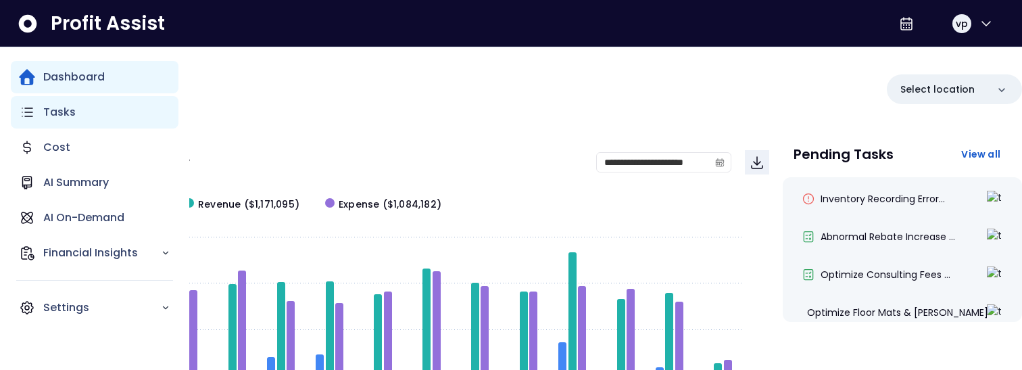
click at [16, 103] on div "Tasks" at bounding box center [95, 112] width 168 height 32
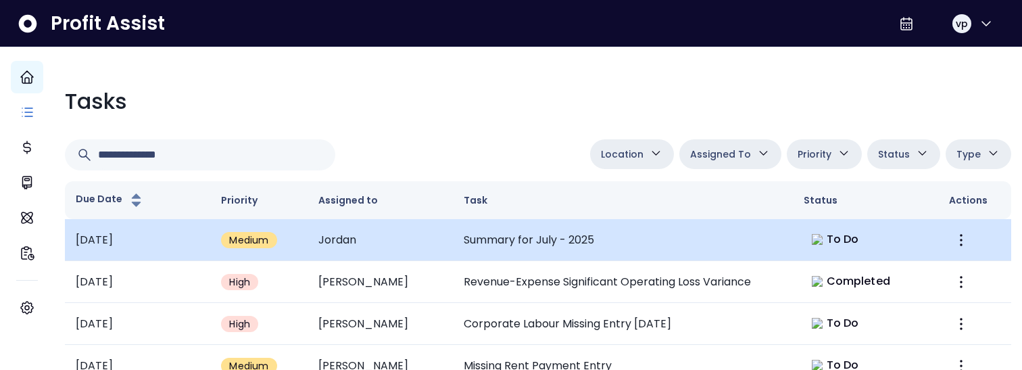
click at [377, 231] on td "Jordan" at bounding box center [380, 240] width 145 height 42
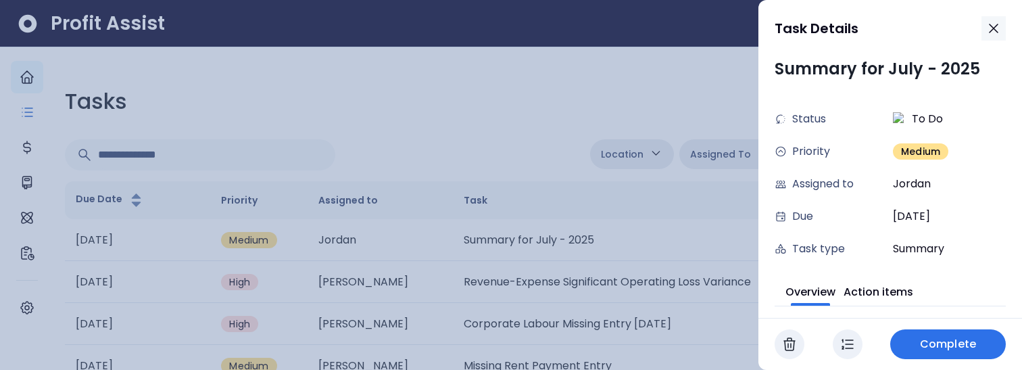
click at [998, 26] on icon "button" at bounding box center [994, 28] width 16 height 16
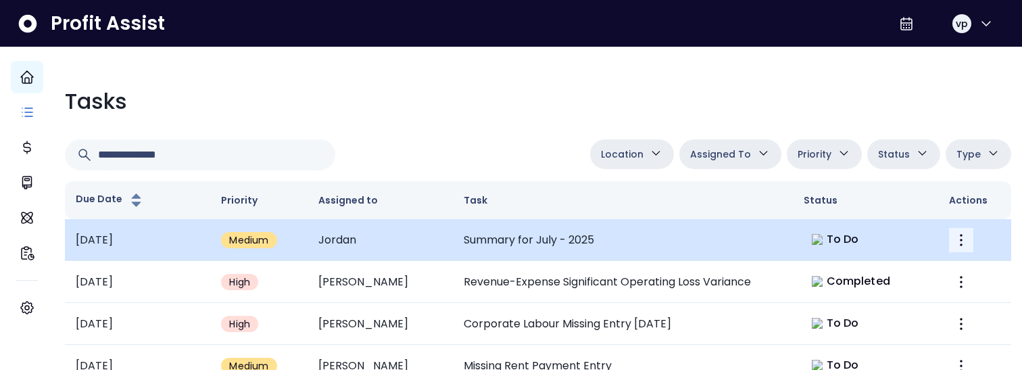
click at [957, 240] on icon "More" at bounding box center [961, 240] width 16 height 16
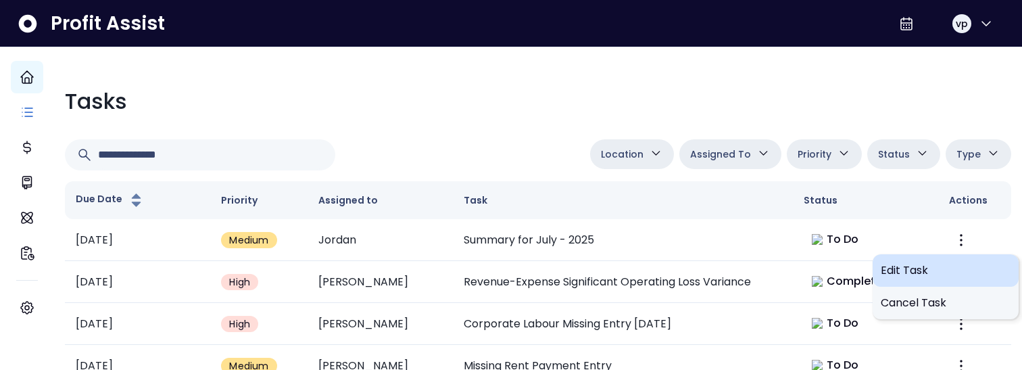
click at [923, 240] on div "Edit Task" at bounding box center [946, 270] width 146 height 32
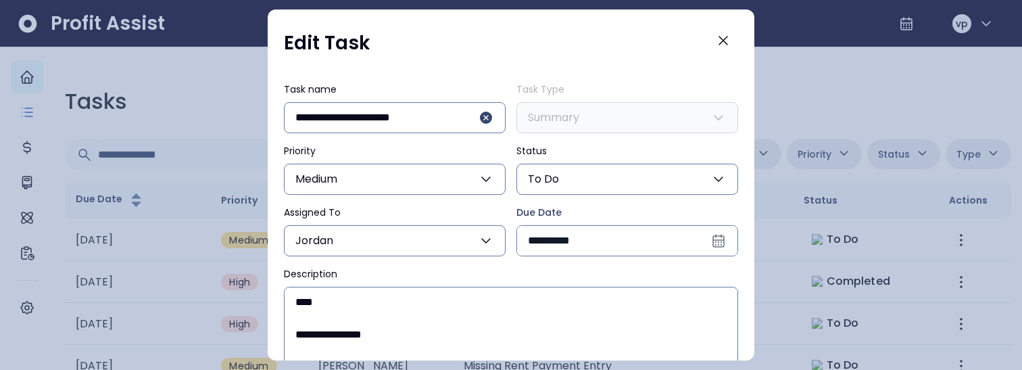
click at [612, 176] on button "To Do" at bounding box center [627, 179] width 222 height 31
click at [718, 28] on button "Close" at bounding box center [723, 41] width 30 height 30
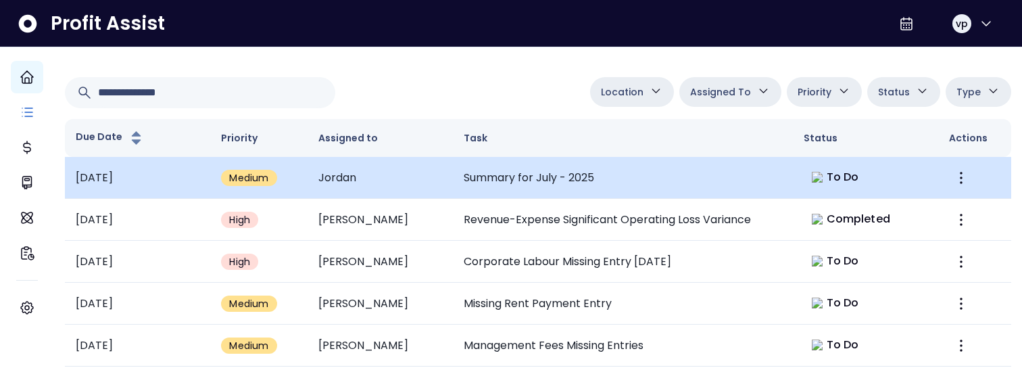
scroll to position [66, 0]
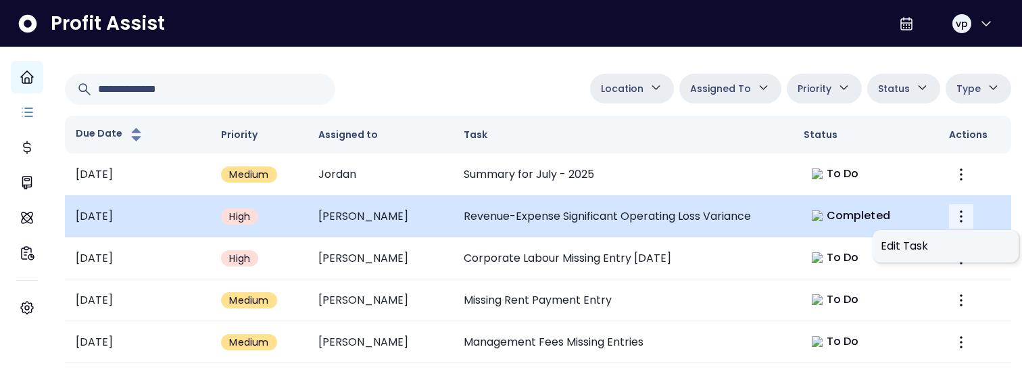
click at [953, 212] on icon "More" at bounding box center [961, 216] width 16 height 16
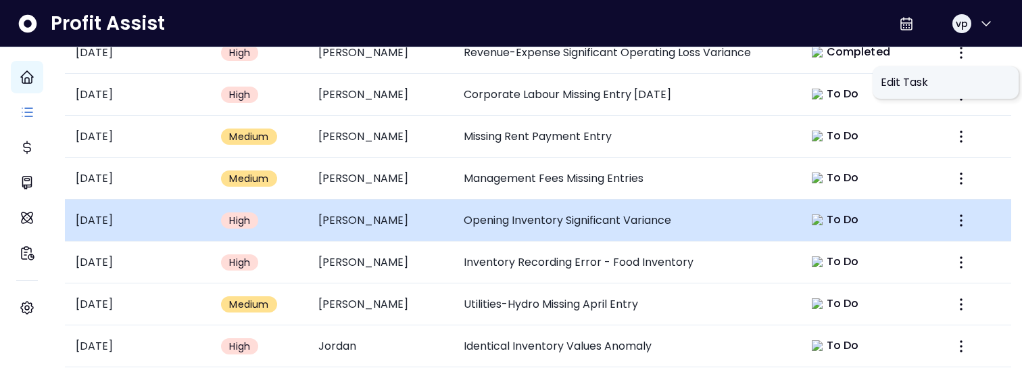
scroll to position [270, 0]
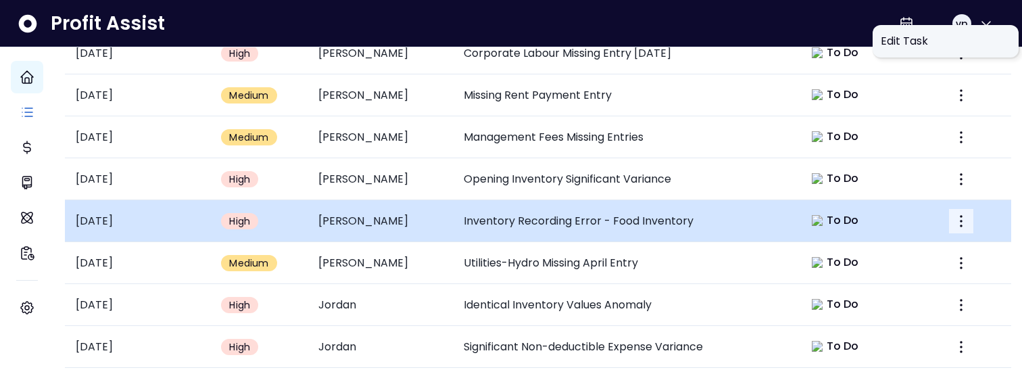
click at [953, 214] on icon "More" at bounding box center [961, 221] width 16 height 16
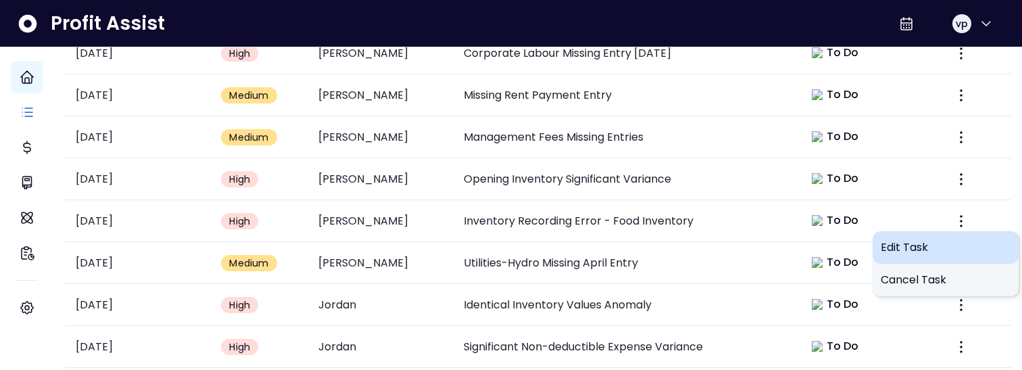
click at [918, 240] on span "Edit Task" at bounding box center [946, 247] width 130 height 16
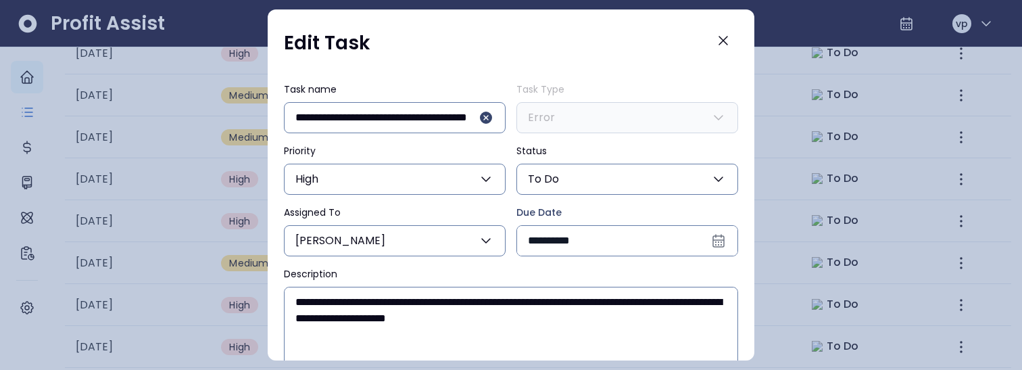
click at [558, 191] on button "To Do" at bounding box center [627, 179] width 222 height 31
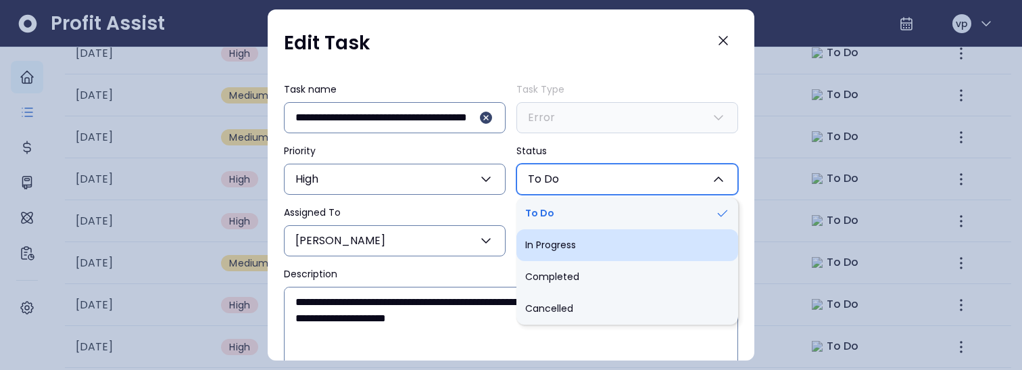
click at [560, 240] on li "In Progress" at bounding box center [627, 245] width 222 height 32
type input "**********"
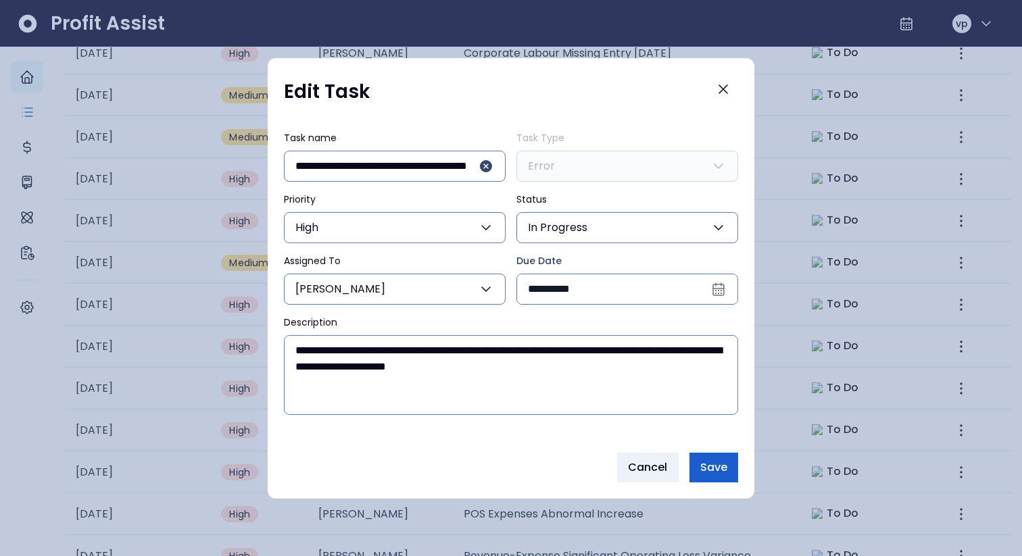
click at [727, 240] on button "Save" at bounding box center [714, 468] width 49 height 30
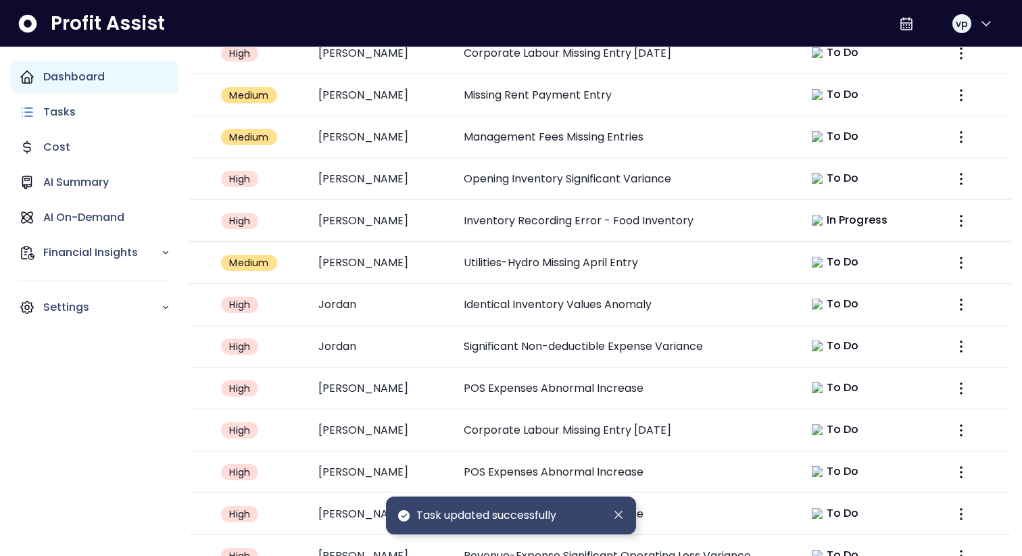
click at [57, 76] on p "Dashboard" at bounding box center [74, 77] width 62 height 16
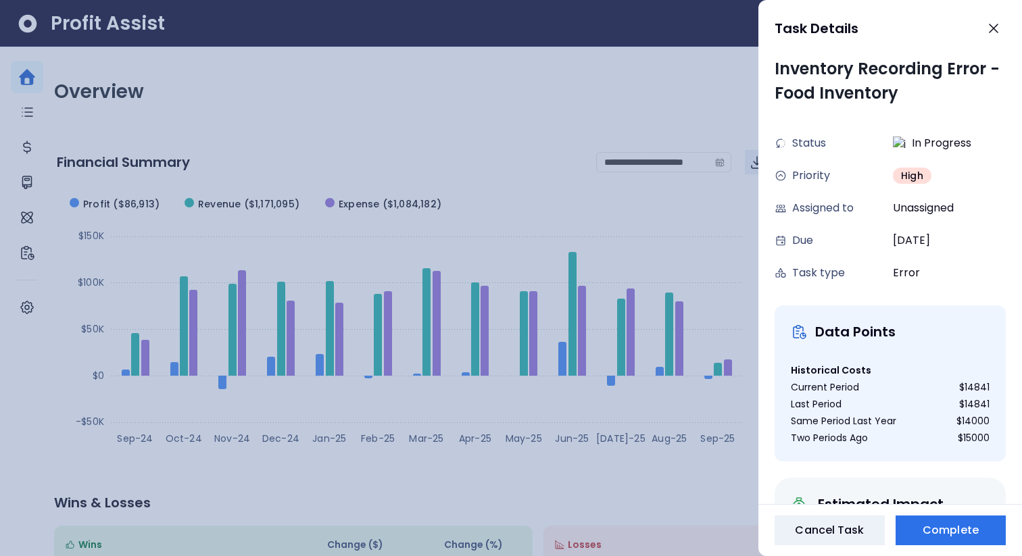
click at [585, 66] on div at bounding box center [511, 278] width 1022 height 556
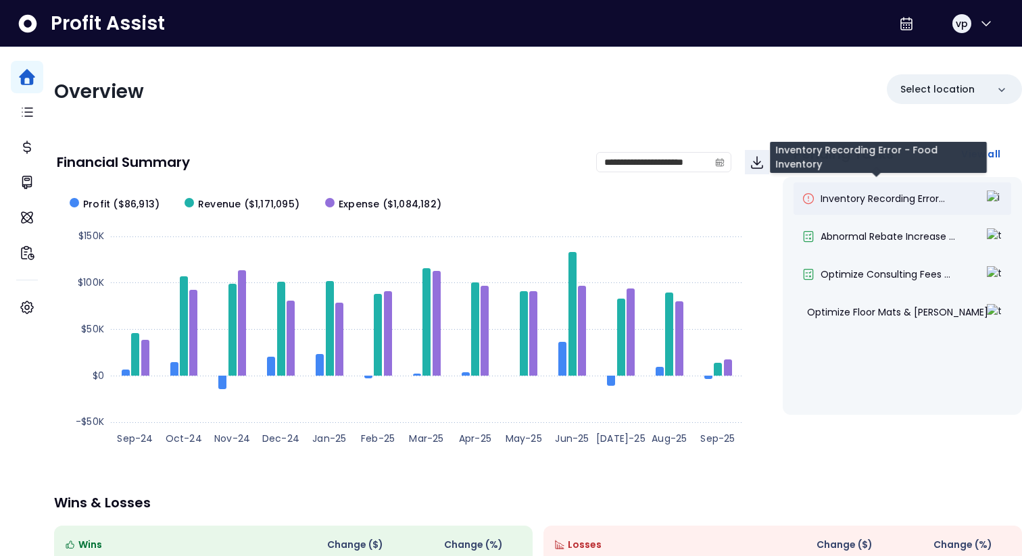
click at [866, 194] on span "Inventory Recording Error..." at bounding box center [883, 199] width 124 height 14
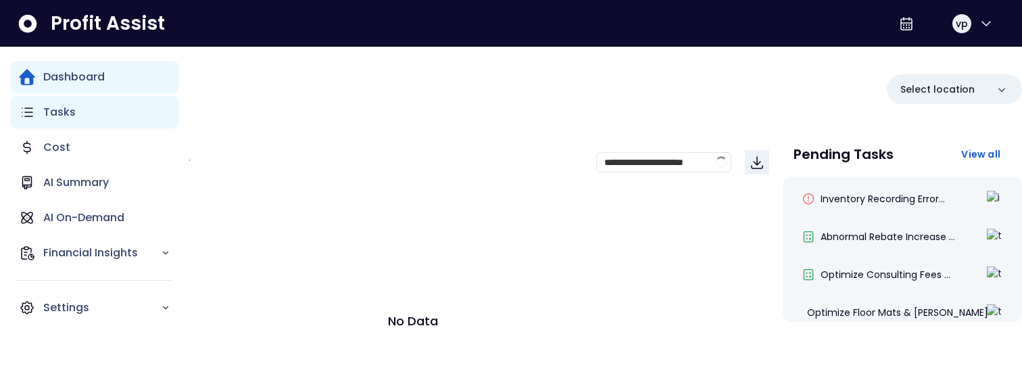
click at [65, 112] on p "Tasks" at bounding box center [59, 112] width 32 height 16
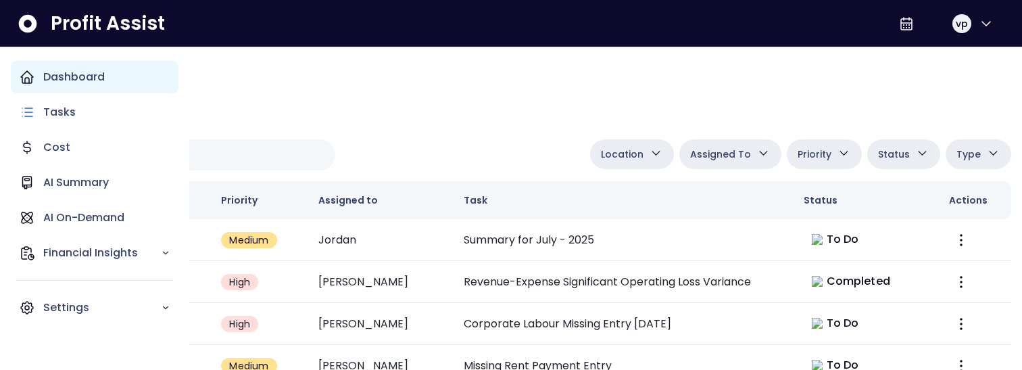
click at [40, 80] on div "Dashboard" at bounding box center [95, 77] width 168 height 32
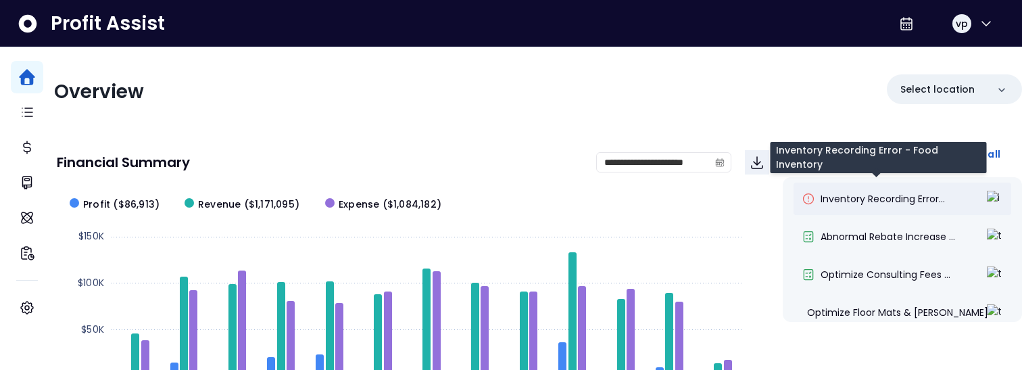
click at [859, 197] on span "Inventory Recording Error..." at bounding box center [883, 199] width 124 height 14
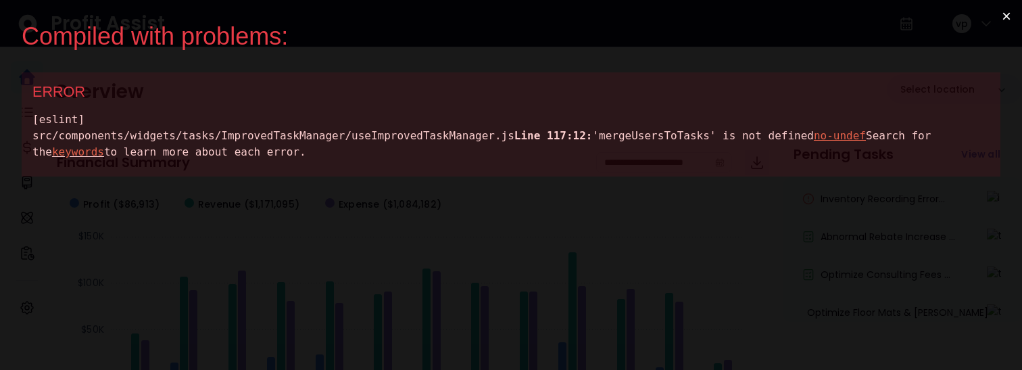
click at [224, 151] on div "[eslint] src/components/widgets/tasks/ImprovedTaskManager/useImprovedTaskManage…" at bounding box center [510, 136] width 957 height 49
copy div "mergeUsersToTasks"
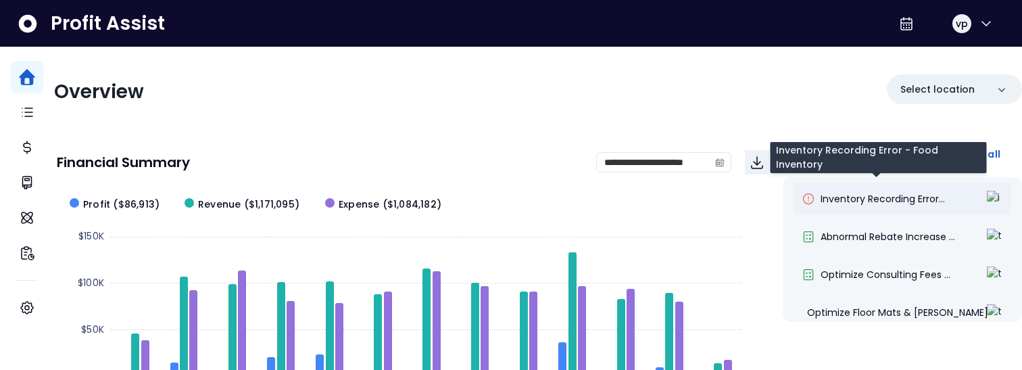
click at [884, 200] on span "Inventory Recording Error..." at bounding box center [883, 199] width 124 height 14
click at [899, 202] on span "Inventory Recording Error..." at bounding box center [883, 199] width 124 height 14
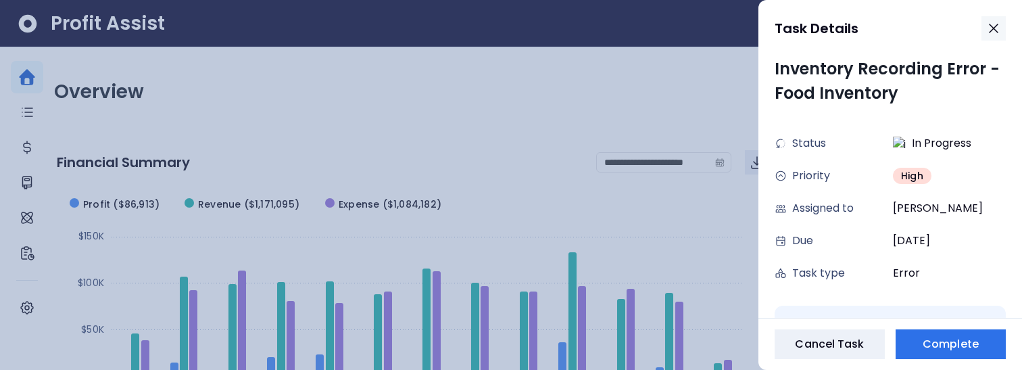
click at [999, 18] on button "button" at bounding box center [994, 28] width 24 height 24
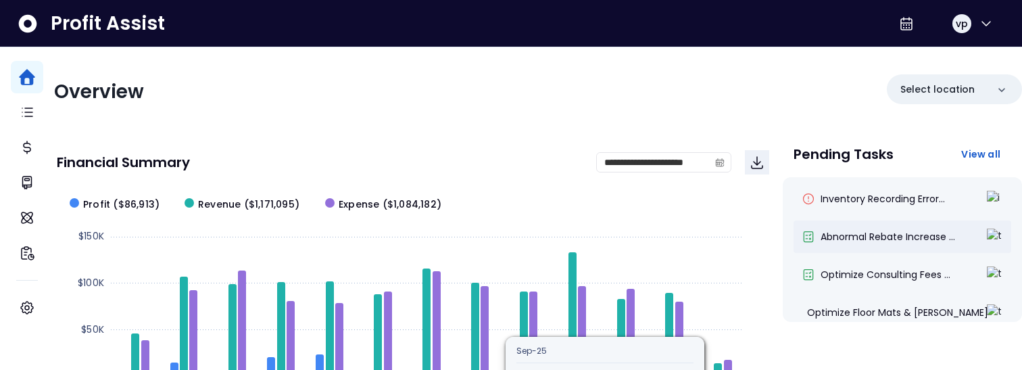
click at [804, 228] on div "Abnormal Rebate Increase ..." at bounding box center [903, 236] width 218 height 32
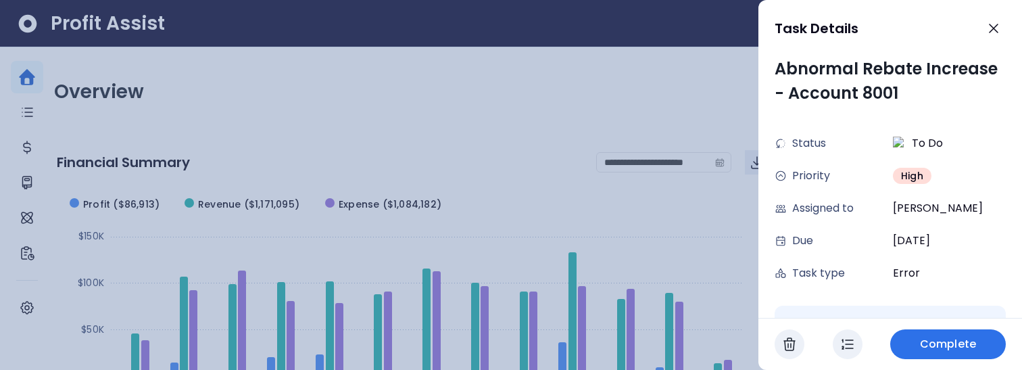
click at [612, 149] on div at bounding box center [511, 185] width 1022 height 370
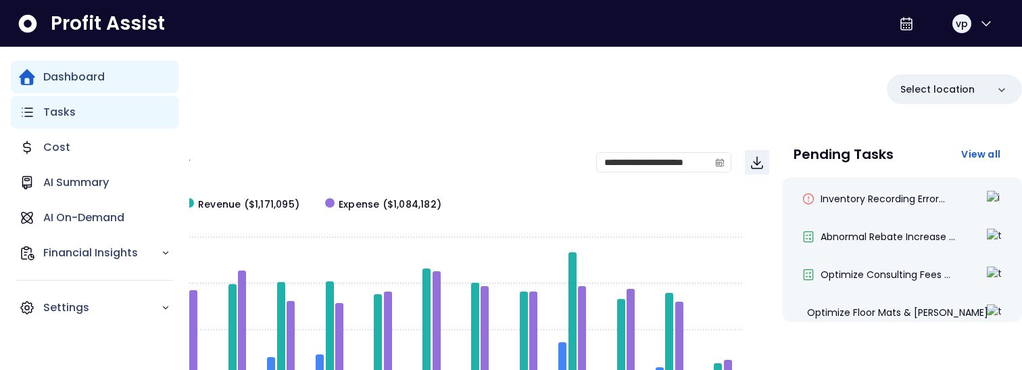
click at [49, 118] on p "Tasks" at bounding box center [59, 112] width 32 height 16
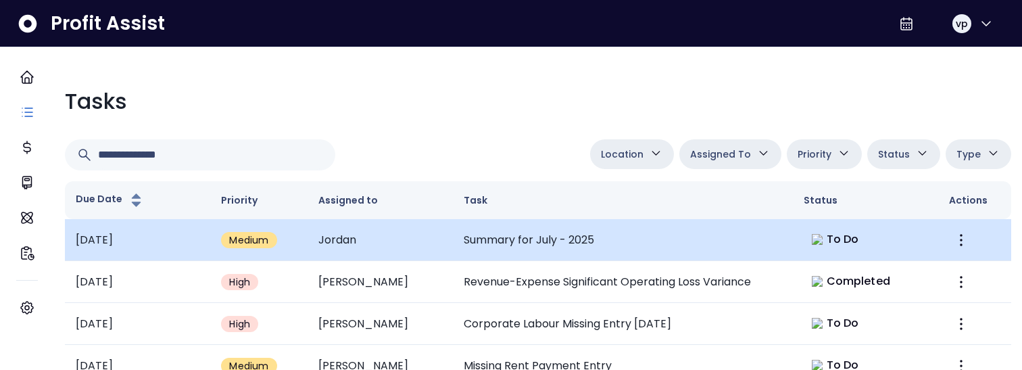
click at [567, 256] on td "Summary for July - 2025" at bounding box center [623, 240] width 340 height 42
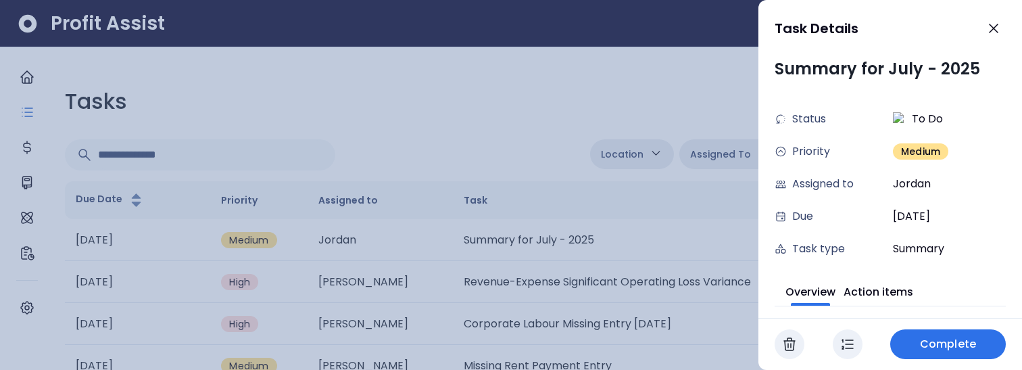
click at [600, 310] on div at bounding box center [511, 185] width 1022 height 370
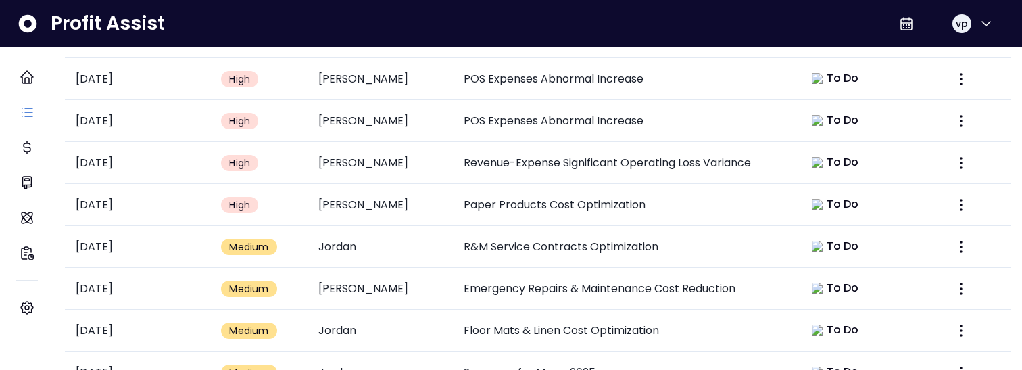
scroll to position [739, 0]
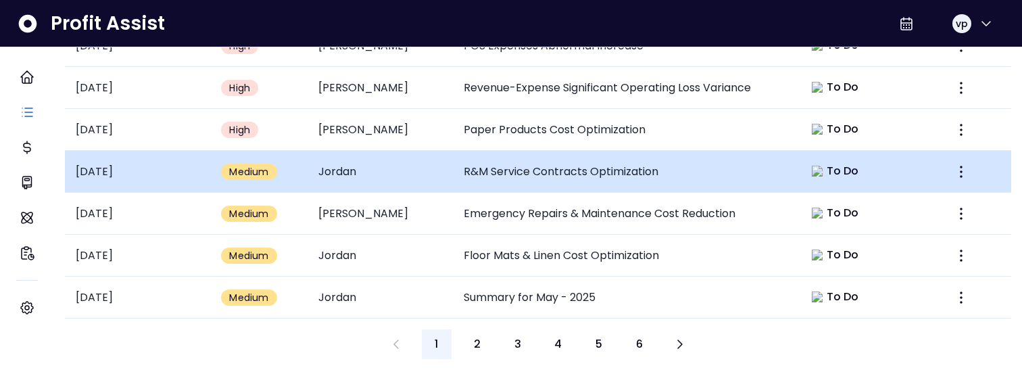
click at [663, 161] on td "R&M Service Contracts Optimization" at bounding box center [623, 172] width 340 height 42
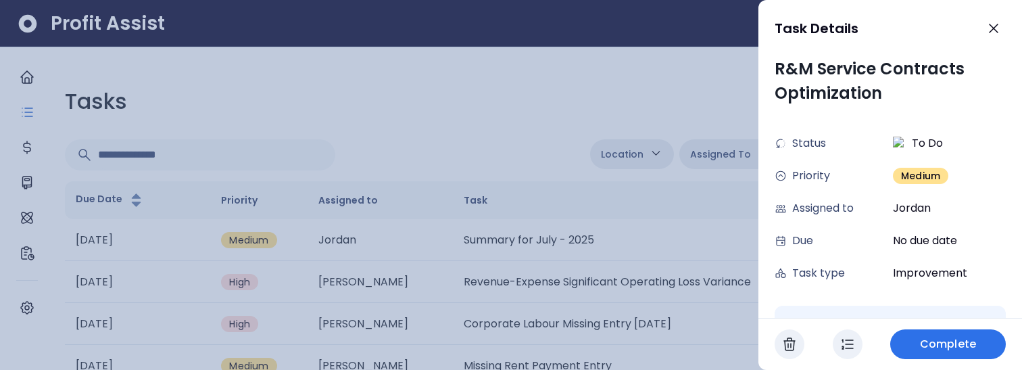
scroll to position [0, 0]
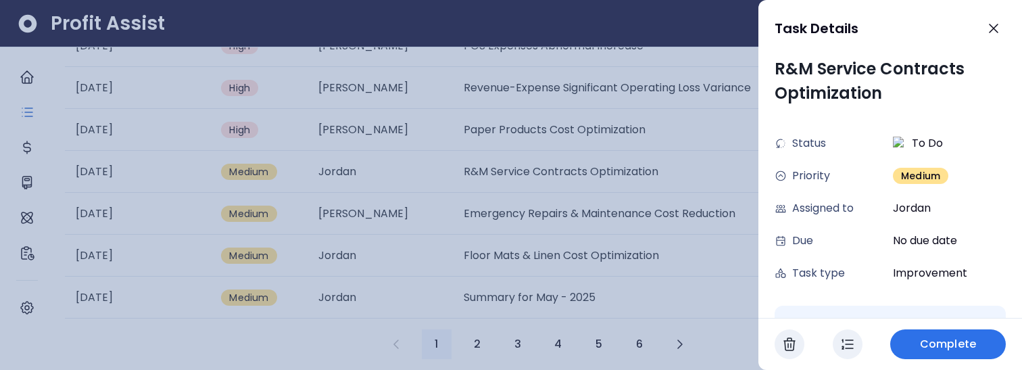
click at [598, 197] on div at bounding box center [511, 185] width 1022 height 370
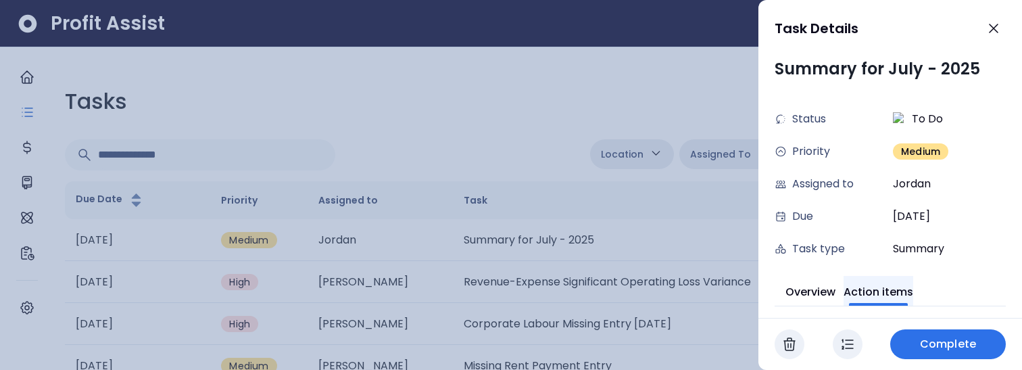
click at [896, 277] on button "Action items" at bounding box center [879, 291] width 70 height 30
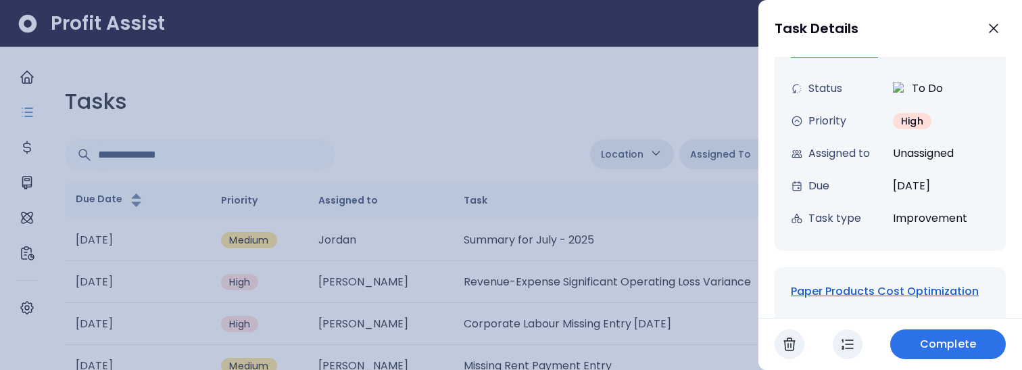
scroll to position [291, 0]
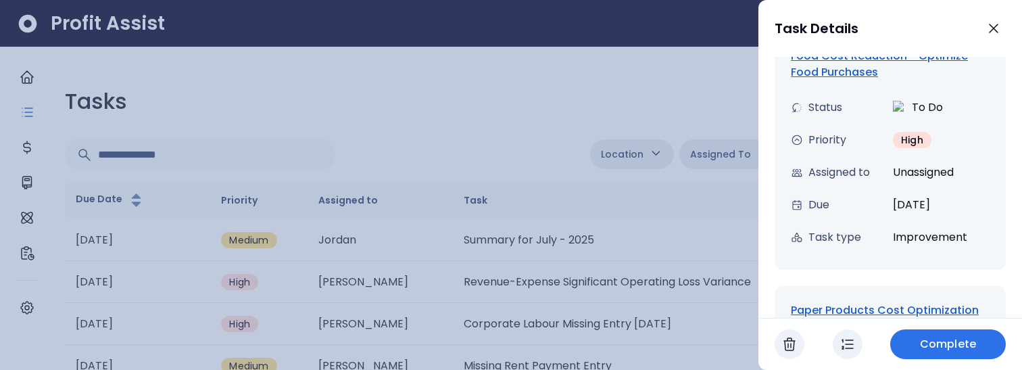
click at [821, 66] on div "Food Cost Reduction - Optimize Food Purchases" at bounding box center [890, 64] width 199 height 32
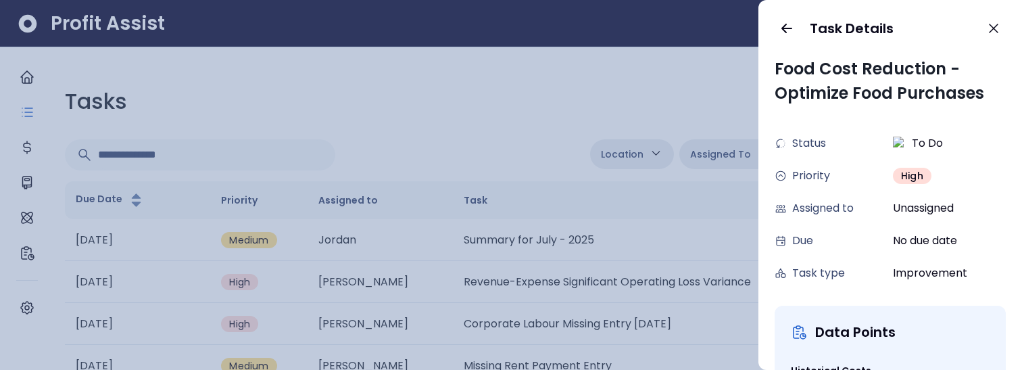
scroll to position [43, 0]
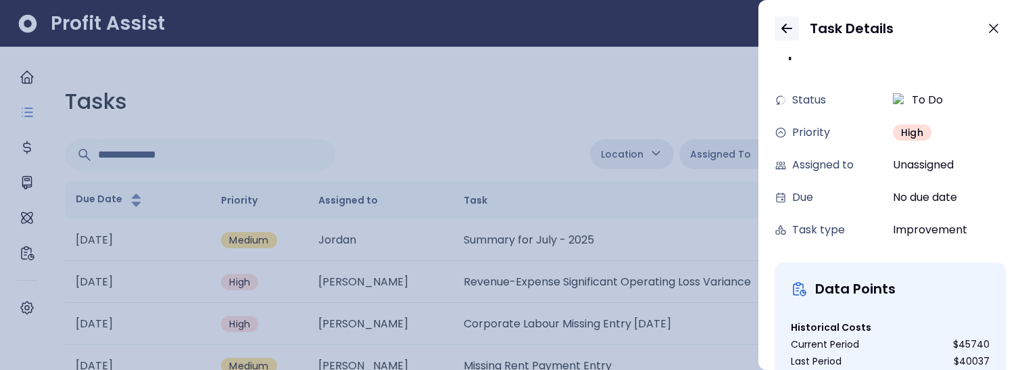
click at [781, 27] on icon "button" at bounding box center [787, 28] width 16 height 16
